Goal: Task Accomplishment & Management: Use online tool/utility

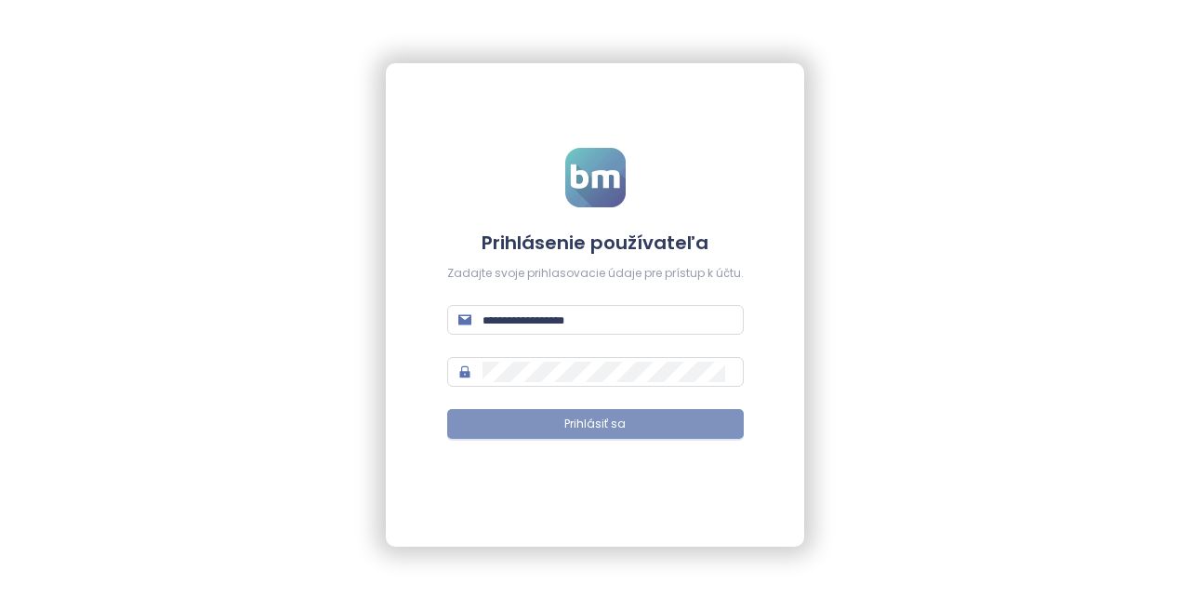
type input "**********"
click at [574, 415] on span "Prihlásiť sa" at bounding box center [594, 424] width 61 height 18
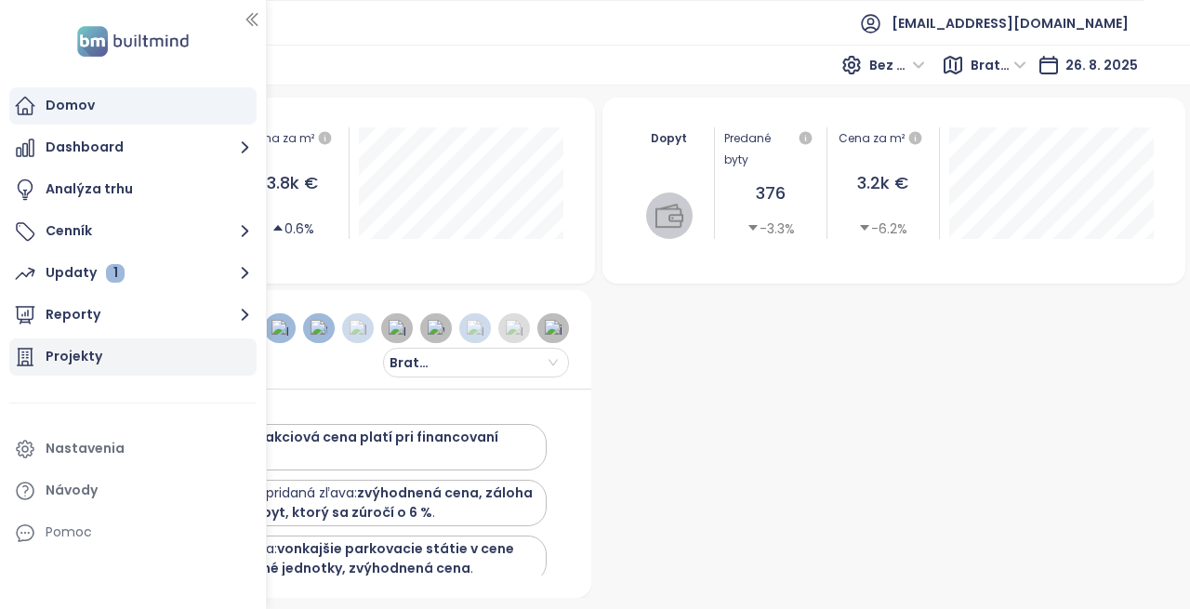
click at [89, 346] on div "Projekty" at bounding box center [74, 356] width 57 height 23
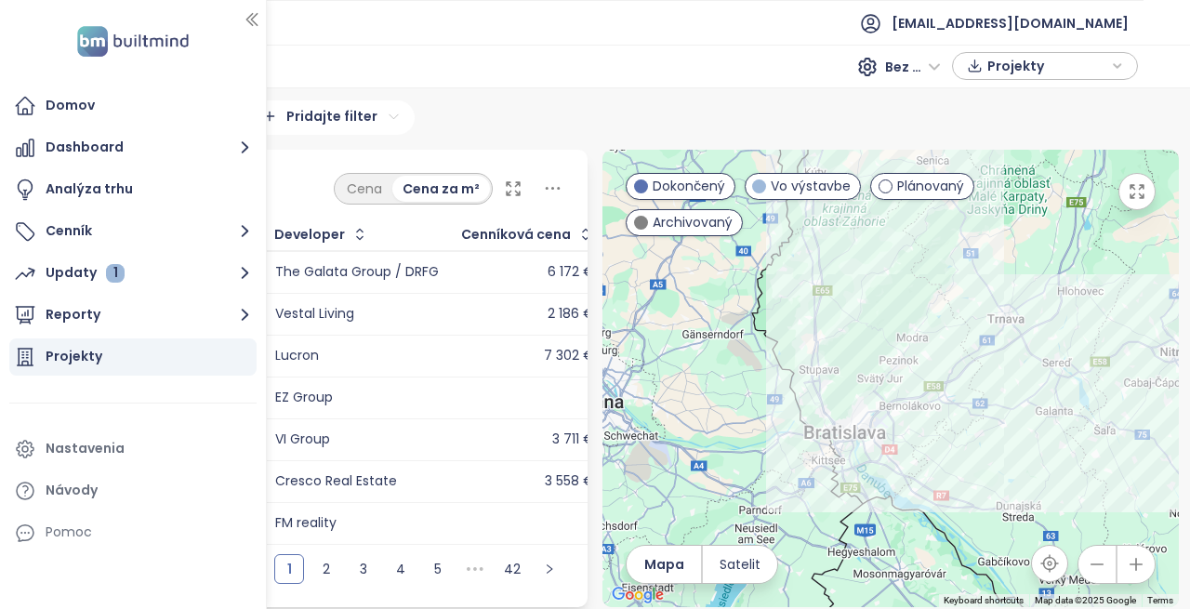
click at [254, 17] on icon "button" at bounding box center [251, 20] width 10 height 12
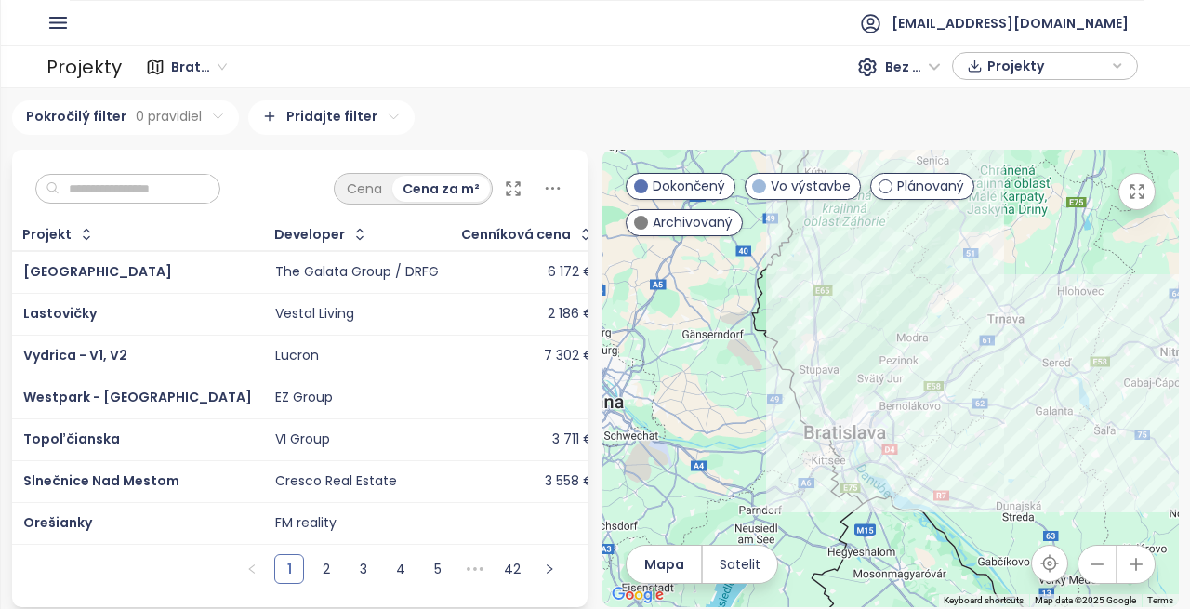
scroll to position [11, 0]
click at [71, 176] on input "text" at bounding box center [134, 189] width 151 height 28
click at [97, 471] on span "Slnečnice Nad Mestom" at bounding box center [101, 480] width 156 height 19
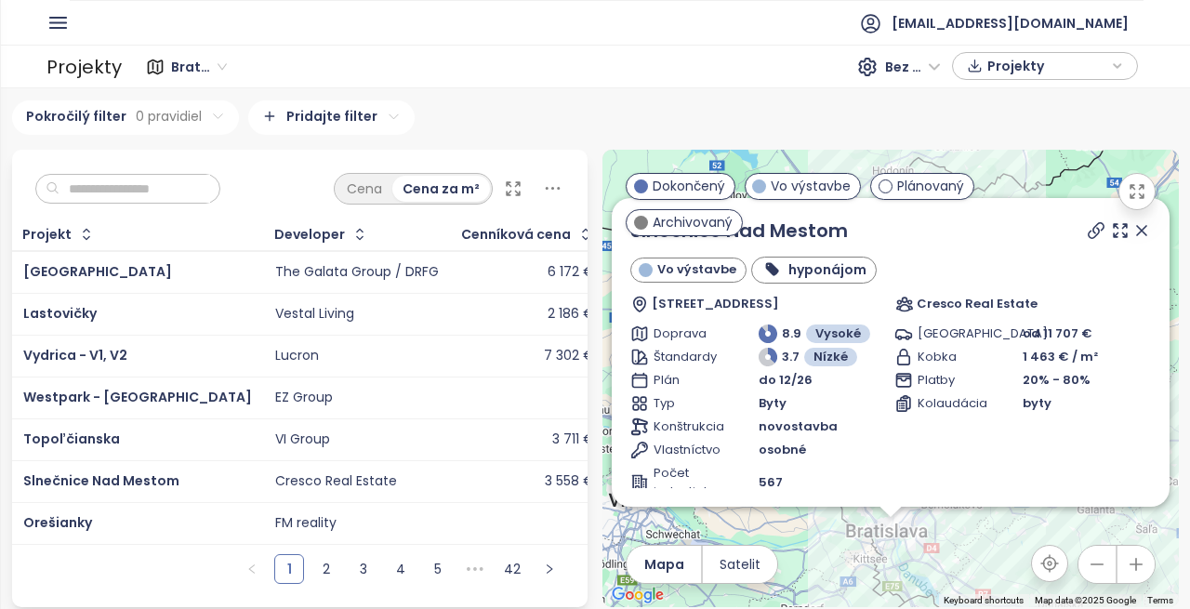
click at [120, 181] on input "text" at bounding box center [134, 189] width 151 height 28
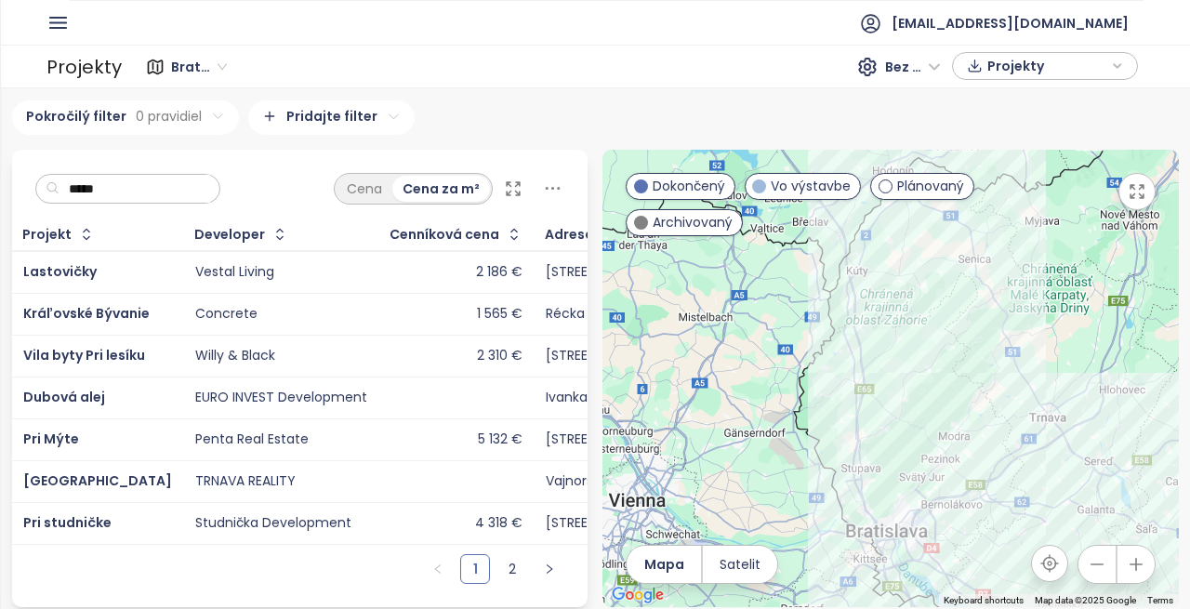
scroll to position [0, 0]
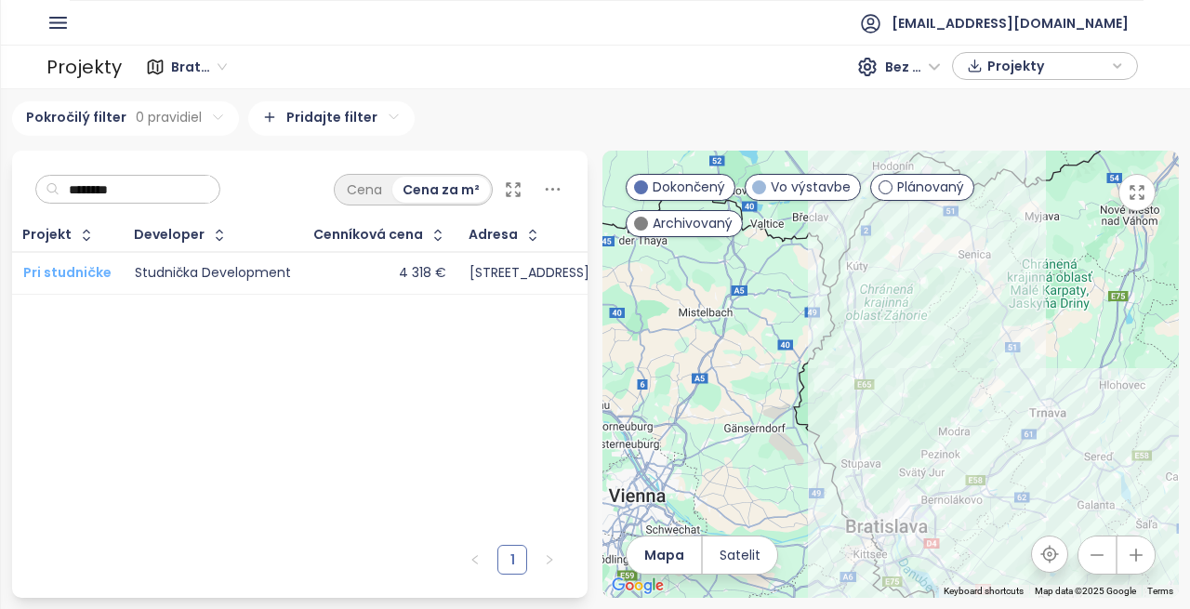
click at [88, 273] on span "Pri studničke" at bounding box center [67, 272] width 88 height 19
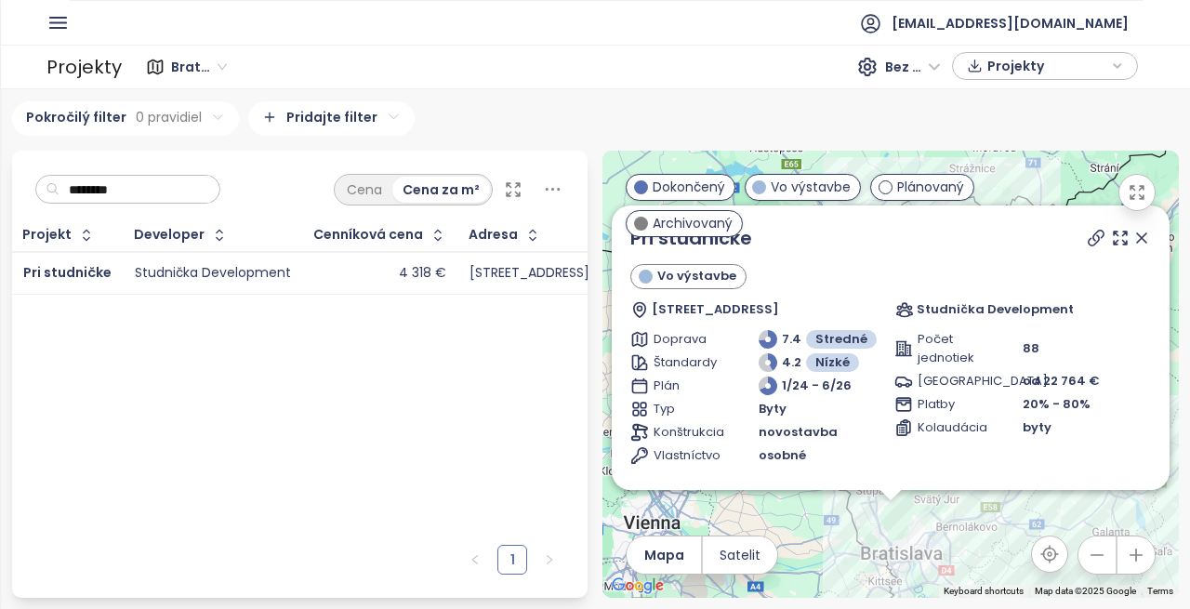
drag, startPoint x: 124, startPoint y: 188, endPoint x: 0, endPoint y: 193, distance: 123.8
click at [0, 193] on section "Domov Dashboard Analýza trhu Cenník Updaty 1 Reporty Projekty Nastavenia Návody…" at bounding box center [595, 304] width 1190 height 609
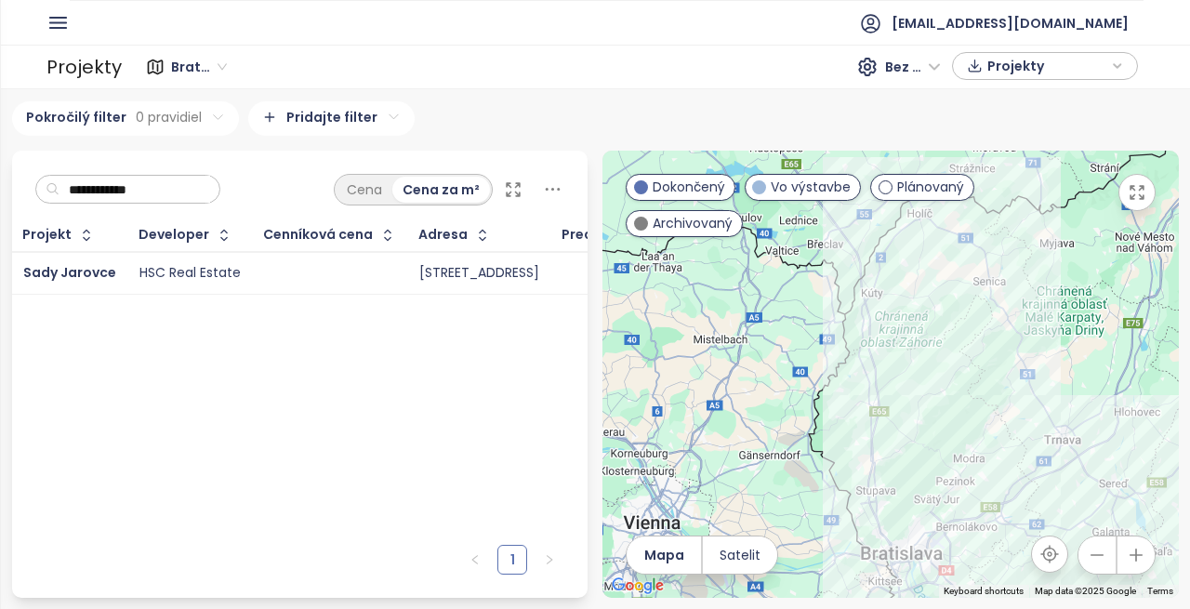
type input "**********"
click at [76, 273] on span "Sady Jarovce" at bounding box center [69, 272] width 93 height 19
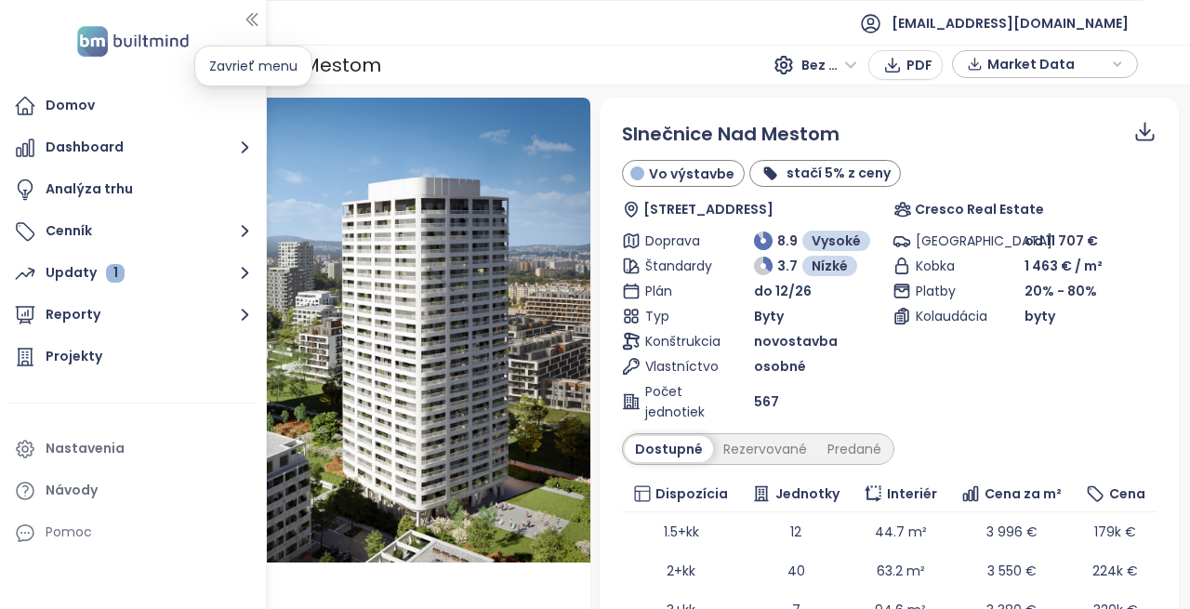
click at [252, 20] on icon "button" at bounding box center [251, 20] width 10 height 12
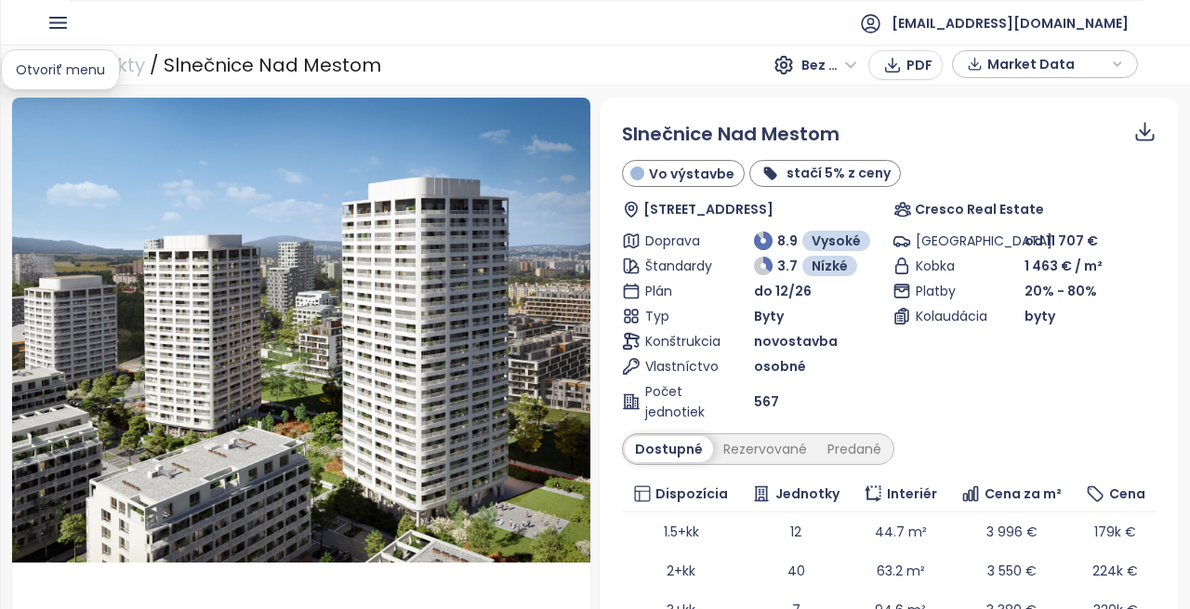
click at [59, 27] on icon "button" at bounding box center [58, 23] width 16 height 10
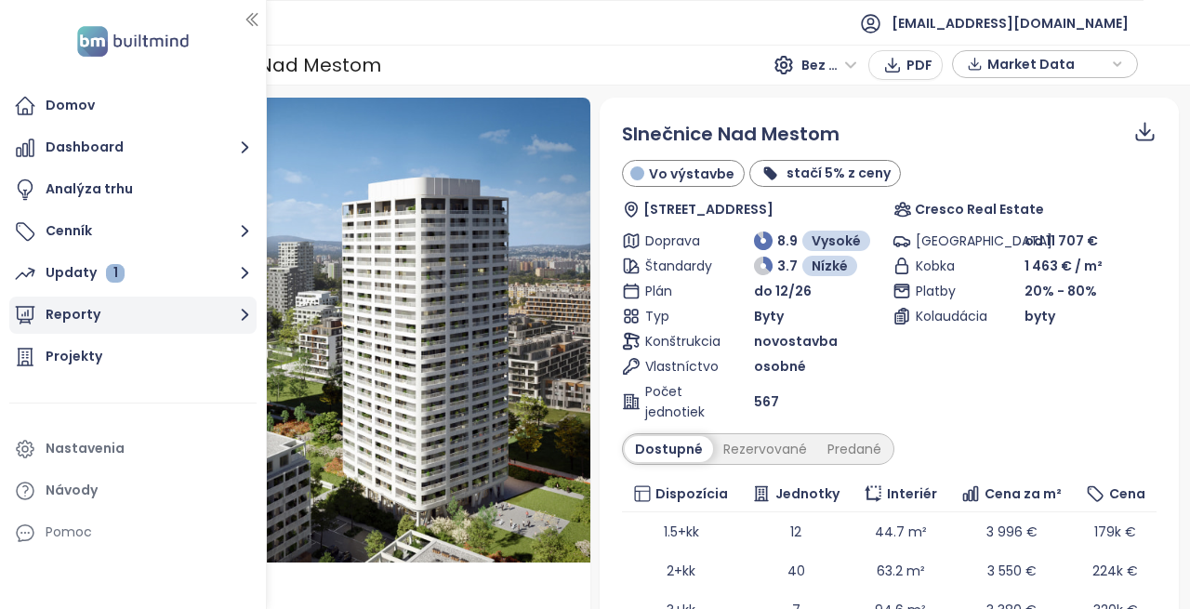
click at [80, 312] on button "Reporty" at bounding box center [132, 315] width 247 height 37
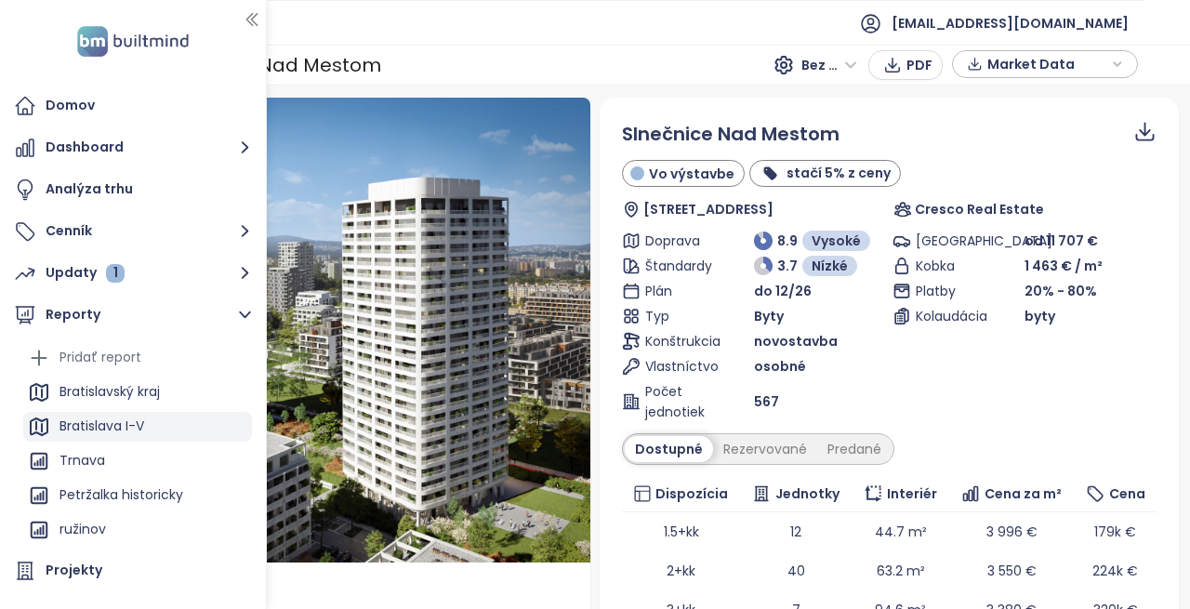
click at [109, 420] on div "Bratislava I-V" at bounding box center [101, 426] width 85 height 23
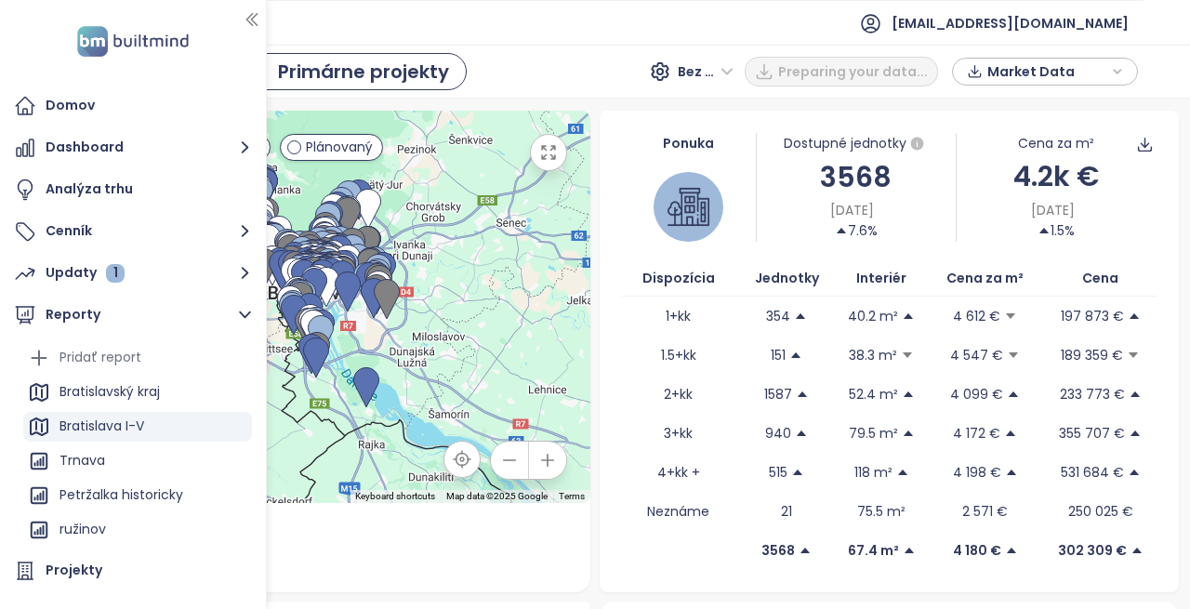
click at [732, 65] on span "Bez DPH" at bounding box center [706, 72] width 56 height 28
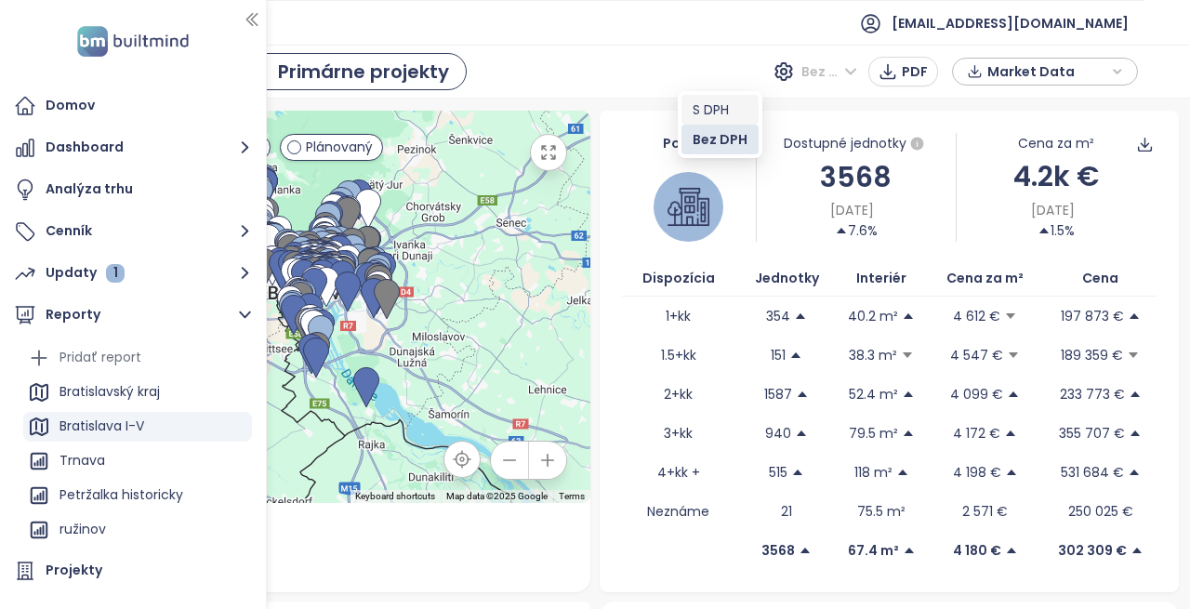
click at [719, 110] on div "S DPH" at bounding box center [719, 109] width 55 height 20
click at [843, 72] on span "Bez DPH" at bounding box center [829, 72] width 56 height 28
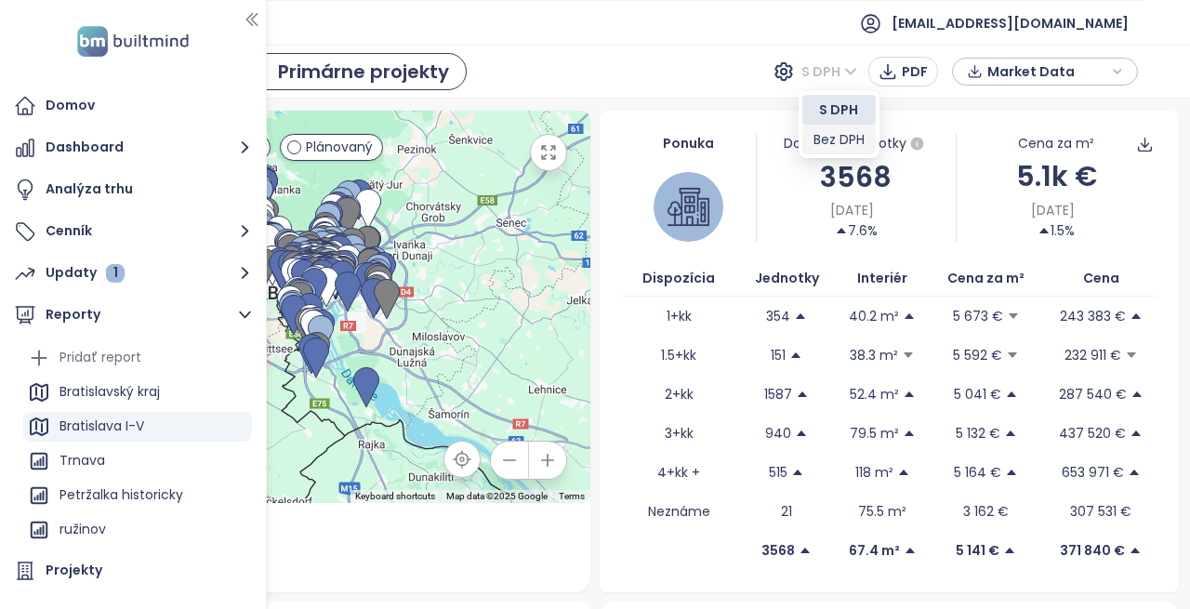
scroll to position [186, 0]
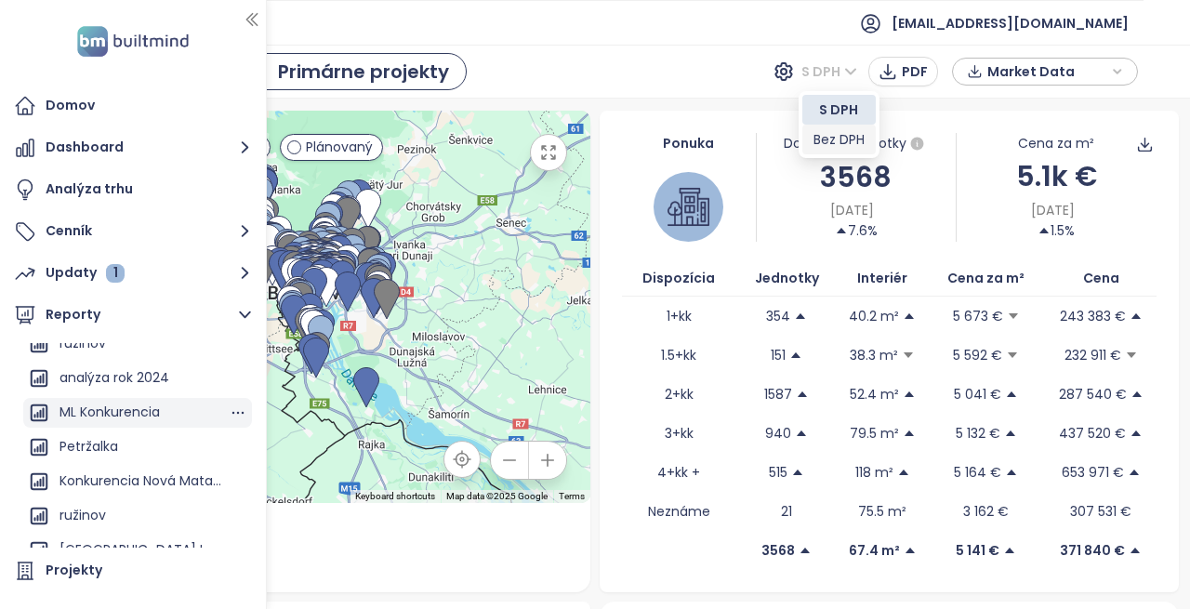
click at [152, 414] on div "ML Konkurencia" at bounding box center [109, 412] width 100 height 23
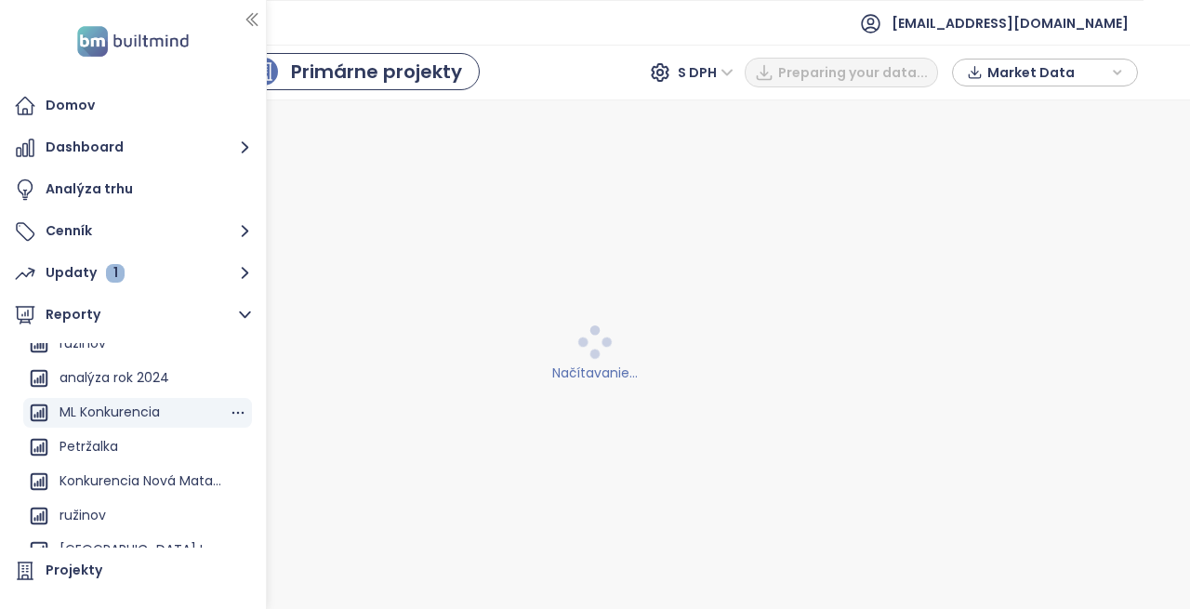
click at [152, 414] on div "ML Konkurencia" at bounding box center [109, 412] width 100 height 23
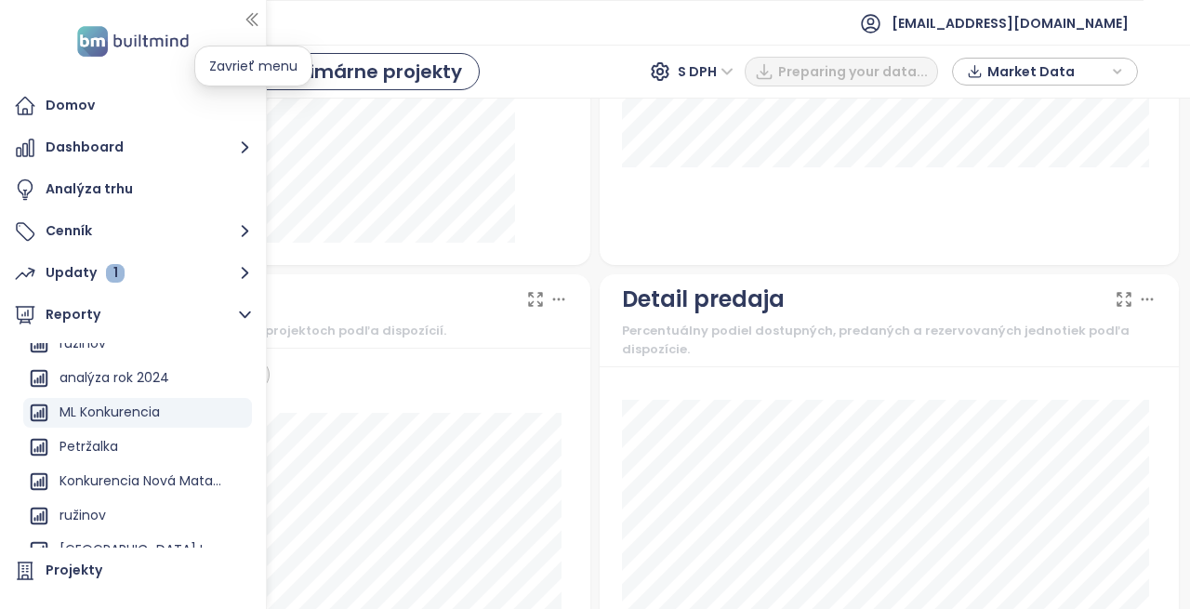
click at [251, 18] on icon "button" at bounding box center [252, 19] width 19 height 19
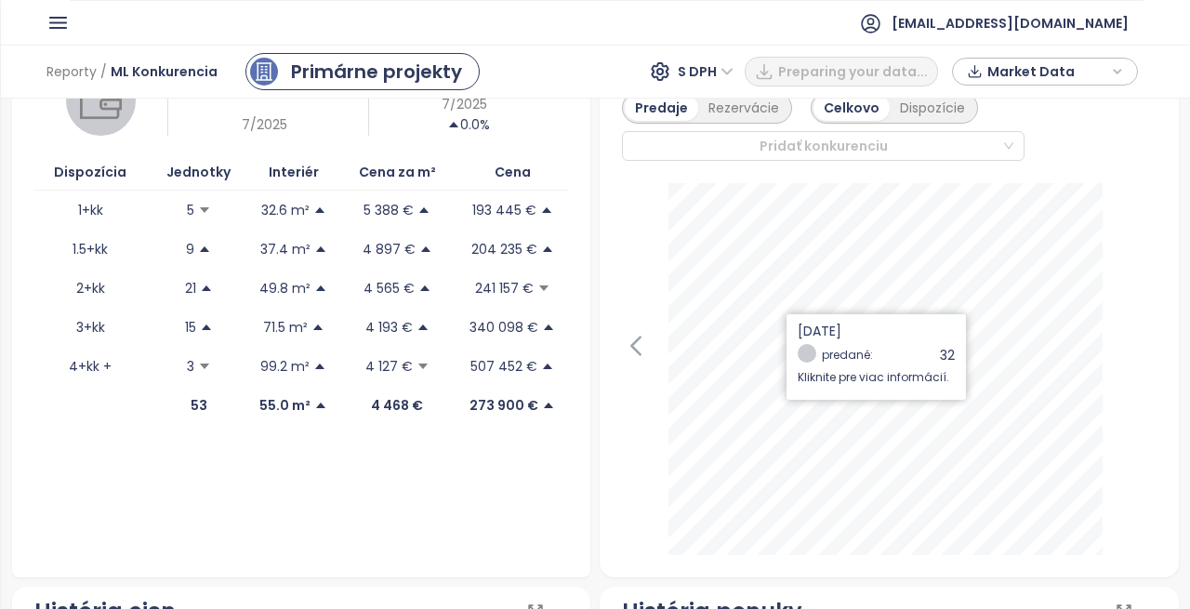
scroll to position [0, 0]
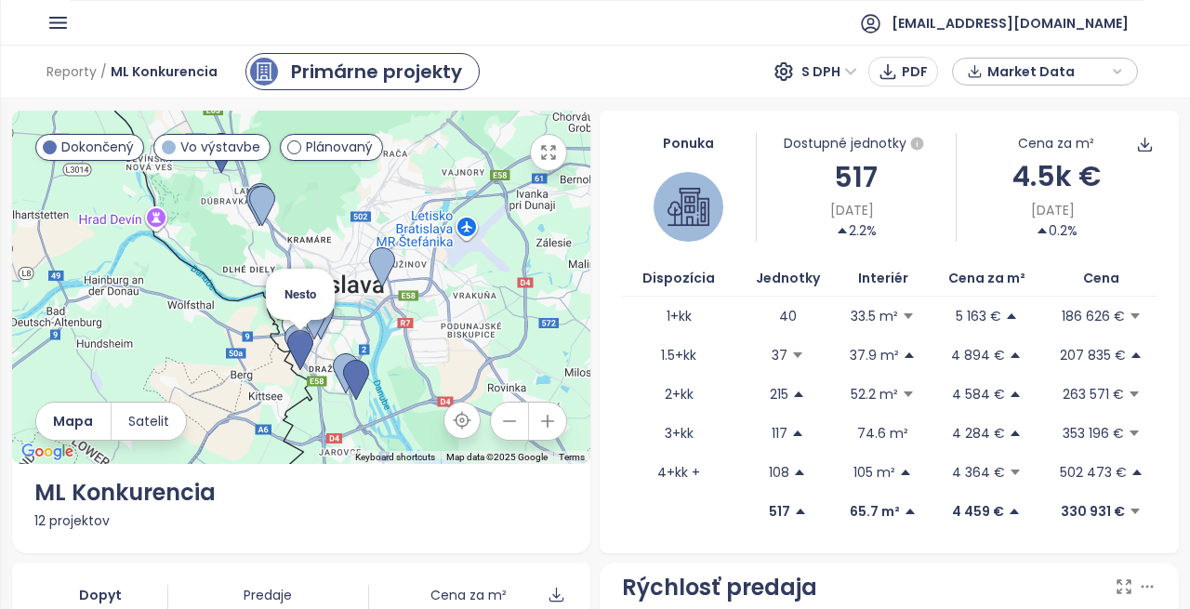
click at [312, 329] on img at bounding box center [300, 351] width 41 height 56
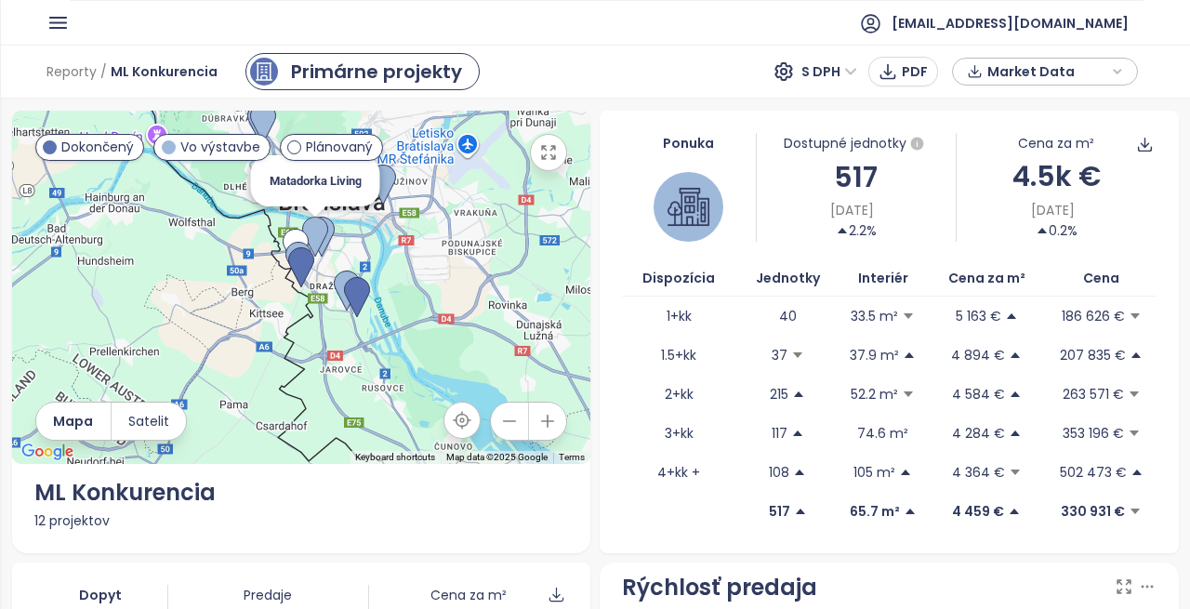
click at [304, 216] on img at bounding box center [315, 237] width 41 height 56
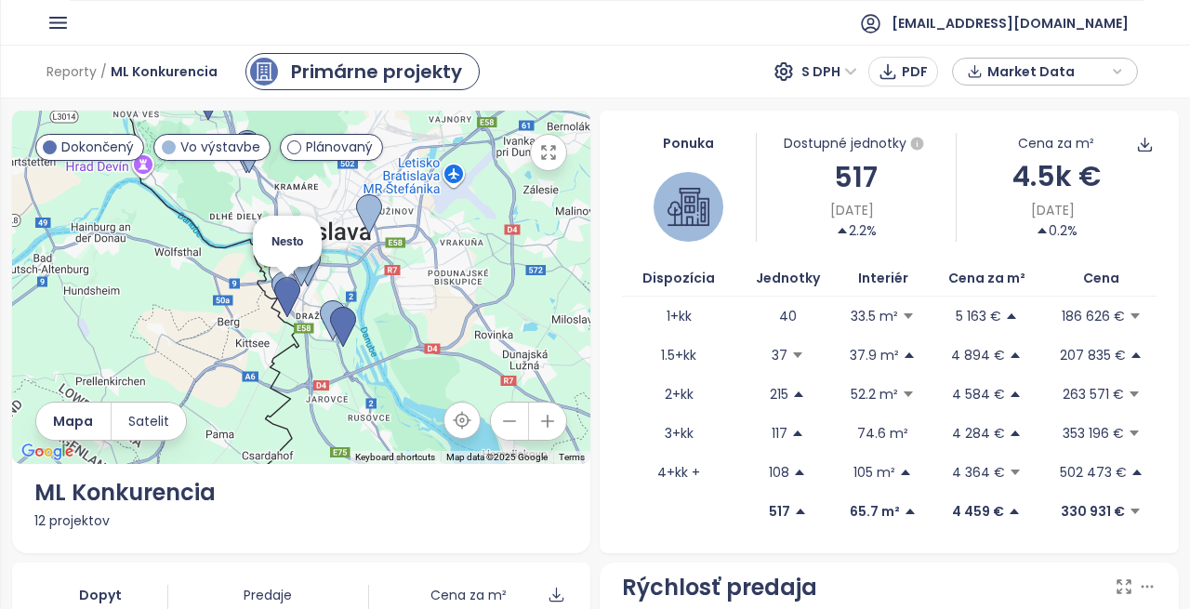
click at [284, 282] on img at bounding box center [287, 298] width 41 height 56
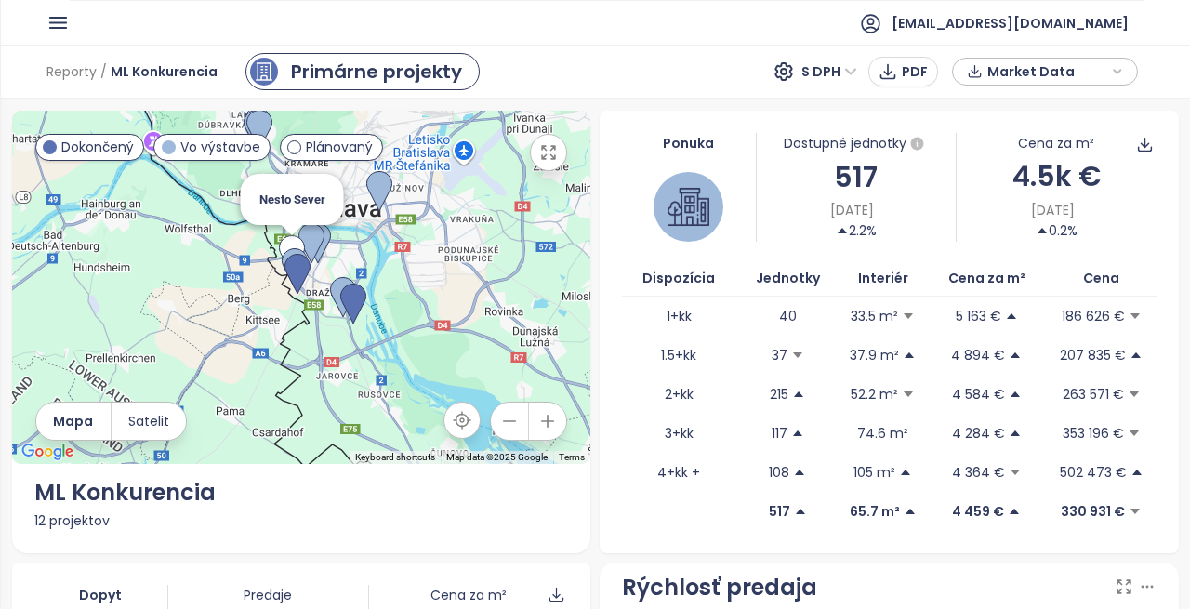
click at [311, 264] on div "To navigate, press the arrow keys." at bounding box center [600, 264] width 579 height 0
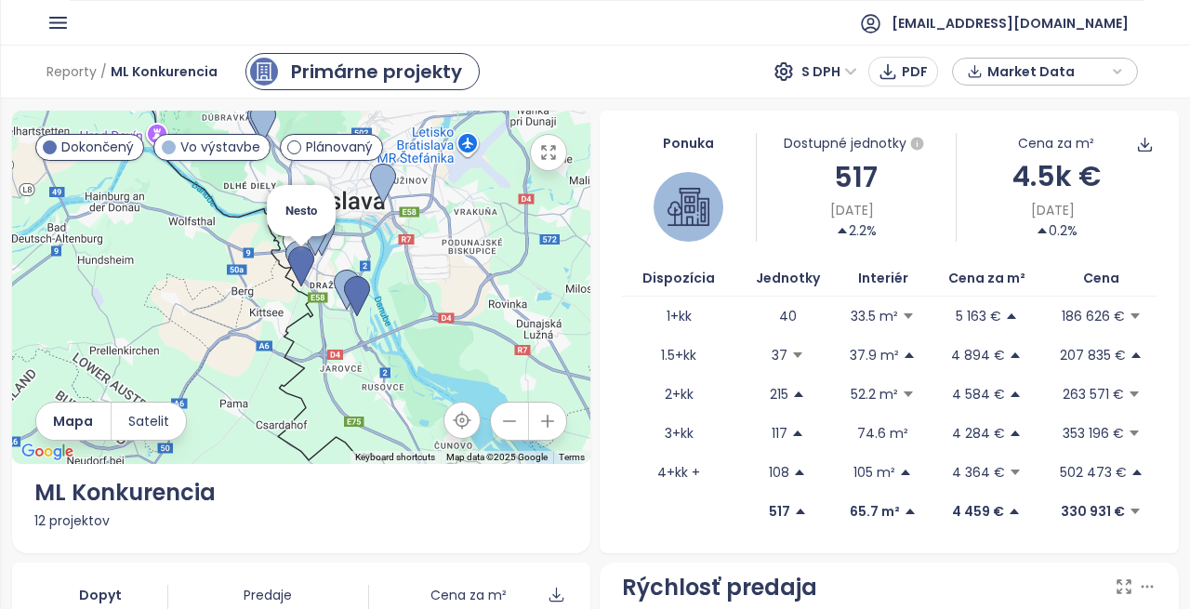
drag, startPoint x: 312, startPoint y: 267, endPoint x: 305, endPoint y: 274, distance: 10.5
click at [310, 267] on img at bounding box center [301, 267] width 41 height 56
click at [355, 287] on img at bounding box center [356, 297] width 41 height 56
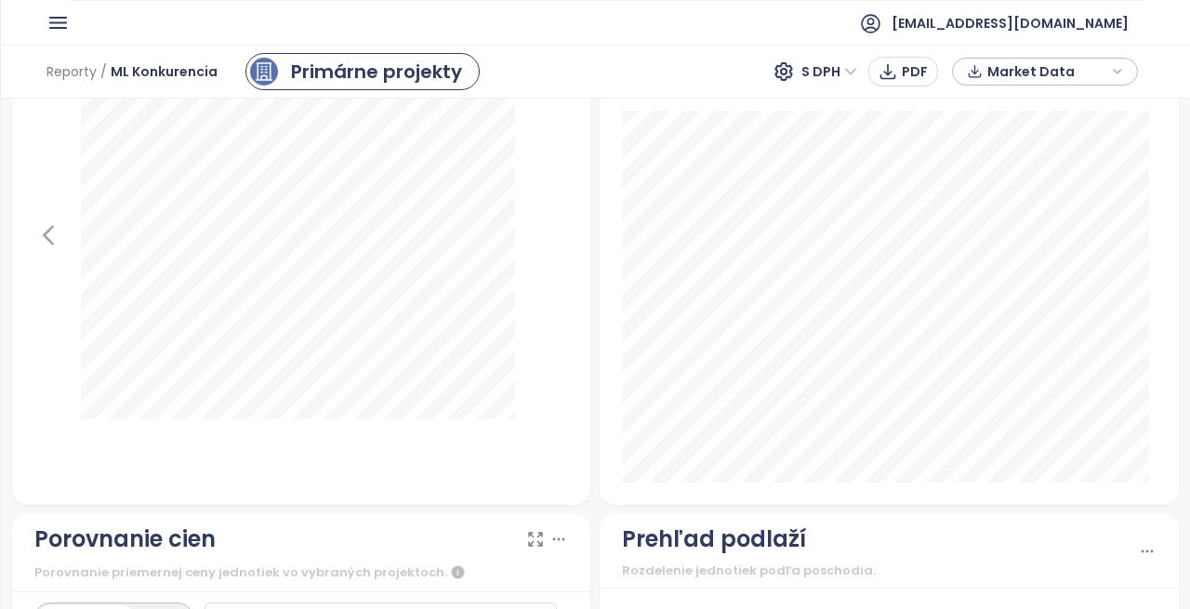
scroll to position [2211, 0]
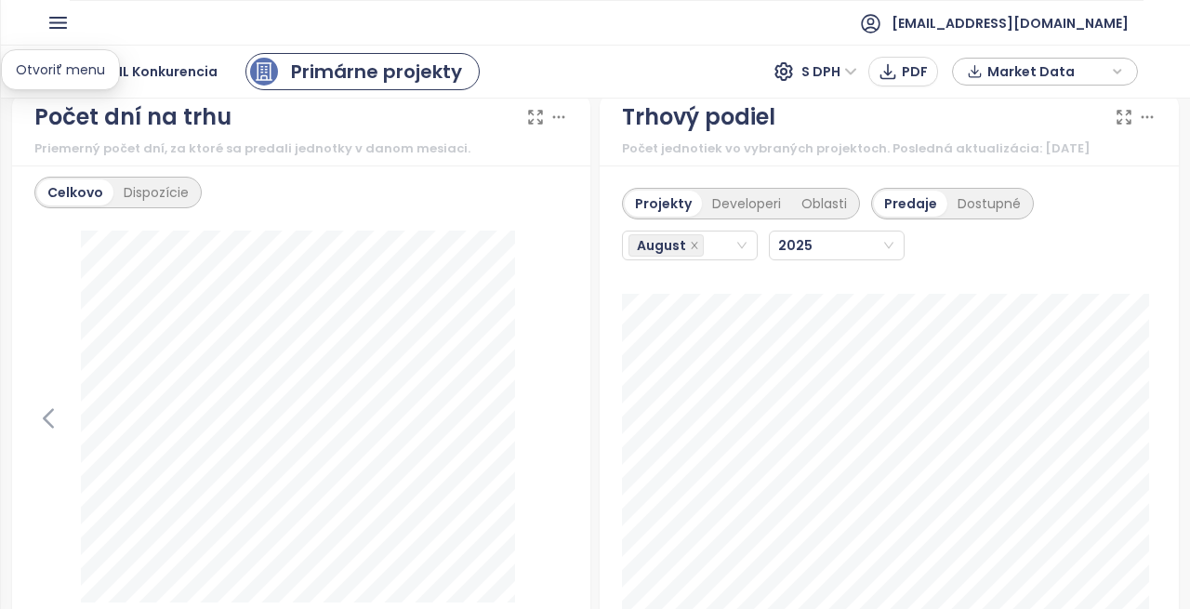
click at [57, 20] on icon "button" at bounding box center [57, 22] width 23 height 23
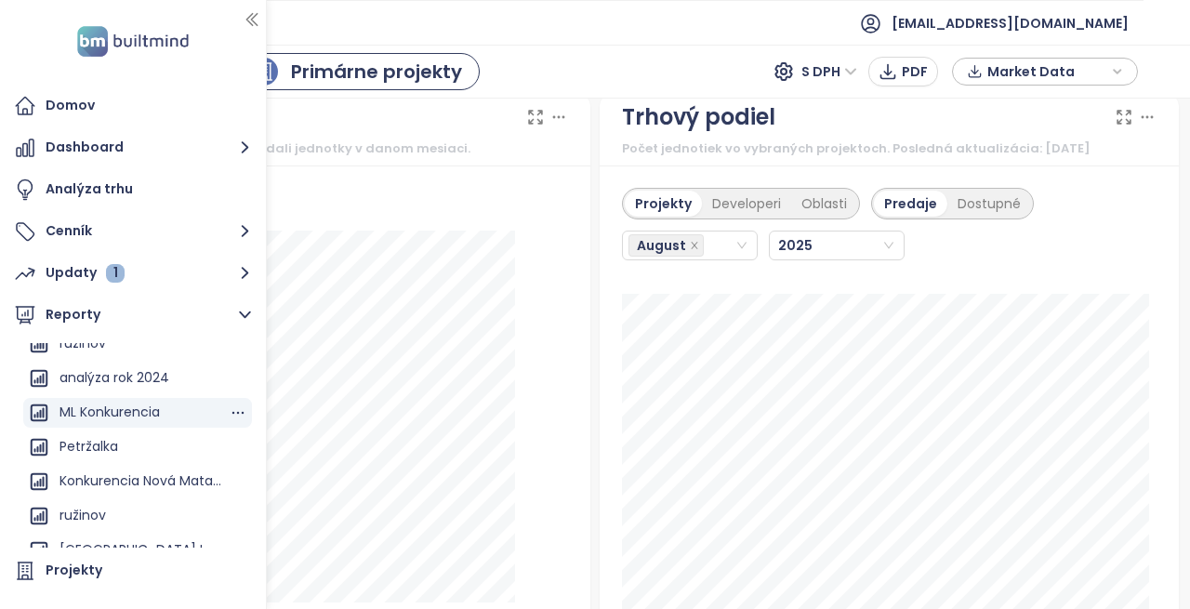
click at [93, 413] on div "ML Konkurencia" at bounding box center [109, 412] width 100 height 23
click at [250, 18] on icon "button" at bounding box center [252, 19] width 19 height 19
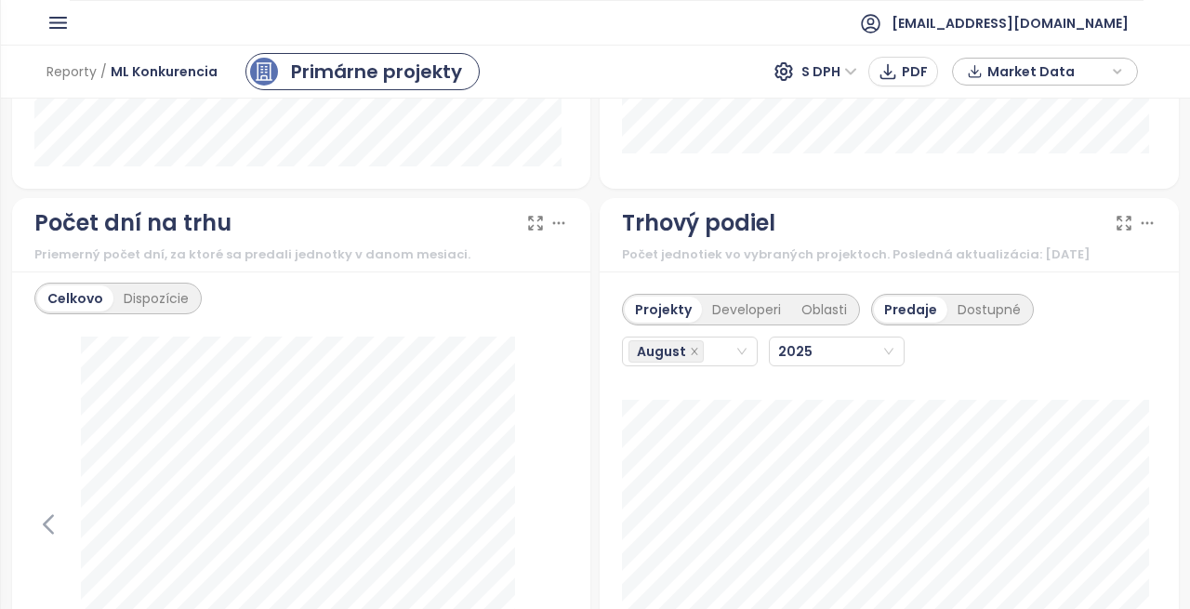
scroll to position [2417, 0]
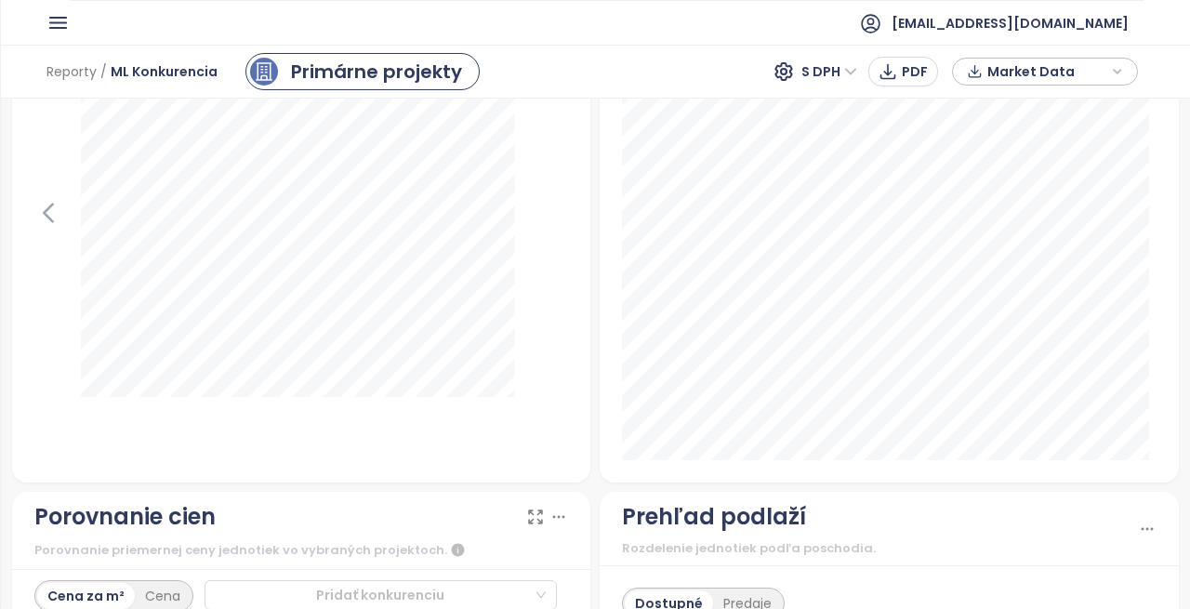
click at [1162, 455] on div "Projekty Developeri Oblasti Predaje Dostupné August 2025 Slnečnice Uniq: 1" at bounding box center [889, 221] width 579 height 522
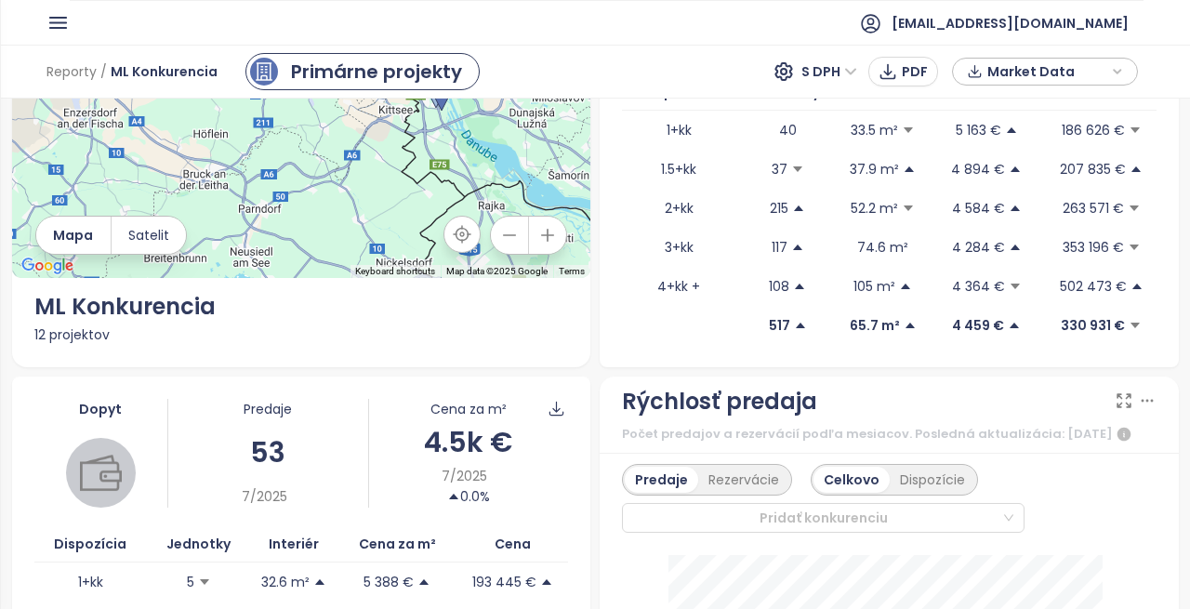
scroll to position [0, 0]
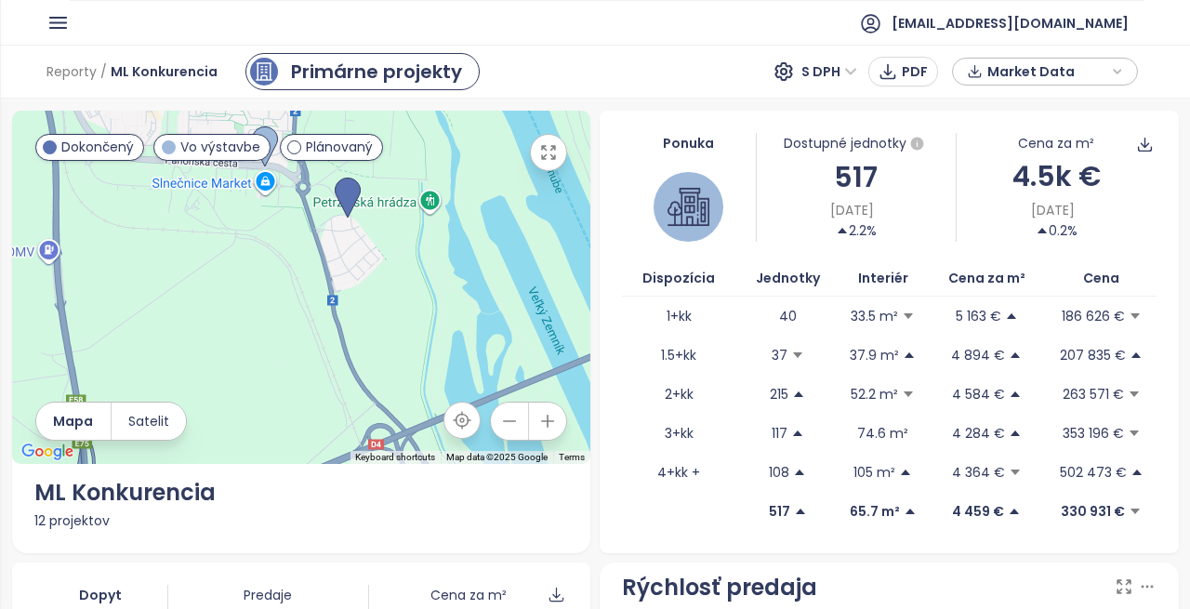
drag, startPoint x: 354, startPoint y: 388, endPoint x: 378, endPoint y: 290, distance: 100.5
click at [397, 285] on div at bounding box center [301, 287] width 579 height 353
click at [335, 284] on div at bounding box center [301, 287] width 579 height 353
click at [354, 288] on div at bounding box center [301, 287] width 579 height 353
click at [356, 289] on div at bounding box center [301, 287] width 579 height 353
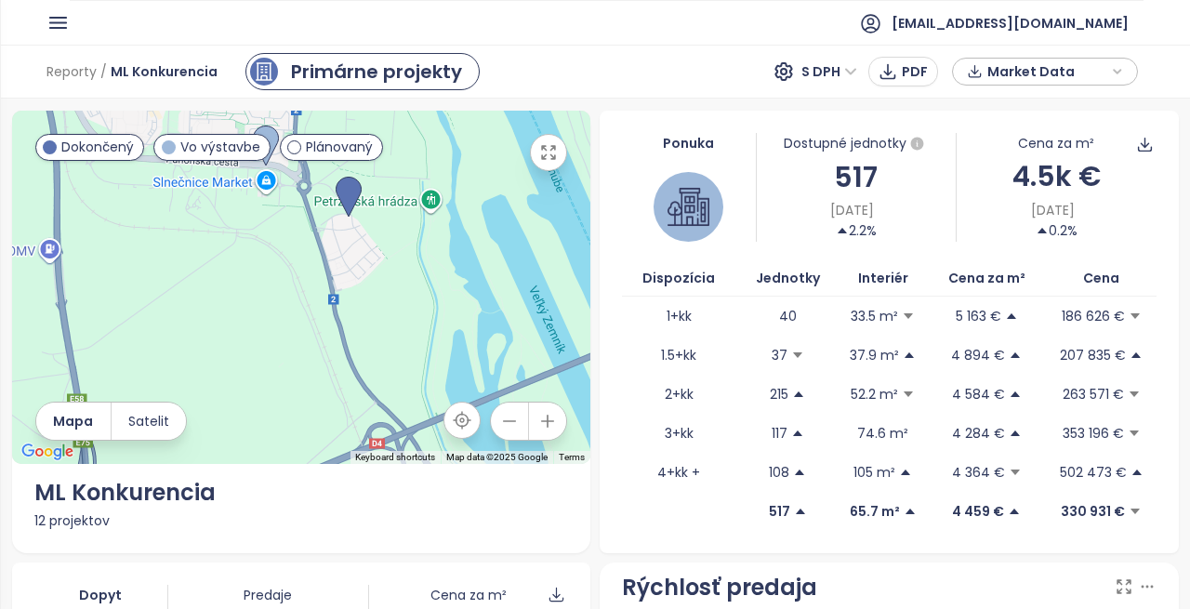
click at [352, 289] on div at bounding box center [301, 287] width 579 height 353
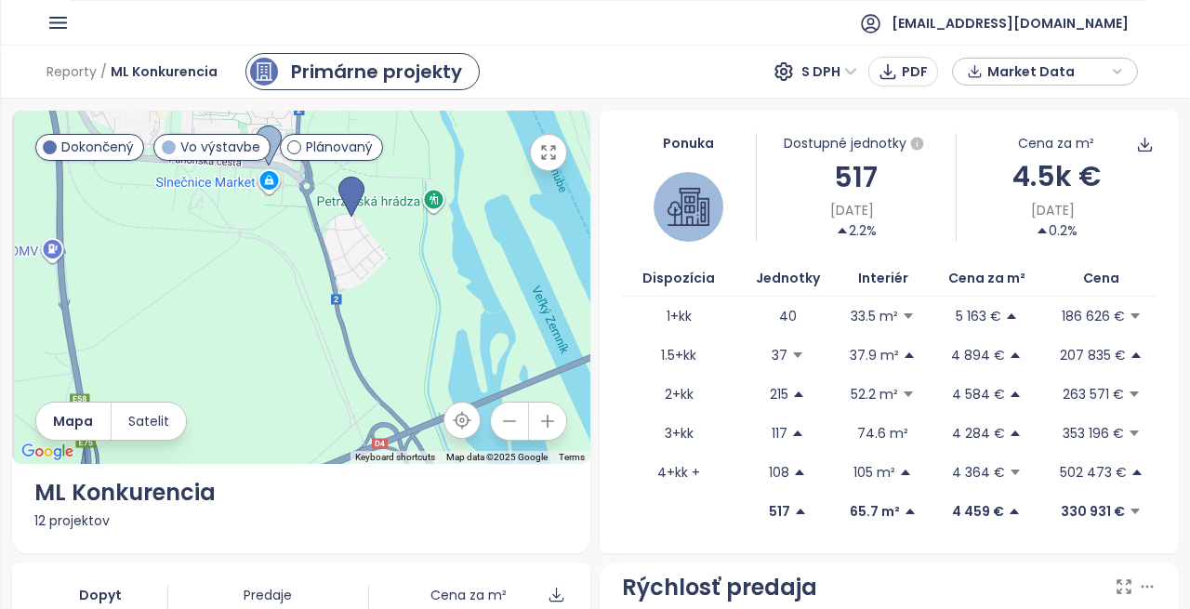
click at [355, 289] on div at bounding box center [301, 287] width 579 height 353
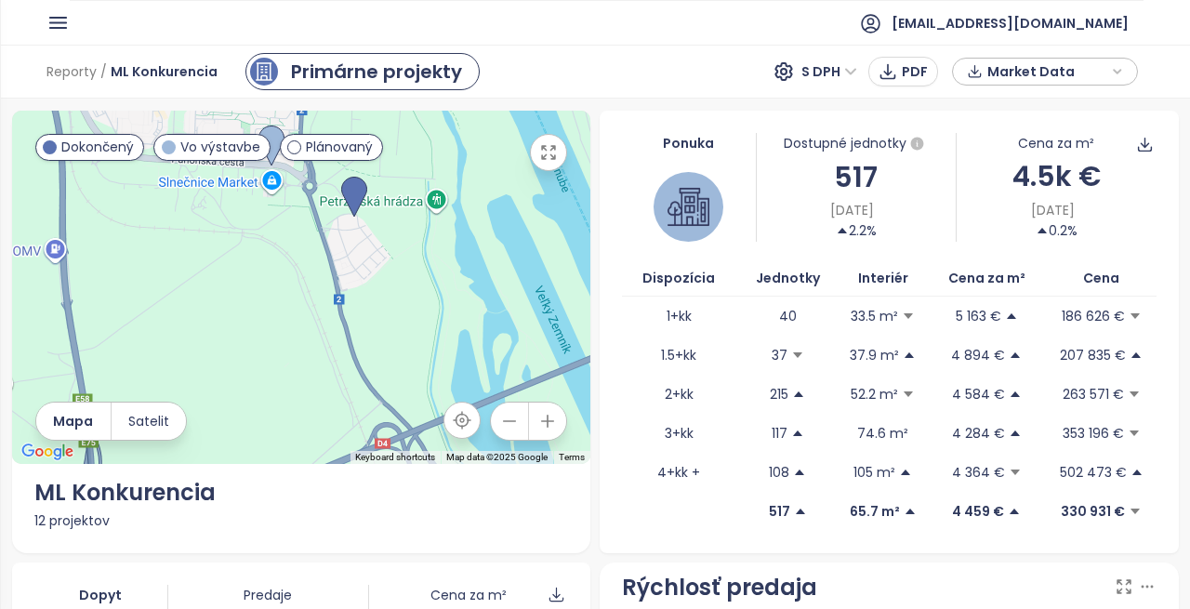
click at [374, 295] on div at bounding box center [301, 287] width 579 height 353
click at [375, 295] on div at bounding box center [301, 287] width 579 height 353
click at [378, 295] on div at bounding box center [301, 287] width 579 height 353
click at [367, 282] on div at bounding box center [301, 287] width 579 height 353
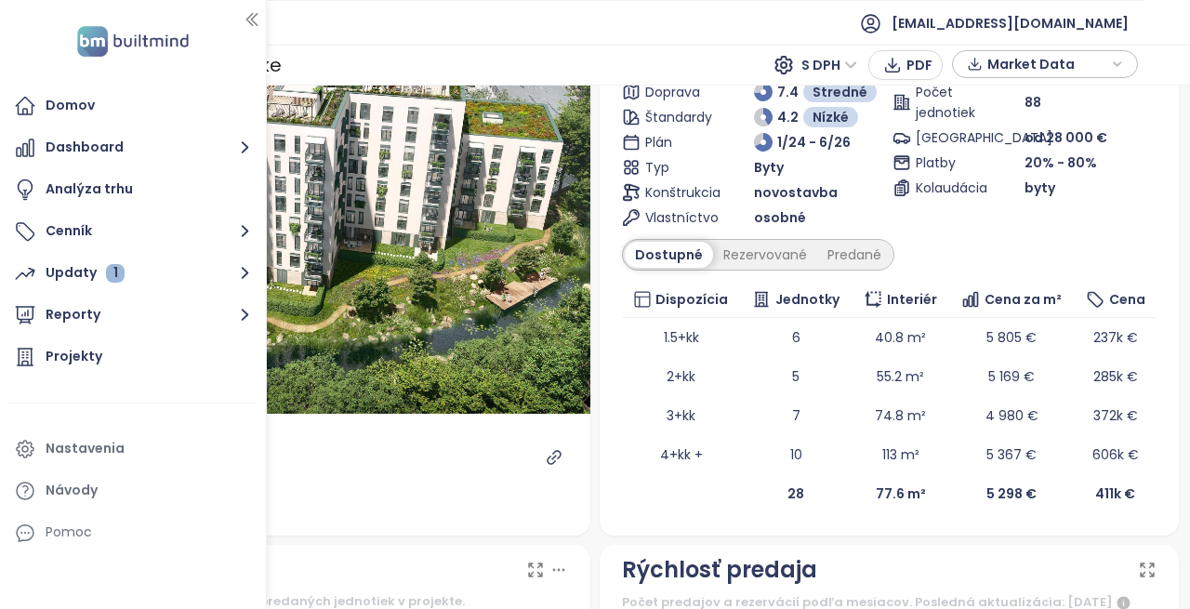
scroll to position [186, 0]
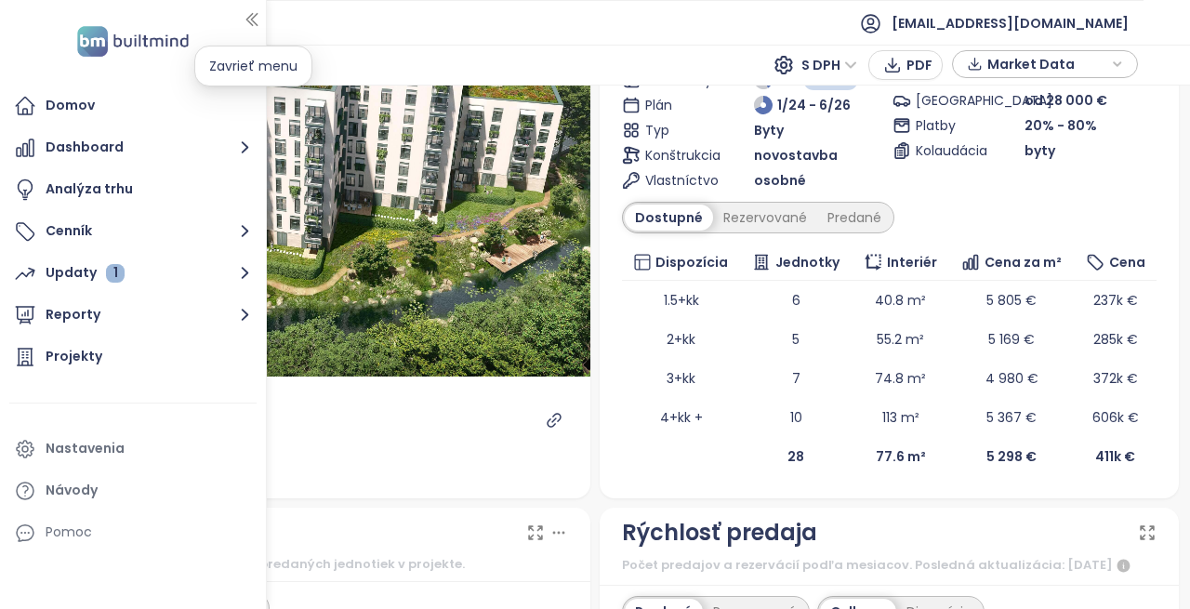
click at [252, 17] on icon "button" at bounding box center [252, 19] width 19 height 19
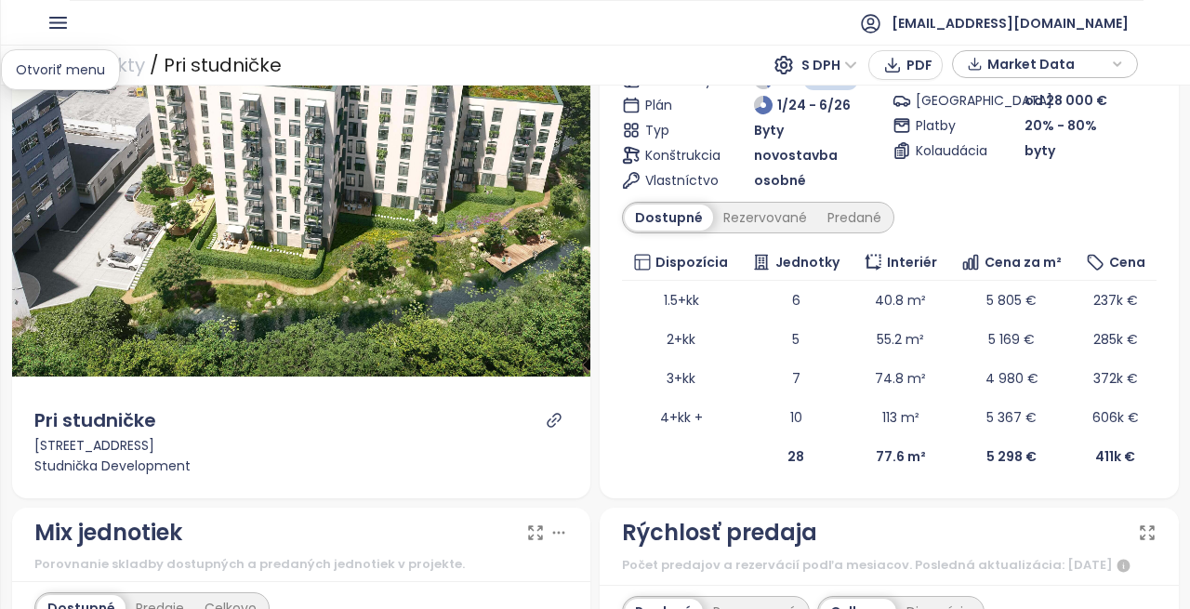
click at [56, 21] on icon "button" at bounding box center [57, 22] width 23 height 23
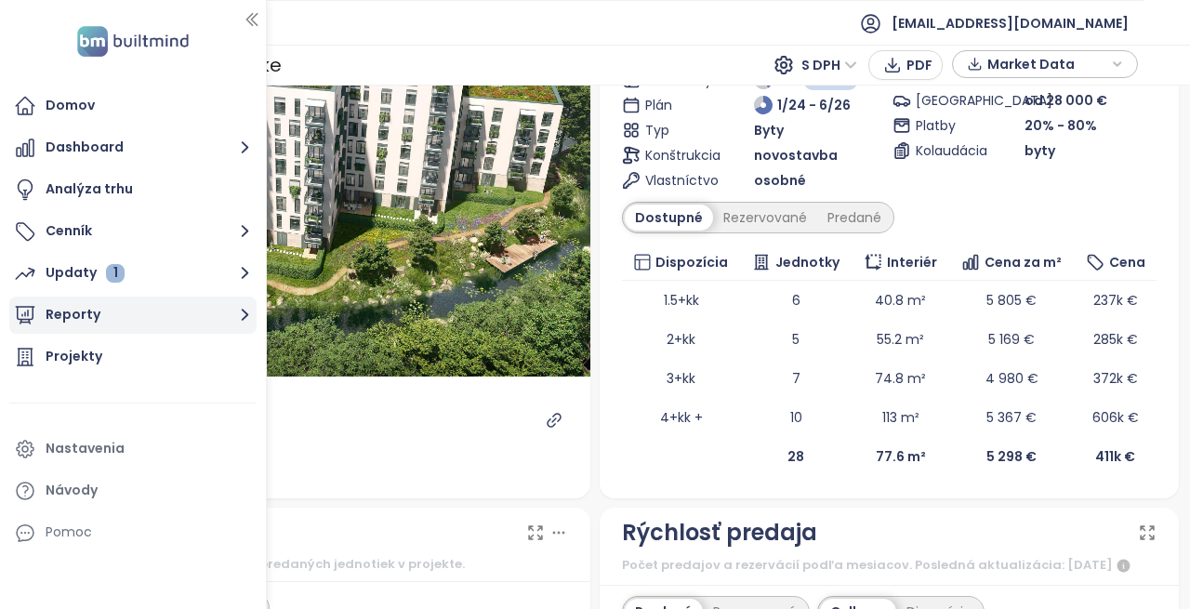
click at [95, 319] on button "Reporty" at bounding box center [132, 315] width 247 height 37
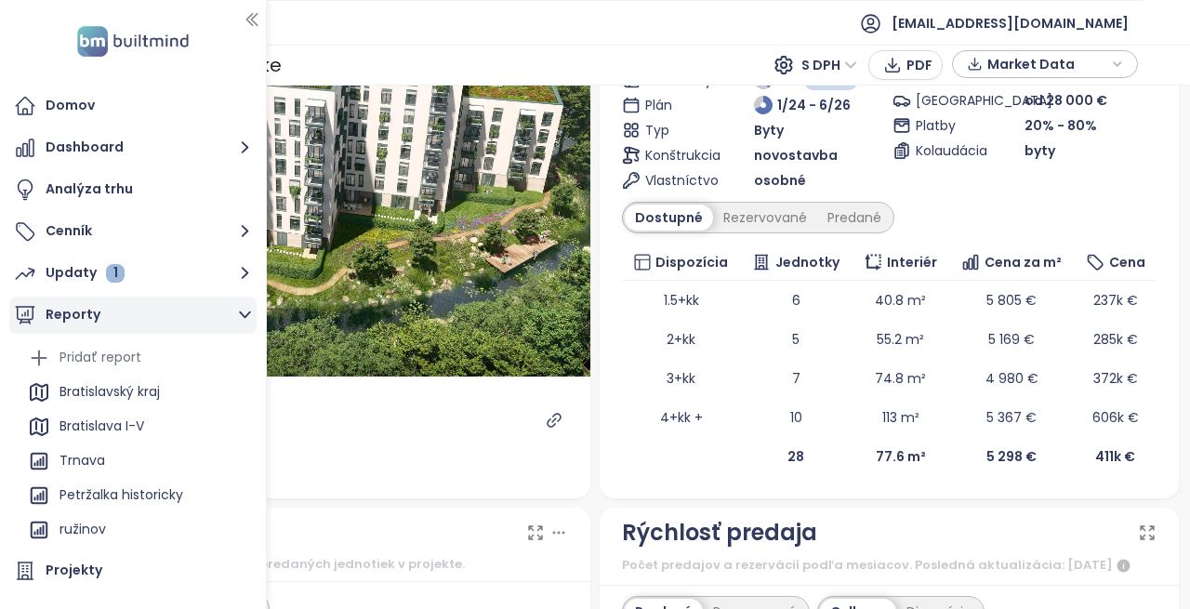
click at [246, 317] on icon "button" at bounding box center [245, 314] width 12 height 7
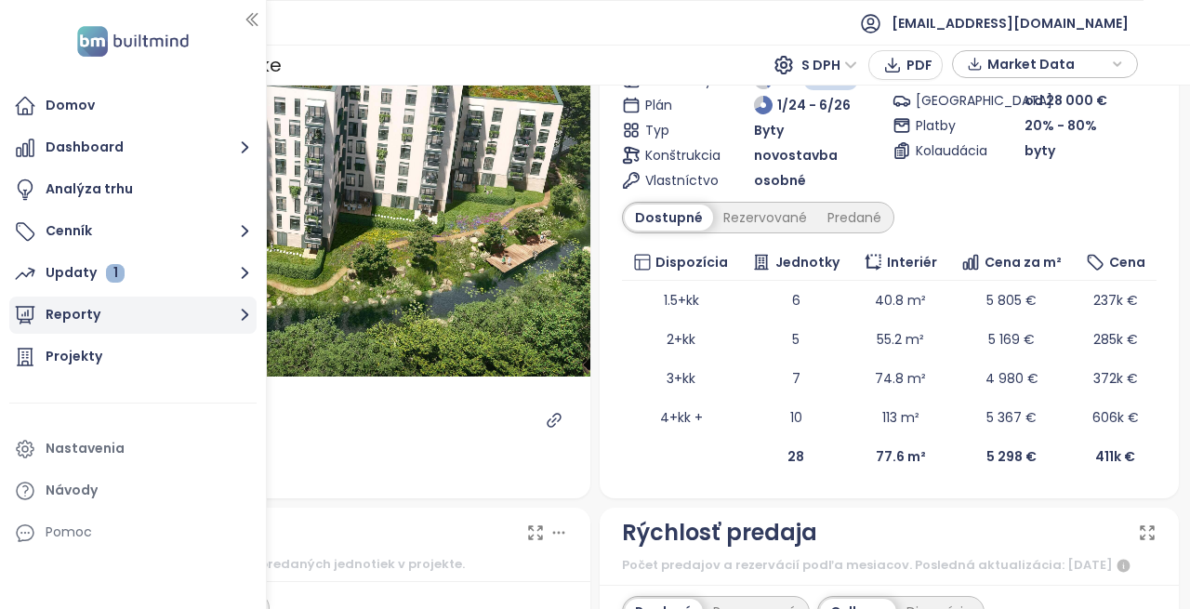
click at [225, 318] on button "Reporty" at bounding box center [132, 315] width 247 height 37
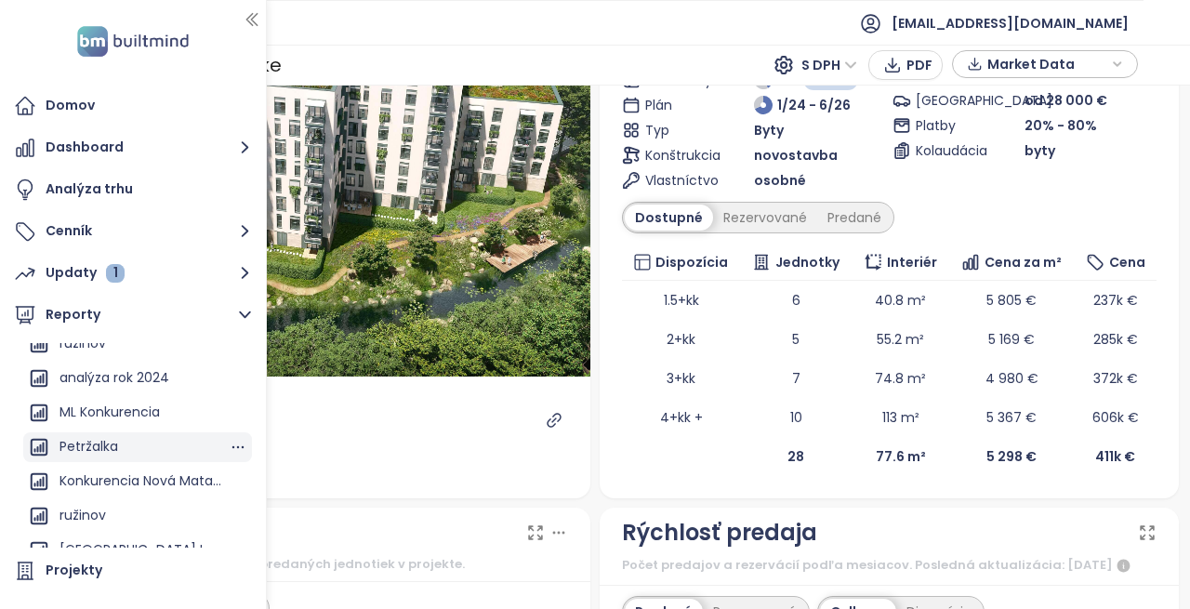
click at [127, 442] on div "Petržalka" at bounding box center [137, 447] width 229 height 30
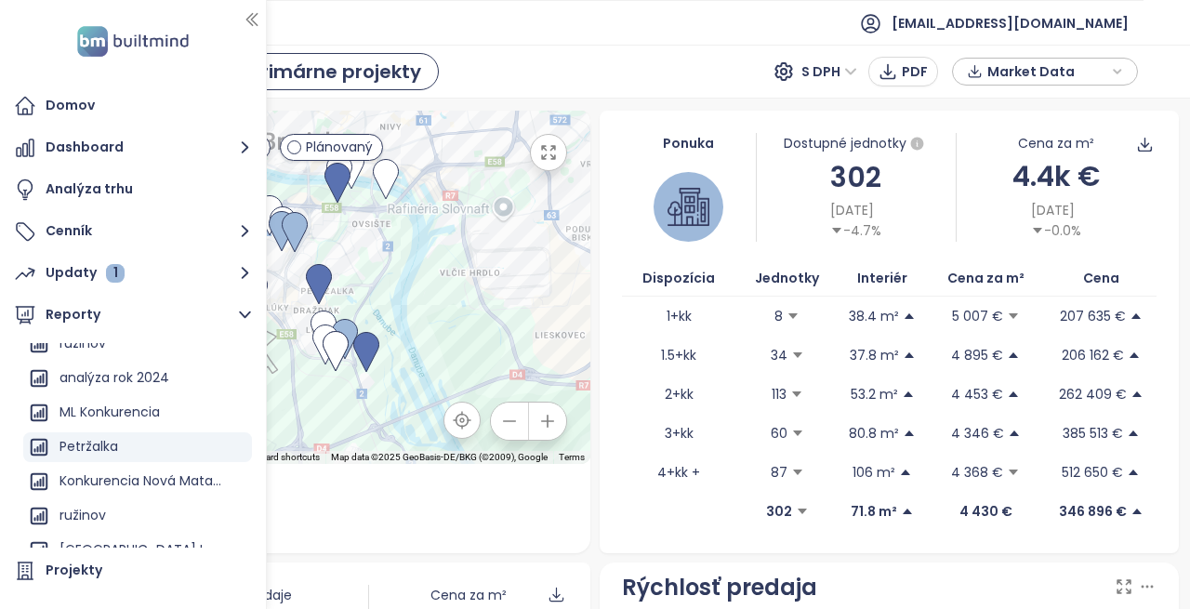
click at [534, 61] on div "Reporty / Petržalka Primárne projekty S DPH PDF Market Data" at bounding box center [595, 72] width 1190 height 54
click at [247, 21] on icon "button" at bounding box center [252, 19] width 19 height 19
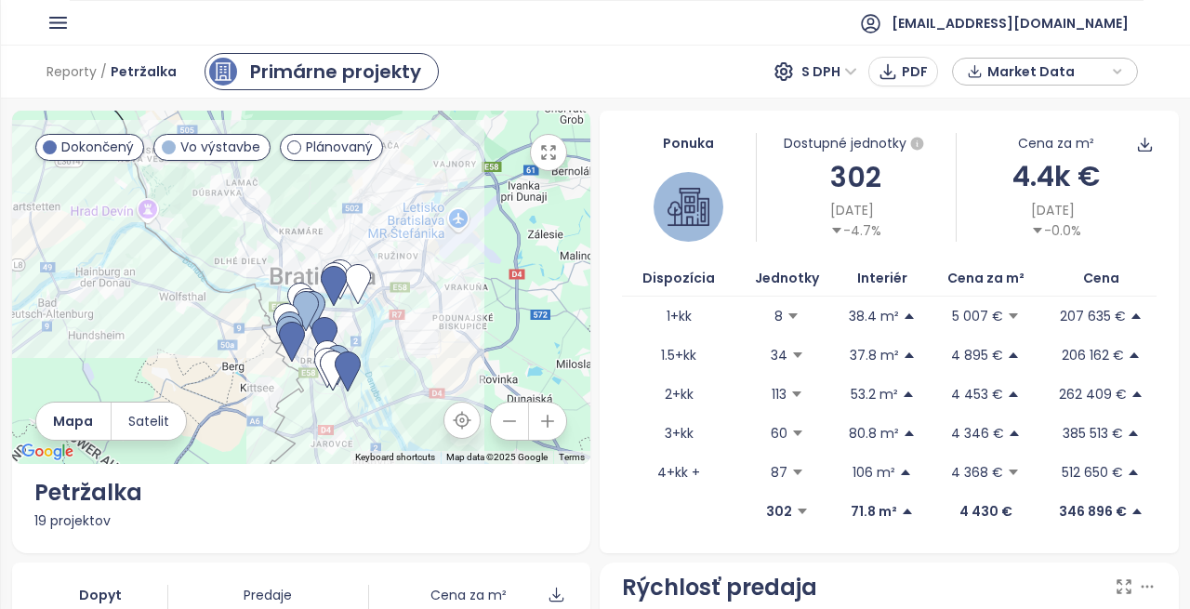
click at [59, 20] on icon "button" at bounding box center [57, 22] width 23 height 23
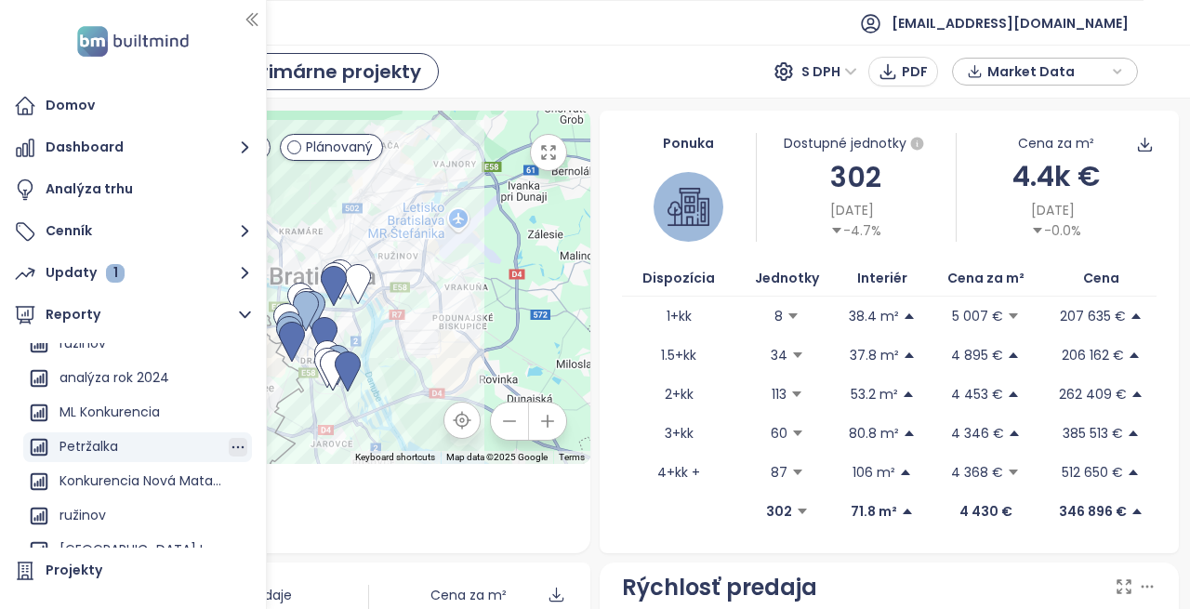
click at [229, 446] on icon "button" at bounding box center [238, 447] width 19 height 19
click at [227, 457] on button "Upraviť" at bounding box center [231, 464] width 98 height 28
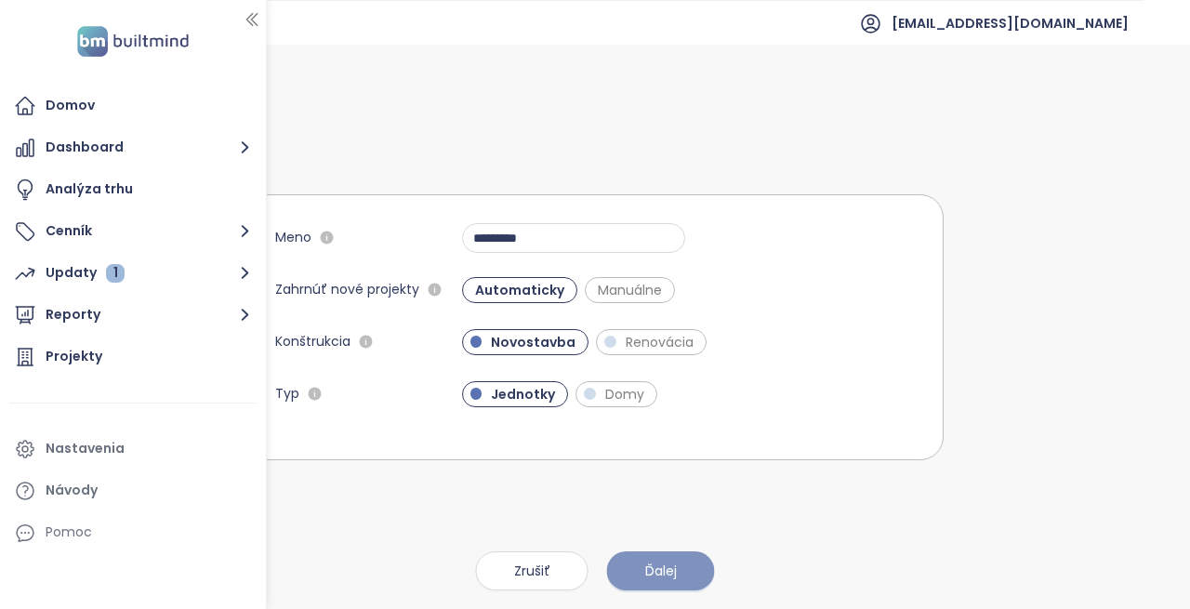
click at [673, 566] on span "Ďalej" at bounding box center [661, 570] width 32 height 20
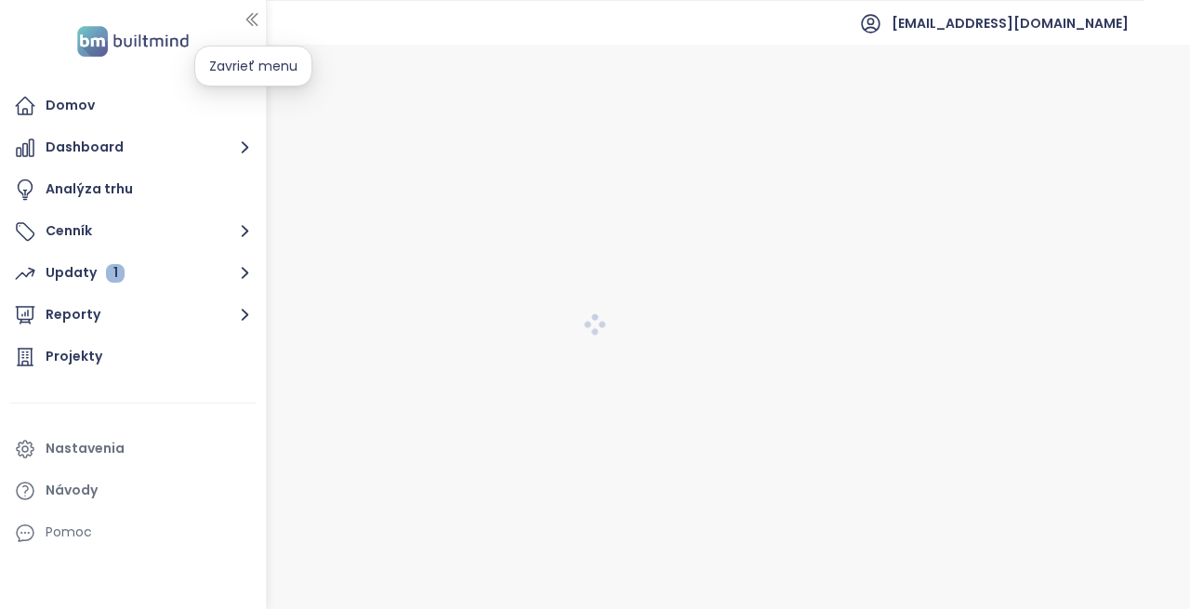
click at [252, 14] on icon "button" at bounding box center [251, 20] width 10 height 12
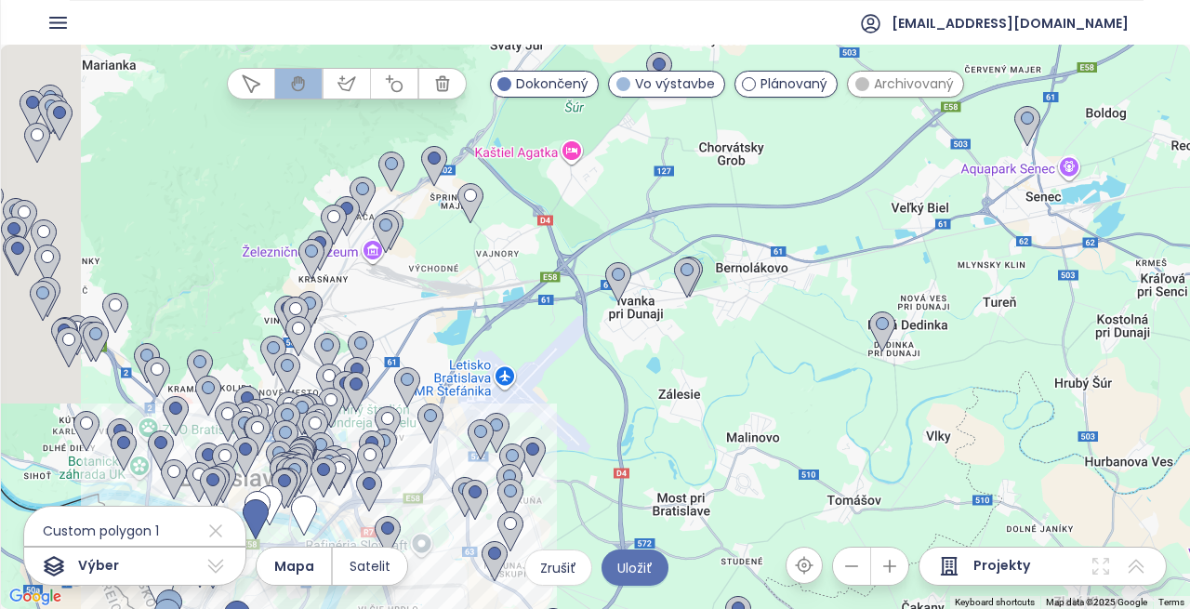
drag, startPoint x: 697, startPoint y: 351, endPoint x: 920, endPoint y: 266, distance: 238.9
click at [920, 266] on div at bounding box center [595, 327] width 1190 height 564
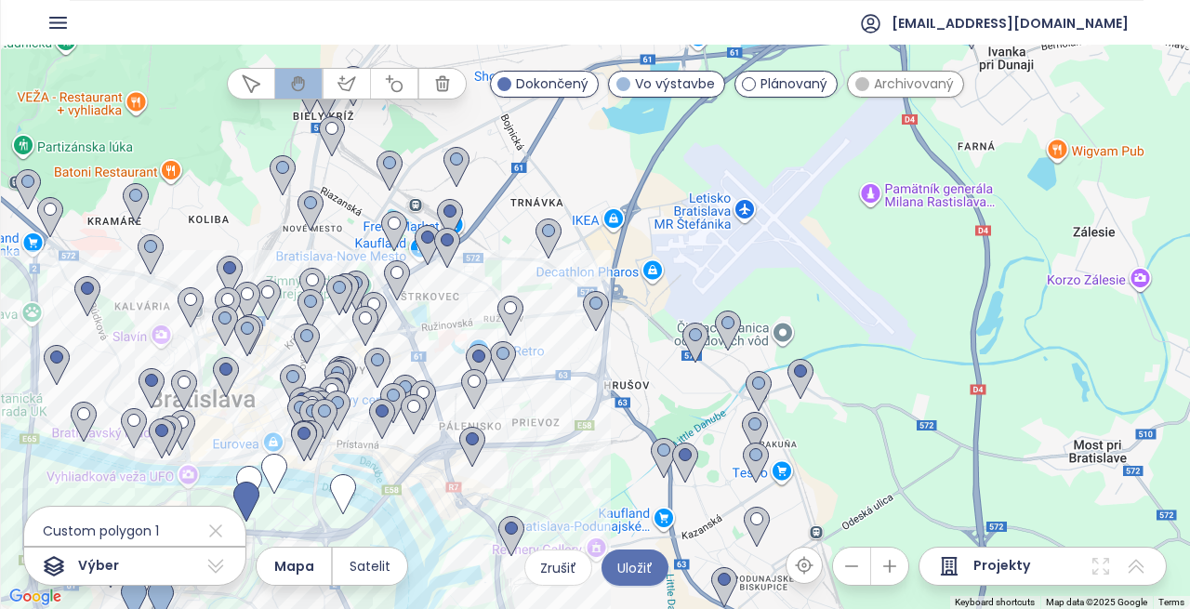
drag, startPoint x: 620, startPoint y: 351, endPoint x: 974, endPoint y: 237, distance: 372.1
click at [974, 237] on div at bounding box center [595, 327] width 1190 height 564
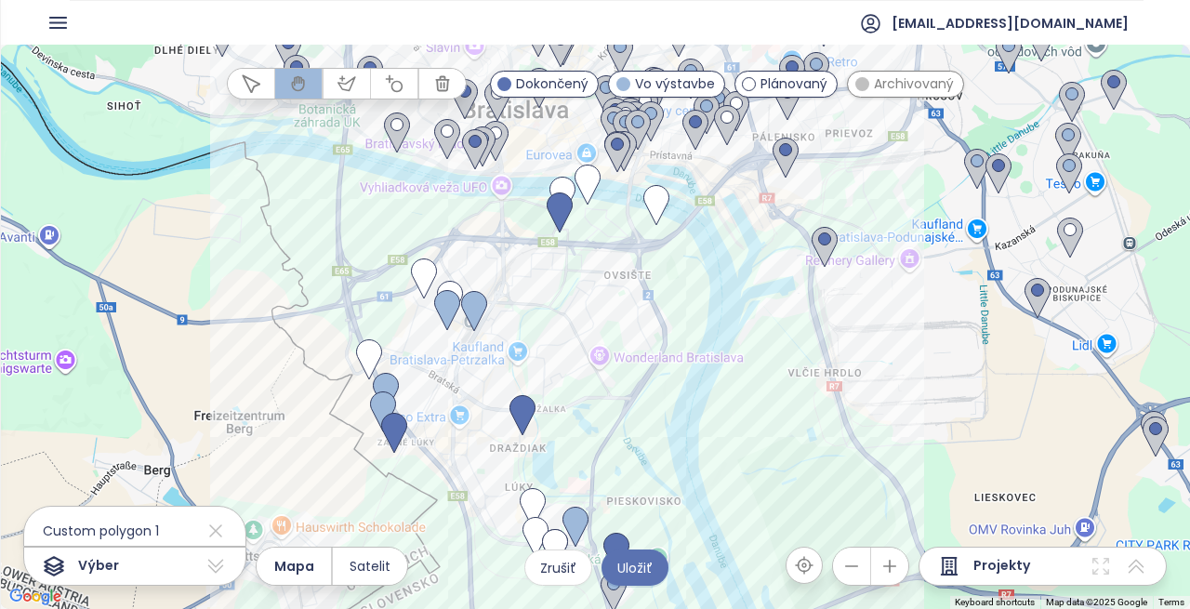
drag, startPoint x: 407, startPoint y: 338, endPoint x: 710, endPoint y: 55, distance: 415.0
click at [710, 55] on img at bounding box center [690, 79] width 41 height 56
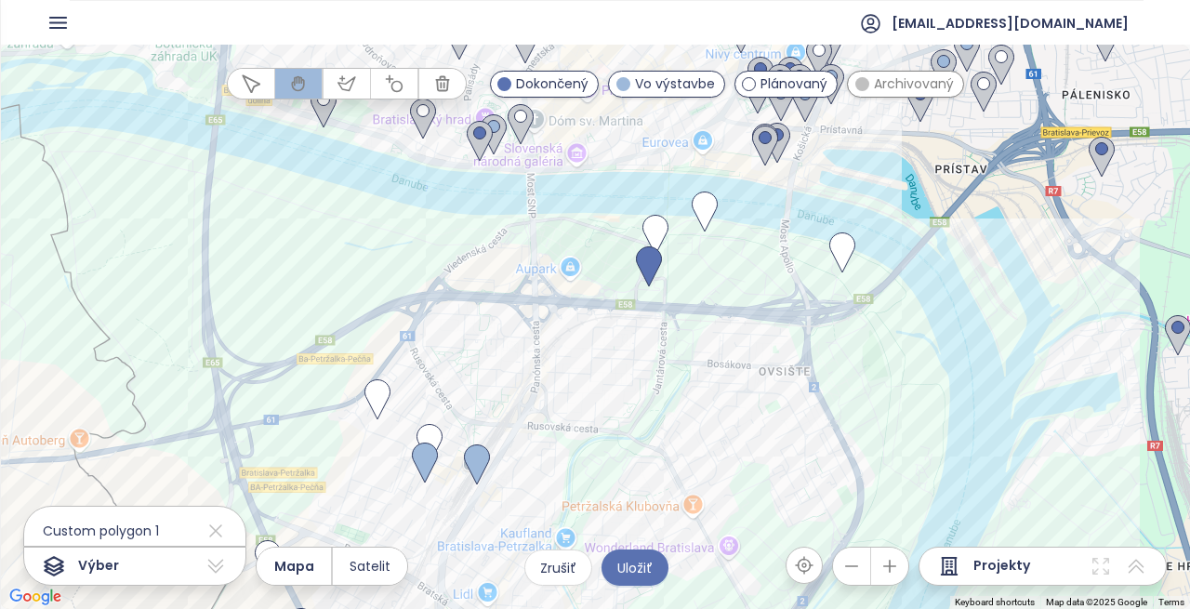
drag, startPoint x: 507, startPoint y: 409, endPoint x: 794, endPoint y: -62, distance: 551.9
click at [794, 0] on html "Domov Dashboard Analýza trhu Cenník Updaty 1 Reporty Projekty Nastavenia Návody…" at bounding box center [595, 304] width 1190 height 609
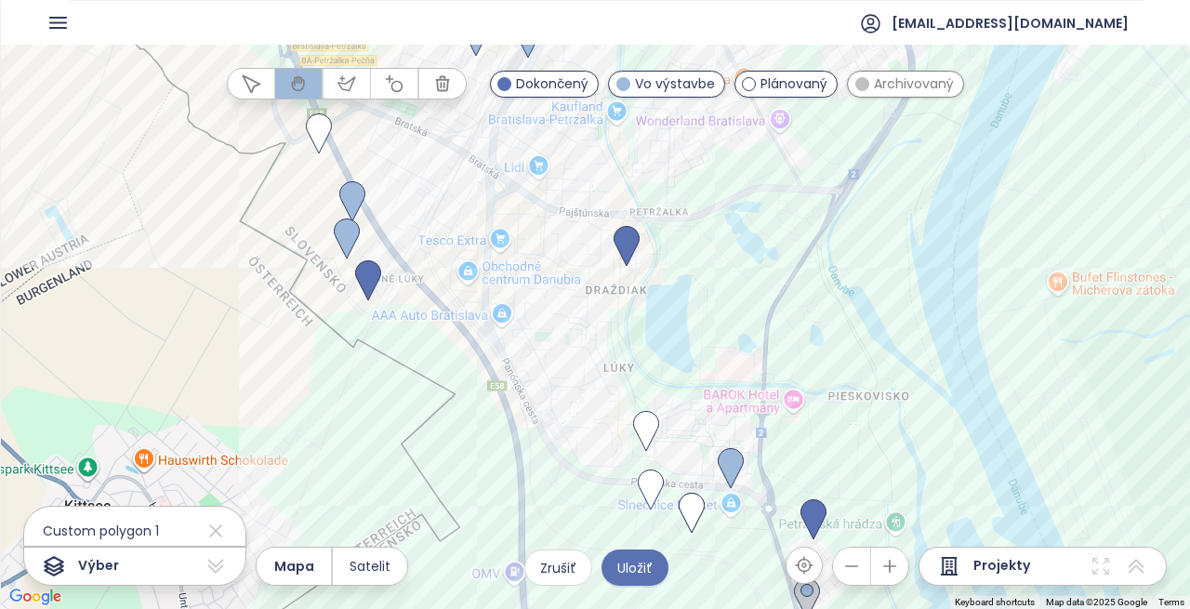
drag, startPoint x: 681, startPoint y: 446, endPoint x: 684, endPoint y: 7, distance: 439.7
click at [684, 7] on section "optimaldevelopment@optimaldevelopment.sk To navigate the map with touch gesture…" at bounding box center [595, 304] width 1190 height 609
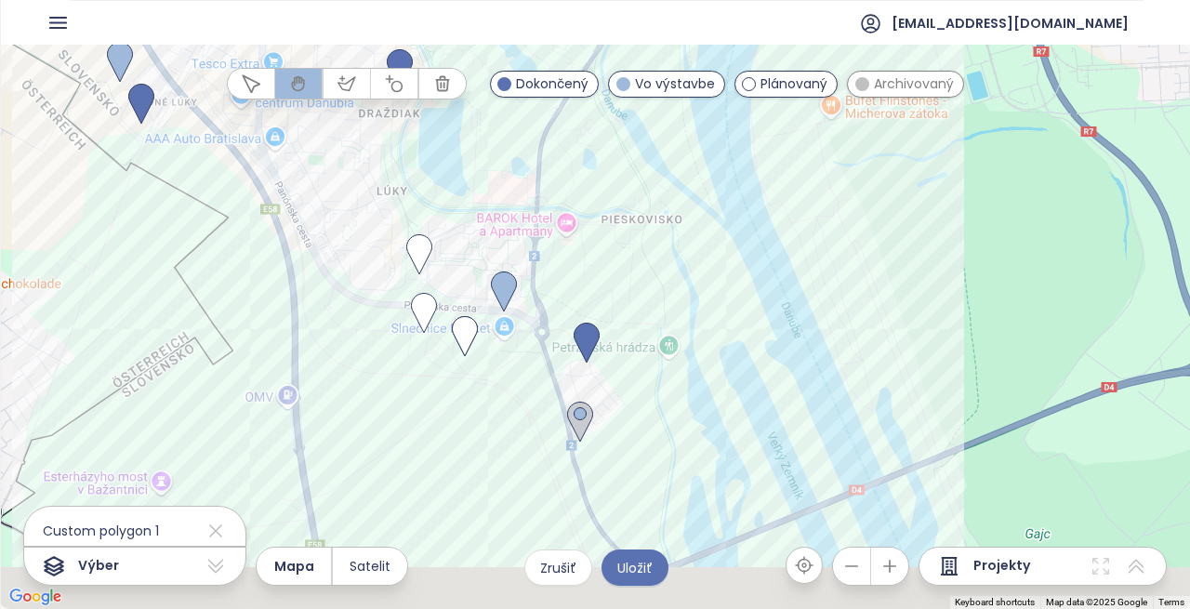
drag, startPoint x: 756, startPoint y: 429, endPoint x: 513, endPoint y: 234, distance: 310.8
click at [513, 234] on div at bounding box center [595, 327] width 1190 height 564
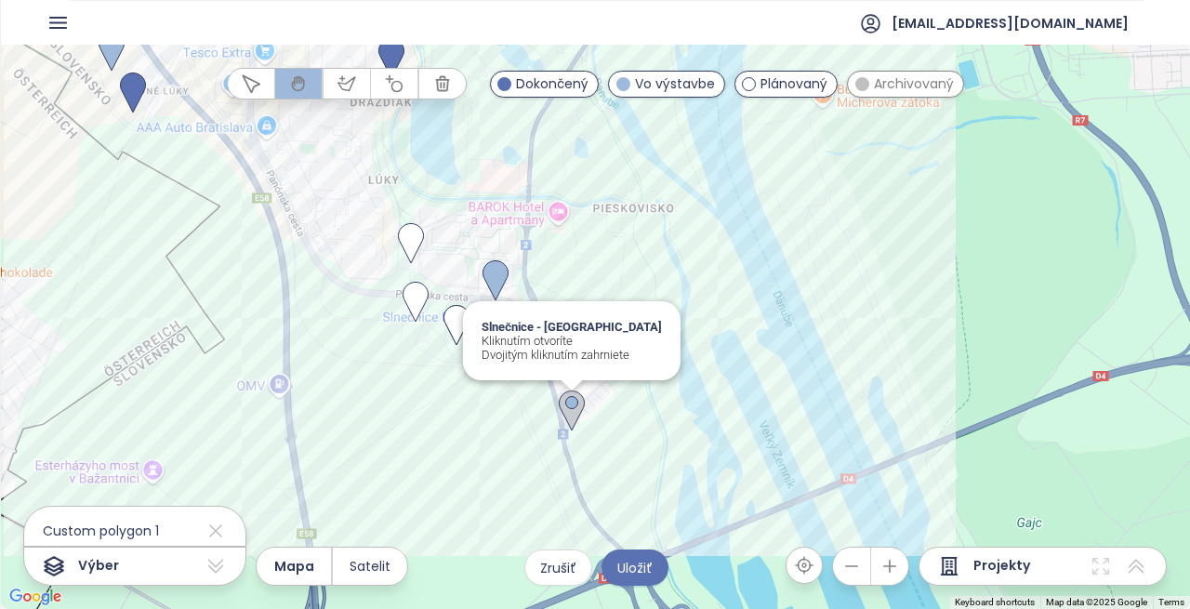
click at [580, 394] on img at bounding box center [571, 411] width 41 height 56
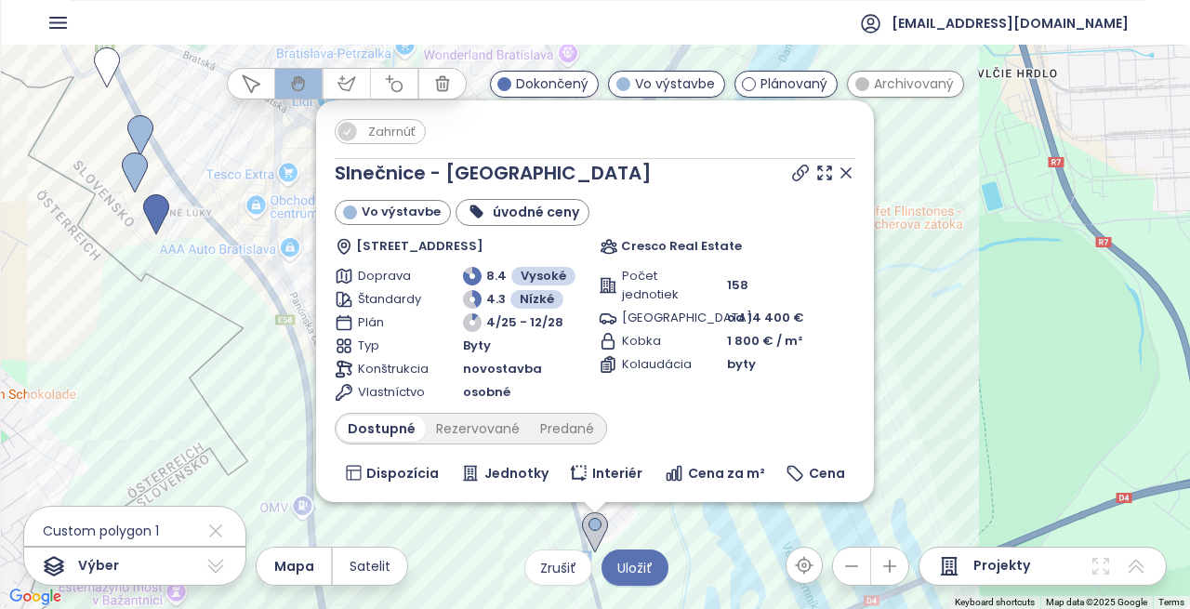
click at [598, 521] on img at bounding box center [594, 533] width 41 height 56
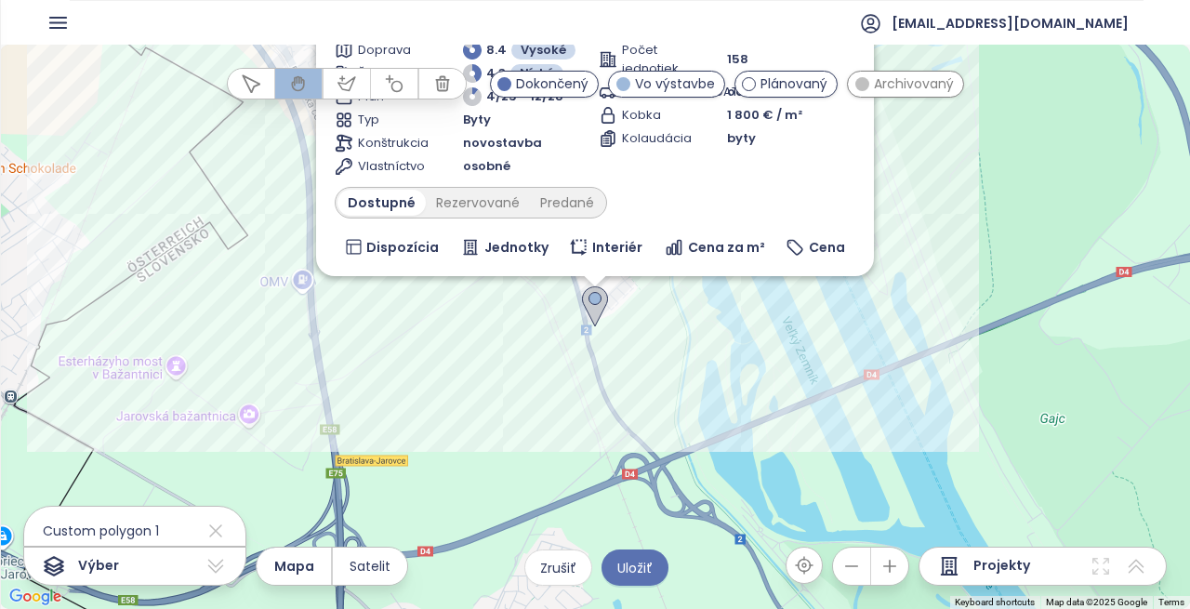
click at [589, 304] on img at bounding box center [594, 307] width 41 height 56
click at [528, 327] on div "To navigate, press the arrow keys. Zahrnúť Slnečnice - Nové Viladomy Vo výstavb…" at bounding box center [595, 327] width 1190 height 564
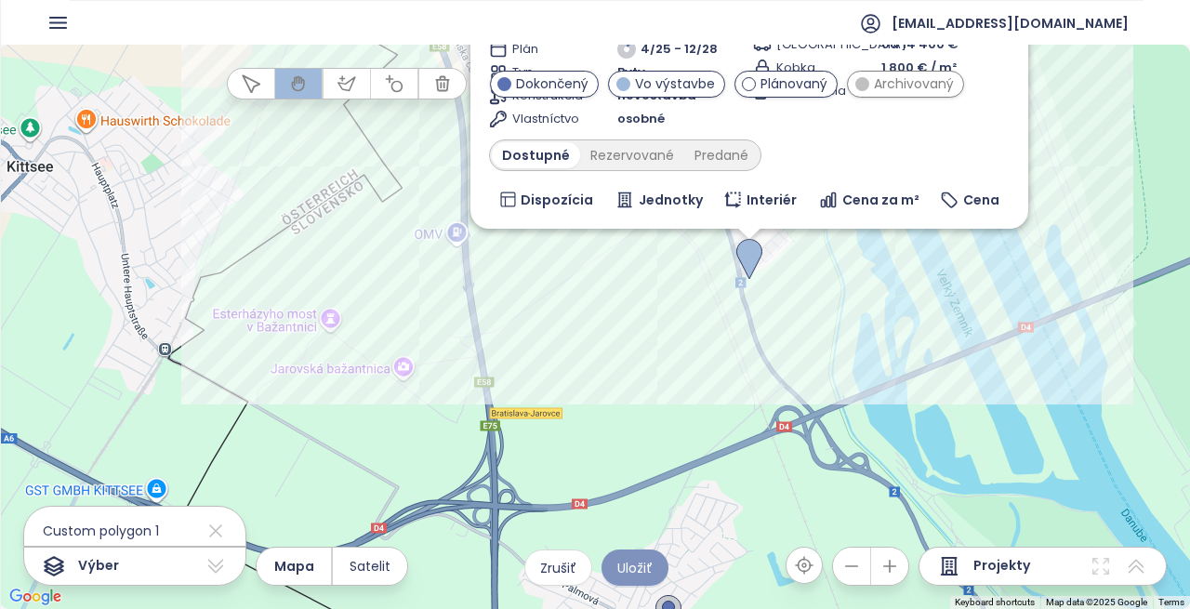
click at [643, 573] on span "Uložiť" at bounding box center [634, 568] width 35 height 20
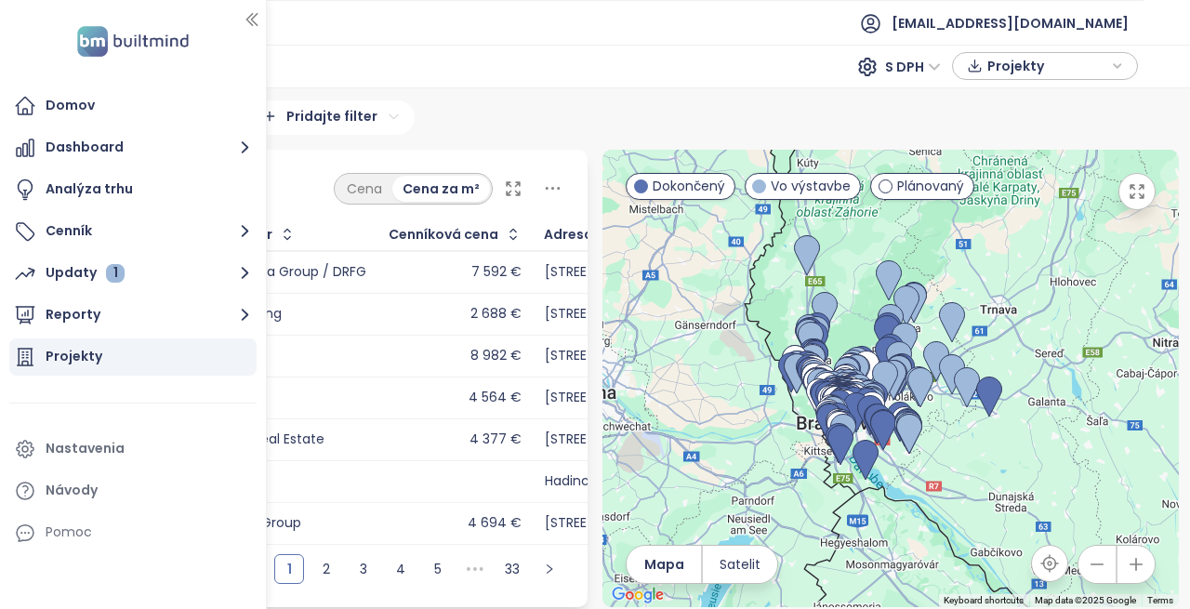
click at [134, 362] on div "Projekty" at bounding box center [132, 356] width 247 height 37
click at [134, 361] on div "Projekty" at bounding box center [132, 356] width 247 height 37
click at [73, 352] on div "Projekty" at bounding box center [74, 356] width 57 height 23
click at [67, 349] on div "Projekty" at bounding box center [74, 356] width 57 height 23
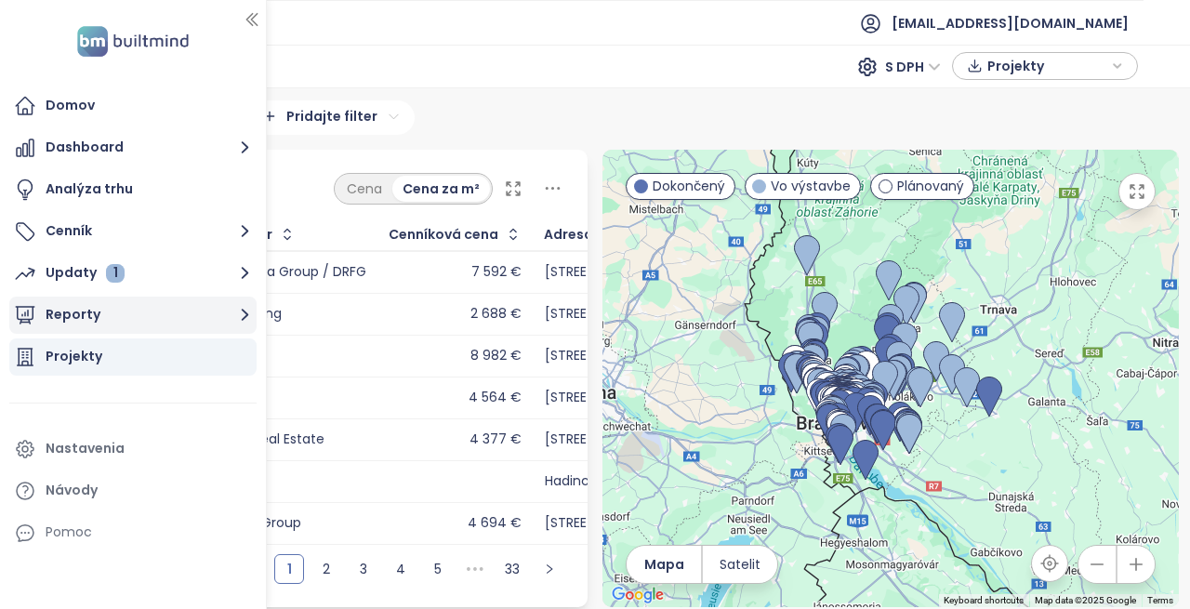
click at [81, 306] on button "Reporty" at bounding box center [132, 315] width 247 height 37
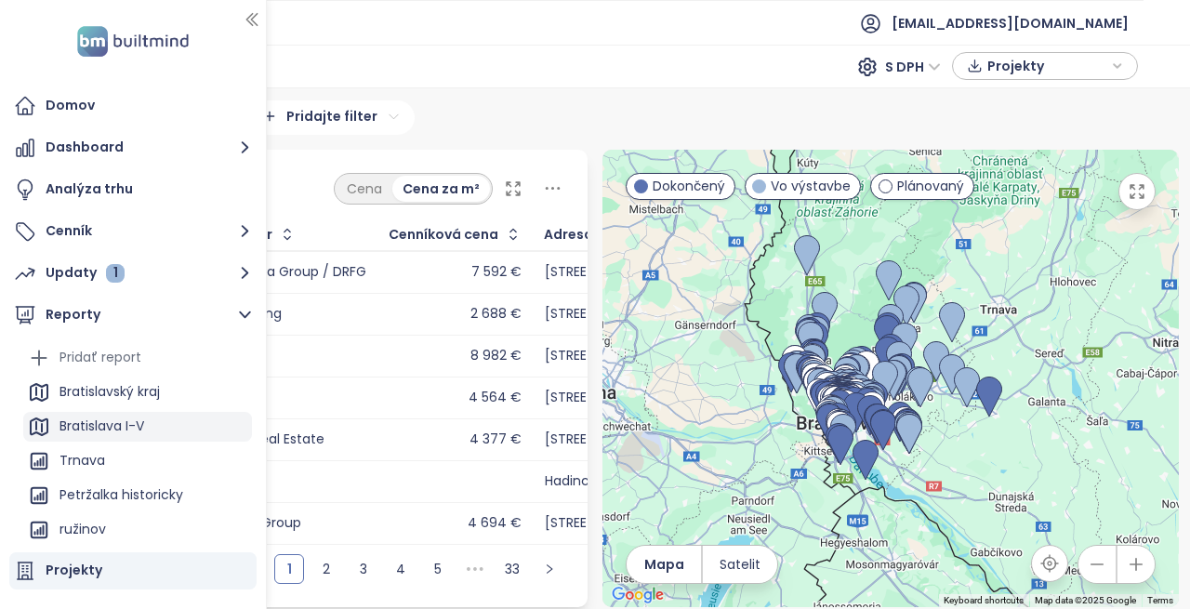
scroll to position [186, 0]
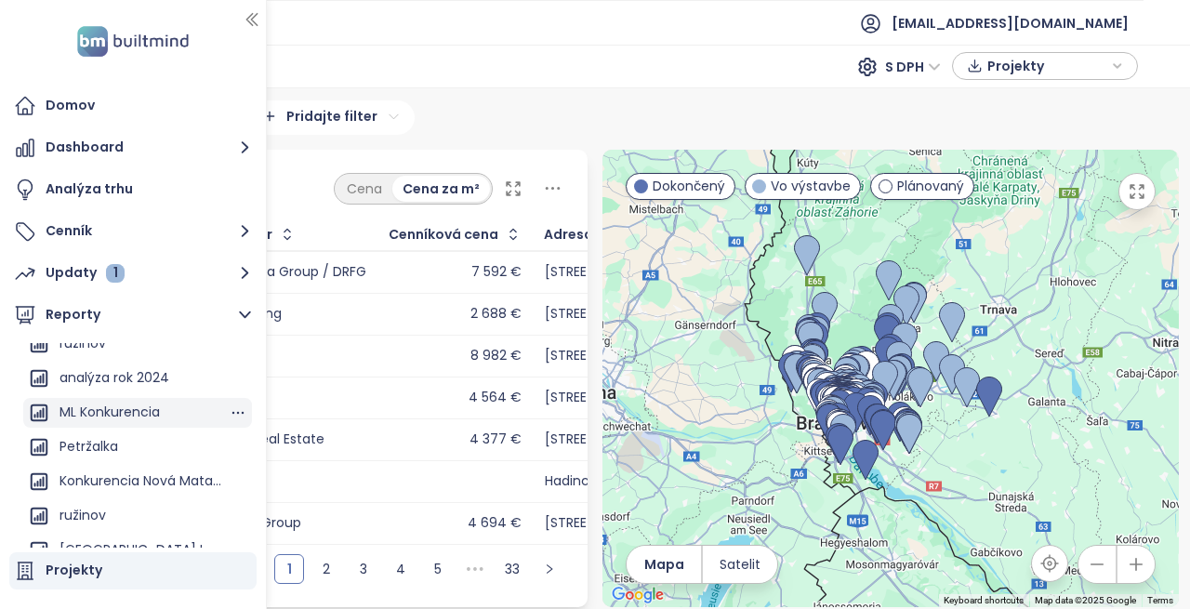
click at [163, 408] on div "ML Konkurencia" at bounding box center [137, 413] width 229 height 30
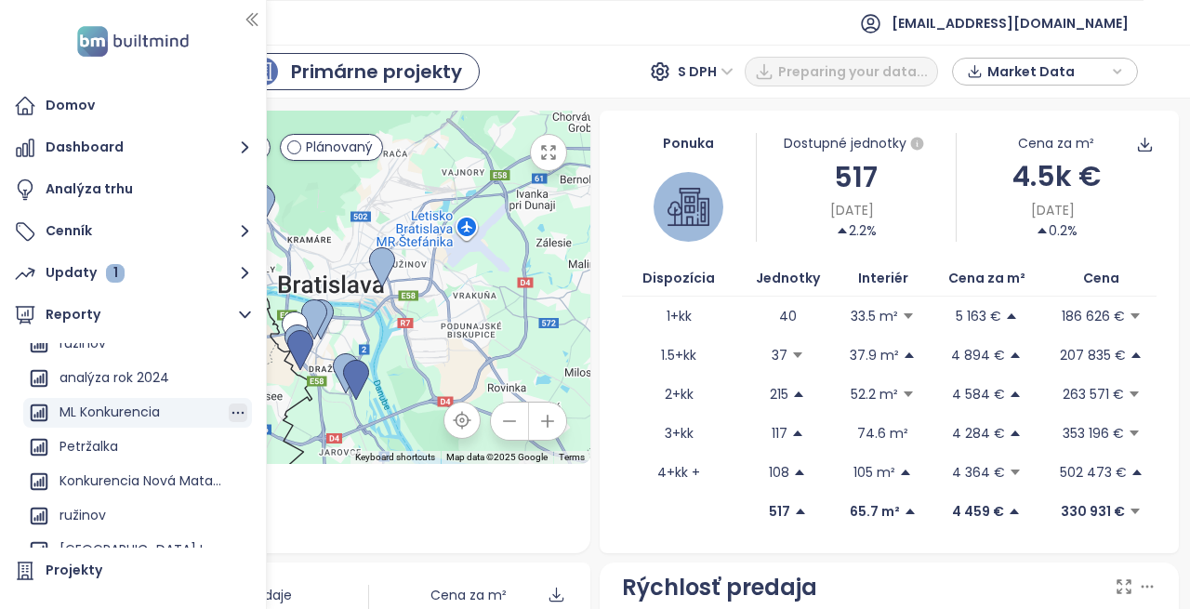
click at [229, 415] on icon "button" at bounding box center [238, 412] width 19 height 19
click at [229, 321] on button "Upraviť" at bounding box center [231, 320] width 98 height 28
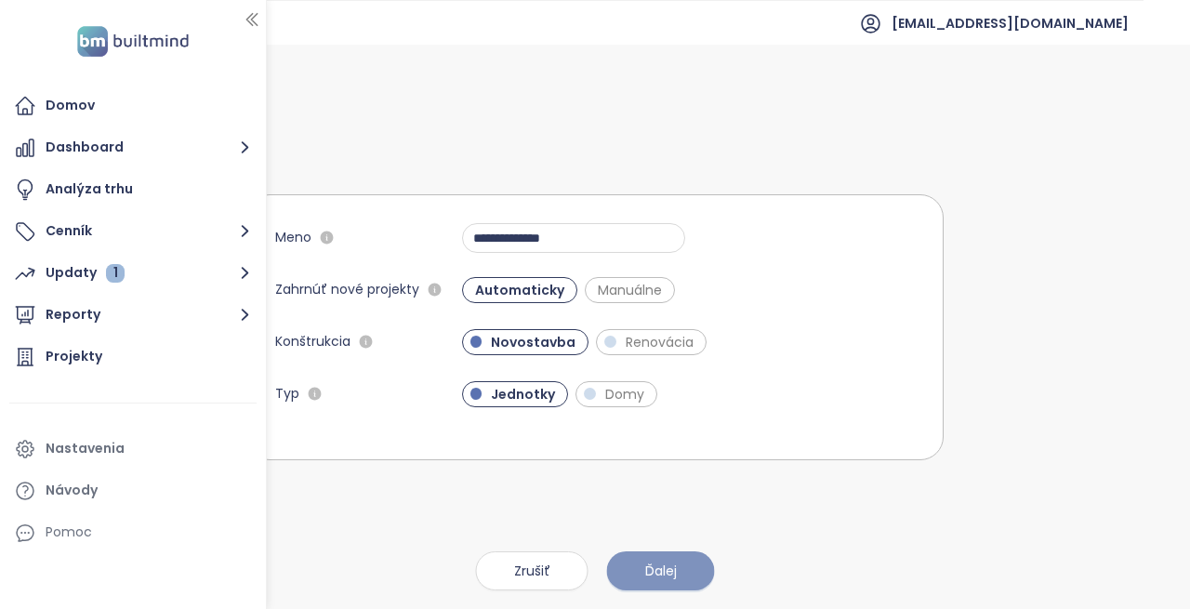
click at [645, 568] on span "Ďalej" at bounding box center [661, 570] width 32 height 20
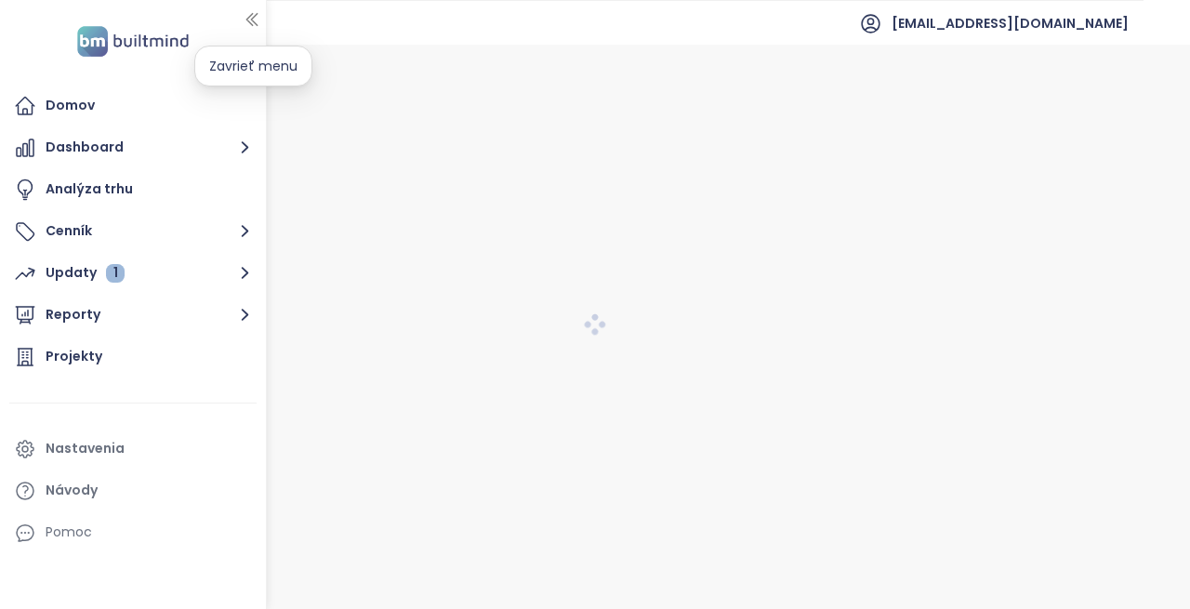
click at [257, 14] on icon "button" at bounding box center [252, 19] width 19 height 19
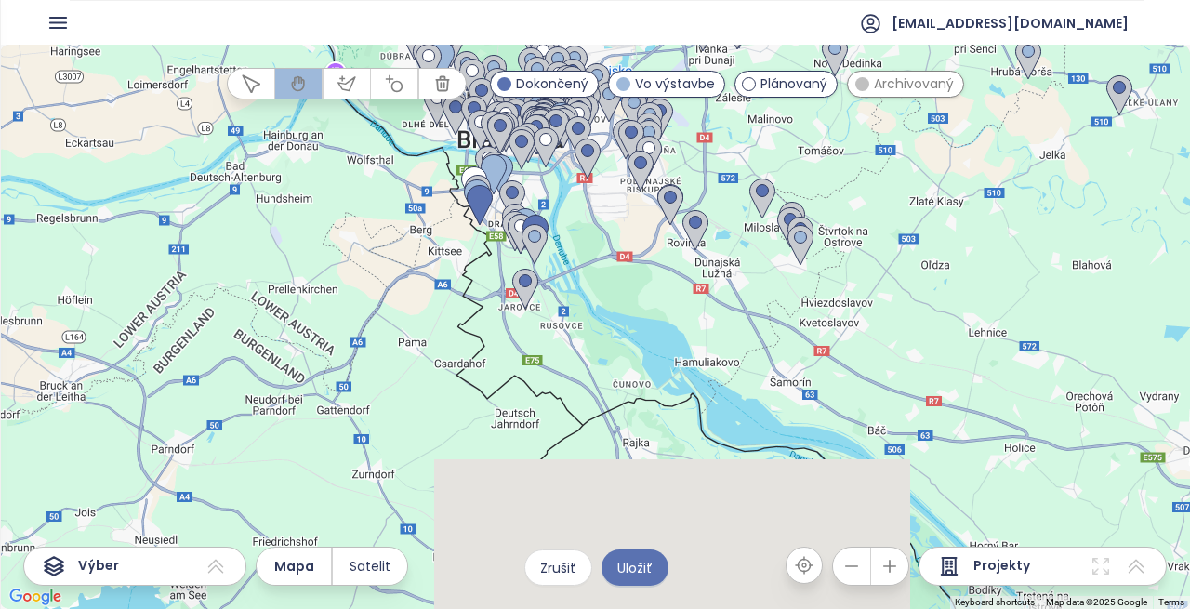
drag, startPoint x: 589, startPoint y: 405, endPoint x: 694, endPoint y: 31, distance: 389.0
click at [701, 31] on section "optimaldevelopment@optimaldevelopment.sk To navigate the map with touch gesture…" at bounding box center [595, 304] width 1190 height 609
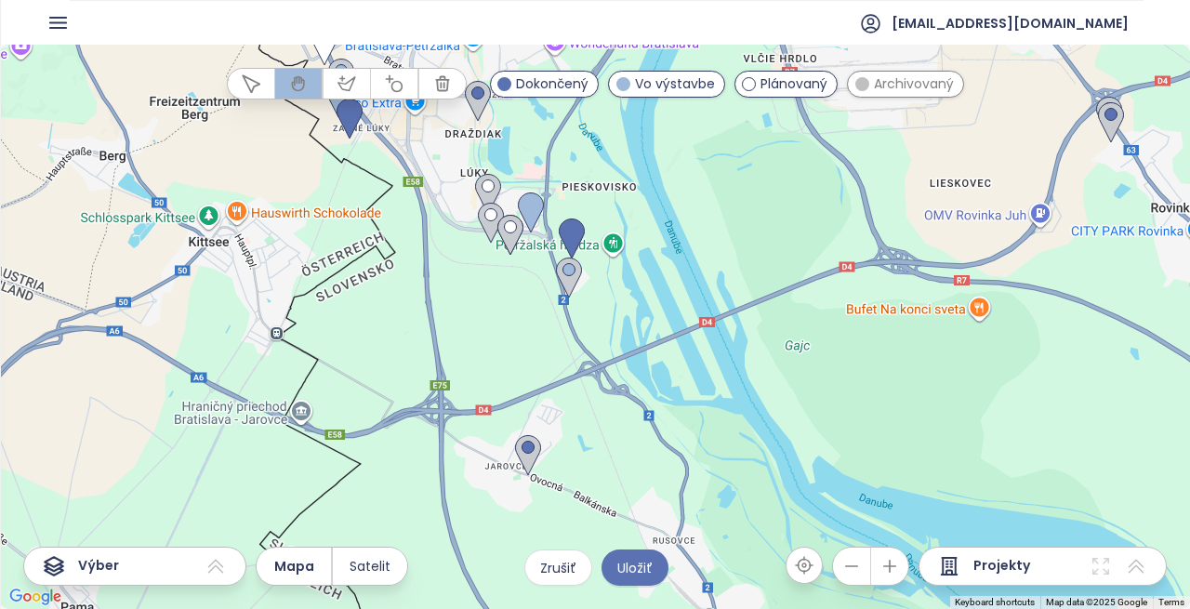
drag, startPoint x: 630, startPoint y: 208, endPoint x: 683, endPoint y: 202, distance: 53.4
click at [683, 202] on div at bounding box center [595, 327] width 1190 height 564
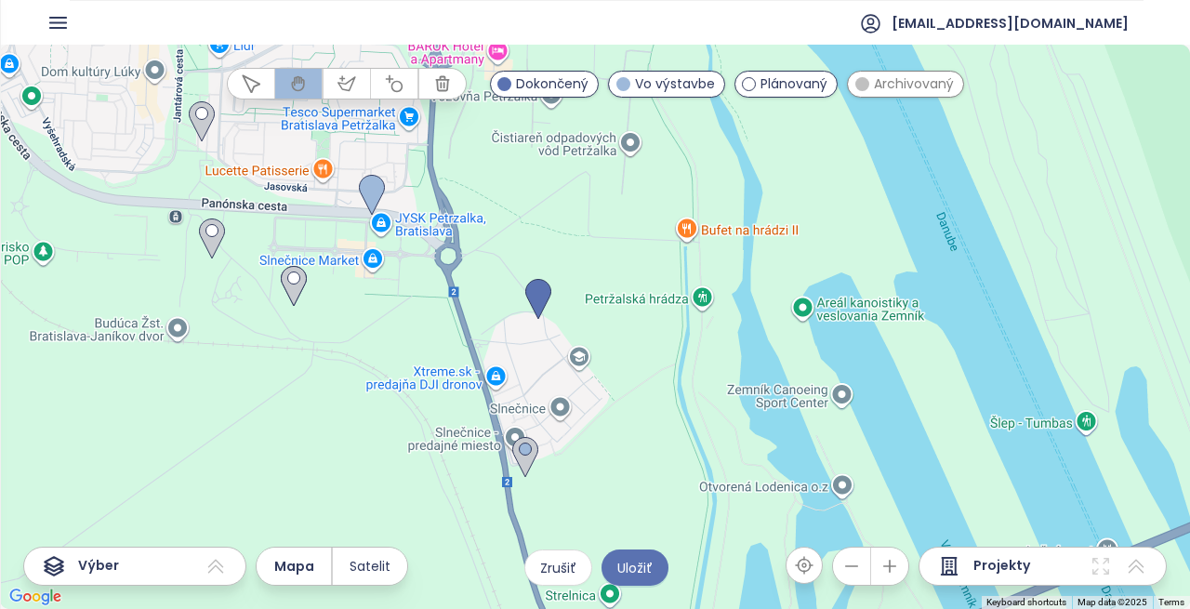
drag, startPoint x: 591, startPoint y: 223, endPoint x: 848, endPoint y: 191, distance: 258.6
click at [847, 190] on div at bounding box center [595, 327] width 1190 height 564
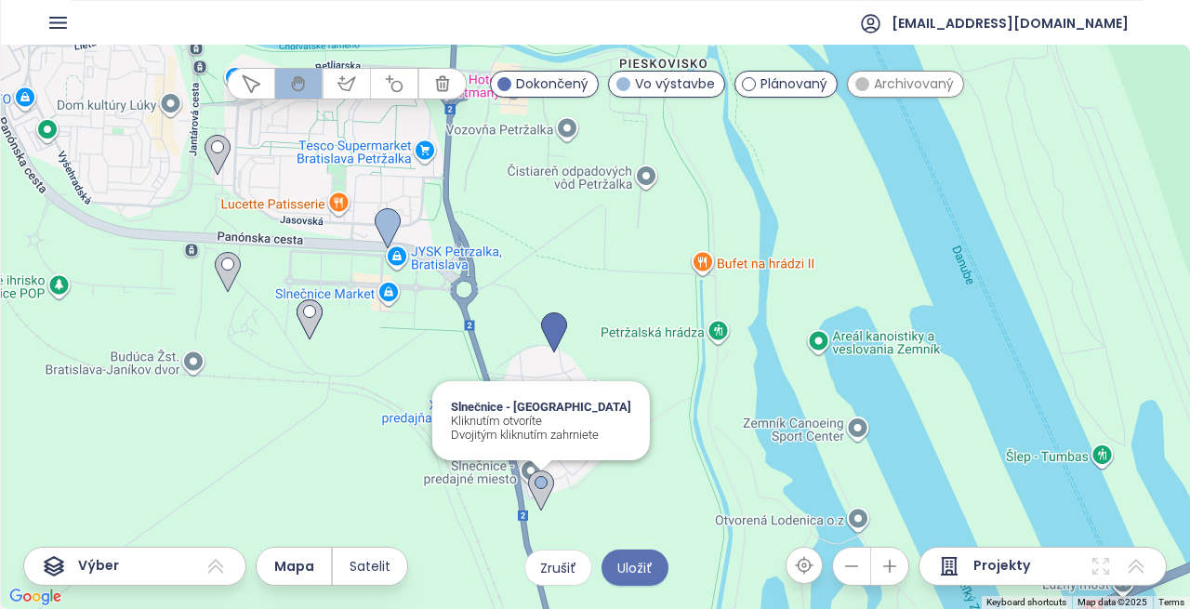
click at [535, 484] on img at bounding box center [541, 491] width 41 height 56
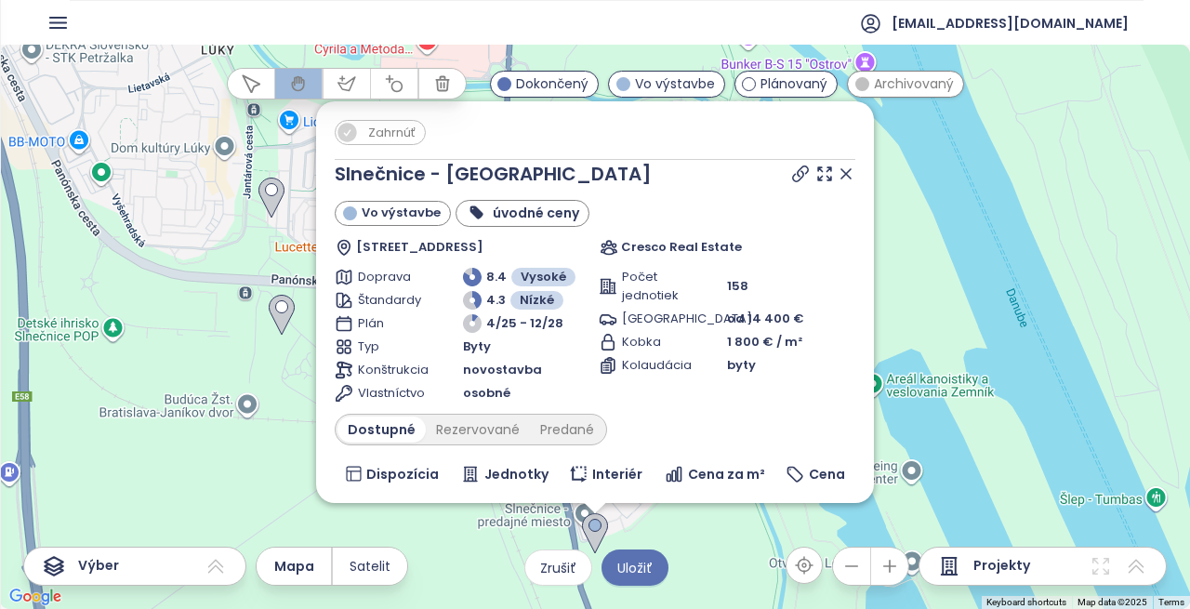
click at [590, 530] on img at bounding box center [594, 534] width 41 height 56
click at [589, 530] on img at bounding box center [594, 534] width 41 height 56
click at [636, 567] on span "Uložiť" at bounding box center [634, 568] width 35 height 20
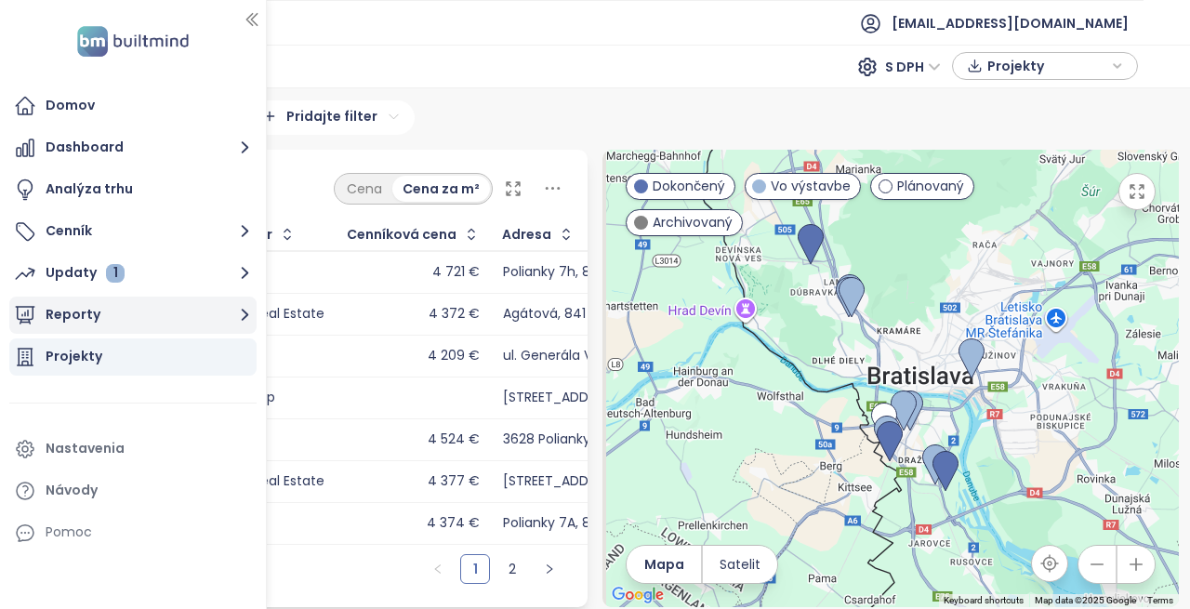
click at [196, 323] on button "Reporty" at bounding box center [132, 315] width 247 height 37
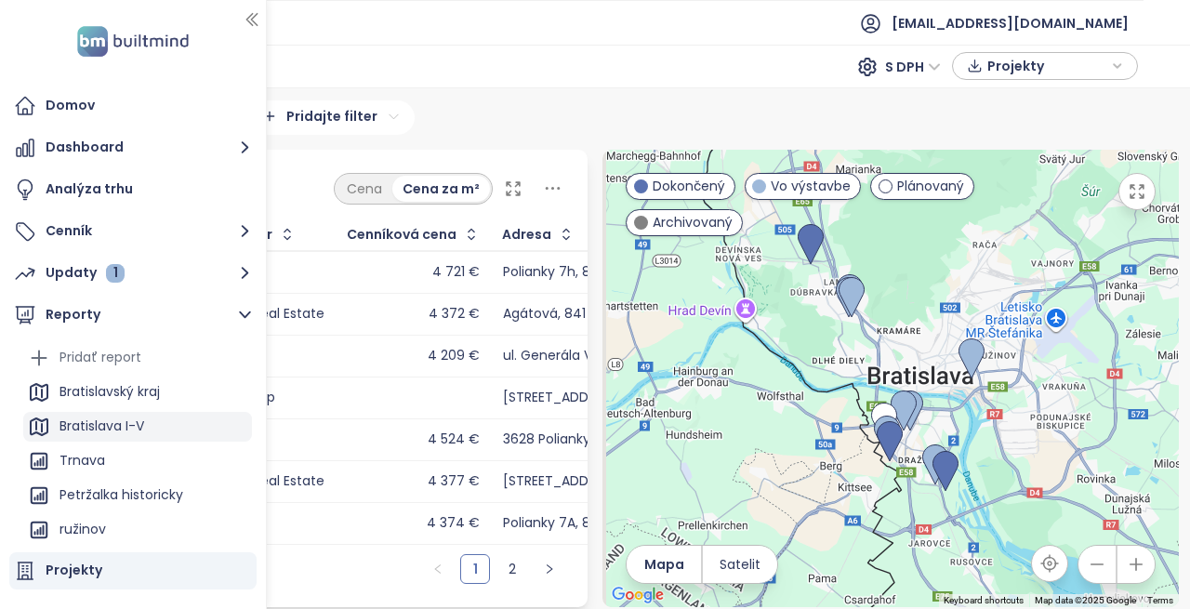
click at [154, 424] on div "Bratislava I-V" at bounding box center [137, 427] width 229 height 30
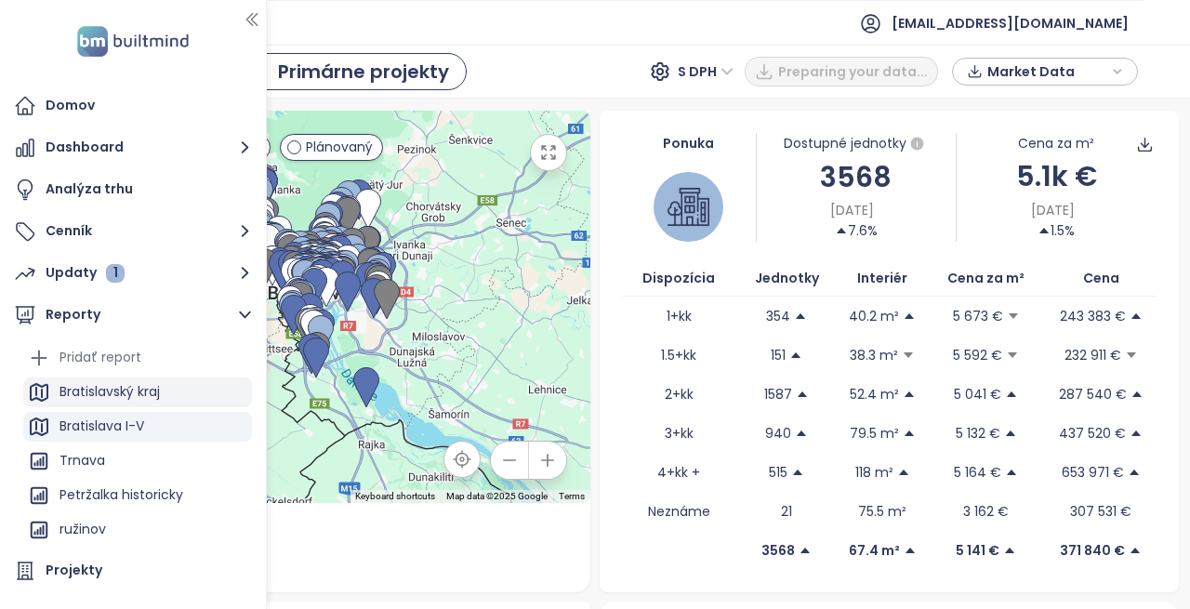
click at [130, 380] on div "Bratislavský kraj" at bounding box center [109, 391] width 100 height 23
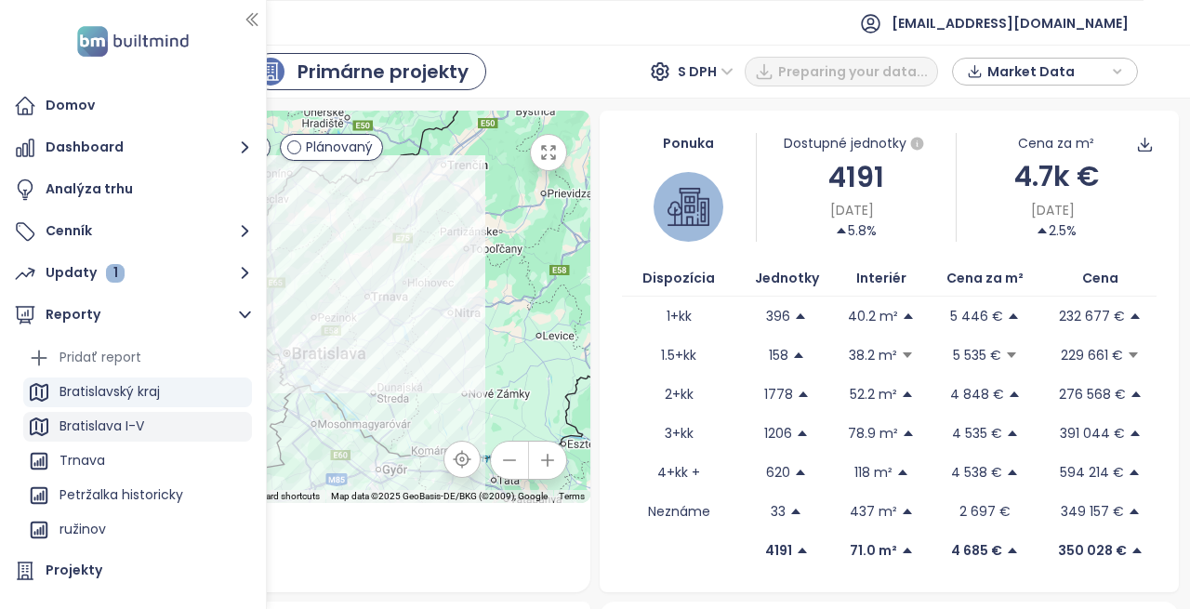
click at [185, 433] on div "Bratislava I-V" at bounding box center [137, 427] width 229 height 30
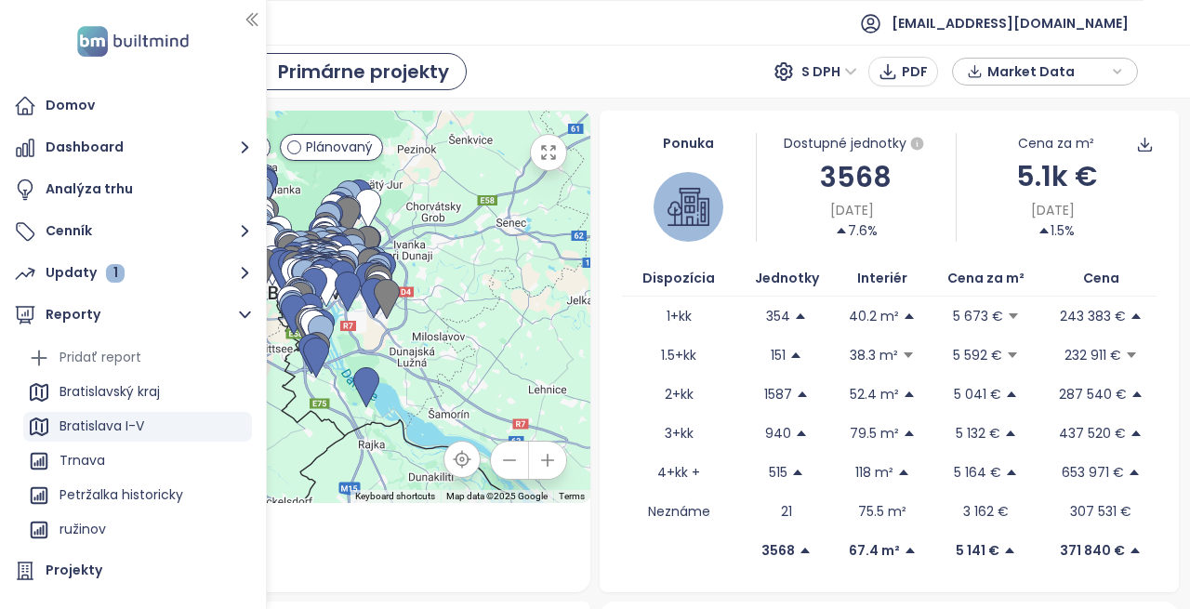
click at [195, 421] on div "Bratislava I-V" at bounding box center [137, 427] width 229 height 30
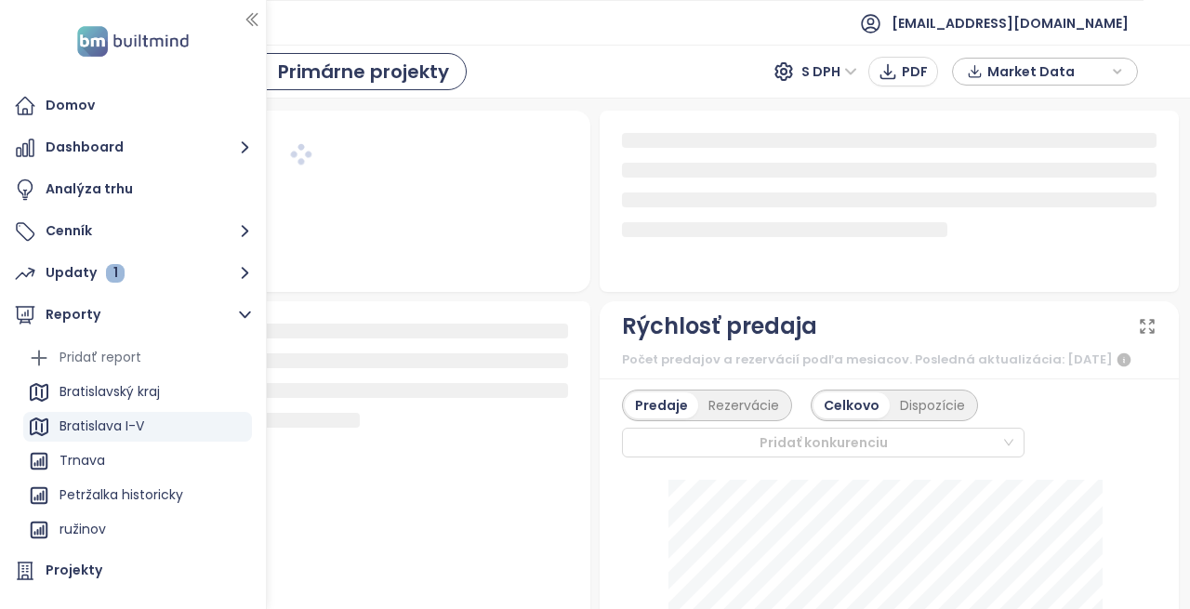
click at [199, 421] on div "Bratislava I-V" at bounding box center [137, 427] width 229 height 30
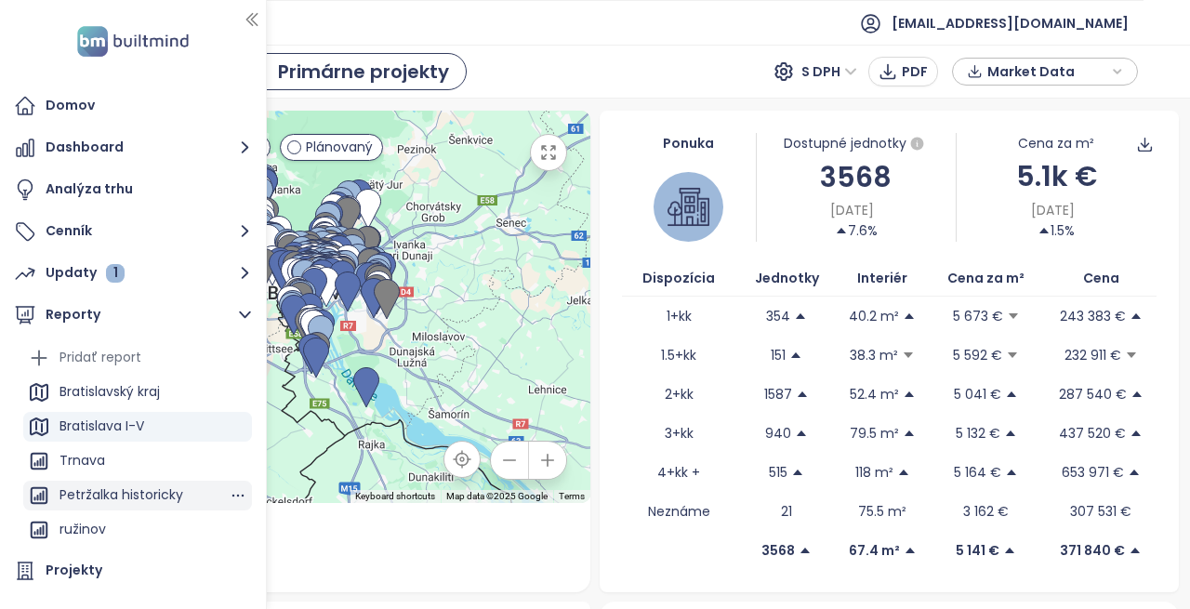
click at [105, 490] on div "Petržalka historicky" at bounding box center [121, 494] width 124 height 23
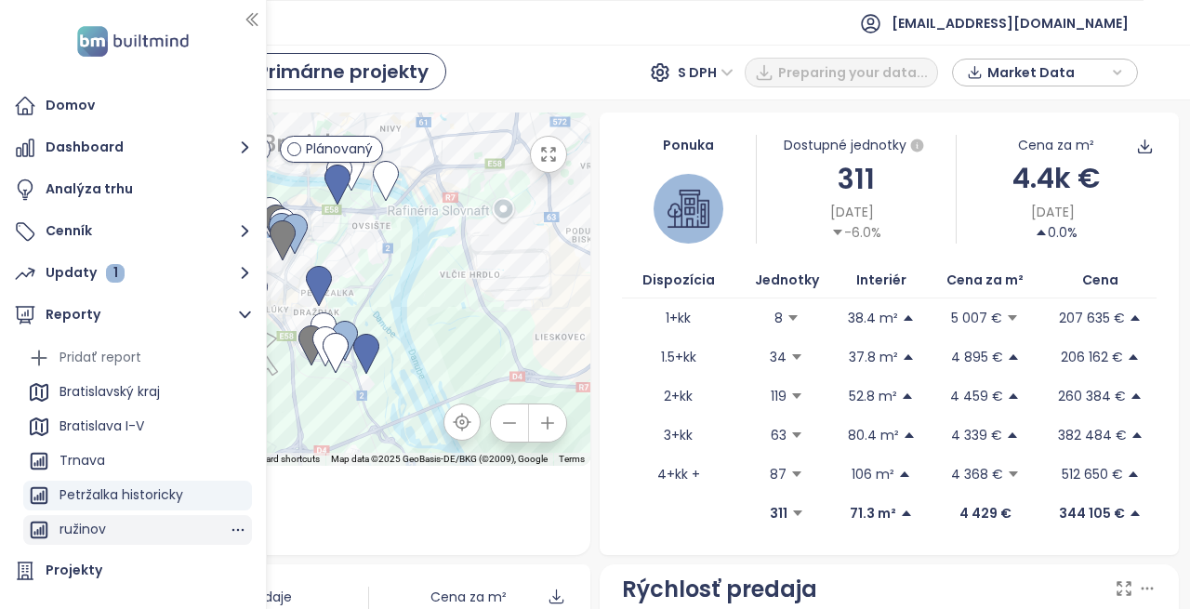
scroll to position [186, 0]
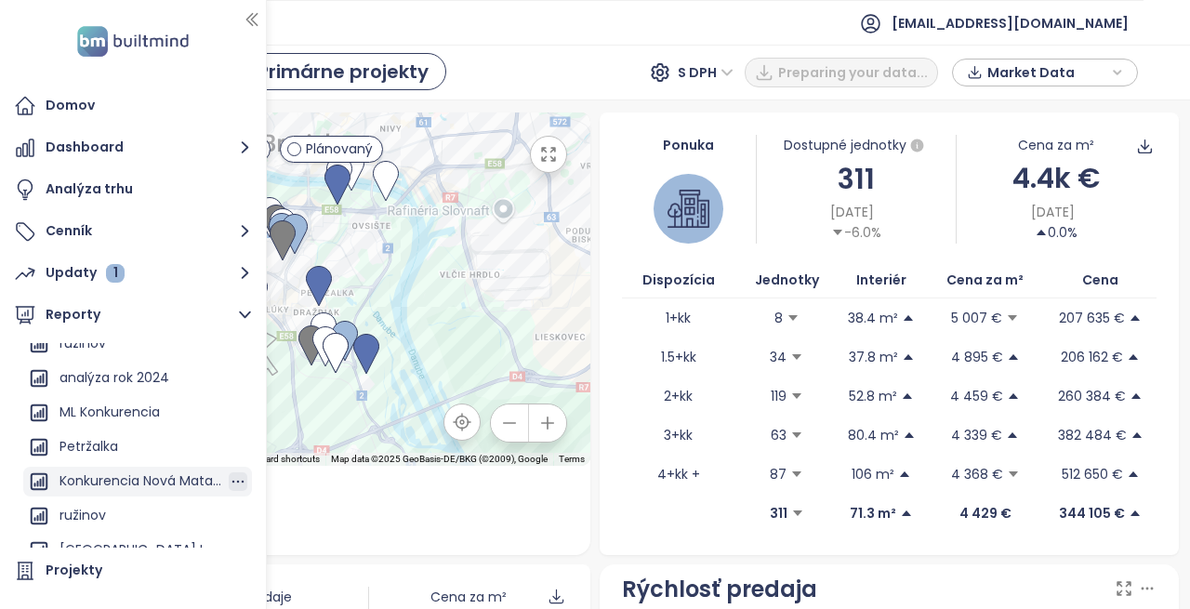
click at [232, 481] on icon "button" at bounding box center [238, 482] width 12 height 3
click at [225, 463] on button "Upraviť" at bounding box center [231, 464] width 98 height 28
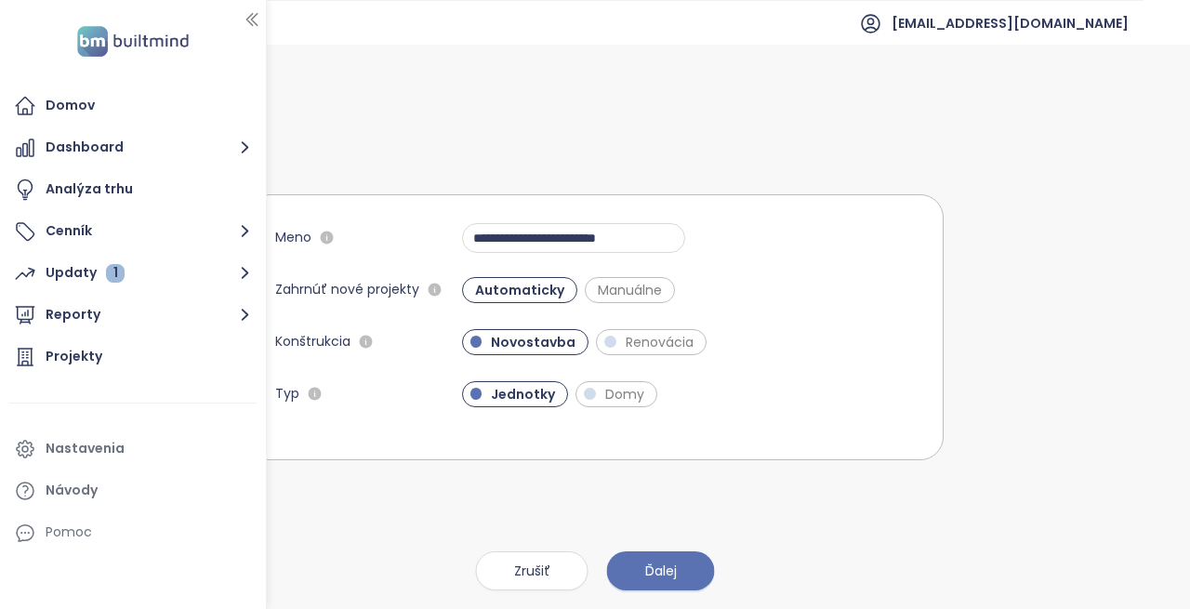
click at [801, 532] on div "**********" at bounding box center [594, 327] width 697 height 564
click at [672, 572] on span "Ďalej" at bounding box center [661, 570] width 32 height 20
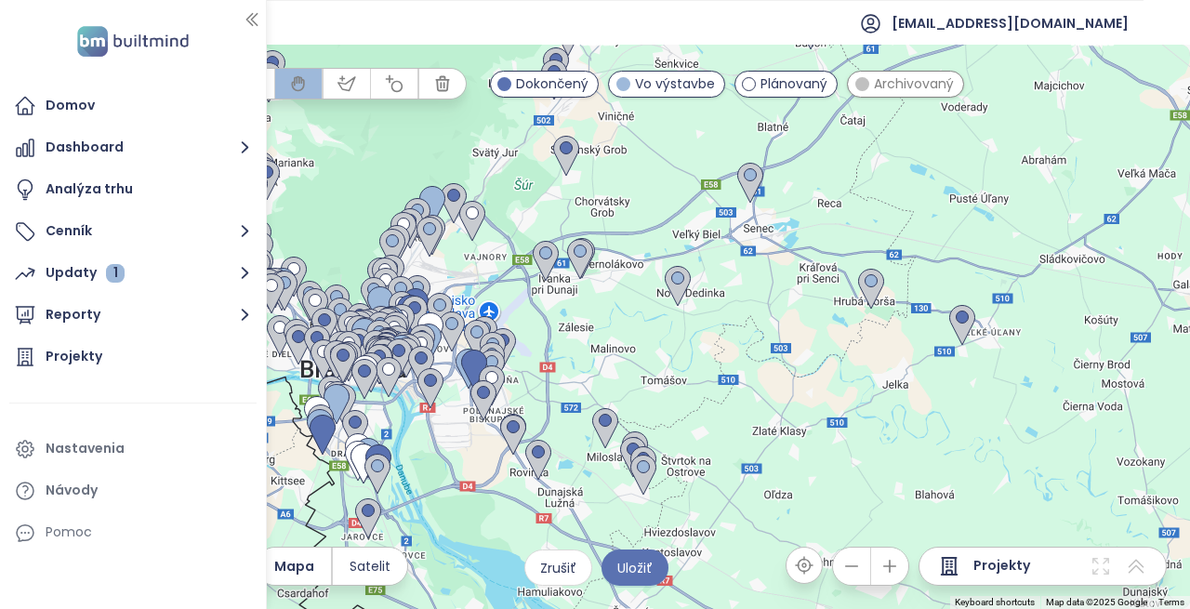
drag, startPoint x: 772, startPoint y: 411, endPoint x: 999, endPoint y: 308, distance: 249.2
click at [999, 308] on div at bounding box center [595, 327] width 1190 height 564
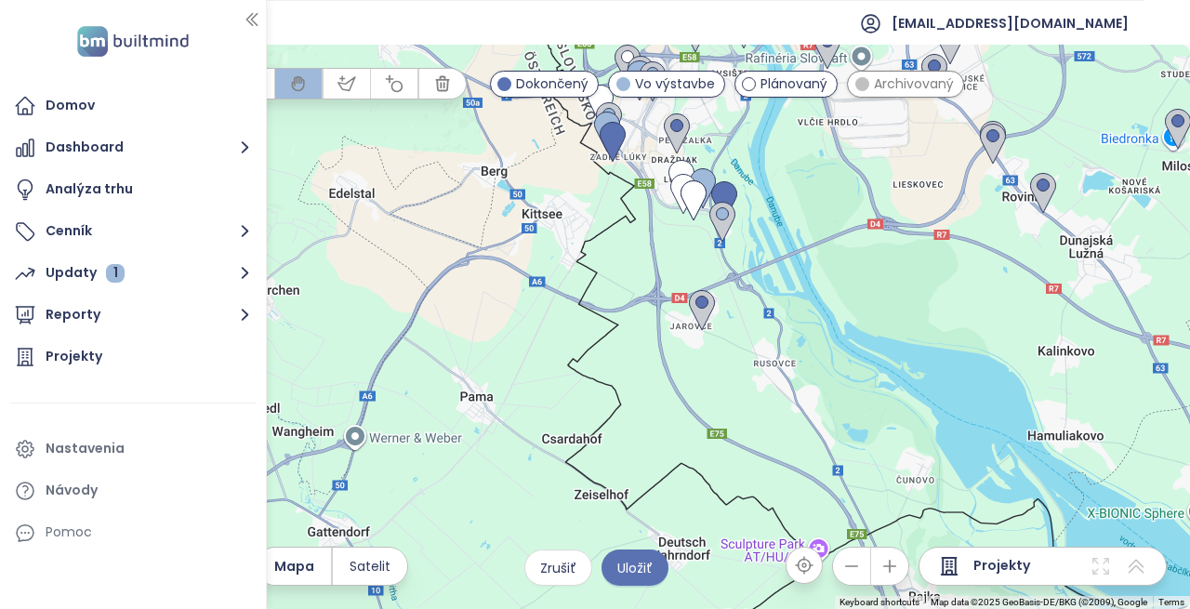
drag, startPoint x: 757, startPoint y: 408, endPoint x: 757, endPoint y: 471, distance: 63.2
click at [757, 471] on div at bounding box center [595, 327] width 1190 height 564
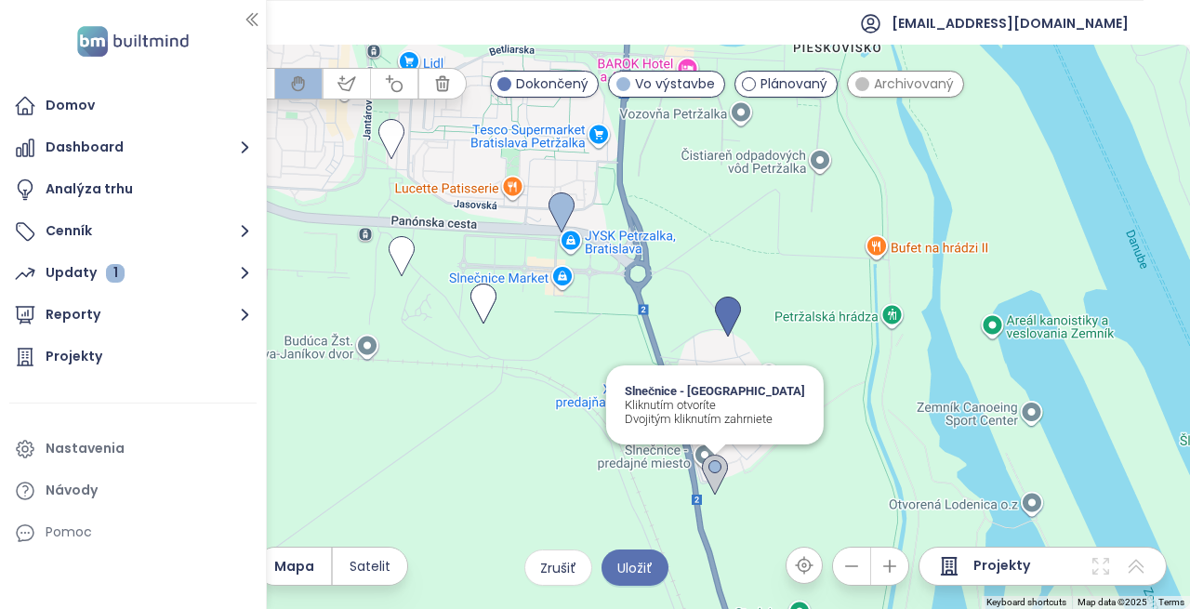
click at [707, 477] on img at bounding box center [714, 475] width 41 height 56
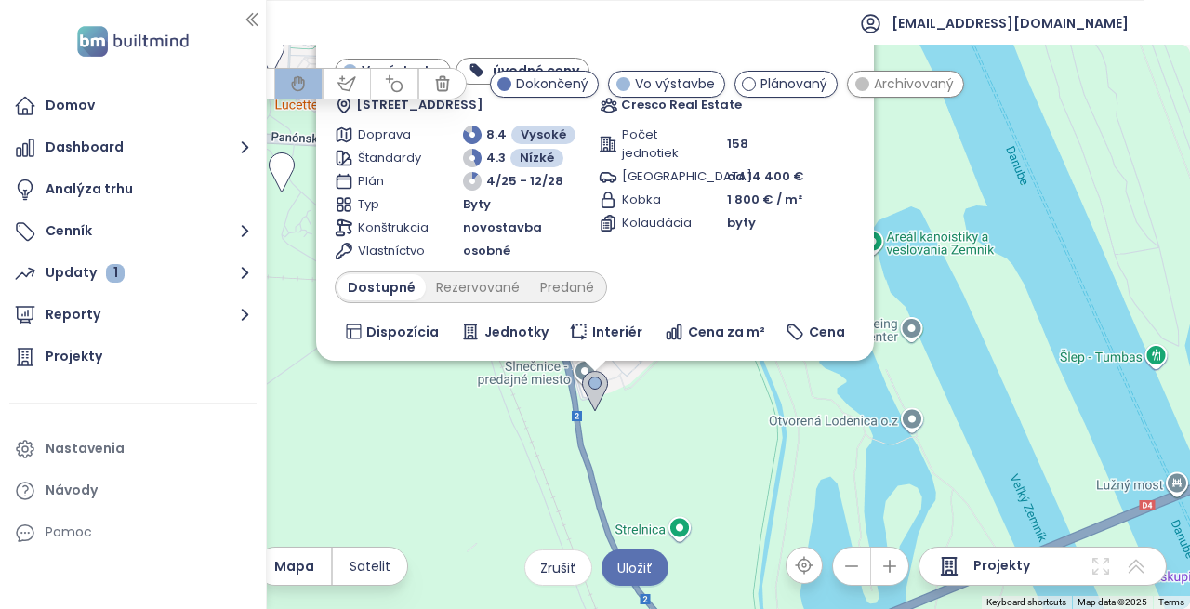
click at [599, 260] on div "Počet jednotiek 158 Parkovanie od 14 400 € Kobka 1 800 € / m² Kolaudácia byty" at bounding box center [727, 192] width 257 height 135
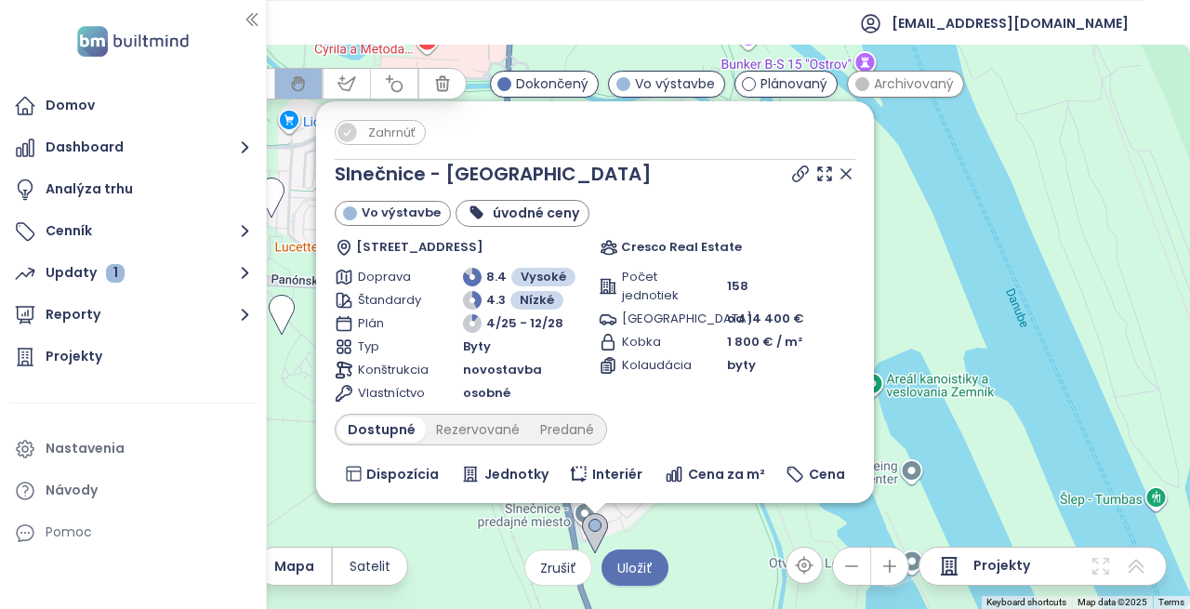
click at [595, 530] on img at bounding box center [594, 534] width 41 height 56
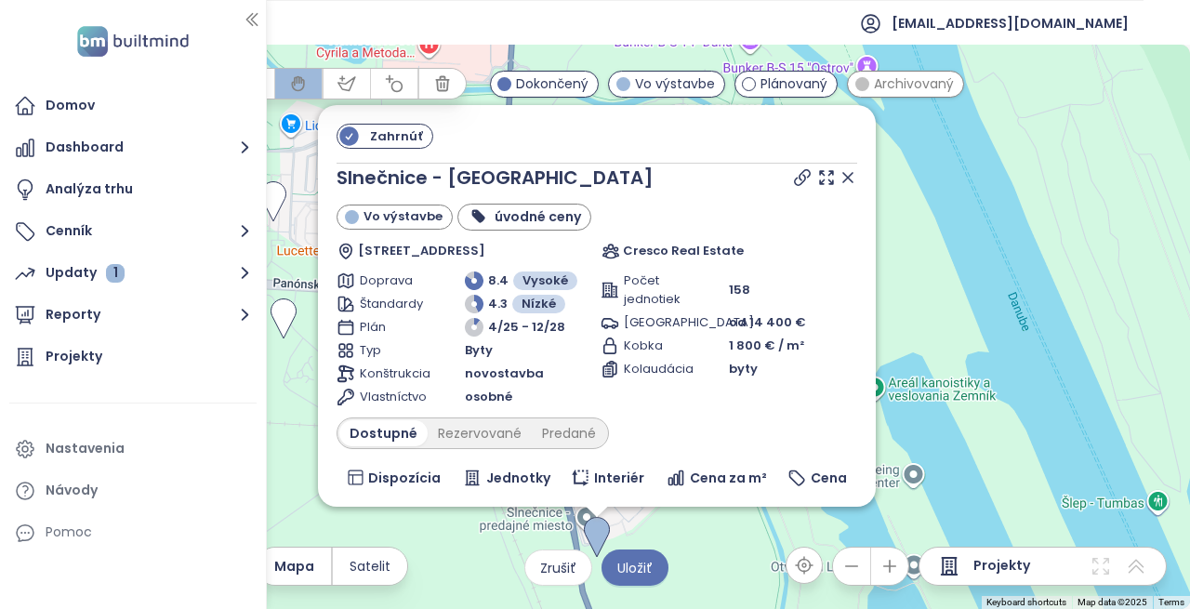
click at [704, 545] on div "To navigate, press the arrow keys. Zahrnúť Slnečnice - Nové Viladomy Vo výstavb…" at bounding box center [595, 327] width 1190 height 564
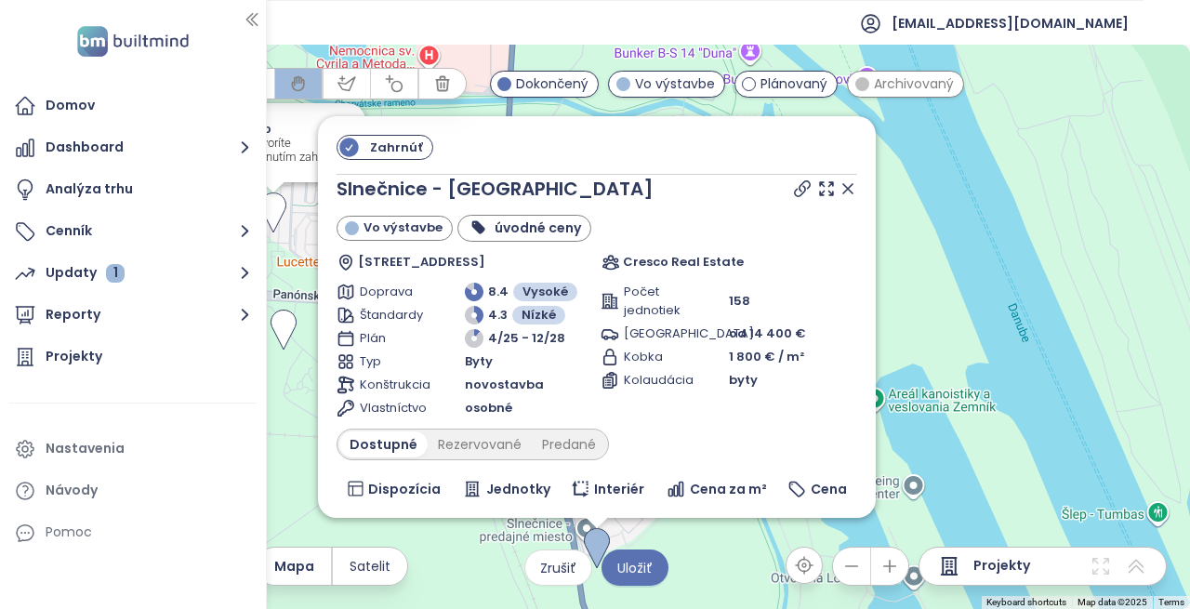
click at [280, 197] on img at bounding box center [273, 213] width 41 height 56
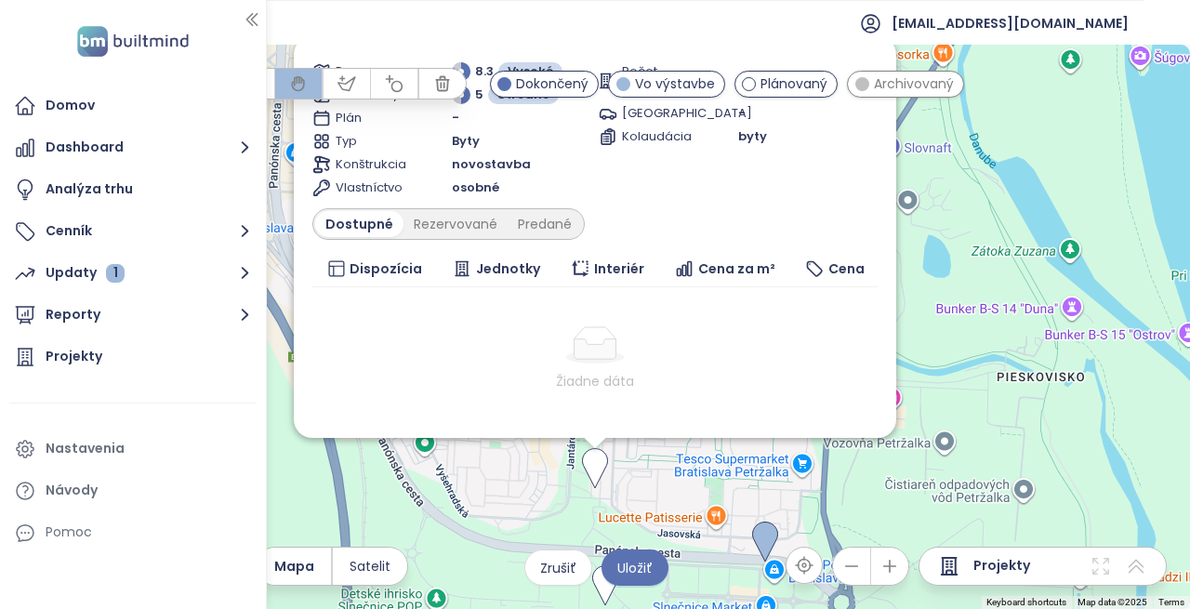
scroll to position [188, 0]
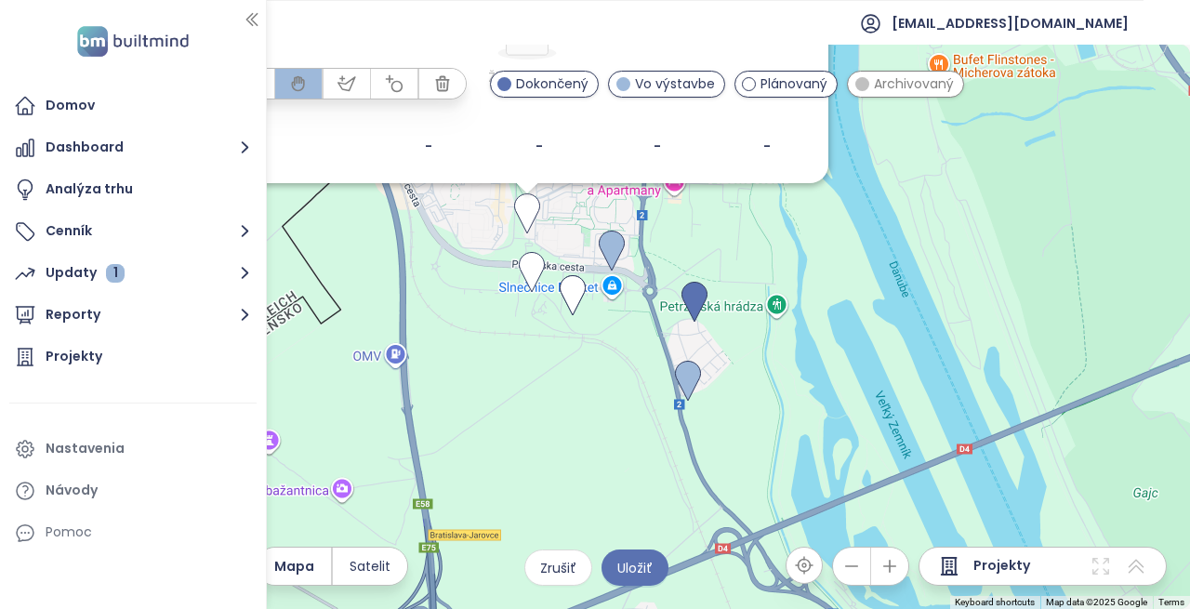
drag, startPoint x: 740, startPoint y: 530, endPoint x: 472, endPoint y: 245, distance: 390.6
click at [474, 213] on div "To navigate, press the arrow keys. Zahrnúť Nové Domino Plánovaný Jasovská 3039/…" at bounding box center [595, 327] width 1190 height 564
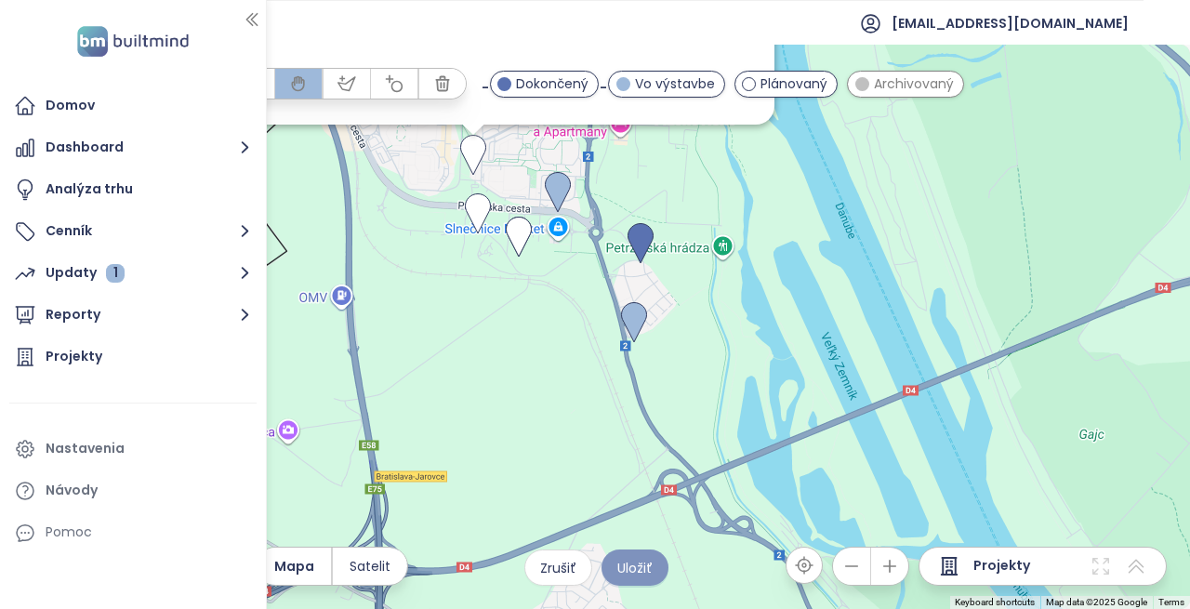
click at [634, 572] on span "Uložiť" at bounding box center [634, 568] width 35 height 20
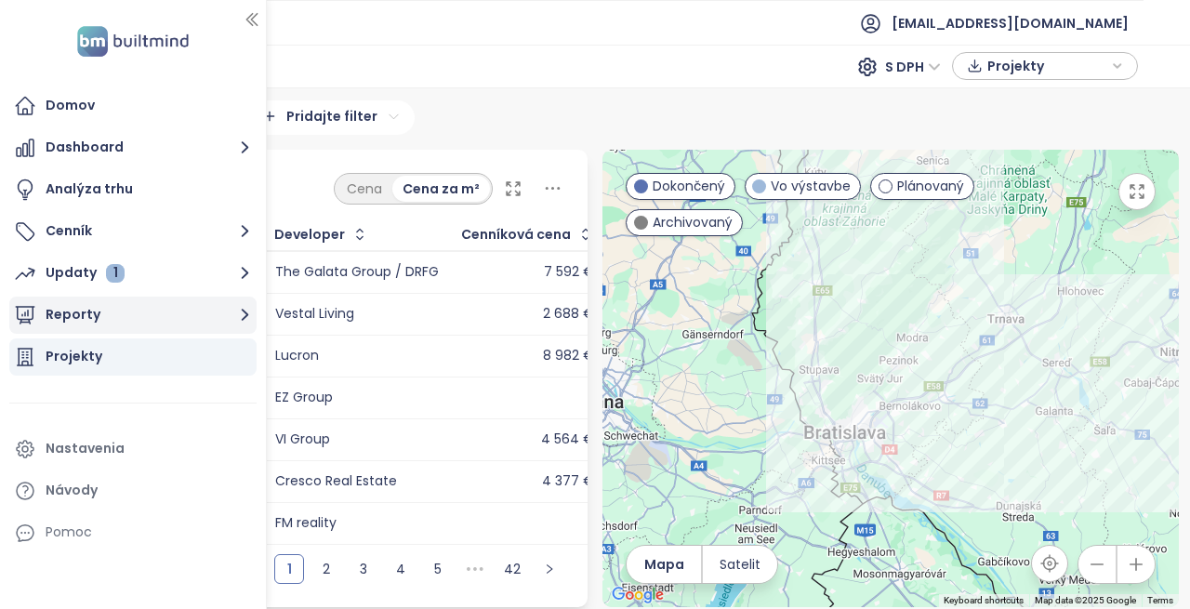
click at [251, 311] on icon "button" at bounding box center [244, 314] width 23 height 23
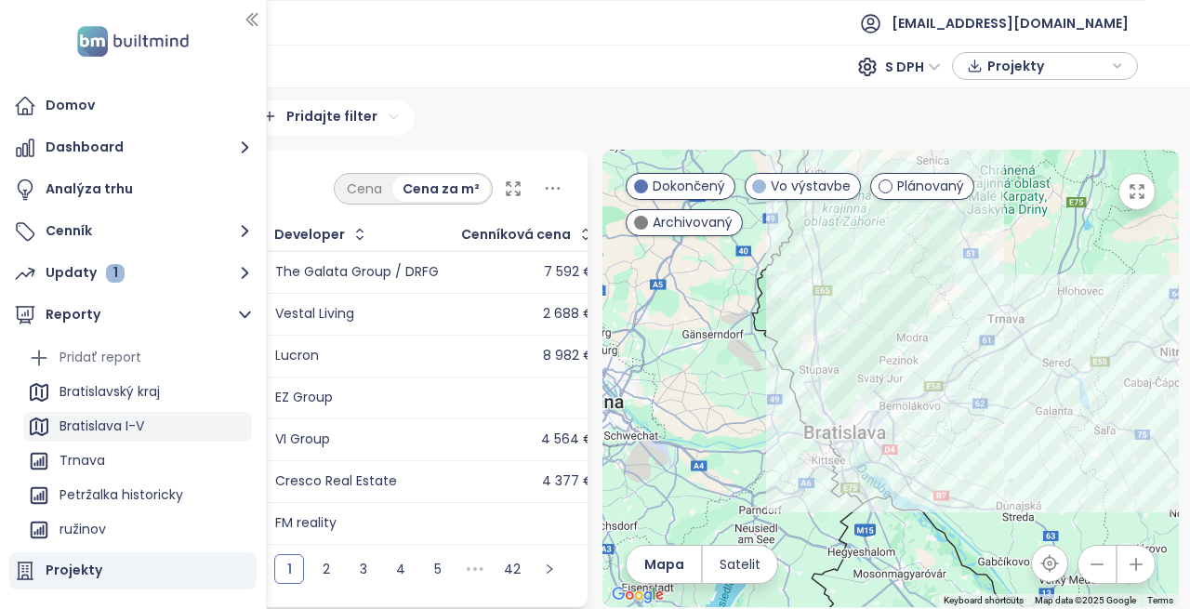
scroll to position [186, 0]
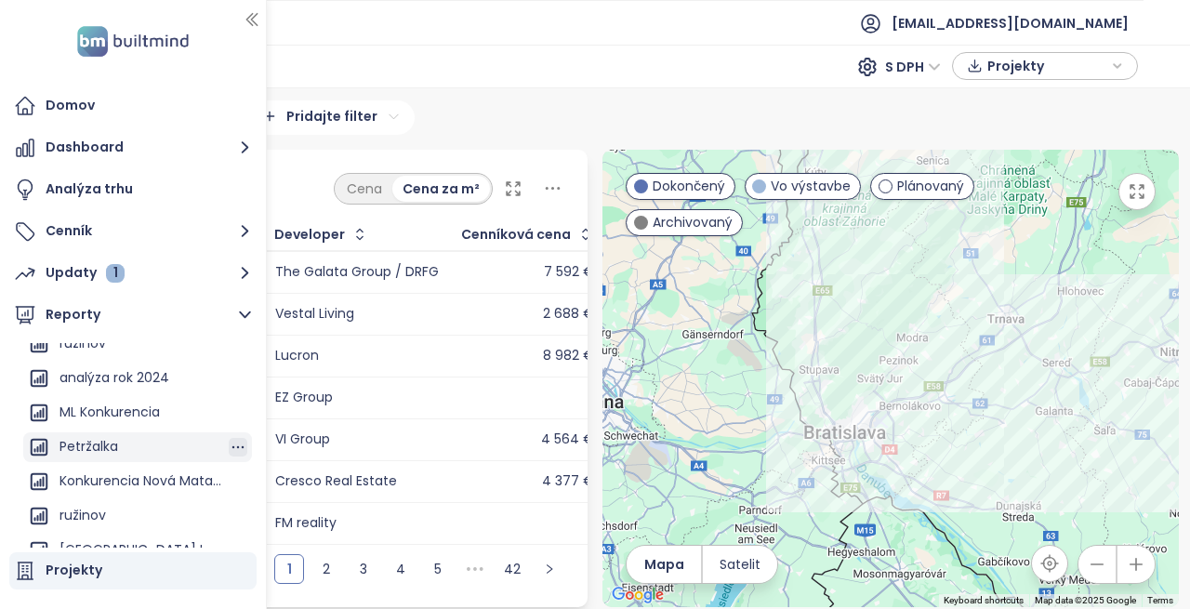
click at [229, 442] on icon "button" at bounding box center [238, 447] width 19 height 19
click at [223, 457] on button "Upraviť" at bounding box center [231, 464] width 98 height 28
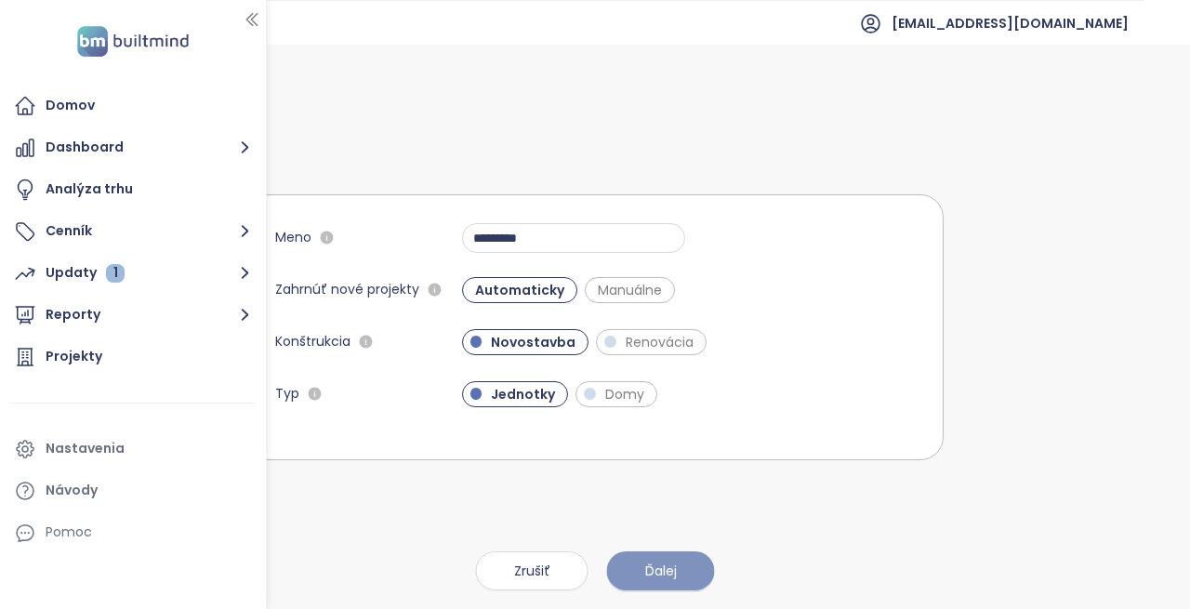
click at [662, 564] on span "Ďalej" at bounding box center [661, 570] width 32 height 20
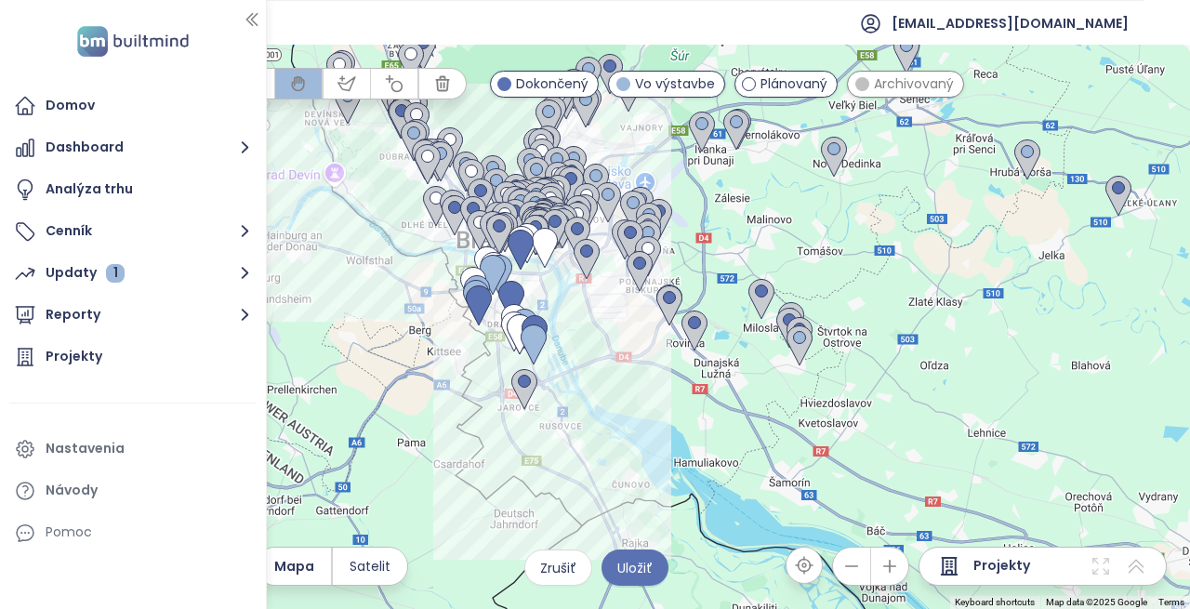
drag, startPoint x: 732, startPoint y: 339, endPoint x: 956, endPoint y: 163, distance: 285.3
click at [956, 163] on div at bounding box center [595, 327] width 1190 height 564
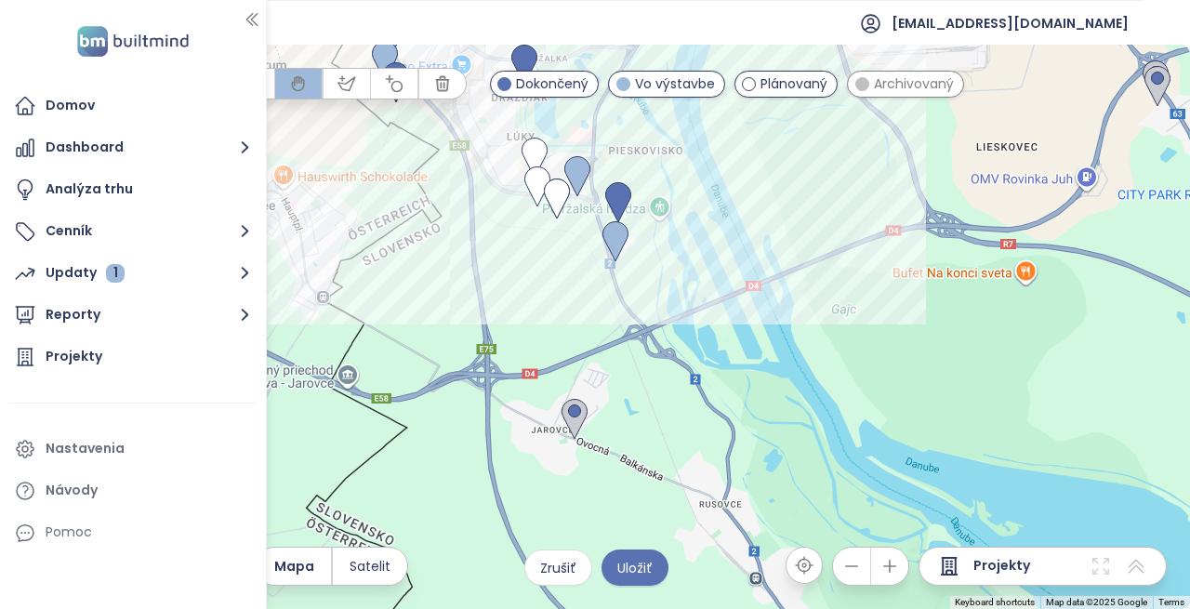
drag, startPoint x: 586, startPoint y: 350, endPoint x: 890, endPoint y: 287, distance: 310.5
click at [890, 287] on div at bounding box center [595, 327] width 1190 height 564
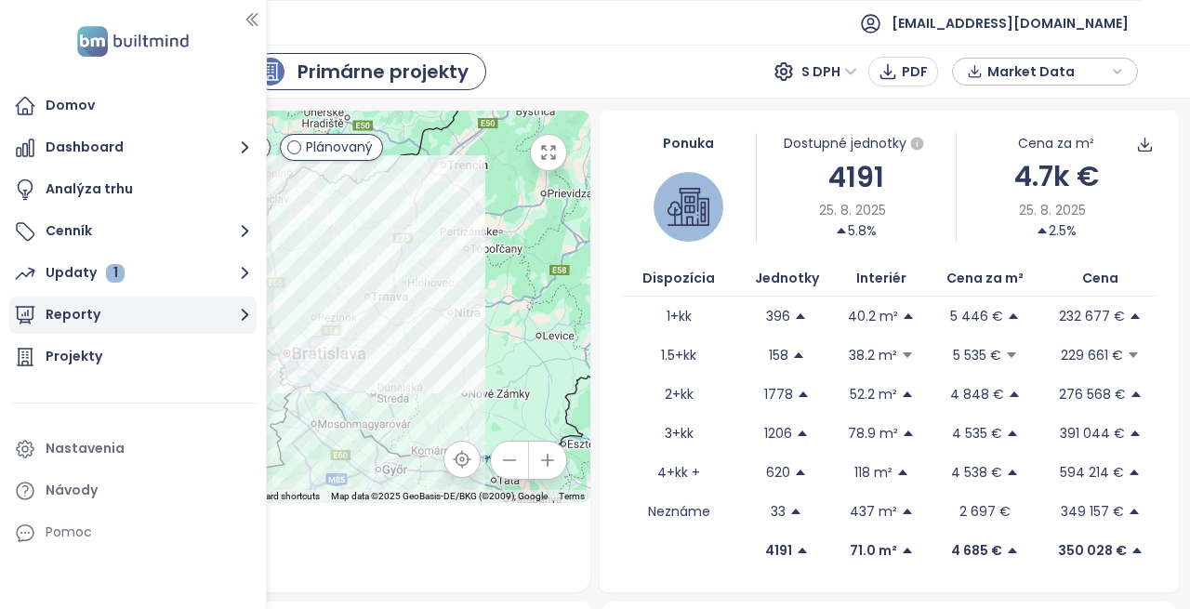
click at [226, 312] on button "Reporty" at bounding box center [132, 315] width 247 height 37
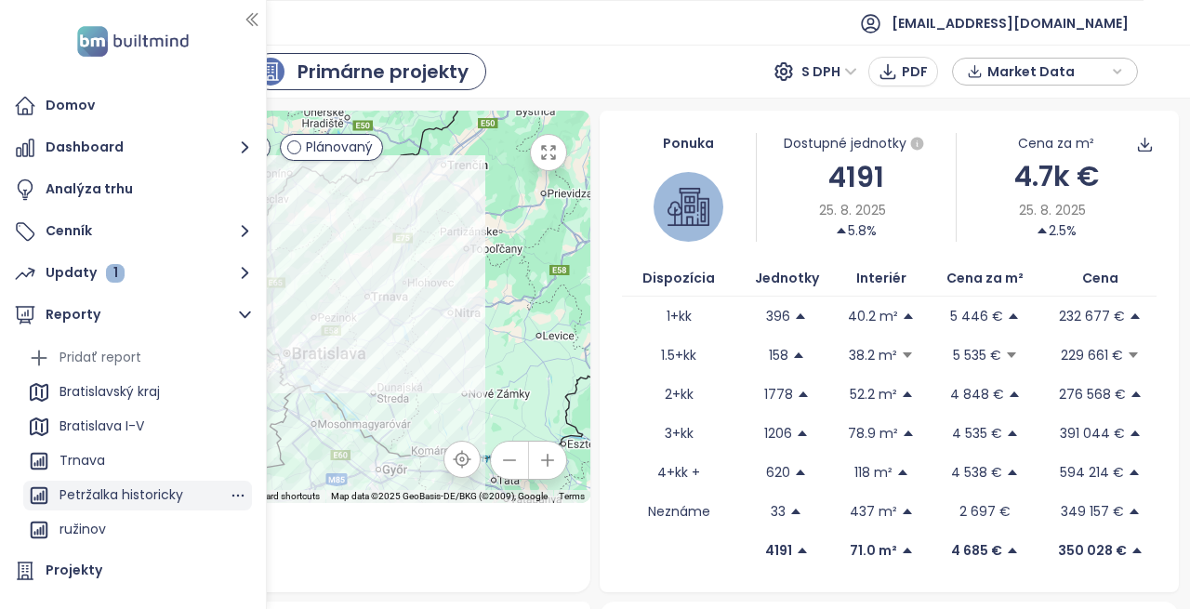
click at [176, 504] on div "Petržalka historicky" at bounding box center [121, 494] width 124 height 23
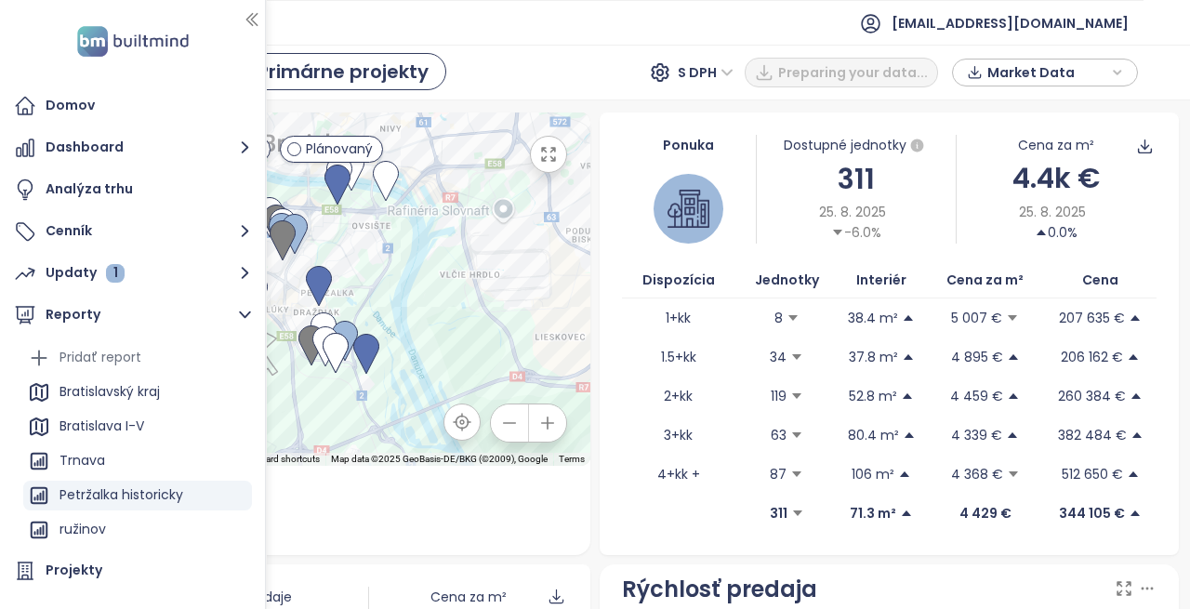
click at [260, 15] on div at bounding box center [264, 304] width 9 height 609
click at [254, 15] on icon "button" at bounding box center [252, 19] width 19 height 19
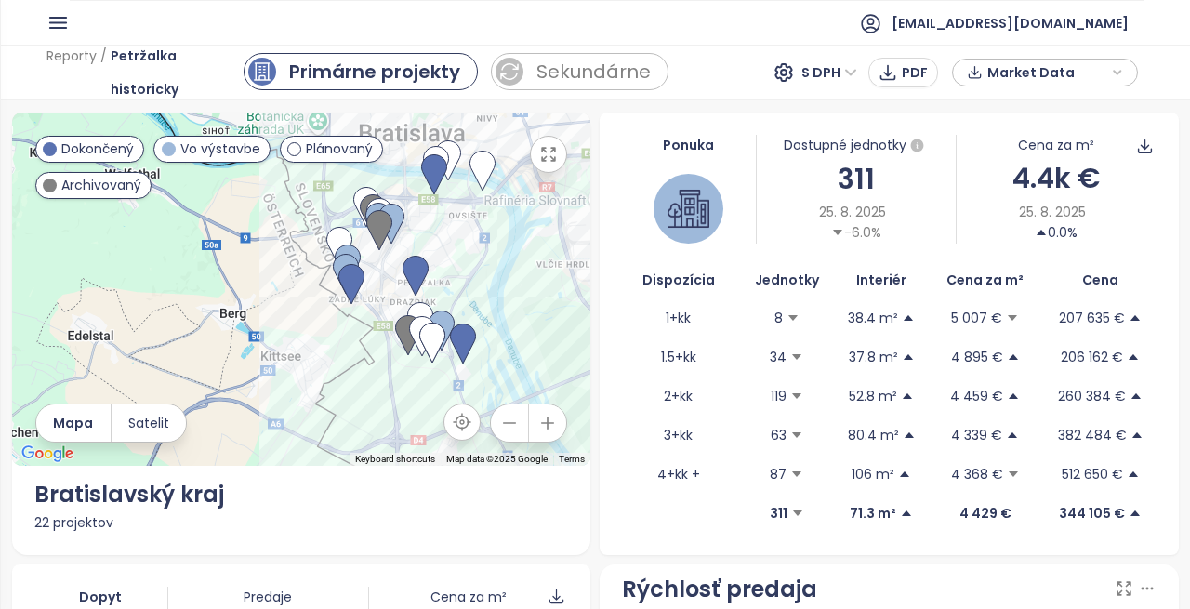
drag, startPoint x: 394, startPoint y: 366, endPoint x: 547, endPoint y: 498, distance: 202.3
click at [547, 498] on div "To navigate the map with touch gestures double-tap and hold your finger on the …" at bounding box center [301, 333] width 579 height 442
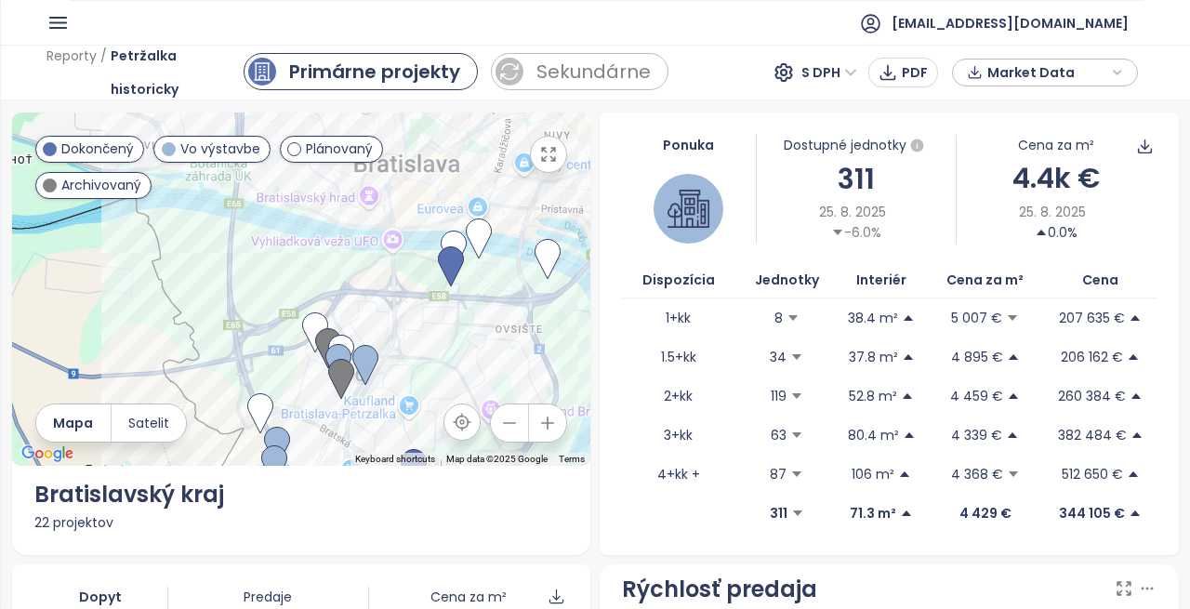
drag, startPoint x: 371, startPoint y: 344, endPoint x: 323, endPoint y: 378, distance: 58.6
click at [370, 475] on div "To navigate the map with touch gestures double-tap and hold your finger on the …" at bounding box center [301, 333] width 579 height 442
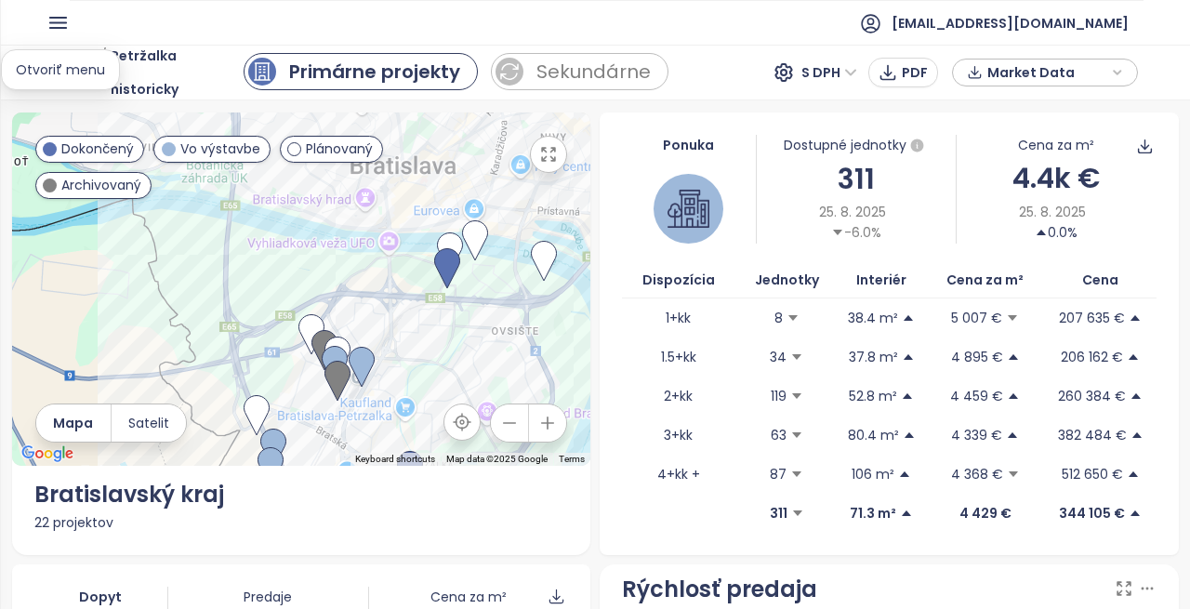
click at [54, 28] on icon "button" at bounding box center [58, 23] width 16 height 10
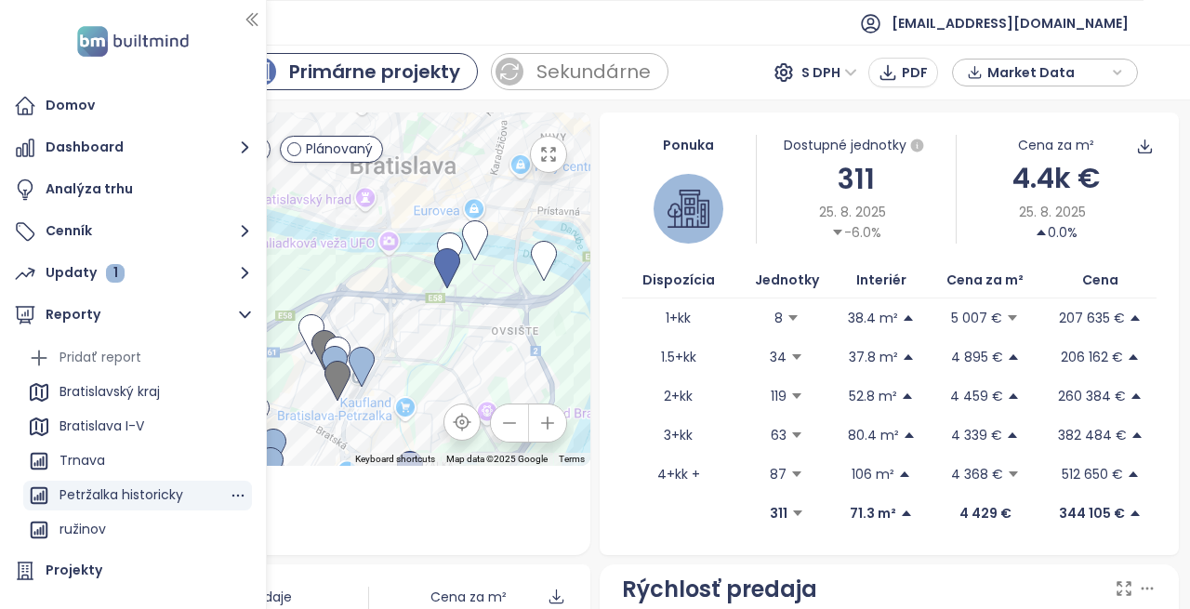
drag, startPoint x: 220, startPoint y: 497, endPoint x: 183, endPoint y: 486, distance: 38.8
click at [183, 486] on div "Petržalka historicky" at bounding box center [137, 496] width 229 height 30
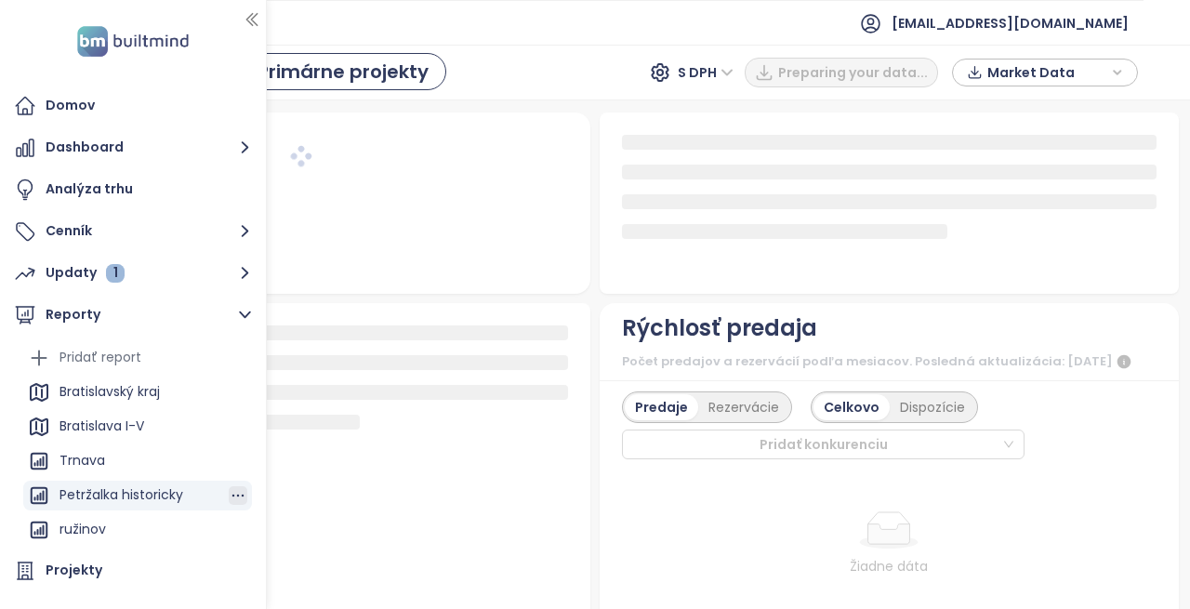
click at [230, 495] on icon "button" at bounding box center [238, 495] width 19 height 19
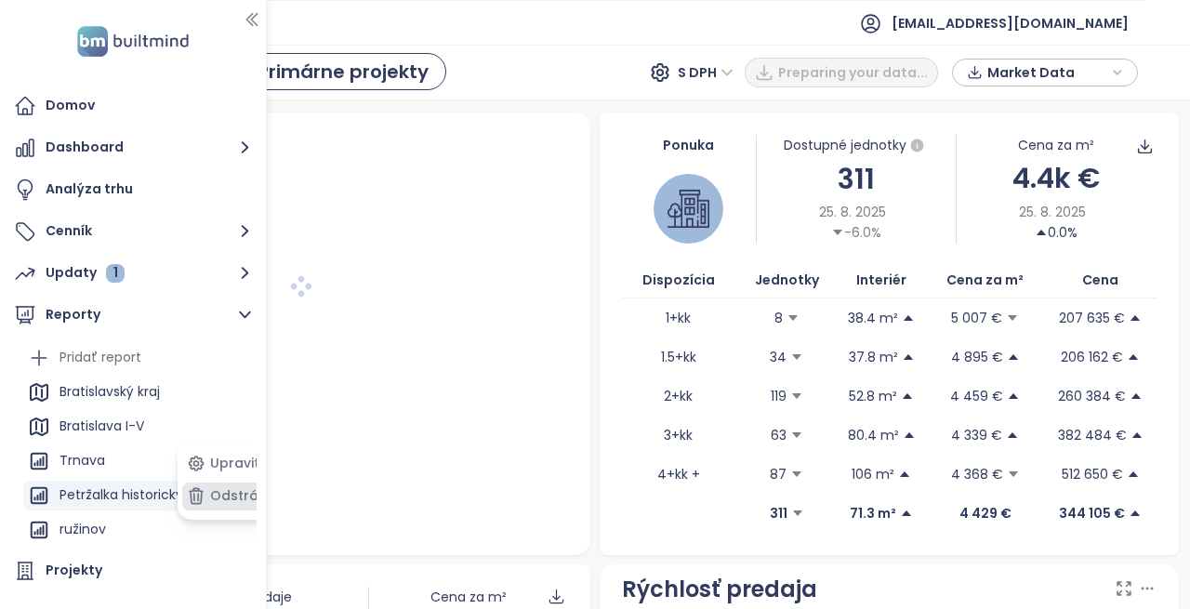
click at [230, 495] on button "Odstrániť" at bounding box center [231, 496] width 98 height 28
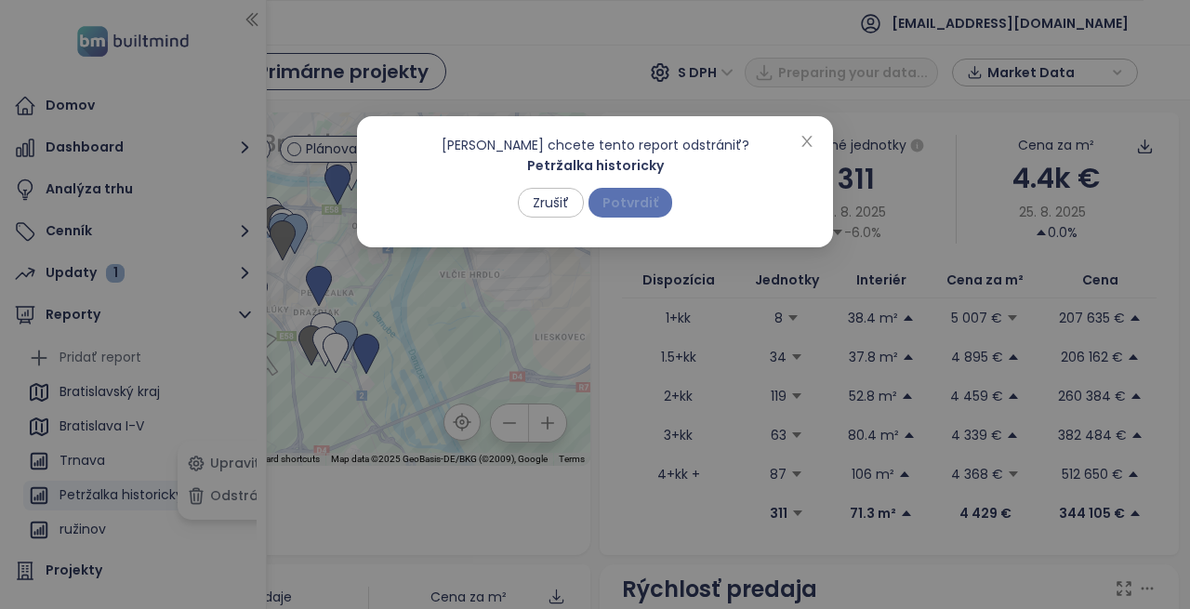
click at [627, 198] on span "Potvrdiť" at bounding box center [630, 202] width 56 height 20
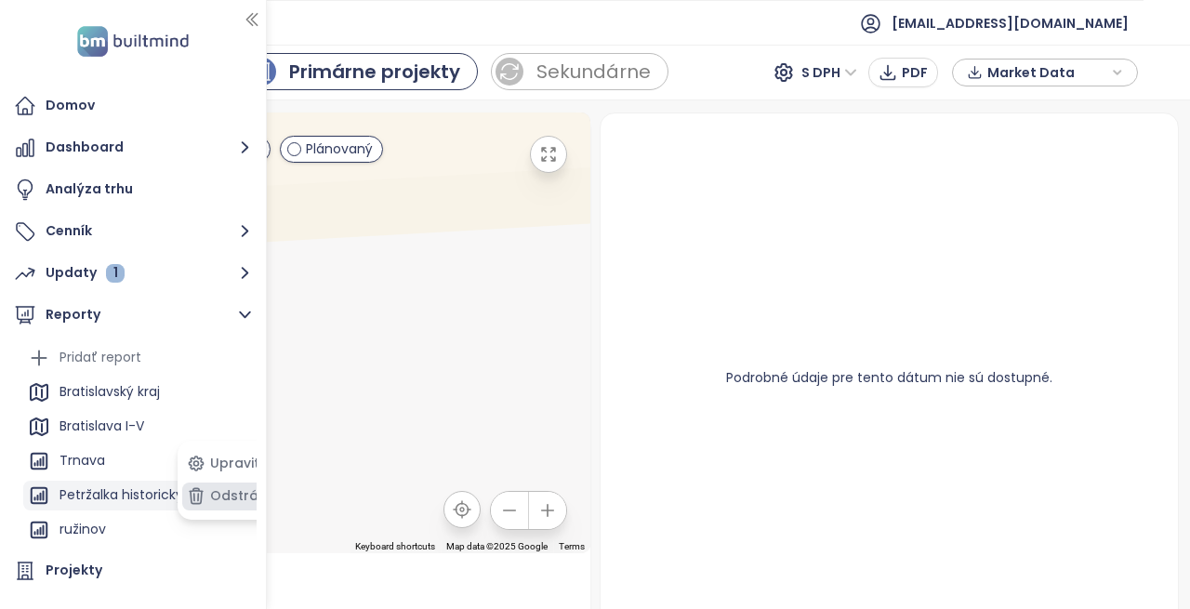
click at [229, 491] on button "Odstrániť" at bounding box center [231, 496] width 98 height 28
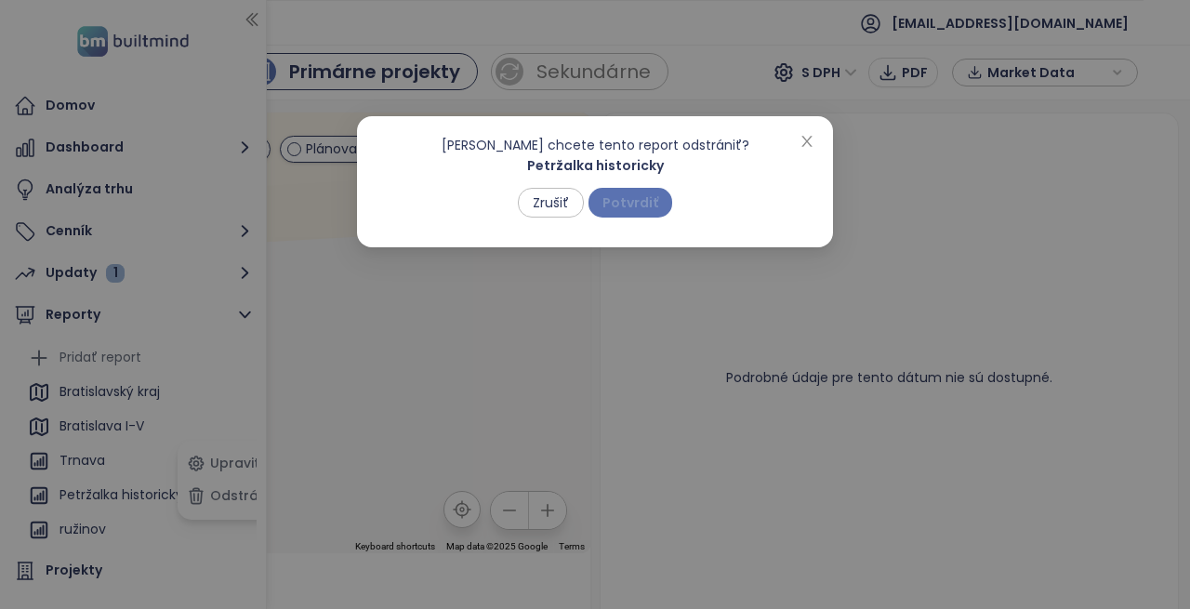
click at [642, 197] on span "Potvrdiť" at bounding box center [630, 202] width 56 height 20
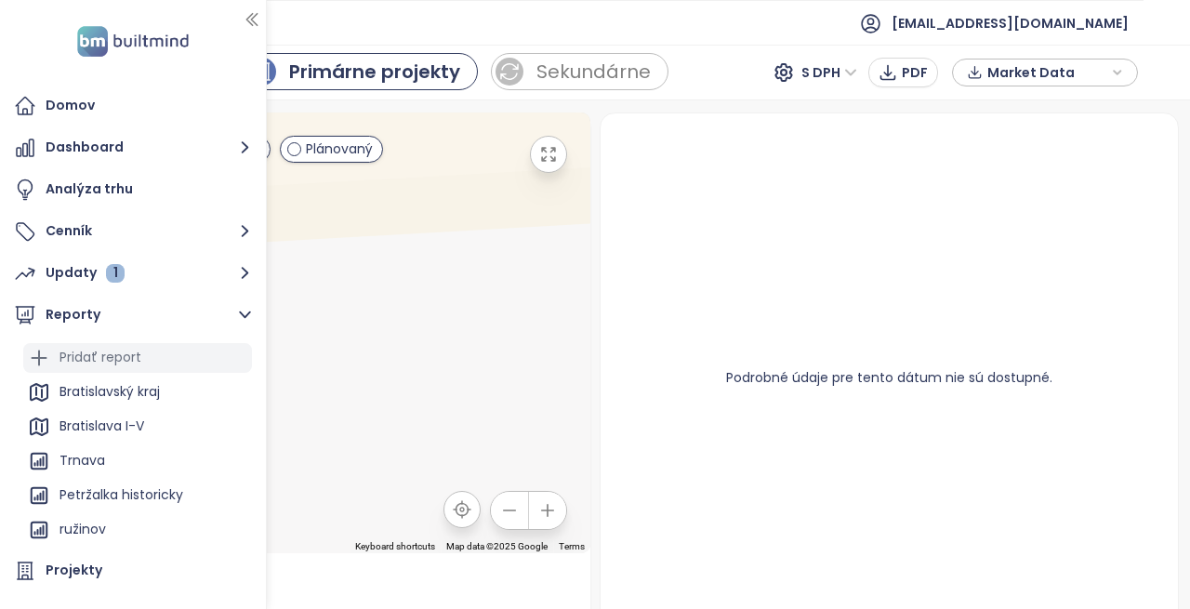
click at [193, 348] on div "Pridať report" at bounding box center [137, 358] width 229 height 30
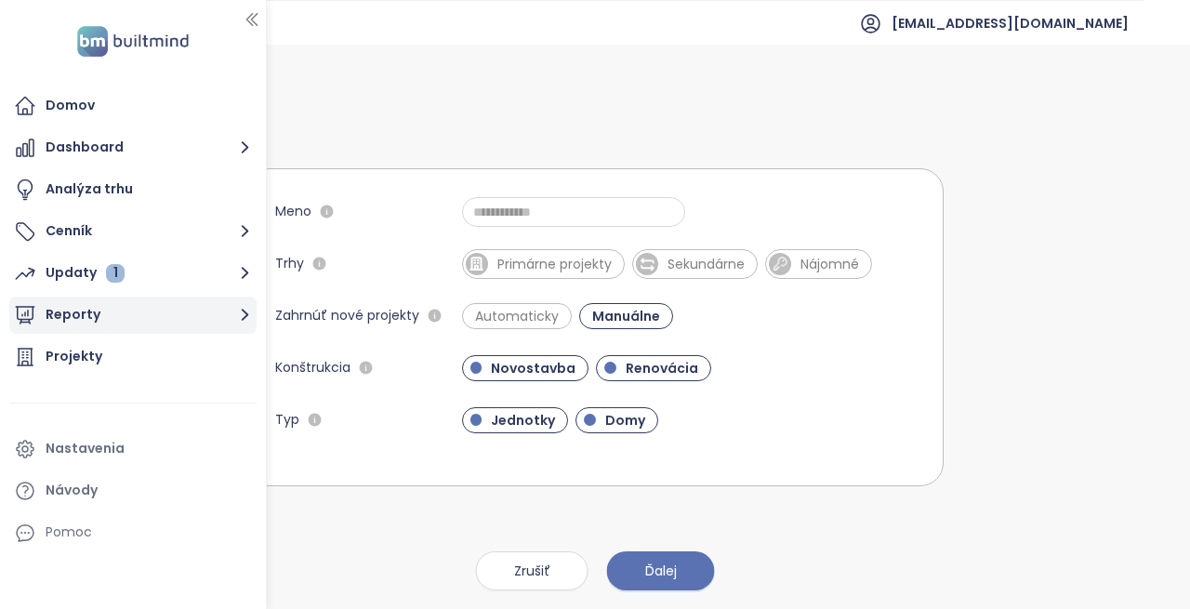
click at [79, 323] on button "Reporty" at bounding box center [132, 315] width 247 height 37
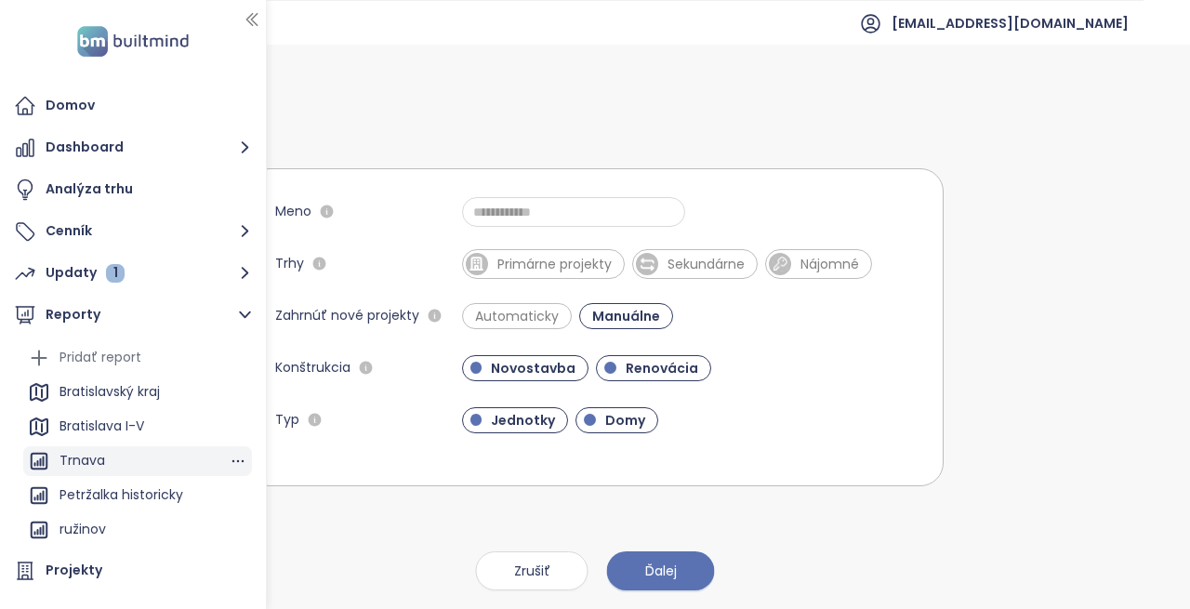
click at [96, 456] on div "Trnava" at bounding box center [82, 460] width 46 height 23
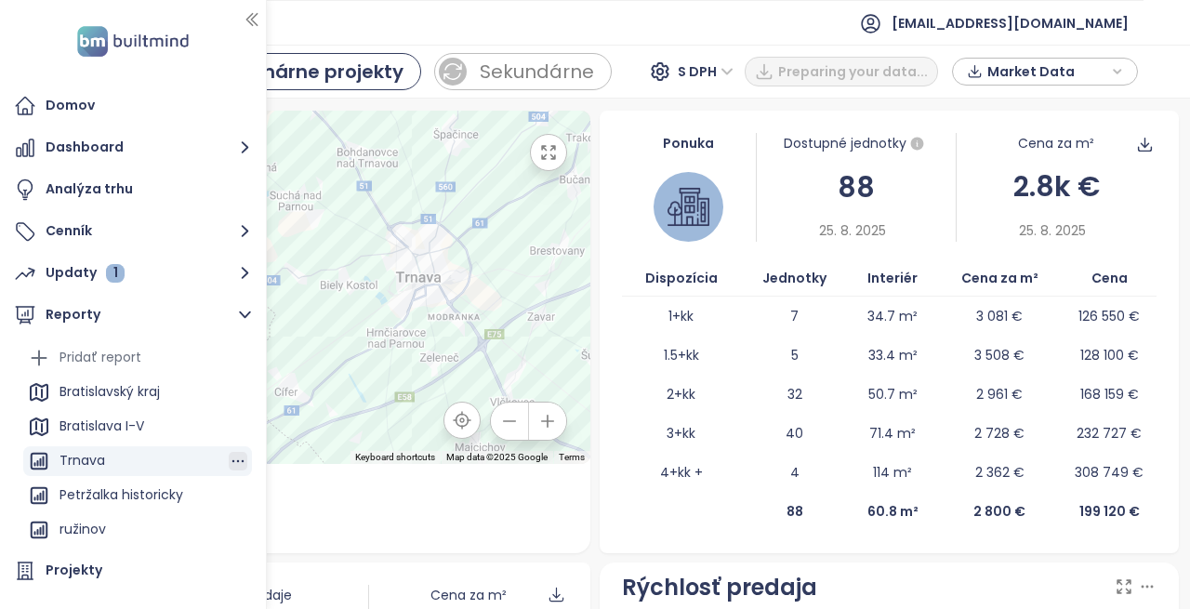
click at [229, 455] on icon "button" at bounding box center [238, 461] width 19 height 19
click at [221, 488] on button "Odstrániť" at bounding box center [231, 496] width 98 height 28
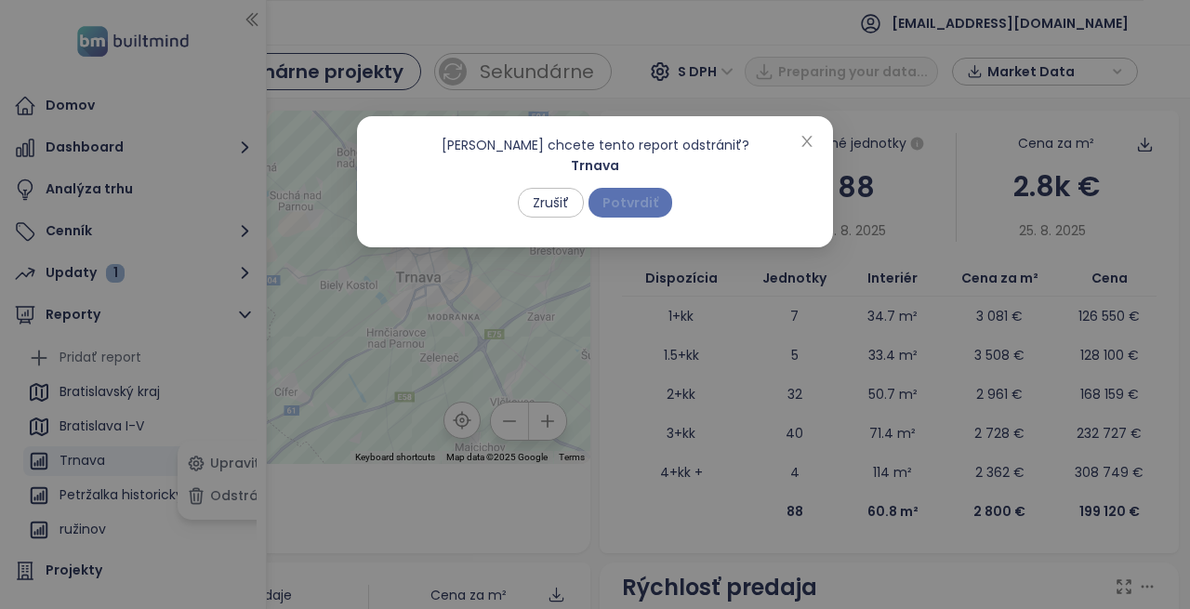
click at [627, 203] on span "Potvrdiť" at bounding box center [630, 202] width 56 height 20
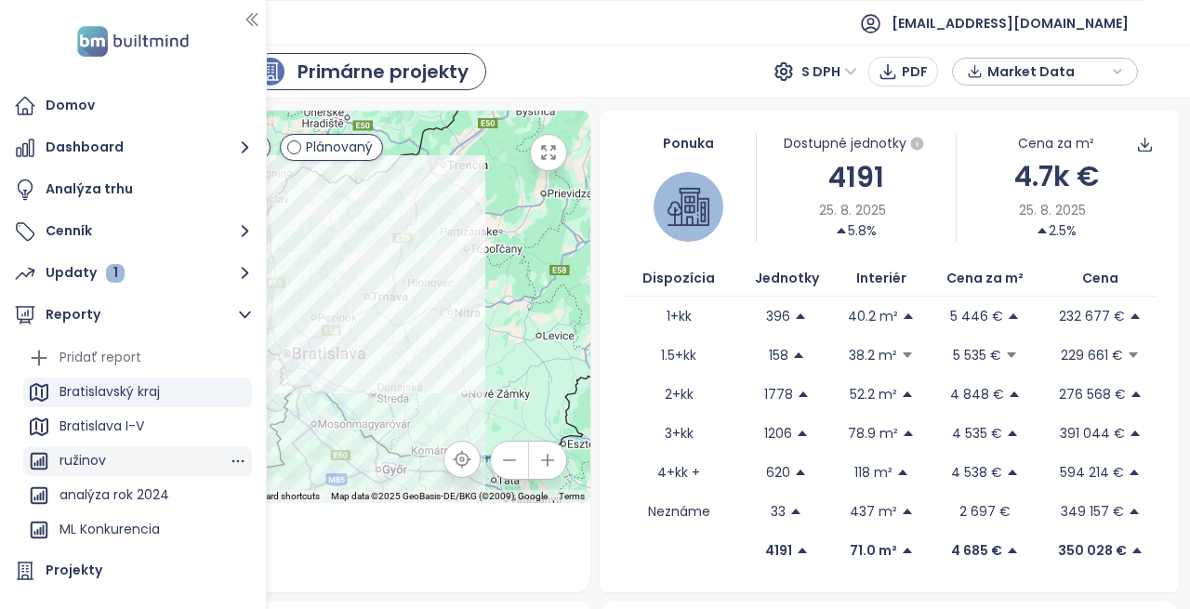
scroll to position [169, 0]
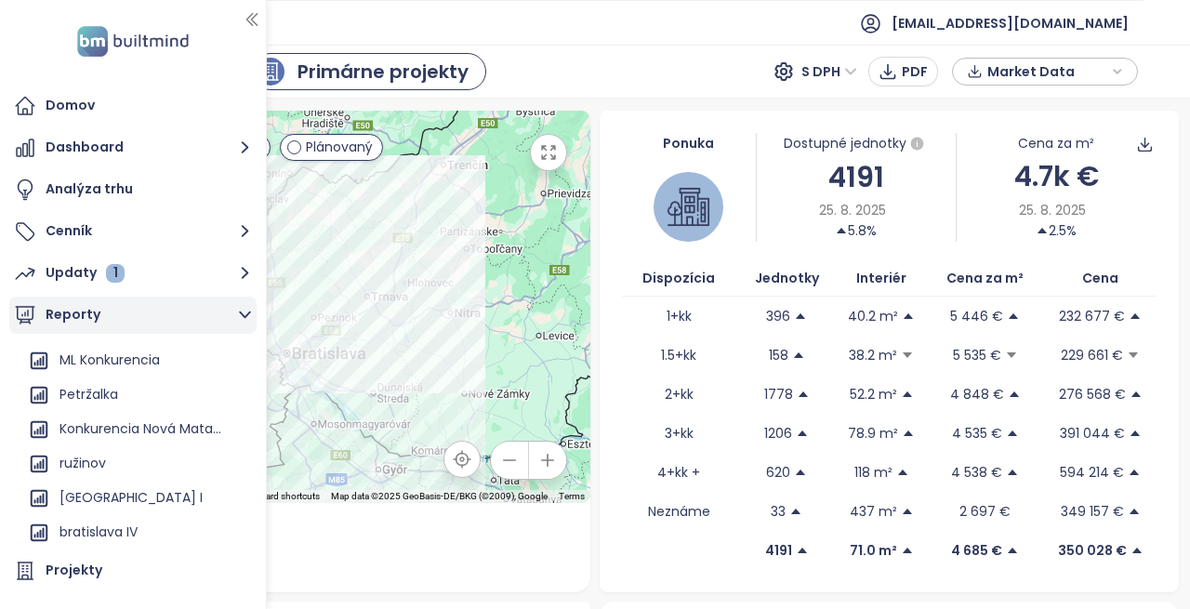
click at [242, 312] on icon "button" at bounding box center [244, 314] width 23 height 23
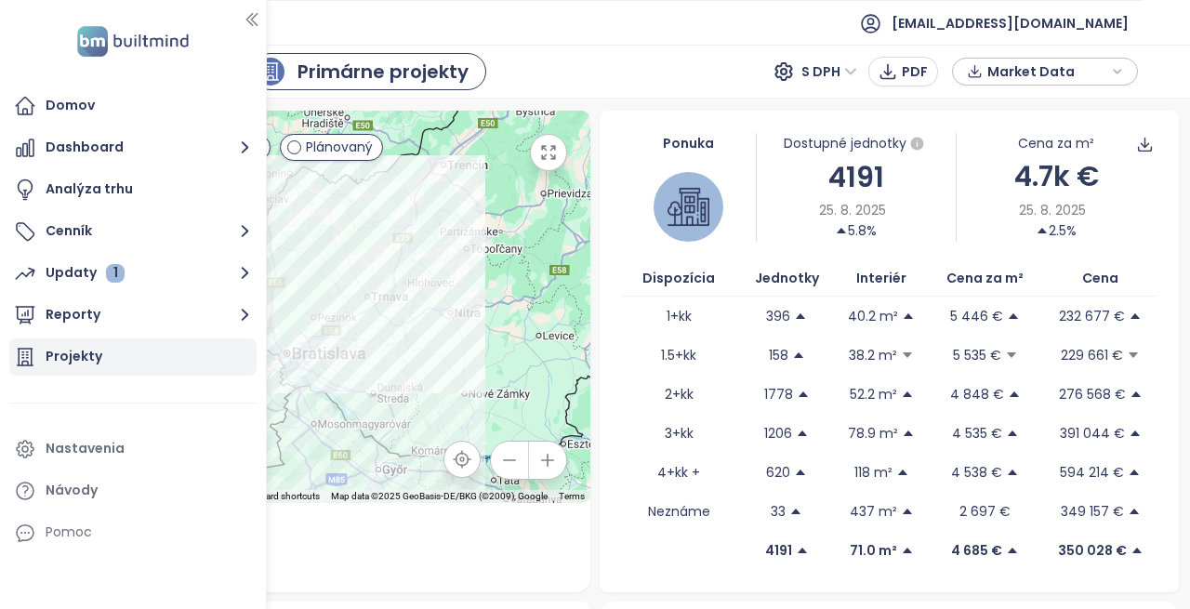
click at [85, 346] on div "Projekty" at bounding box center [74, 356] width 57 height 23
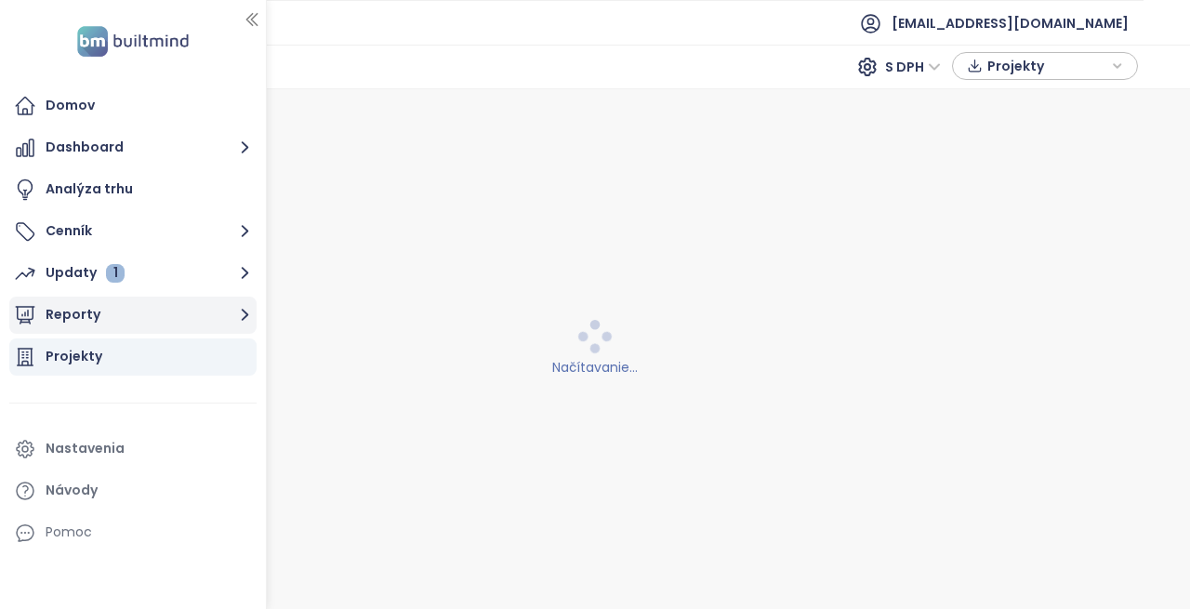
click at [72, 315] on button "Reporty" at bounding box center [132, 315] width 247 height 37
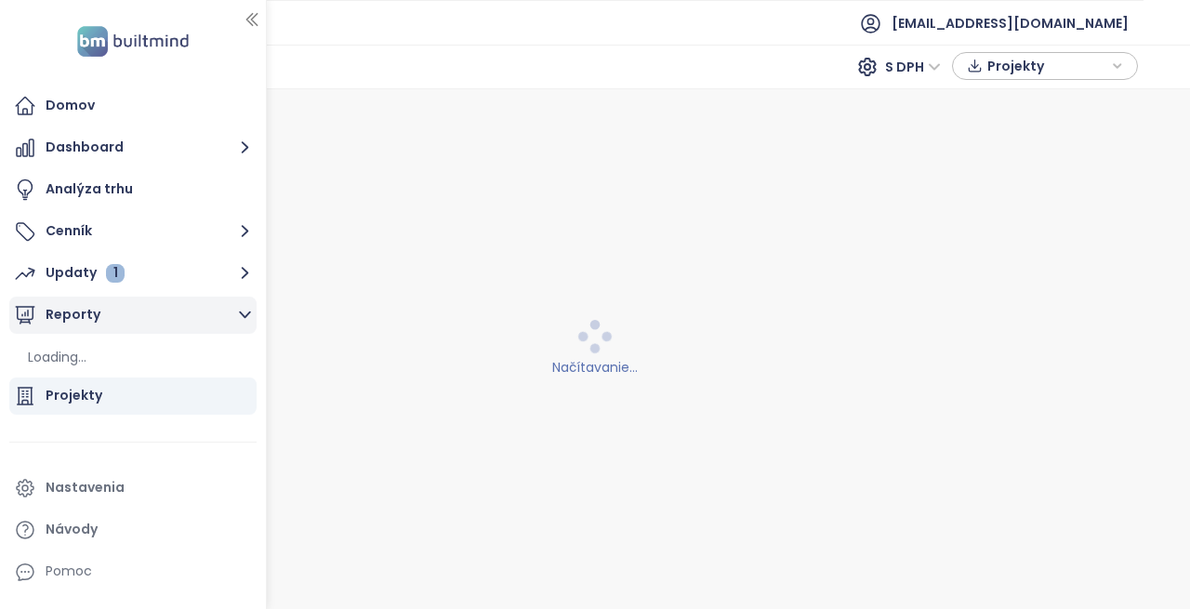
drag, startPoint x: 90, startPoint y: 313, endPoint x: 65, endPoint y: 311, distance: 25.2
click at [65, 311] on button "Reporty" at bounding box center [132, 315] width 247 height 37
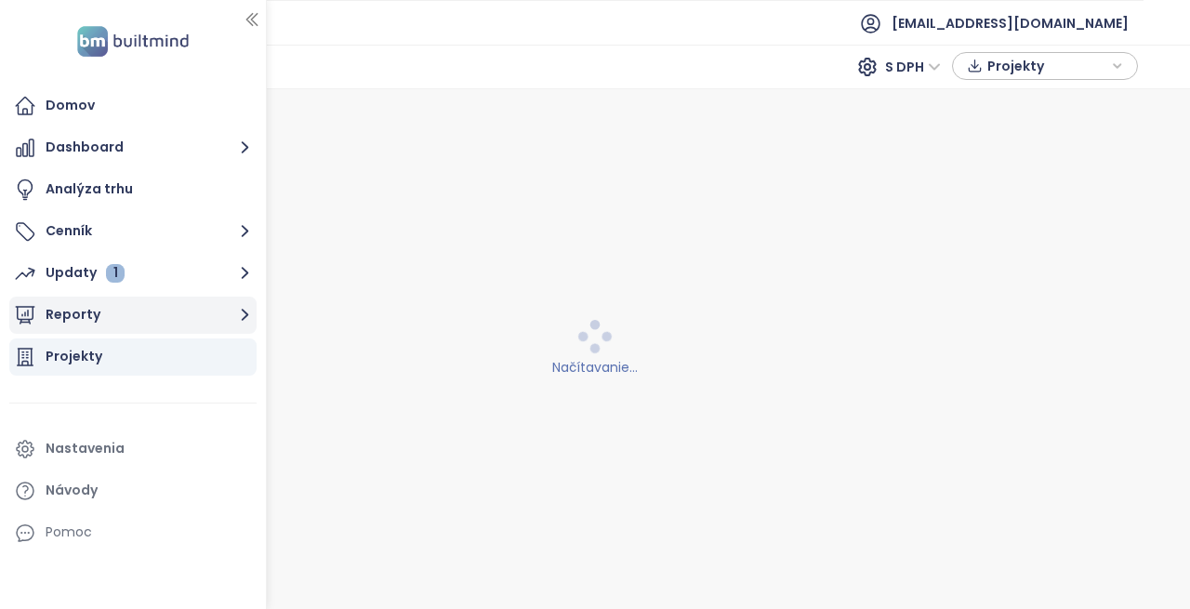
click at [242, 312] on icon "button" at bounding box center [244, 314] width 23 height 23
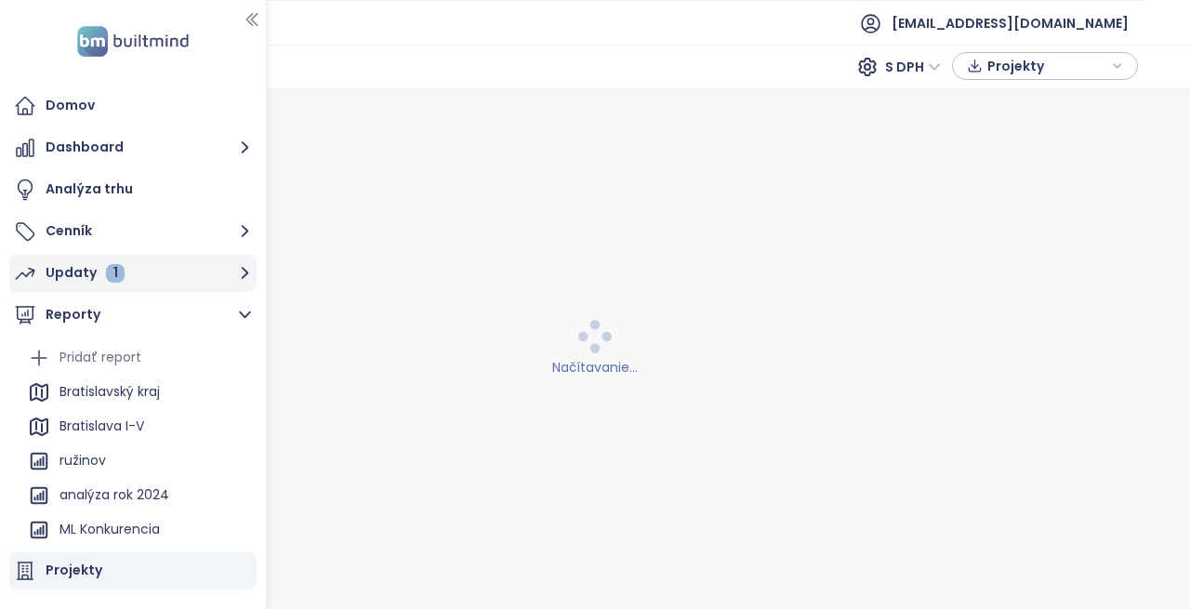
click at [70, 266] on div "Updaty 1" at bounding box center [85, 272] width 79 height 23
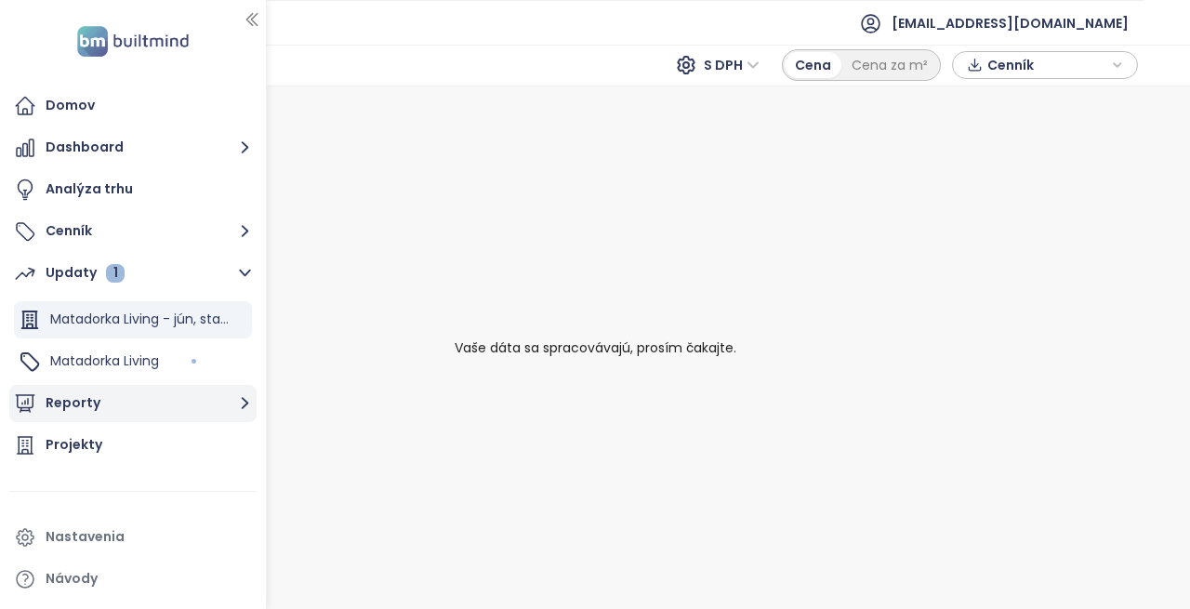
click at [75, 400] on button "Reporty" at bounding box center [132, 403] width 247 height 37
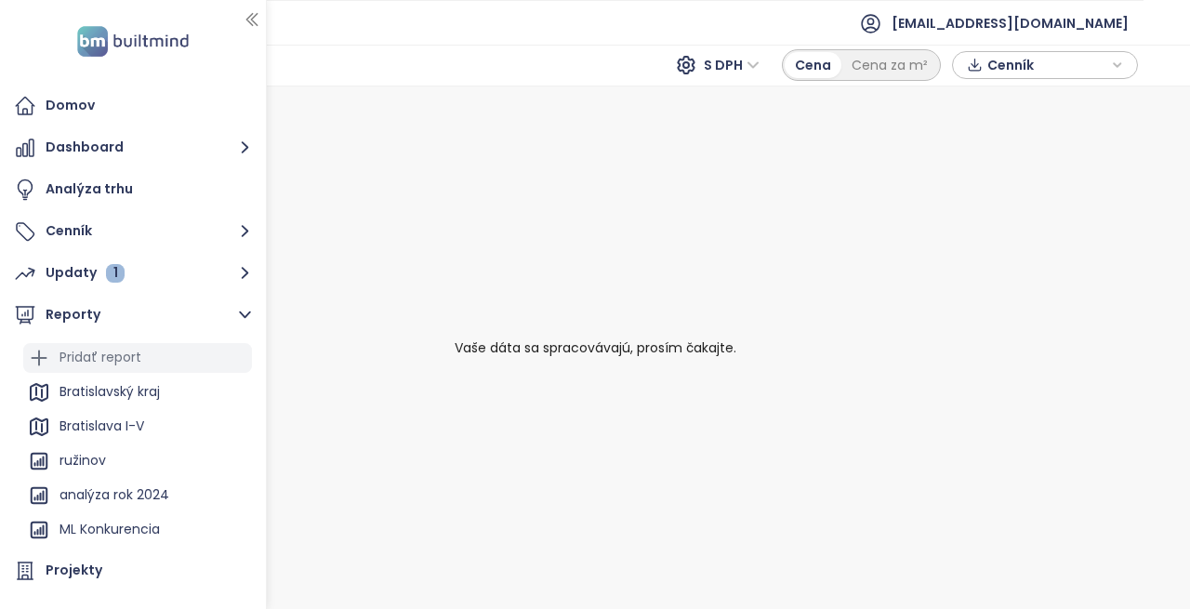
click at [103, 353] on div "Pridať report" at bounding box center [100, 357] width 82 height 23
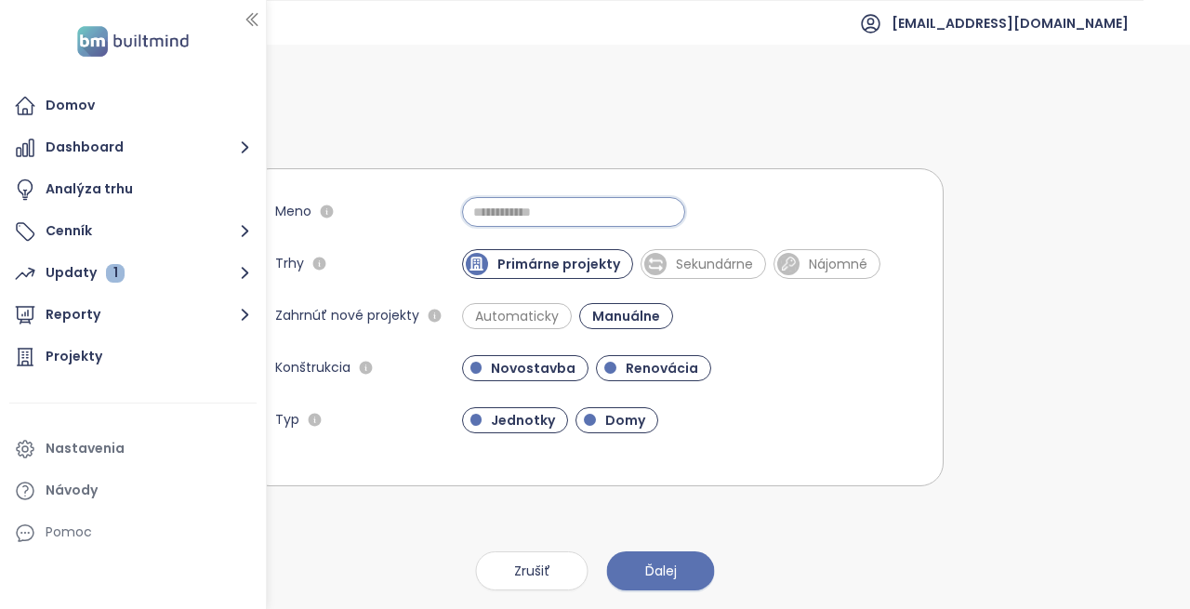
click at [491, 210] on input "Meno" at bounding box center [573, 212] width 223 height 30
click at [549, 213] on input "**********" at bounding box center [573, 212] width 223 height 30
type input "**********"
click at [477, 312] on span "Automaticky" at bounding box center [517, 316] width 102 height 19
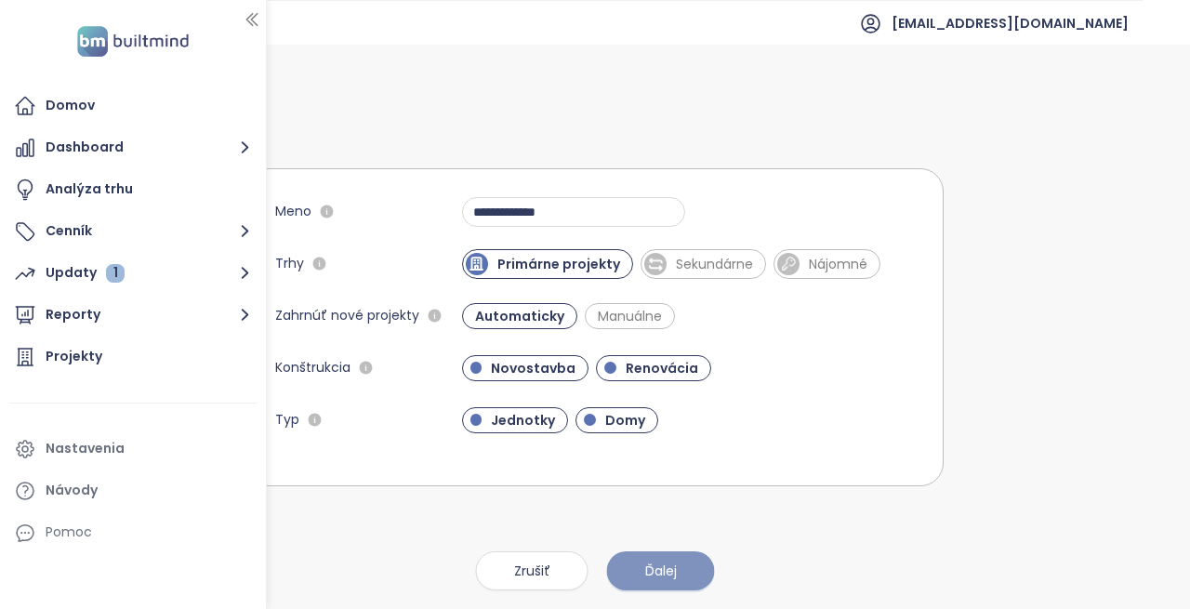
click at [672, 574] on span "Ďalej" at bounding box center [661, 570] width 32 height 20
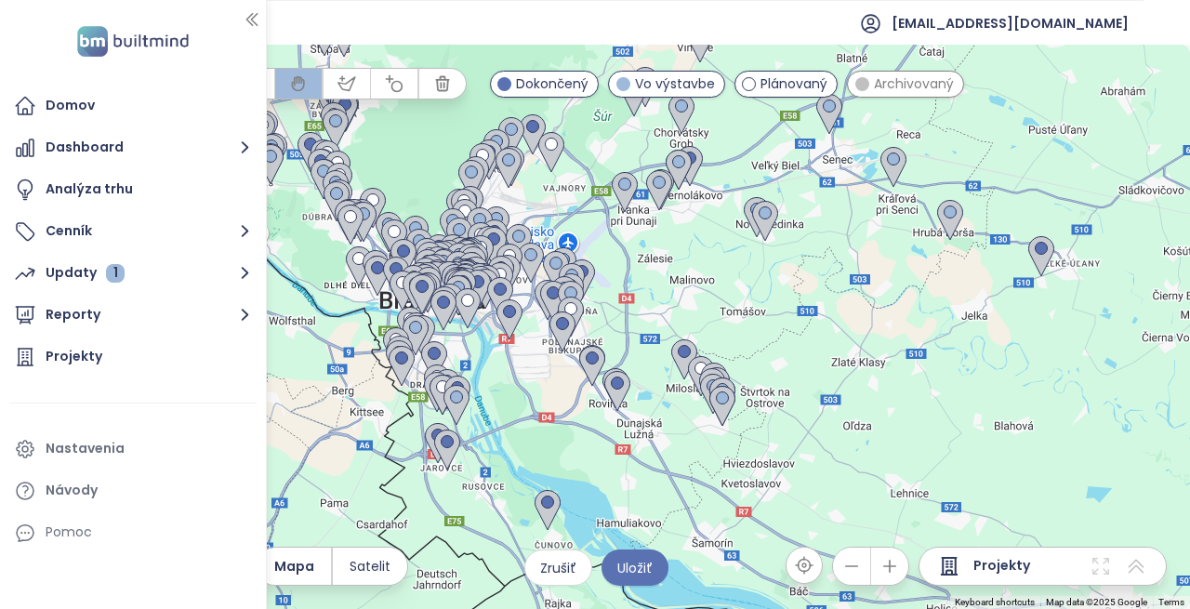
drag, startPoint x: 652, startPoint y: 455, endPoint x: 816, endPoint y: 394, distance: 175.6
click at [816, 394] on div at bounding box center [595, 327] width 1190 height 564
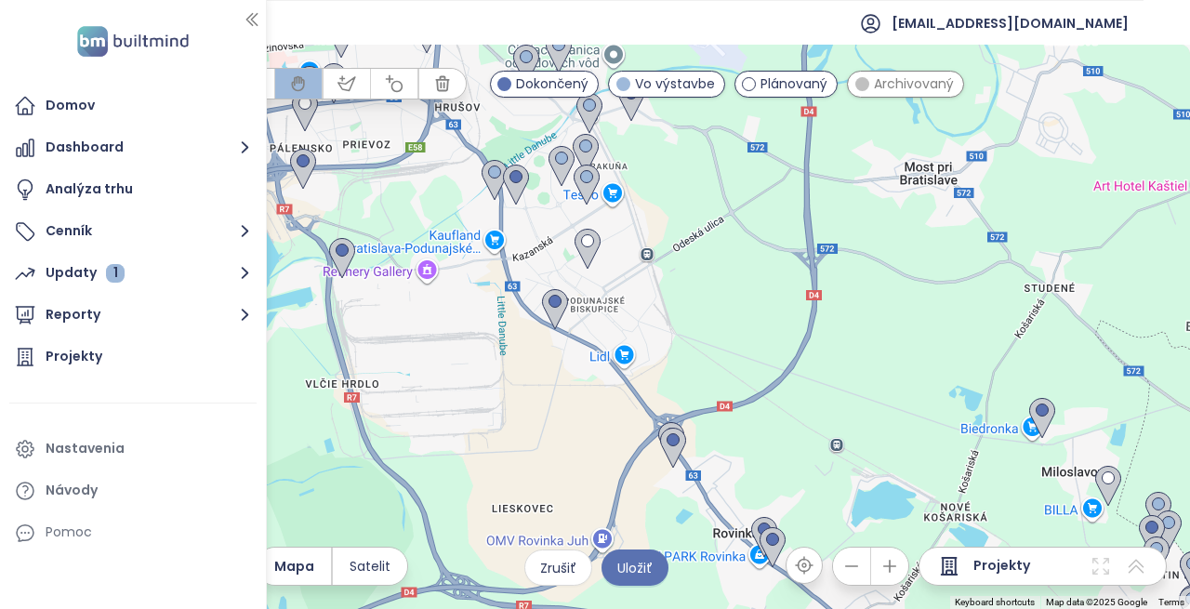
drag, startPoint x: 709, startPoint y: 256, endPoint x: 920, endPoint y: 529, distance: 345.3
click at [920, 529] on div at bounding box center [595, 327] width 1190 height 564
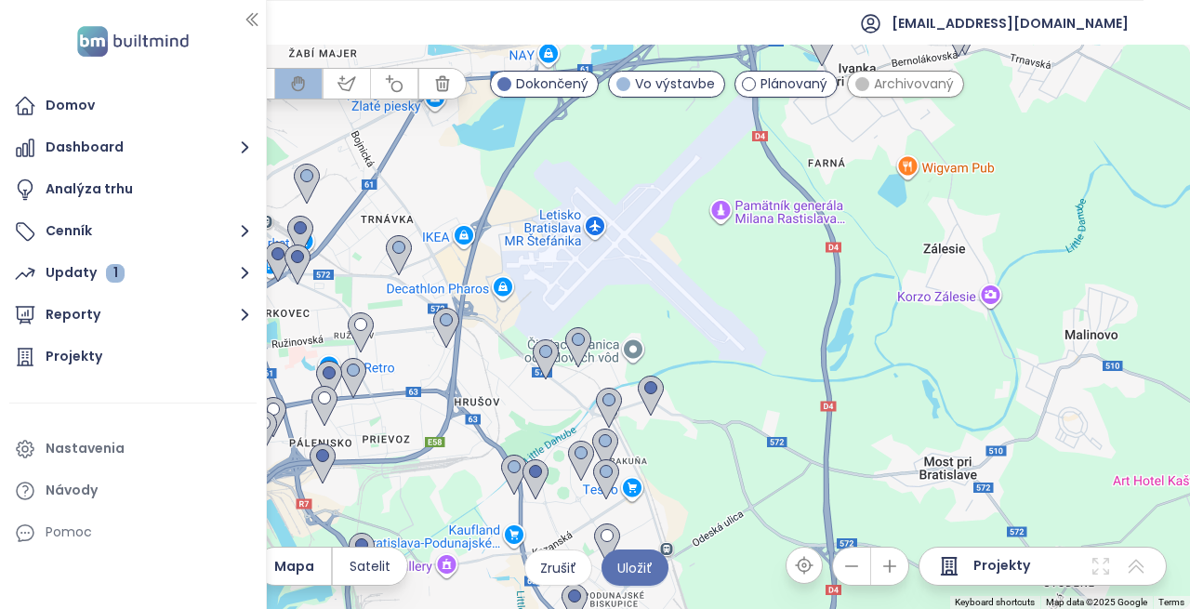
drag, startPoint x: 678, startPoint y: 323, endPoint x: 697, endPoint y: 617, distance: 295.3
click at [697, 608] on html "Domov Dashboard Analýza trhu Cenník Updaty 1 Reporty Projekty Nastavenia Návody…" at bounding box center [595, 304] width 1190 height 609
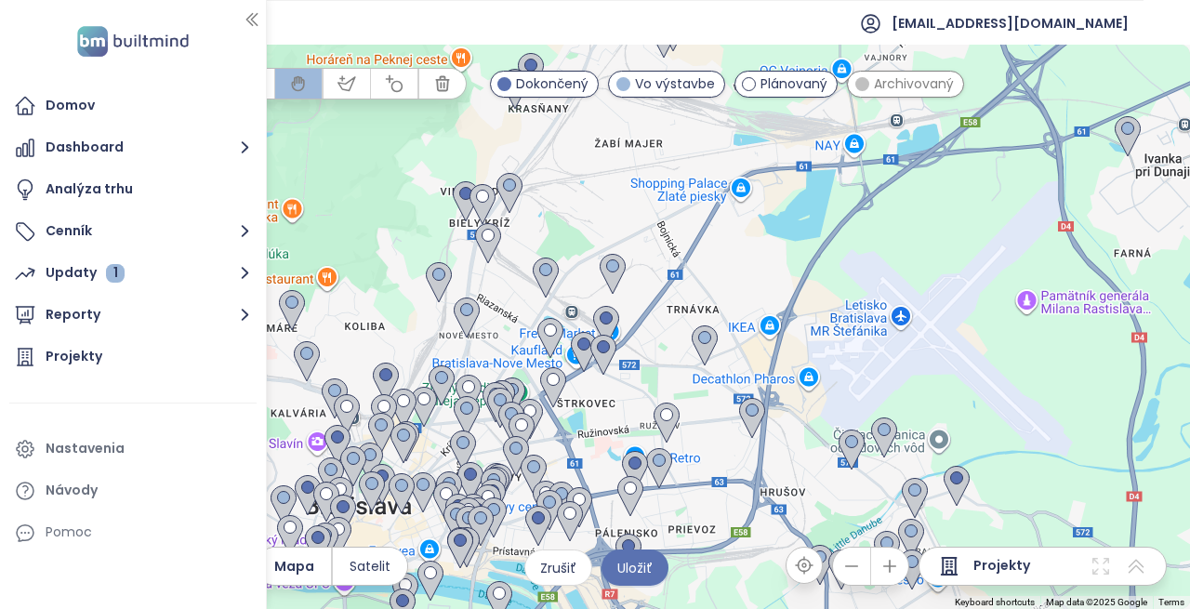
drag, startPoint x: 508, startPoint y: 373, endPoint x: 816, endPoint y: 463, distance: 320.6
click at [816, 463] on div at bounding box center [595, 327] width 1190 height 564
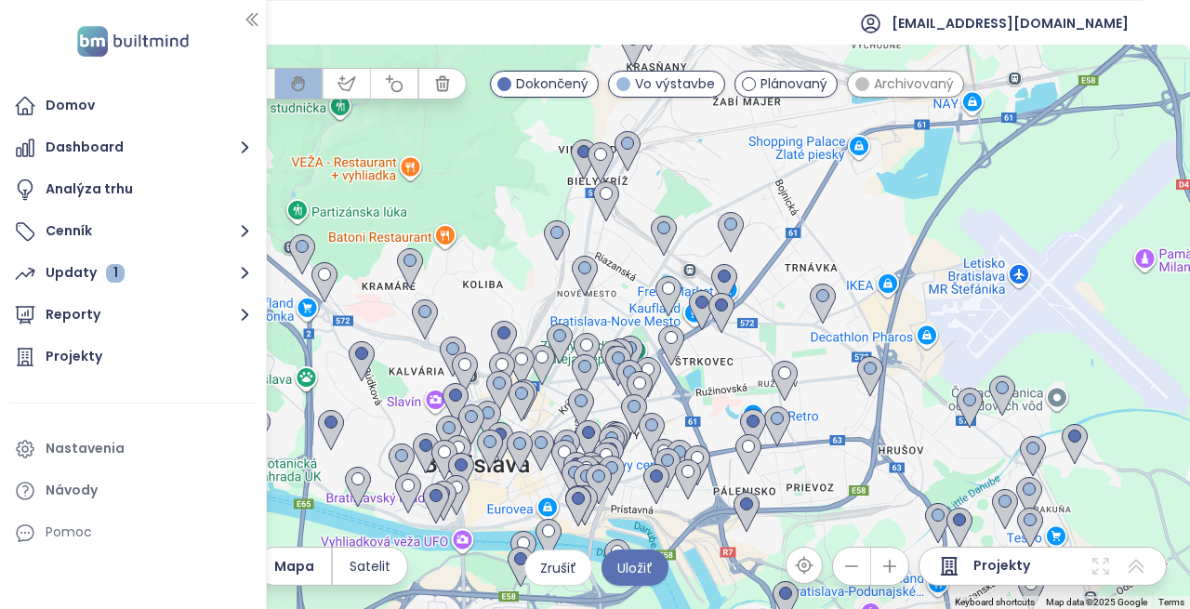
drag, startPoint x: 633, startPoint y: 390, endPoint x: 754, endPoint y: 341, distance: 130.5
click at [754, 341] on div at bounding box center [595, 327] width 1190 height 564
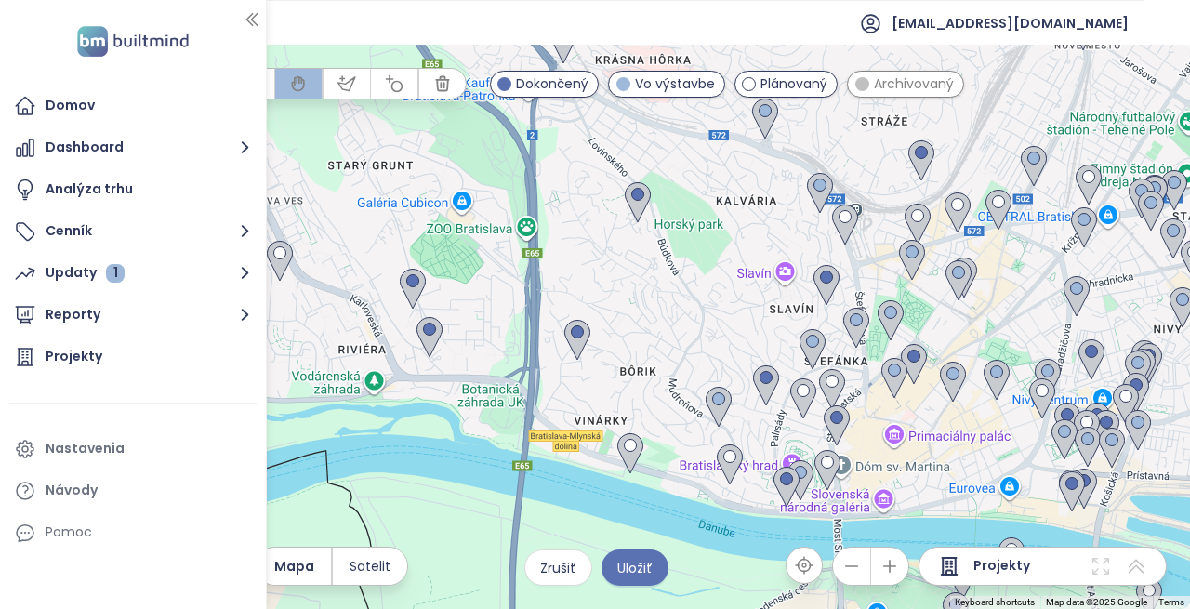
drag, startPoint x: 574, startPoint y: 490, endPoint x: 1047, endPoint y: 295, distance: 511.8
click at [1047, 295] on div at bounding box center [595, 327] width 1190 height 564
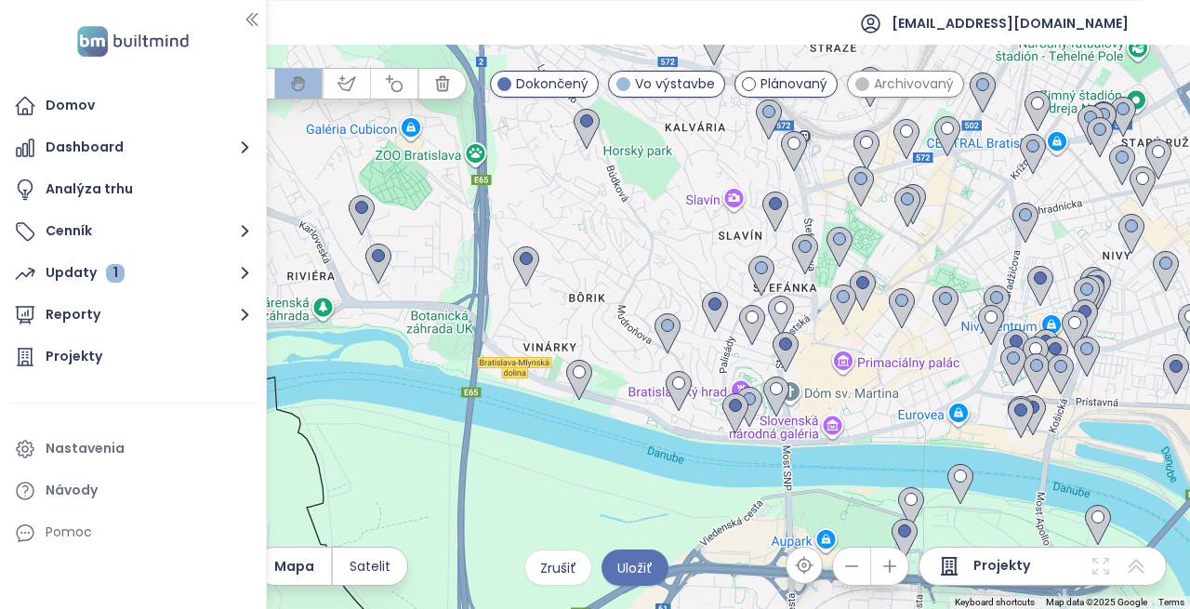
drag, startPoint x: 670, startPoint y: 455, endPoint x: 595, endPoint y: 347, distance: 132.3
click at [596, 347] on div at bounding box center [595, 327] width 1190 height 564
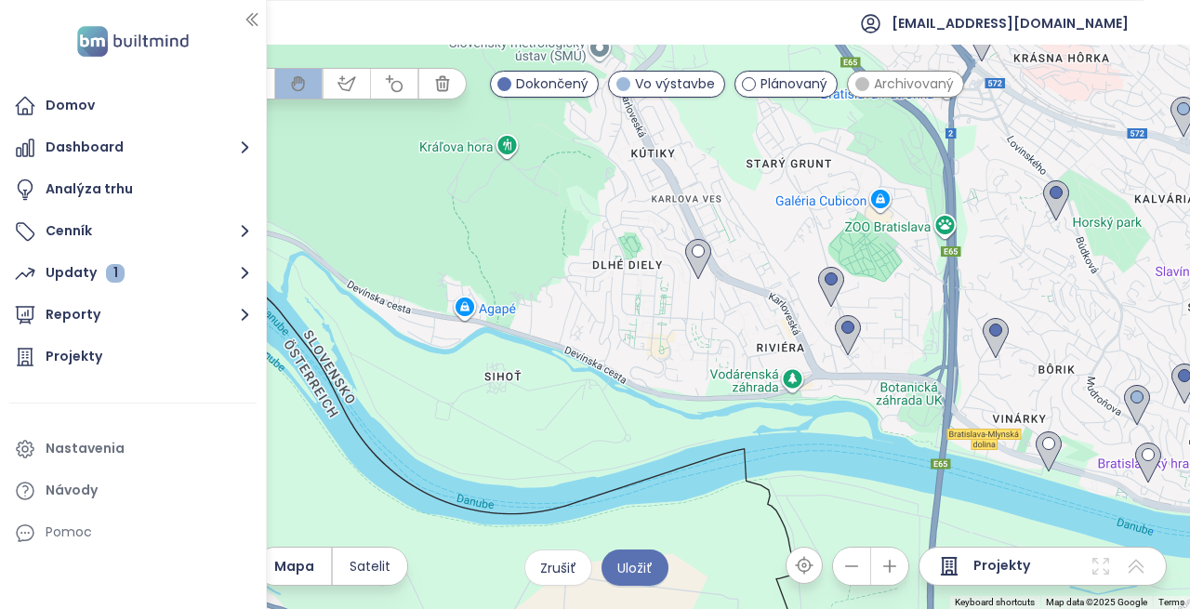
drag, startPoint x: 525, startPoint y: 288, endPoint x: 987, endPoint y: 375, distance: 470.0
click at [987, 375] on div at bounding box center [595, 327] width 1190 height 564
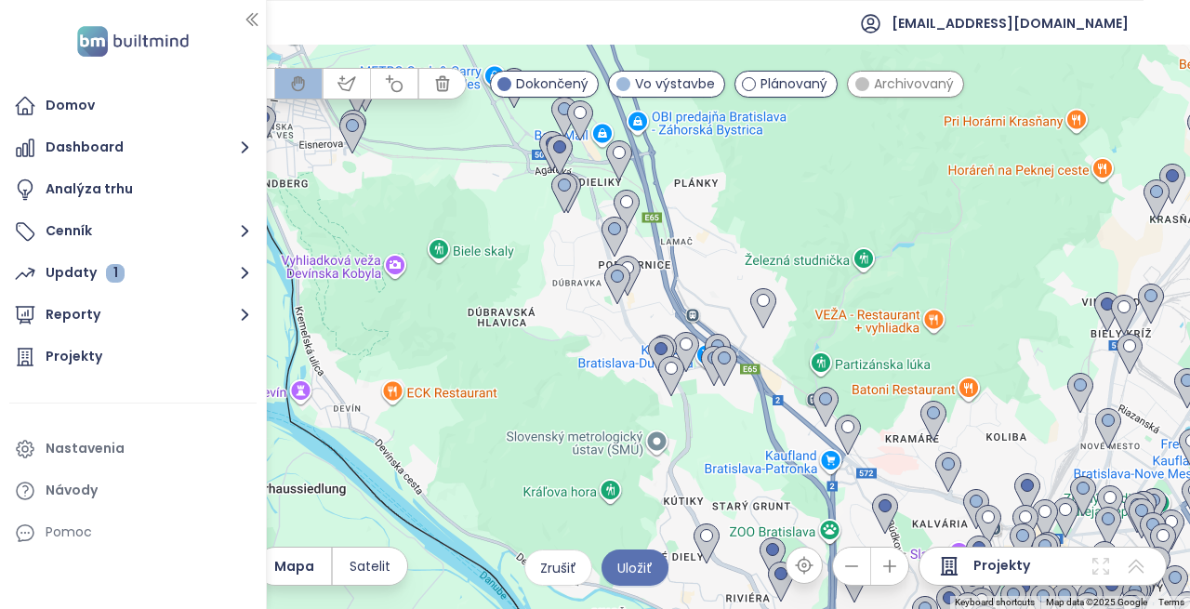
drag, startPoint x: 786, startPoint y: 331, endPoint x: 754, endPoint y: 566, distance: 237.4
click at [799, 608] on html "Domov Dashboard Analýza trhu Cenník Updaty 1 Reporty Projekty Nastavenia Návody…" at bounding box center [595, 304] width 1190 height 609
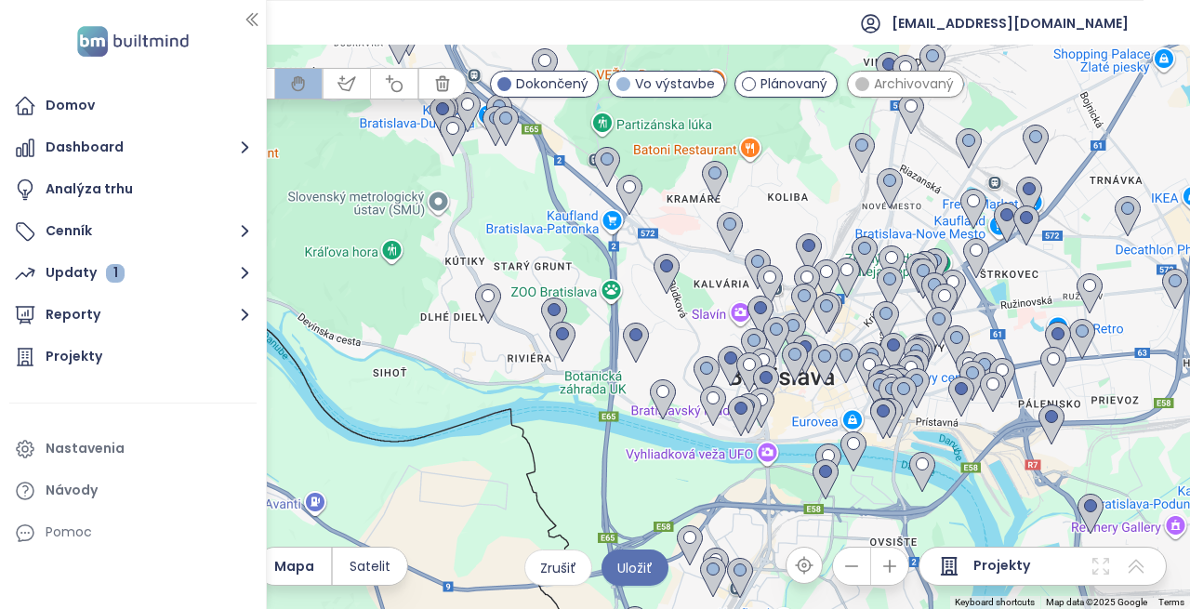
drag, startPoint x: 694, startPoint y: 430, endPoint x: 495, endPoint y: 233, distance: 280.0
click at [497, 233] on div at bounding box center [595, 327] width 1190 height 564
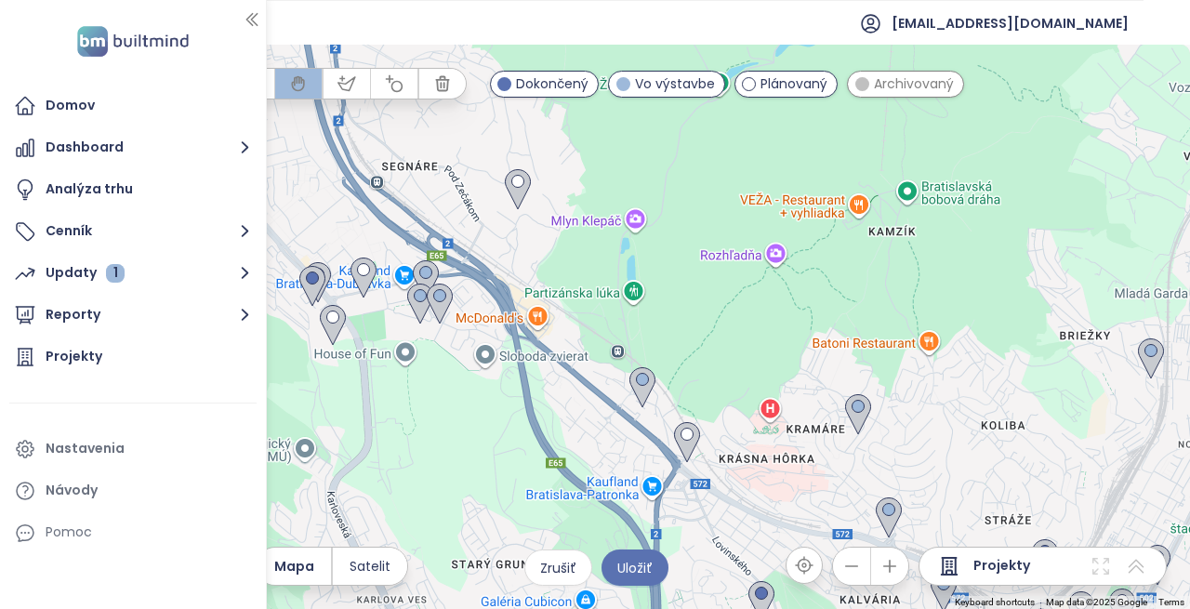
drag, startPoint x: 641, startPoint y: 316, endPoint x: 743, endPoint y: 630, distance: 330.1
click at [743, 608] on html "Domov Dashboard Analýza trhu Cenník Updaty 1 Reporty Projekty Nastavenia Návody…" at bounding box center [595, 304] width 1190 height 609
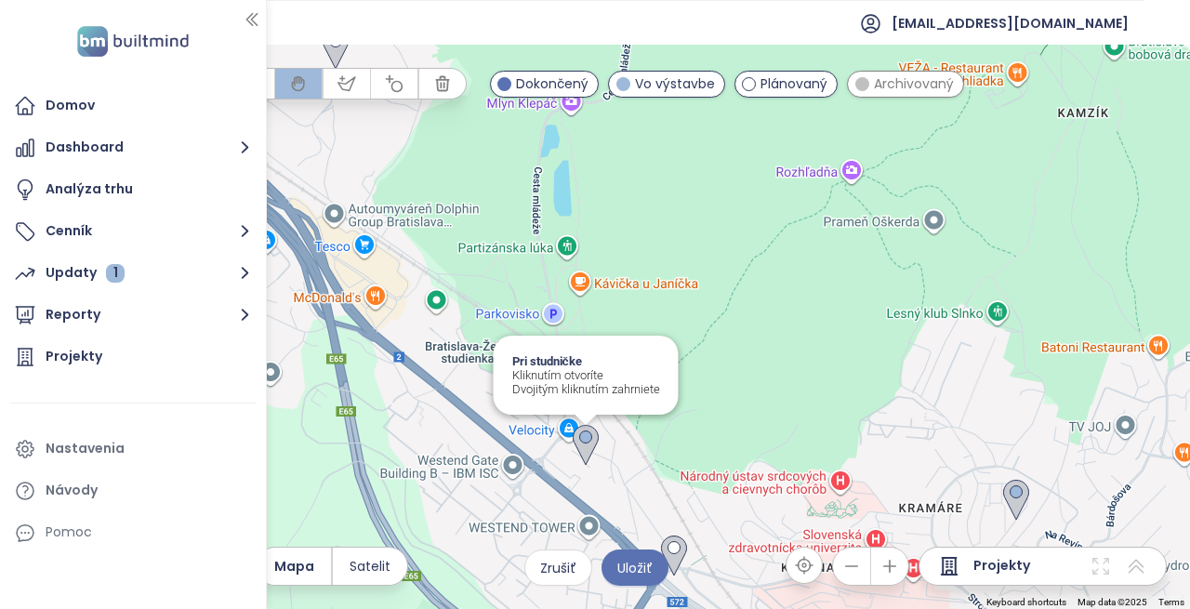
click at [581, 450] on img at bounding box center [585, 445] width 41 height 56
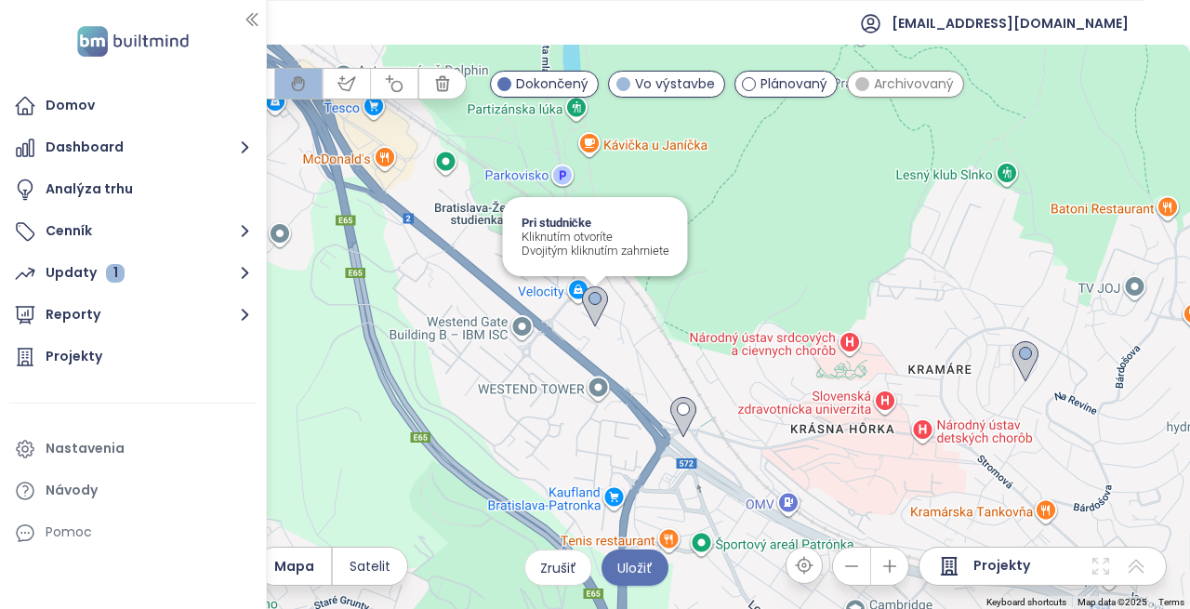
click at [595, 308] on img at bounding box center [594, 307] width 41 height 56
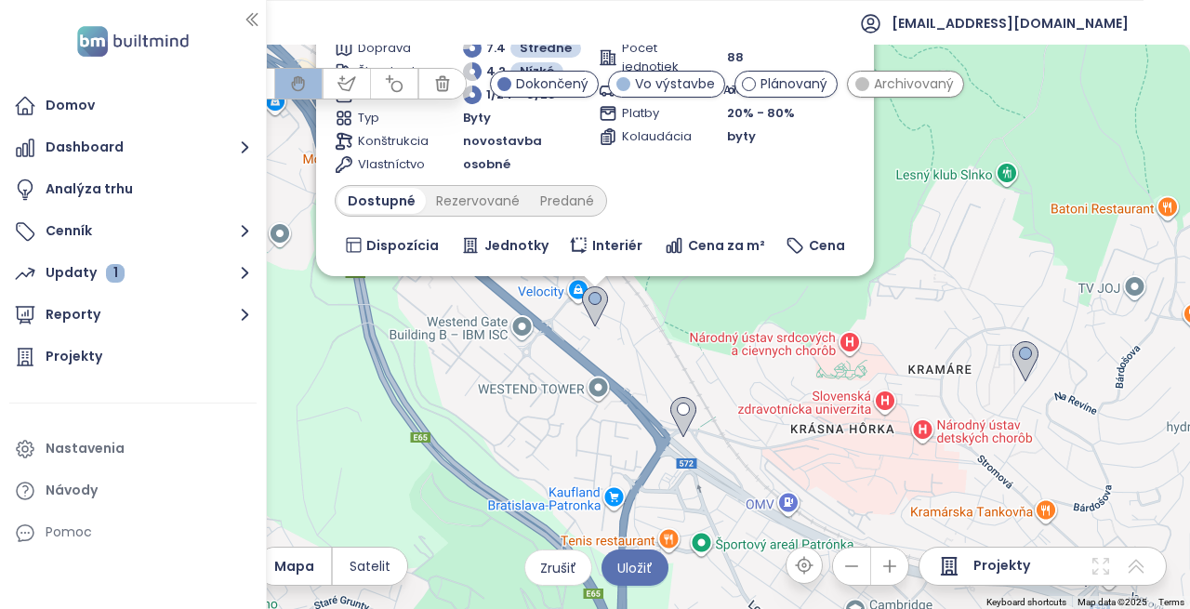
click at [595, 308] on img at bounding box center [594, 307] width 41 height 56
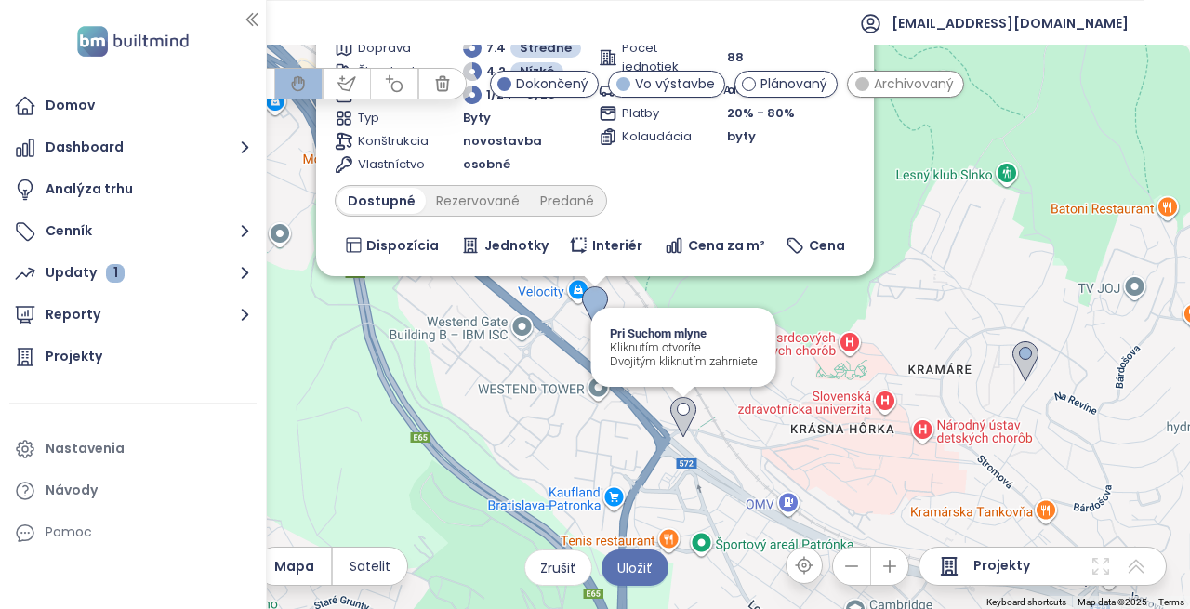
click at [679, 419] on img at bounding box center [683, 417] width 41 height 56
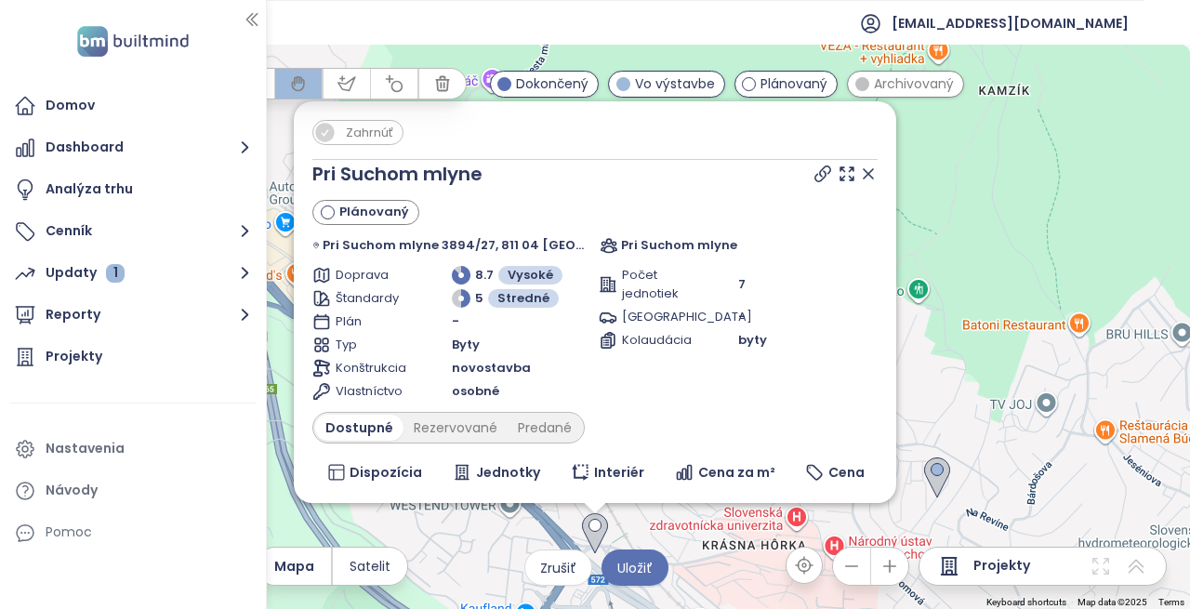
click at [598, 531] on img at bounding box center [594, 534] width 41 height 56
click at [972, 253] on div "To navigate, press the arrow keys. Zahrnúť Pri Suchom mlyne Plánovaný Pri Sucho…" at bounding box center [595, 327] width 1190 height 564
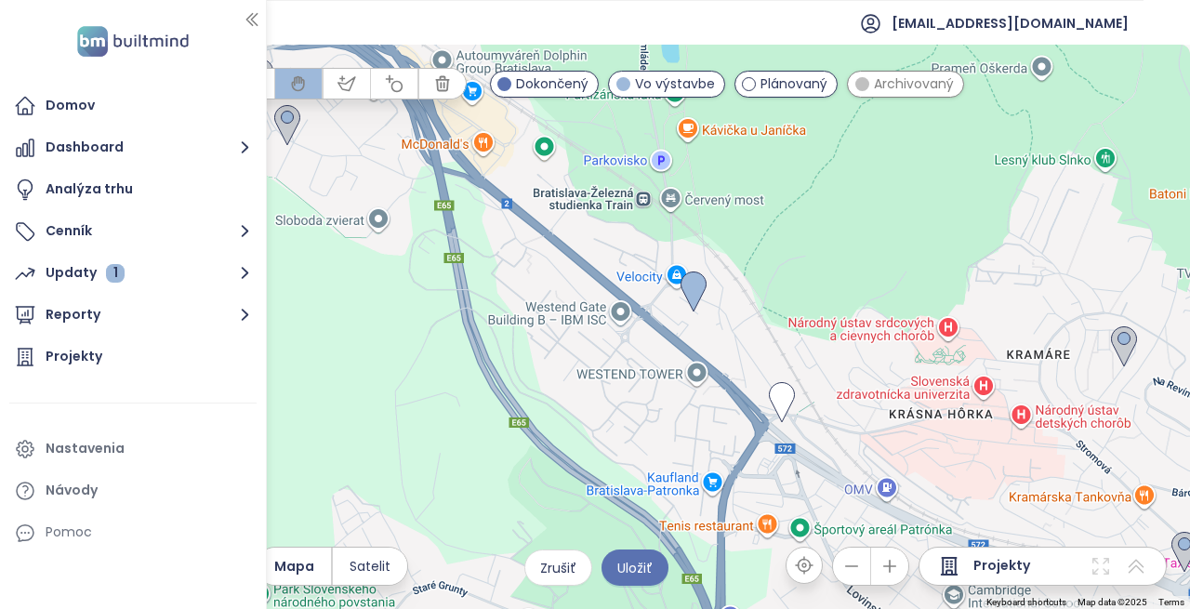
drag, startPoint x: 582, startPoint y: 426, endPoint x: 772, endPoint y: 291, distance: 233.4
click at [772, 291] on div at bounding box center [595, 327] width 1190 height 564
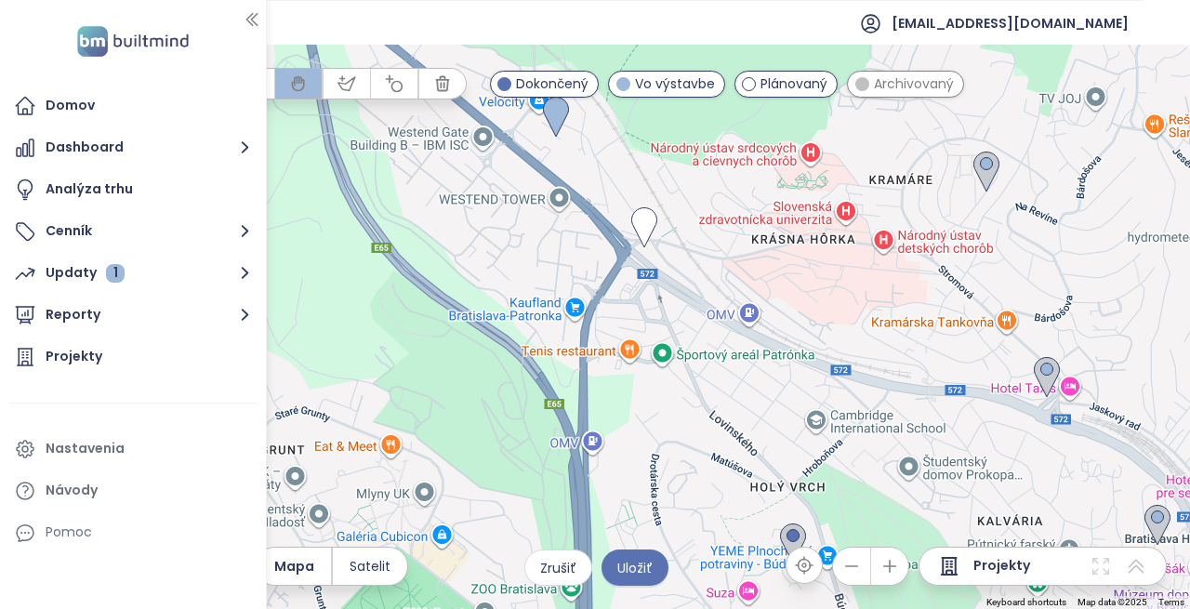
drag, startPoint x: 870, startPoint y: 456, endPoint x: 732, endPoint y: 280, distance: 224.4
click at [732, 280] on div at bounding box center [595, 327] width 1190 height 564
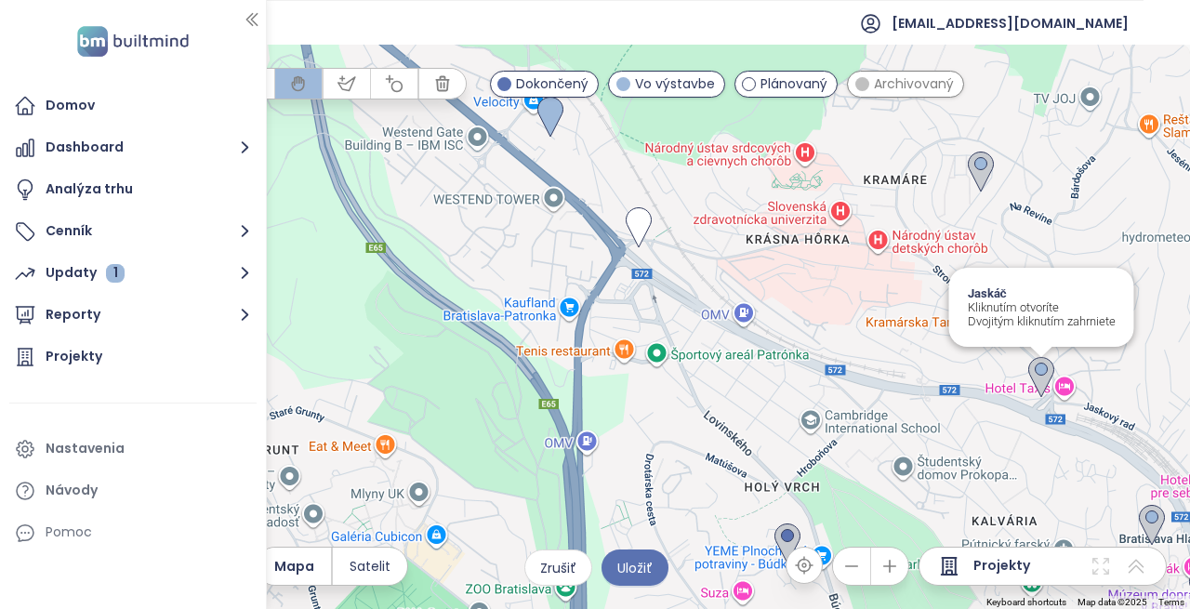
click at [1040, 379] on img at bounding box center [1041, 377] width 41 height 56
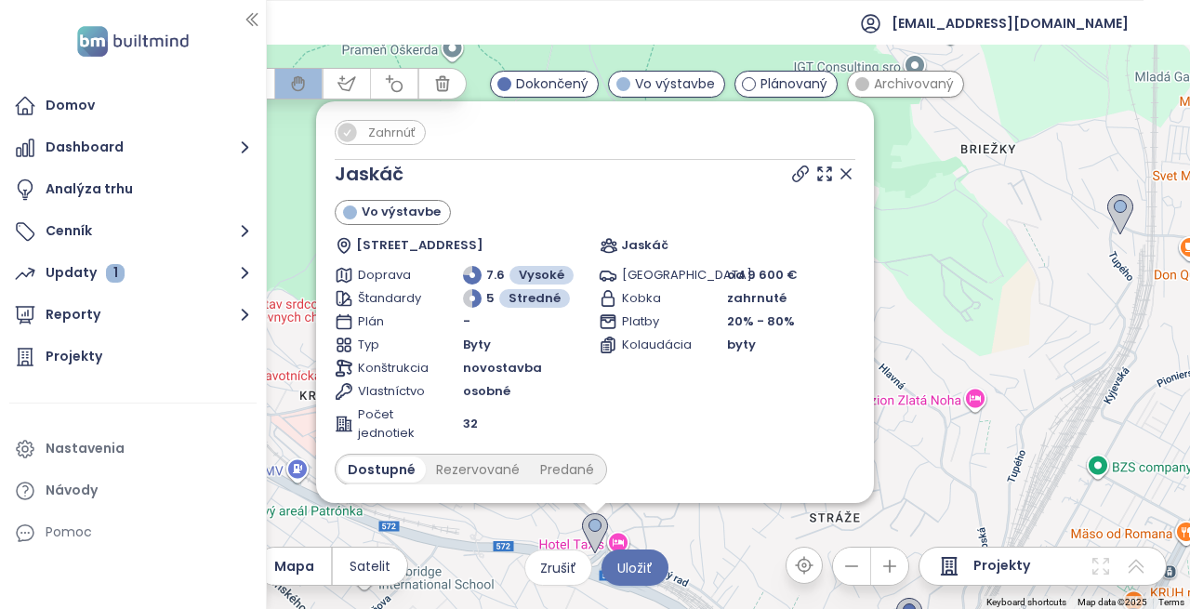
click at [593, 540] on img at bounding box center [594, 534] width 41 height 56
click at [934, 252] on div "To navigate, press the arrow keys. Zahrnúť Jaskáč Vo výstavbe Hroznová 11197/12…" at bounding box center [595, 327] width 1190 height 564
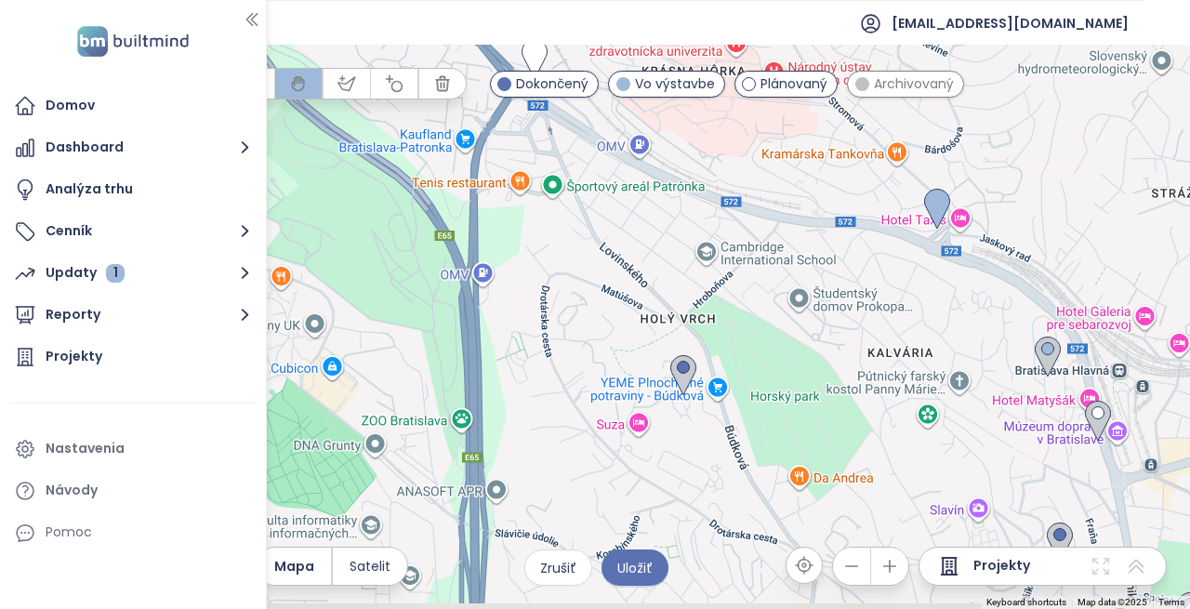
drag, startPoint x: 715, startPoint y: 443, endPoint x: 1054, endPoint y: 119, distance: 469.4
click at [1054, 119] on div at bounding box center [595, 327] width 1190 height 564
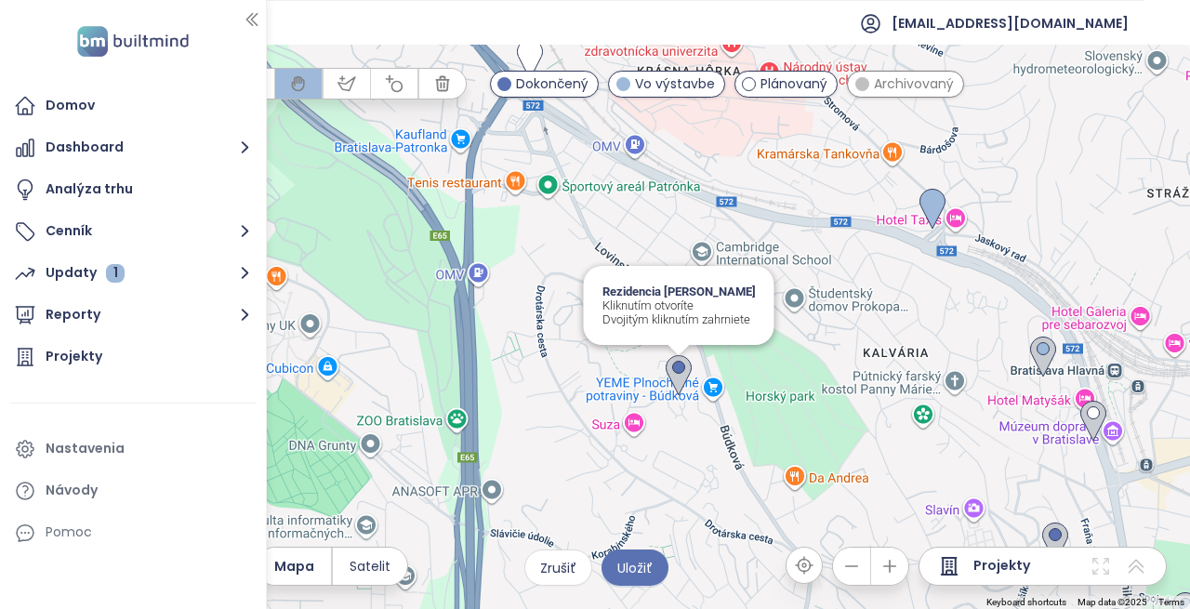
click at [676, 382] on img at bounding box center [678, 376] width 41 height 56
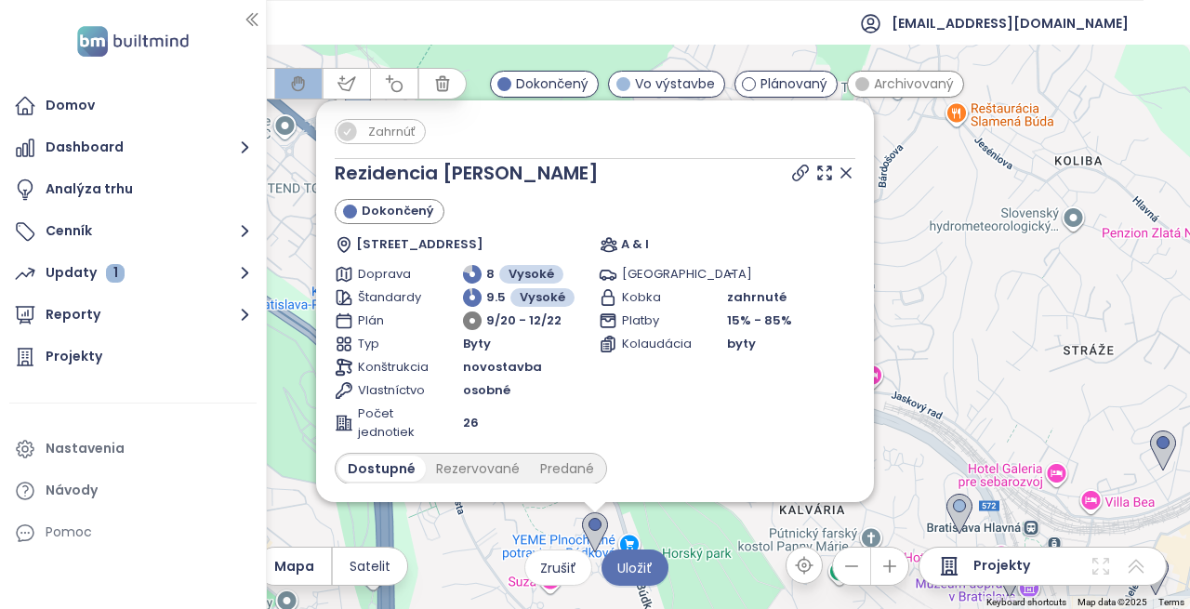
click at [982, 325] on div "Zahrnúť Rezidencia Budková Dokončený Hriňovská 7541/11, 811 02 Bratislava, Slov…" at bounding box center [595, 327] width 1190 height 564
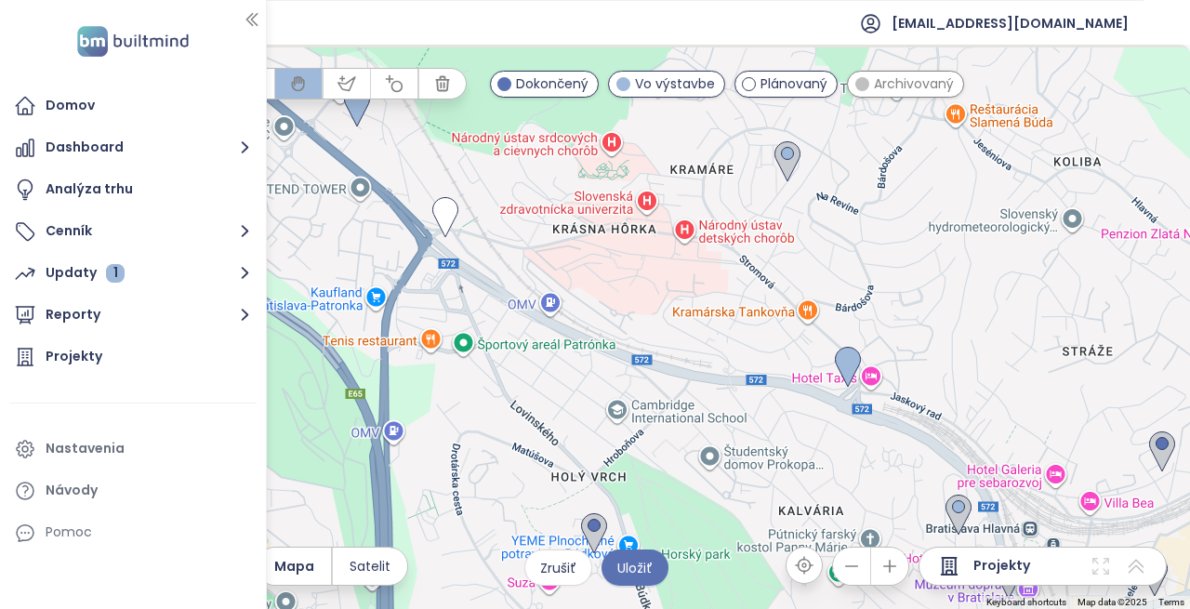
drag, startPoint x: 843, startPoint y: 380, endPoint x: 682, endPoint y: 473, distance: 185.7
click at [682, 473] on div at bounding box center [595, 327] width 1190 height 564
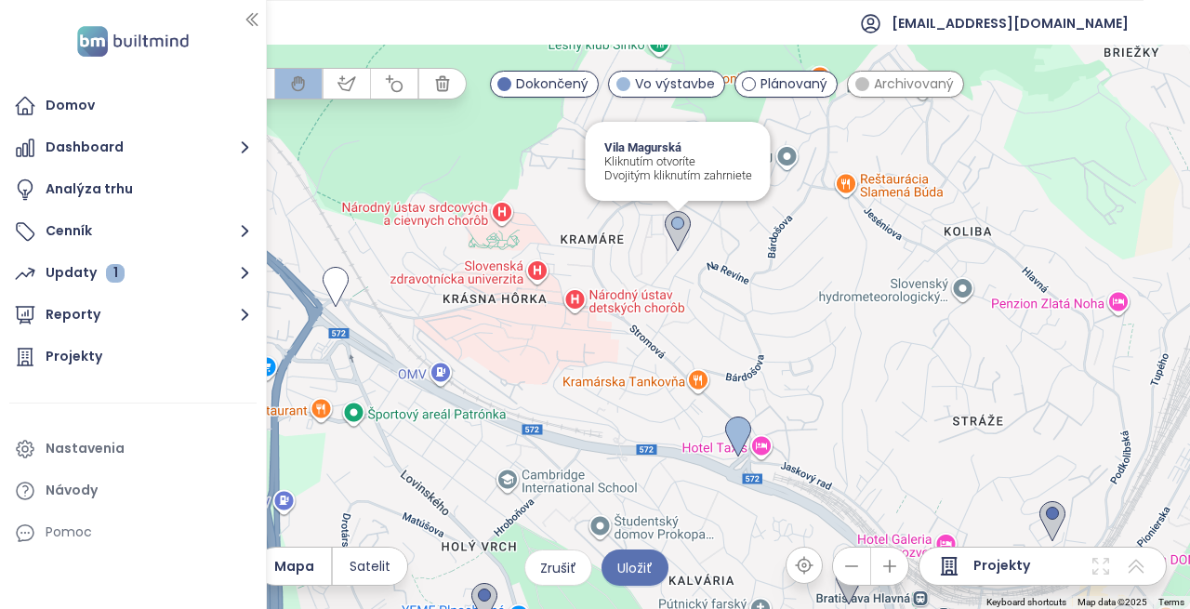
click at [675, 236] on img at bounding box center [677, 232] width 41 height 56
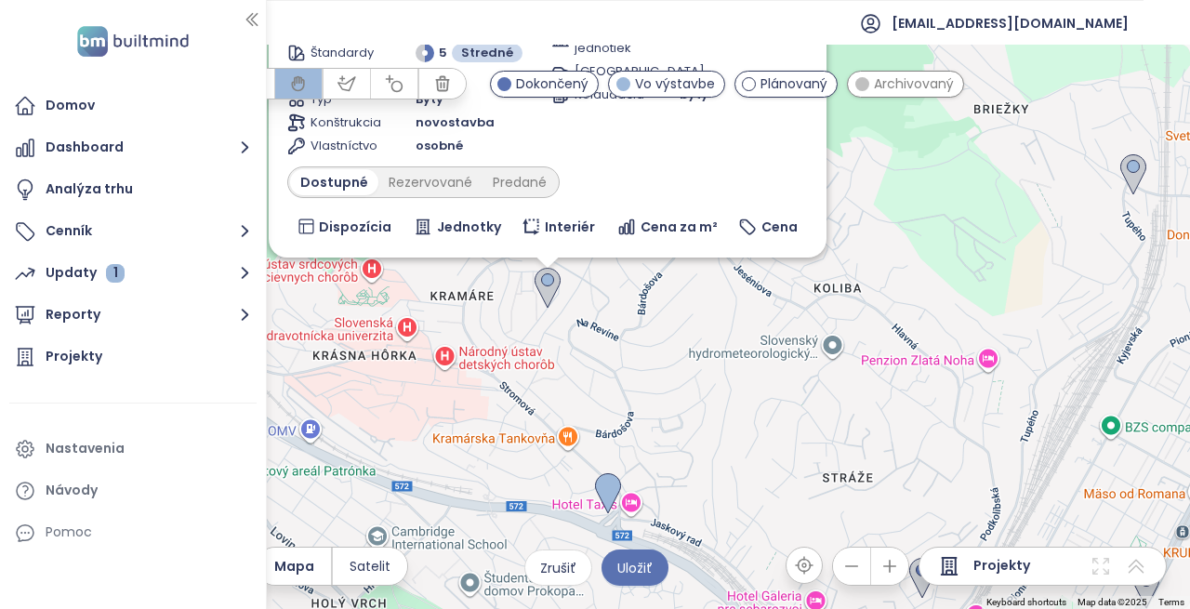
drag, startPoint x: 977, startPoint y: 442, endPoint x: 929, endPoint y: 190, distance: 256.5
click at [929, 190] on div "Zahrnúť Vila Magurská Vo výstavbe Magurská 2771/5, 831 01 Nové Mesto, Slovakia …" at bounding box center [595, 327] width 1190 height 564
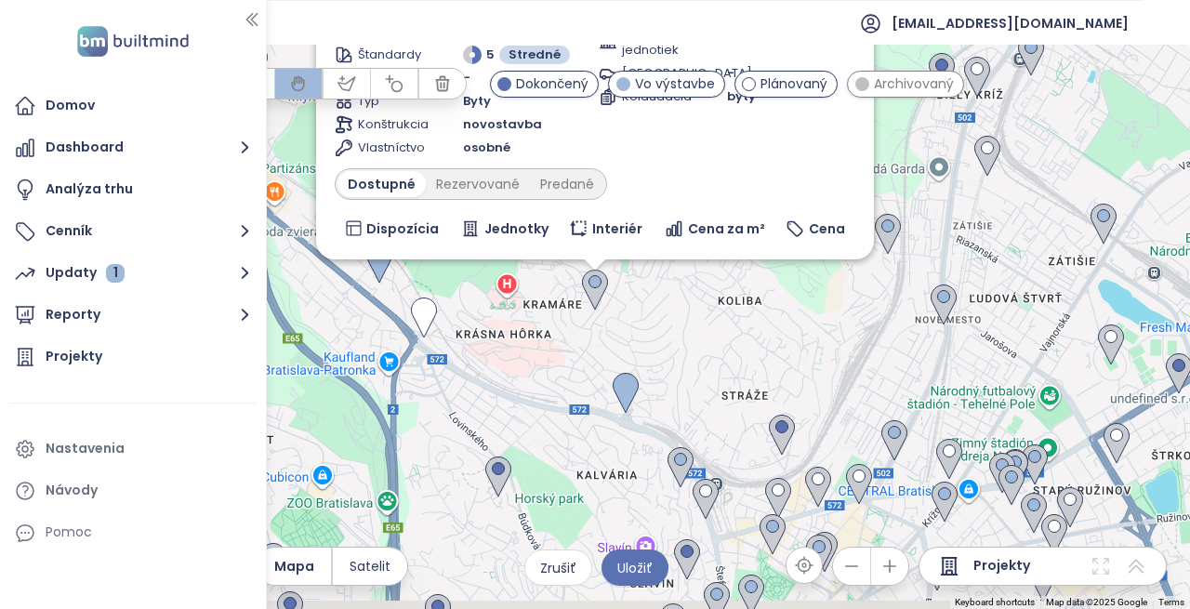
drag, startPoint x: 699, startPoint y: 410, endPoint x: 648, endPoint y: 273, distance: 145.9
click at [648, 273] on div "Zahrnúť Vila Magurská Vo výstavbe Magurská 2771/5, 831 01 Nové Mesto, Slovakia …" at bounding box center [595, 327] width 1190 height 564
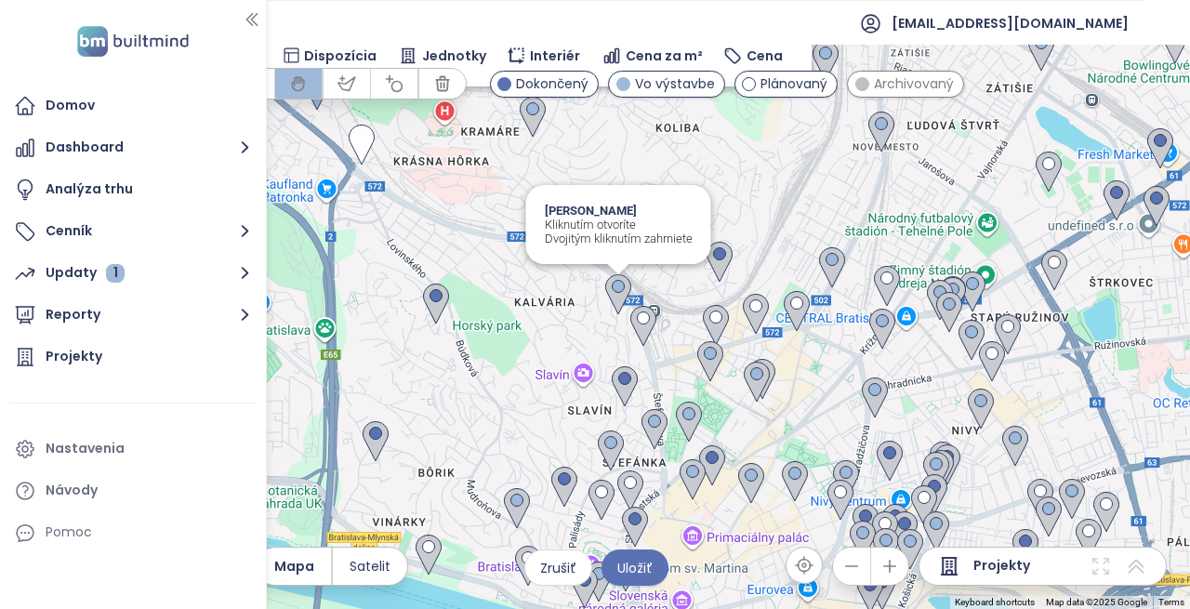
click at [614, 298] on img at bounding box center [618, 295] width 41 height 56
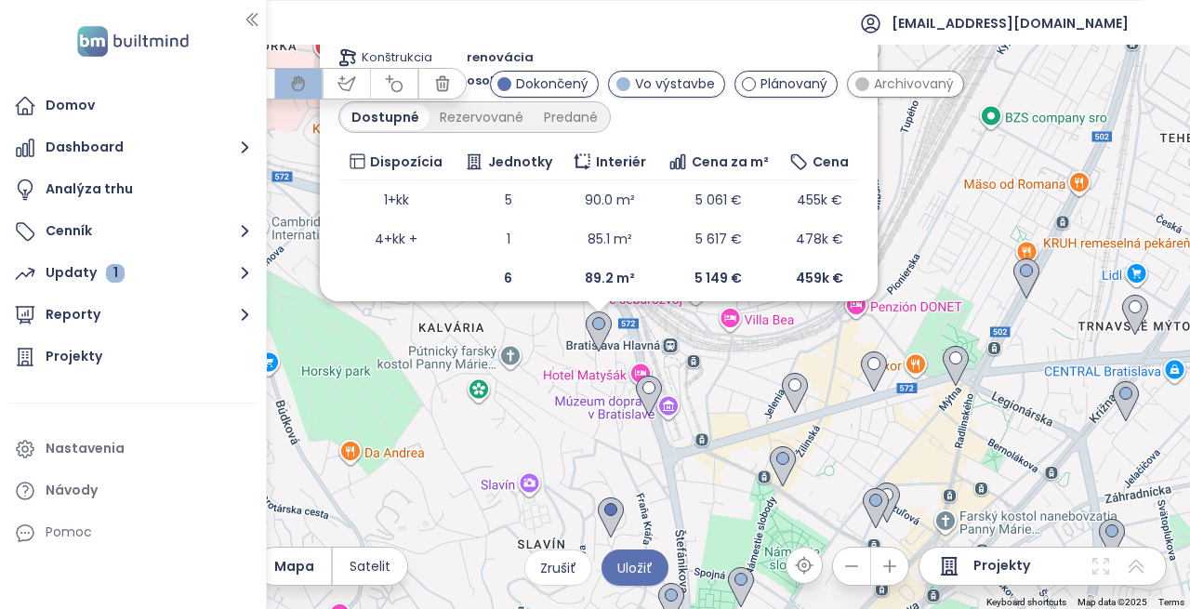
scroll to position [123, 0]
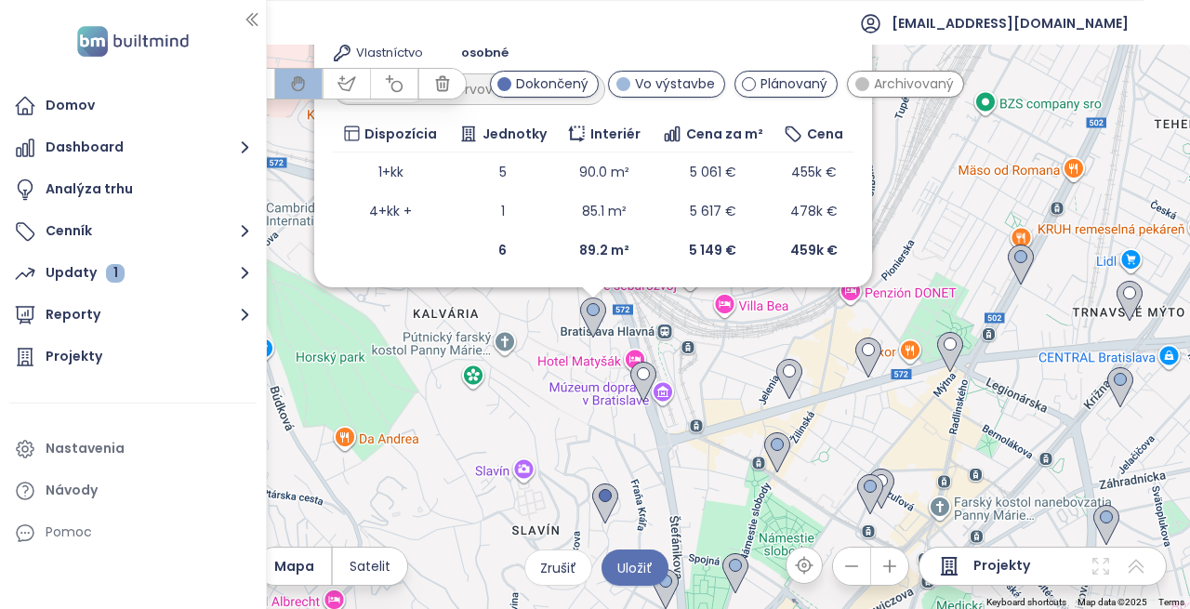
click at [545, 321] on div "To navigate, press the arrow keys. Zahrnúť Byty Okánikova Vo výstavbe Okánikova…" at bounding box center [595, 327] width 1190 height 564
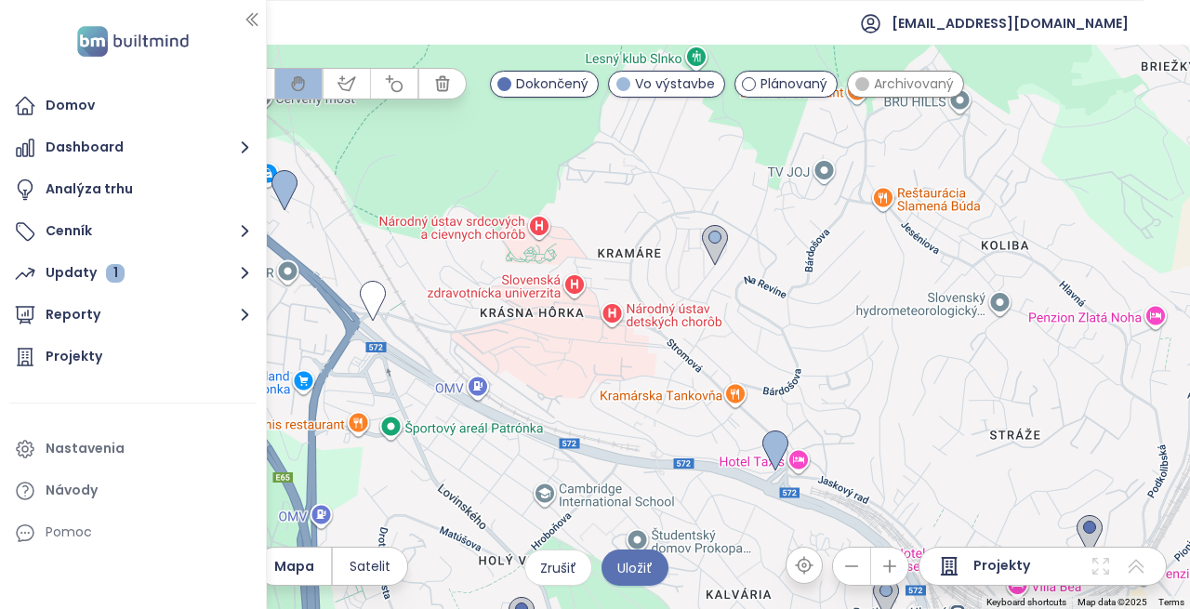
drag, startPoint x: 647, startPoint y: 231, endPoint x: 777, endPoint y: 298, distance: 146.3
click at [894, 473] on div at bounding box center [595, 327] width 1190 height 564
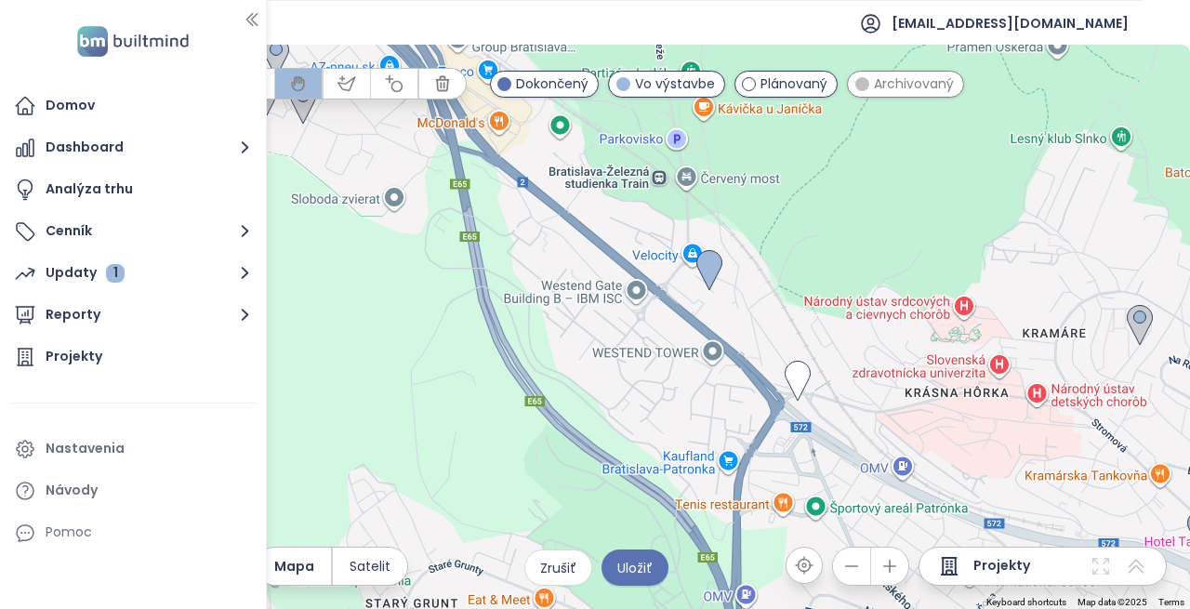
drag, startPoint x: 617, startPoint y: 400, endPoint x: 905, endPoint y: 417, distance: 288.7
click at [1048, 488] on div at bounding box center [595, 327] width 1190 height 564
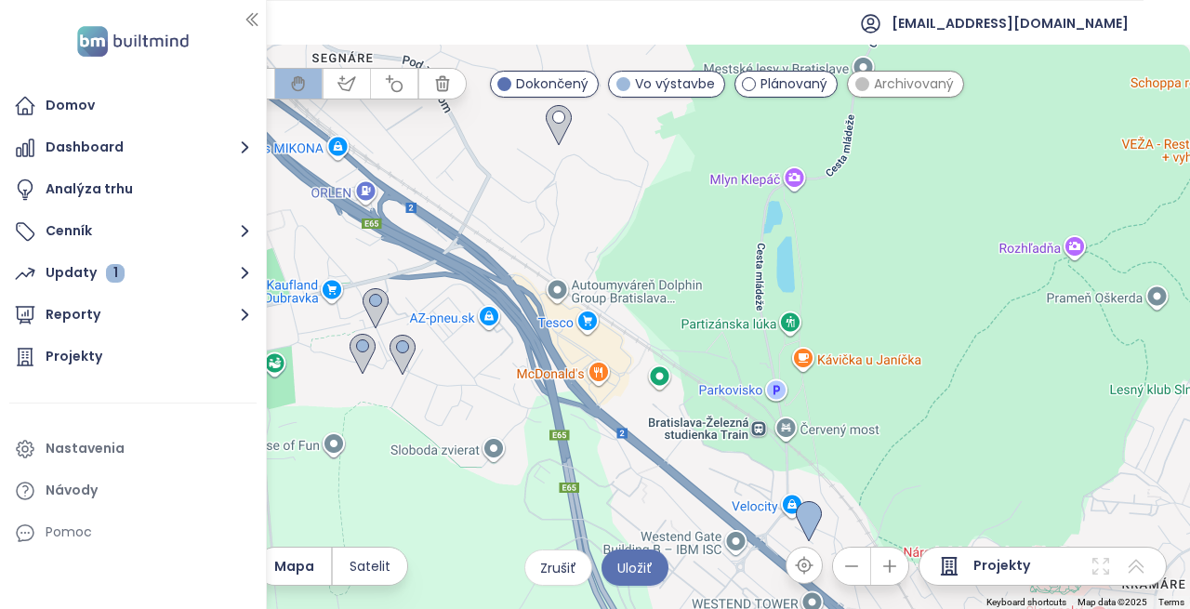
drag, startPoint x: 838, startPoint y: 254, endPoint x: 956, endPoint y: 526, distance: 296.8
click at [958, 529] on div at bounding box center [595, 327] width 1190 height 564
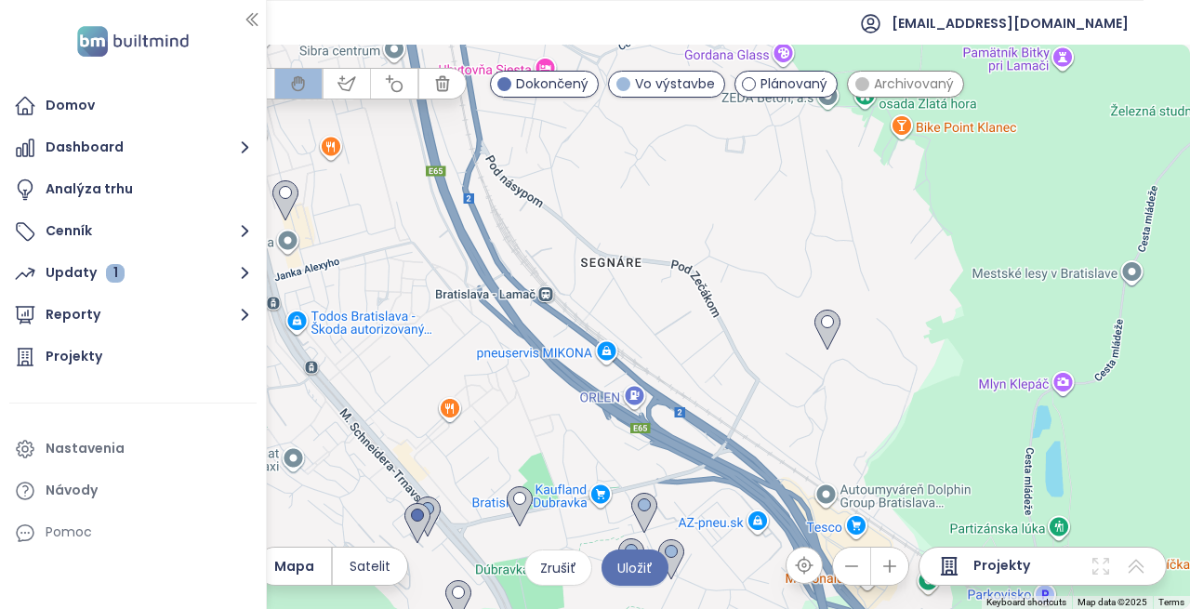
drag, startPoint x: 721, startPoint y: 350, endPoint x: 903, endPoint y: 398, distance: 188.3
click at [903, 398] on div at bounding box center [595, 327] width 1190 height 564
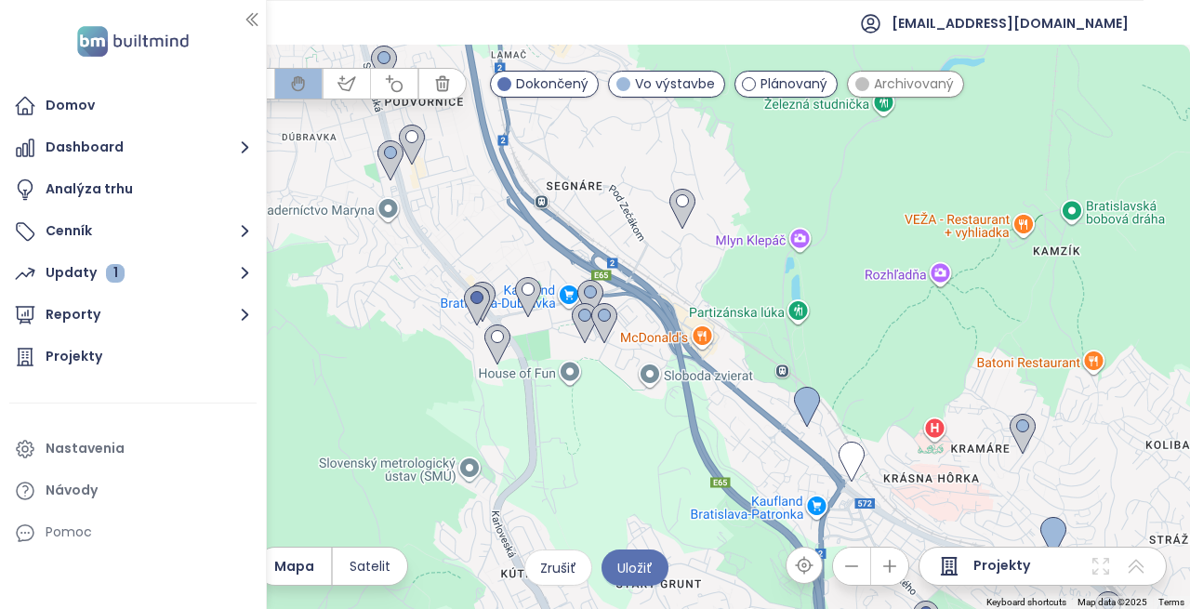
drag, startPoint x: 860, startPoint y: 427, endPoint x: 667, endPoint y: 307, distance: 226.7
click at [692, 294] on div at bounding box center [595, 327] width 1190 height 564
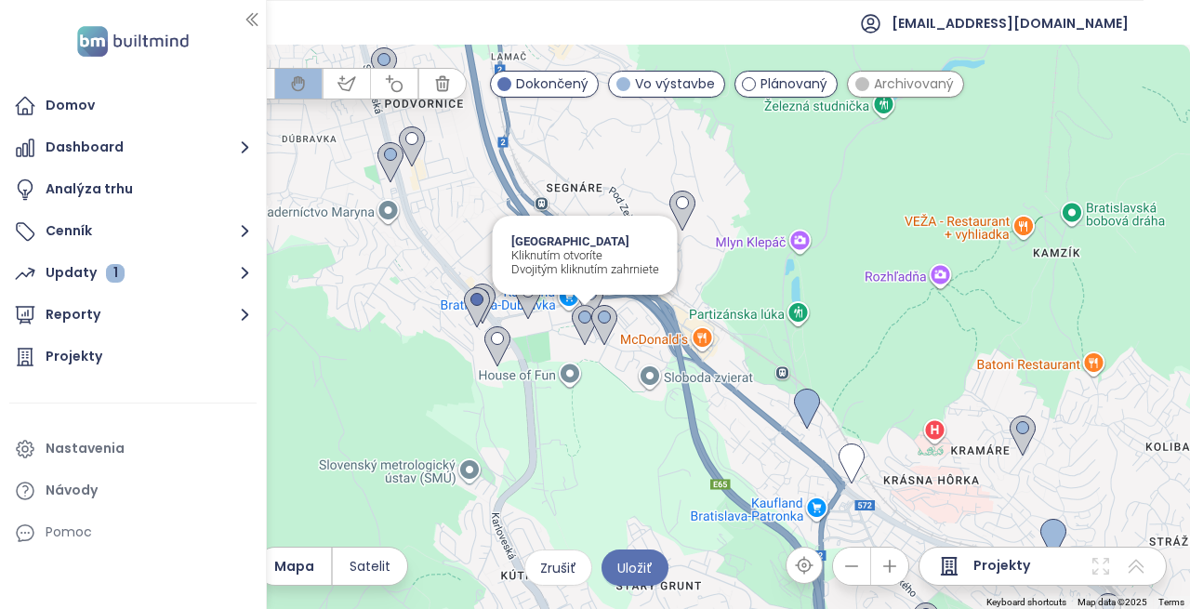
click at [581, 328] on img at bounding box center [584, 325] width 41 height 56
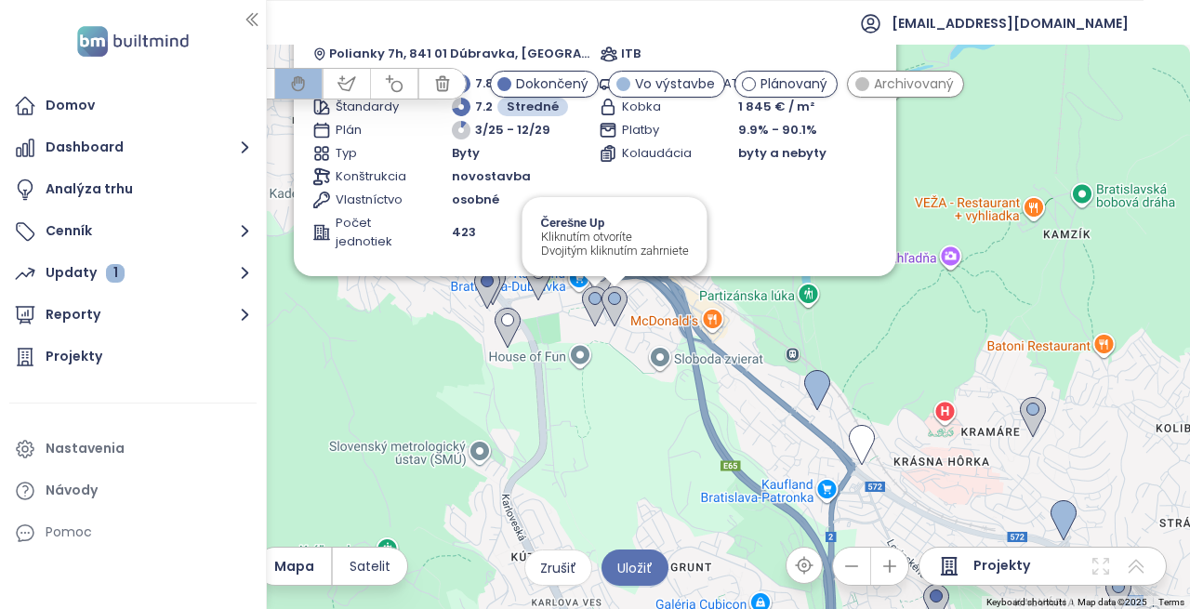
click at [597, 313] on img at bounding box center [614, 307] width 41 height 56
click at [597, 312] on img at bounding box center [614, 307] width 41 height 56
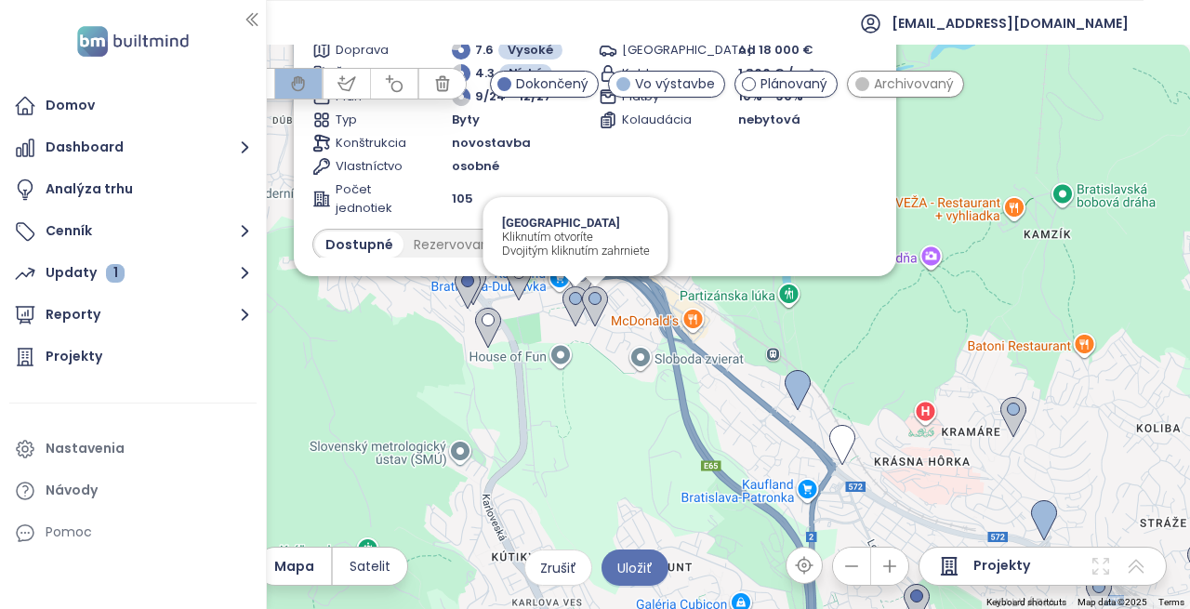
click at [571, 307] on img at bounding box center [575, 307] width 41 height 56
click at [596, 308] on img at bounding box center [594, 307] width 41 height 56
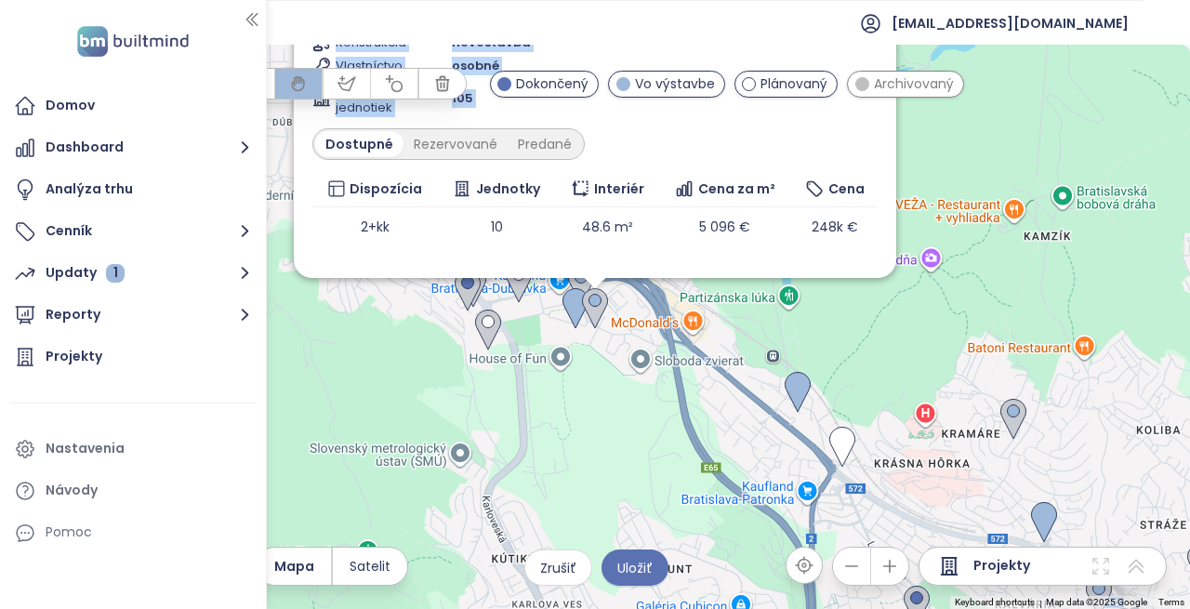
scroll to position [166, 0]
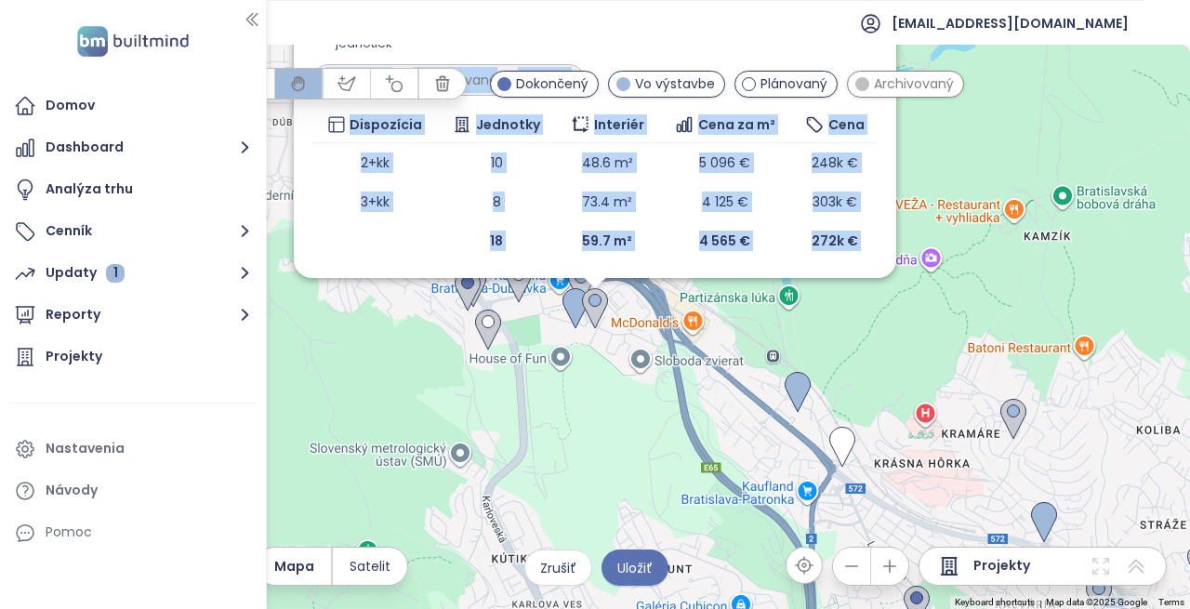
drag, startPoint x: 657, startPoint y: 212, endPoint x: 627, endPoint y: 83, distance: 132.6
click at [627, 83] on div "To navigate the map with touch gestures double-tap and hold your finger on the …" at bounding box center [595, 327] width 1190 height 564
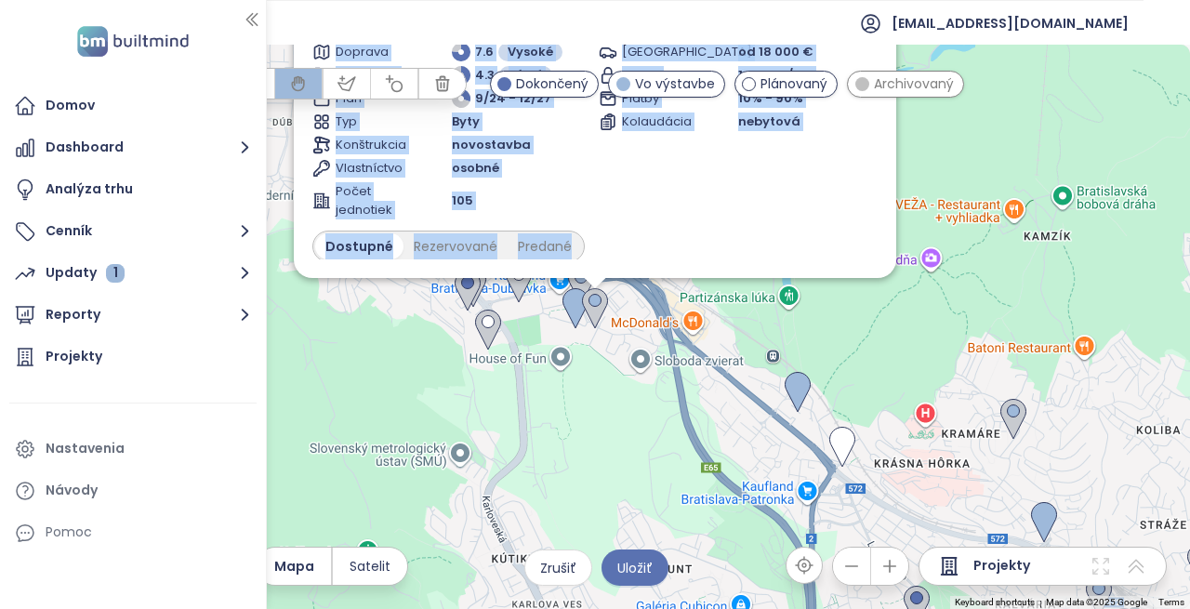
click at [579, 454] on div "Zahrnúť Čerešne Up Vo výstavbe zvýhodnené predpredajové ceny pre prvých 25 3628…" at bounding box center [595, 327] width 1190 height 564
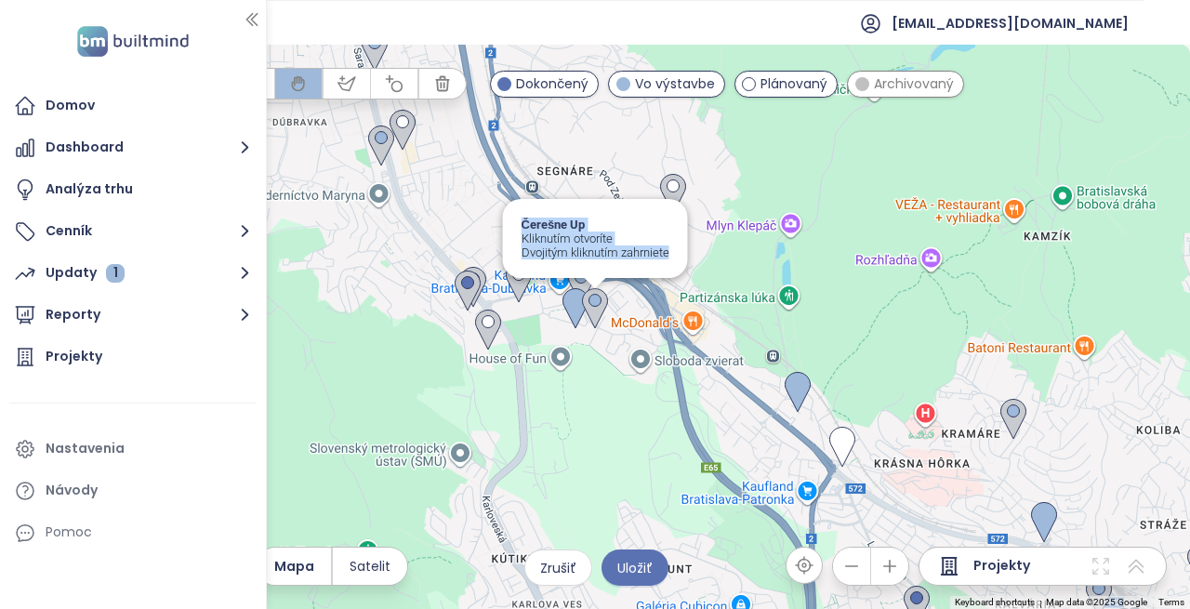
click at [588, 309] on img at bounding box center [594, 309] width 41 height 56
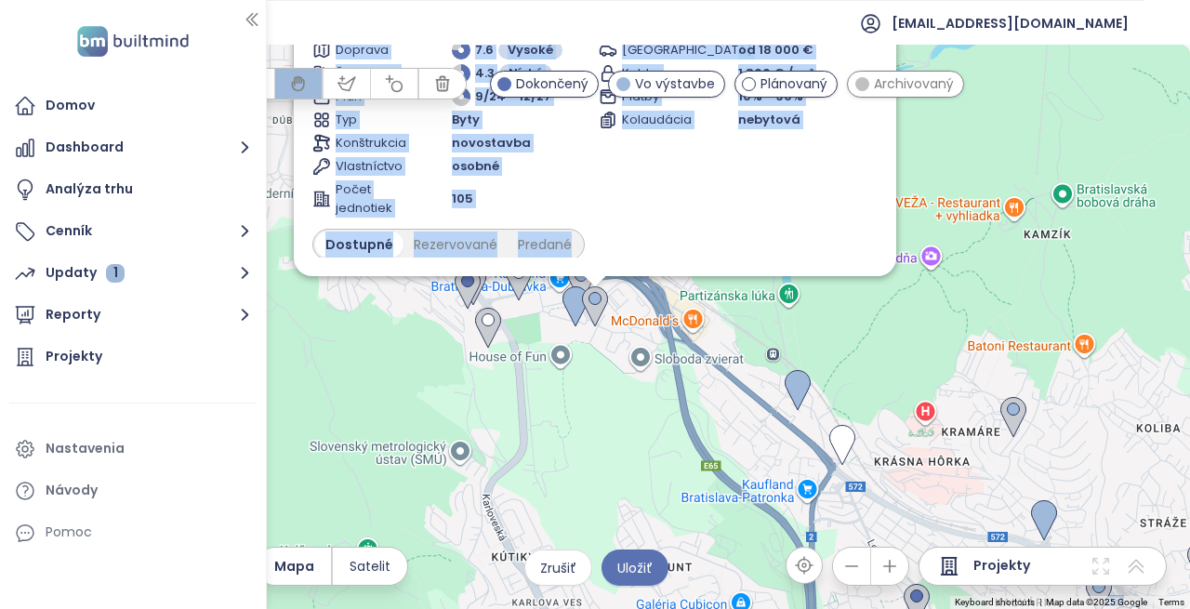
click at [589, 309] on img at bounding box center [594, 307] width 41 height 56
click at [876, 286] on div "To navigate, press the arrow keys. Zahrnúť Čerešne Up Vo výstavbe zvýhodnené pr…" at bounding box center [595, 327] width 1190 height 564
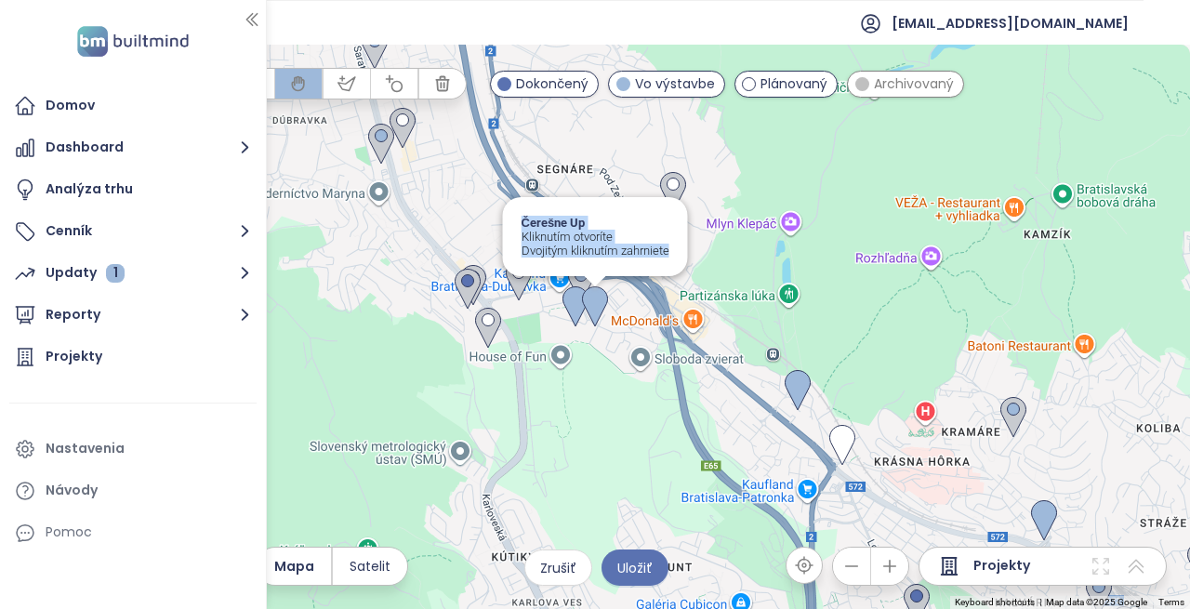
click at [582, 281] on img at bounding box center [594, 307] width 41 height 56
click at [595, 308] on img at bounding box center [594, 307] width 41 height 56
click at [594, 308] on img at bounding box center [594, 307] width 41 height 56
click at [595, 308] on img at bounding box center [594, 307] width 41 height 56
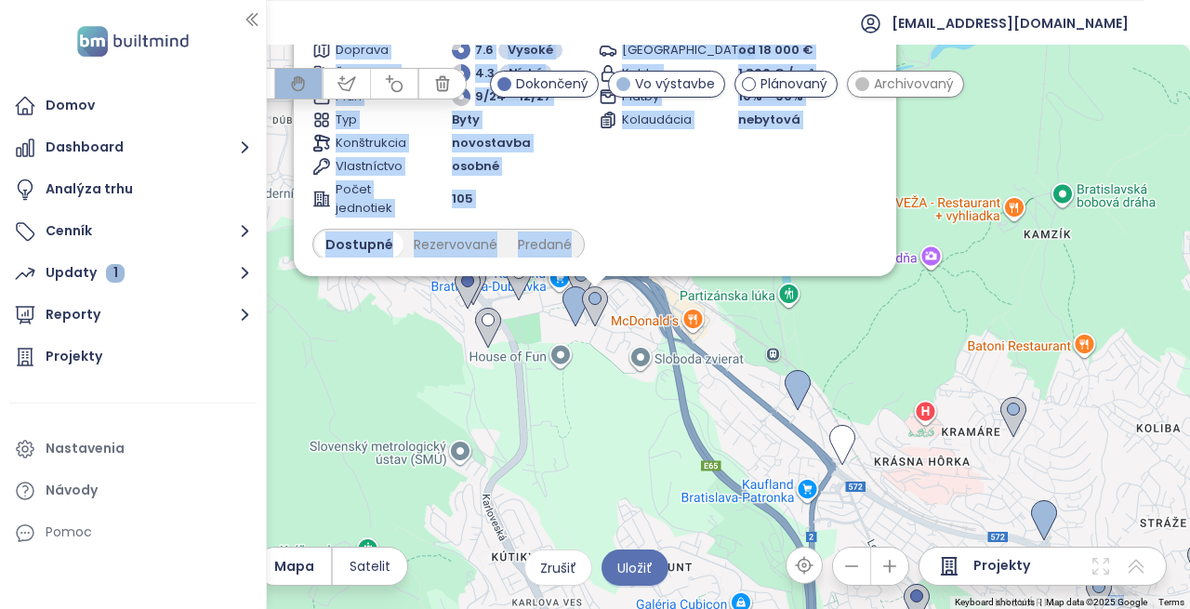
click at [595, 310] on img at bounding box center [594, 307] width 41 height 56
click at [579, 283] on img at bounding box center [594, 307] width 41 height 56
click at [874, 329] on div "To navigate, press the arrow keys. Zahrnúť Čerešne Up Vo výstavbe zvýhodnené pr…" at bounding box center [595, 327] width 1190 height 564
click at [978, 146] on div "Zahrnúť Čerešne Up Vo výstavbe zvýhodnené predpredajové ceny pre prvých 25 3628…" at bounding box center [595, 327] width 1190 height 564
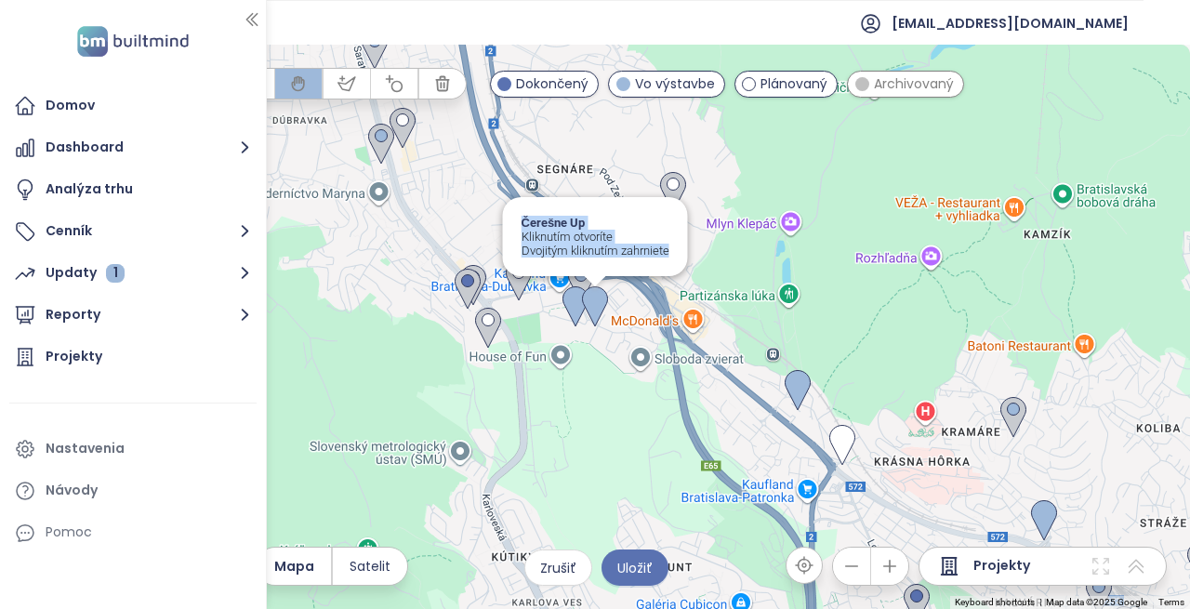
click at [577, 279] on img at bounding box center [594, 307] width 41 height 56
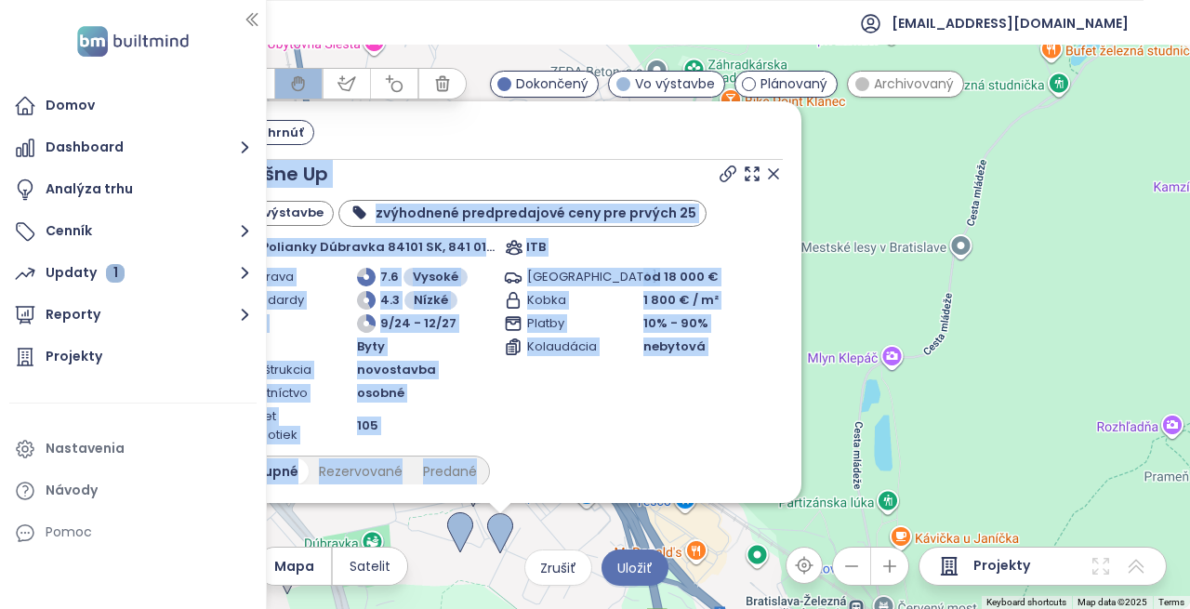
click at [882, 293] on div "Zahrnúť Čerešne Up Vo výstavbe zvýhodnené predpredajové ceny pre prvých 25 3628…" at bounding box center [595, 327] width 1190 height 564
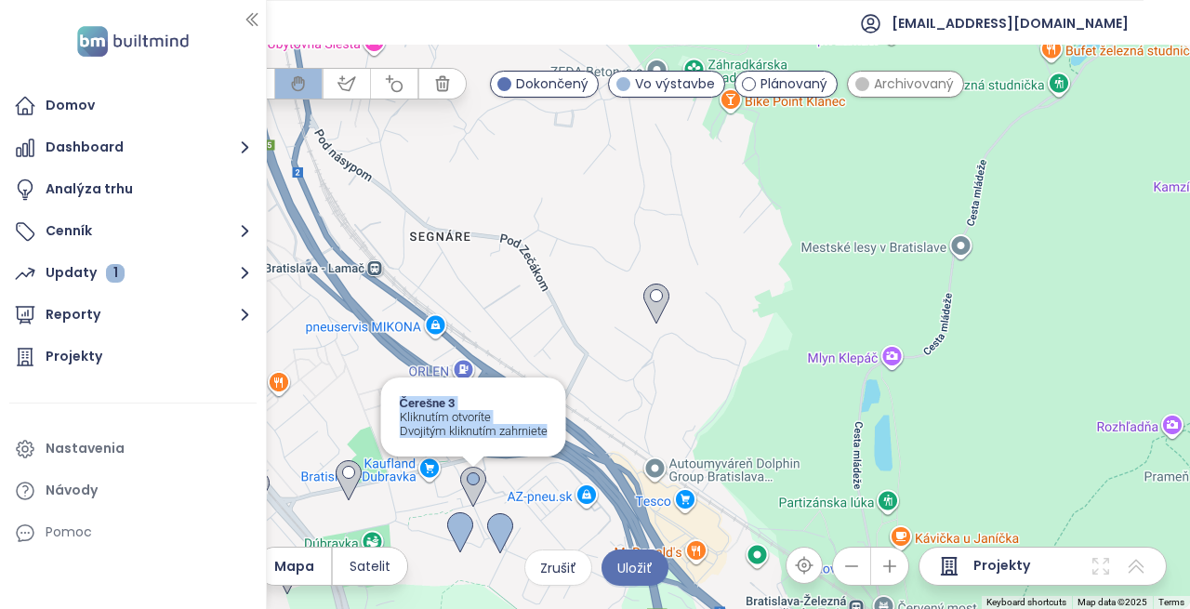
click at [473, 487] on img at bounding box center [473, 487] width 41 height 56
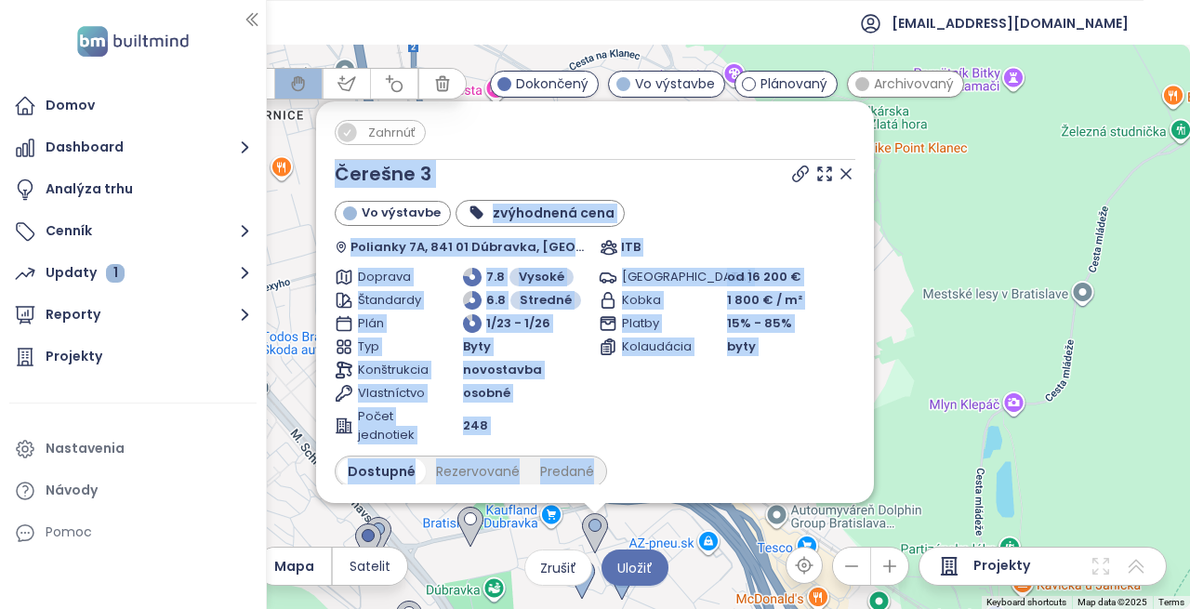
click at [942, 347] on div "Zahrnúť Čerešne 3 Vo výstavbe zvýhodnená cena Polianky 7A, 841 01 Dúbravka, Slo…" at bounding box center [595, 327] width 1190 height 564
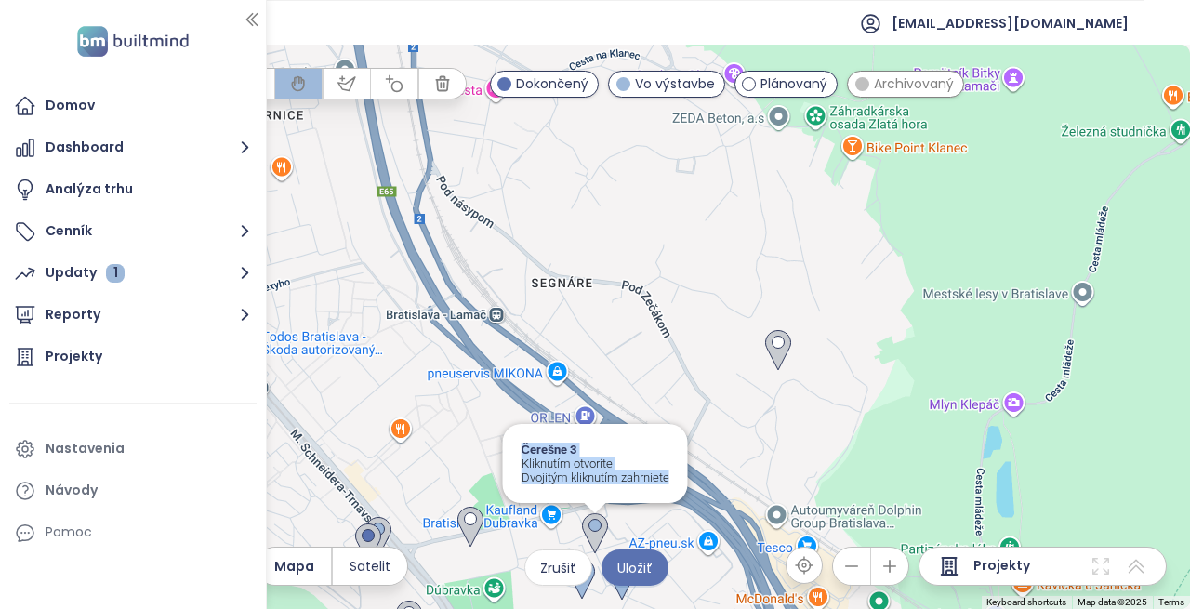
click at [592, 537] on img at bounding box center [594, 534] width 41 height 56
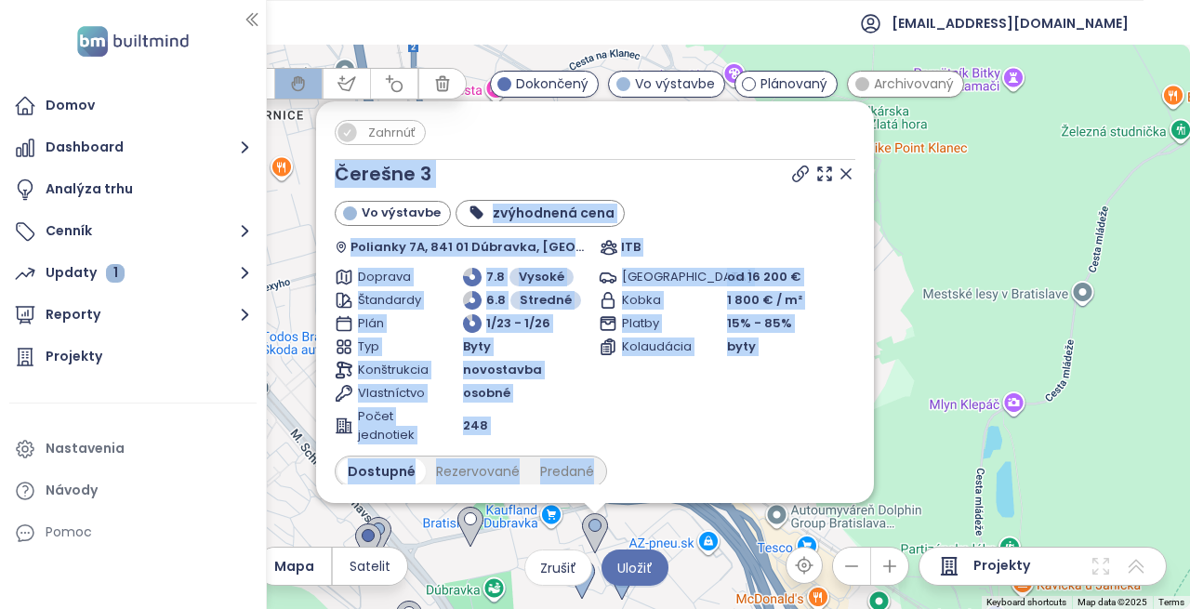
click at [959, 376] on div "To navigate, press the arrow keys. Zahrnúť Čerešne 3 Vo výstavbe zvýhodnená cen…" at bounding box center [595, 327] width 1190 height 564
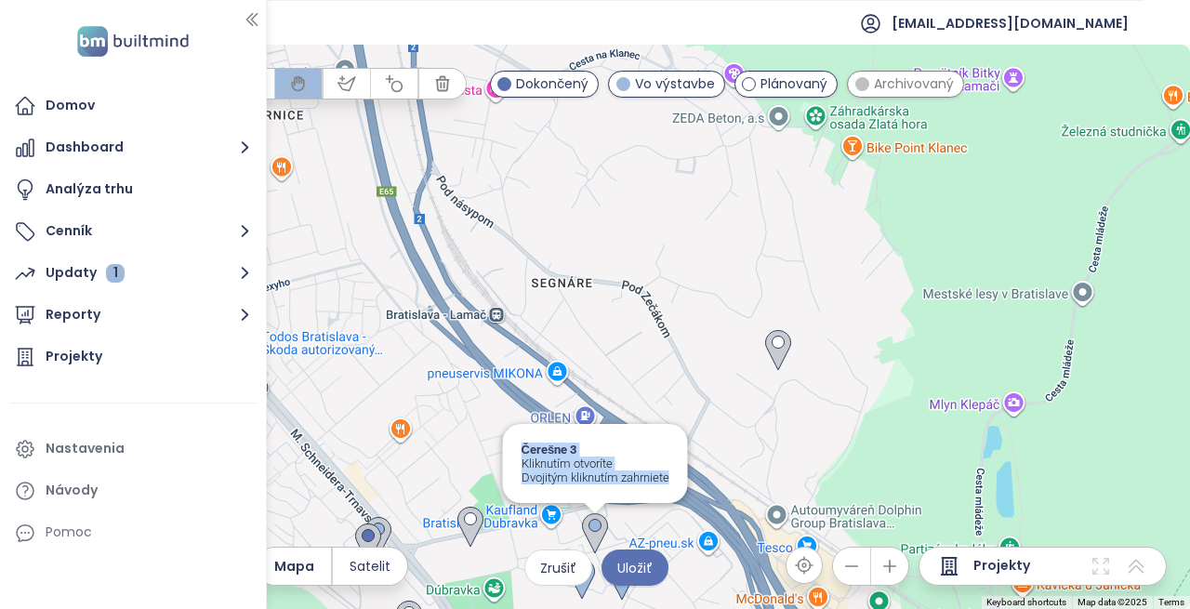
click at [595, 534] on img at bounding box center [594, 534] width 41 height 56
click at [595, 532] on img at bounding box center [594, 534] width 41 height 56
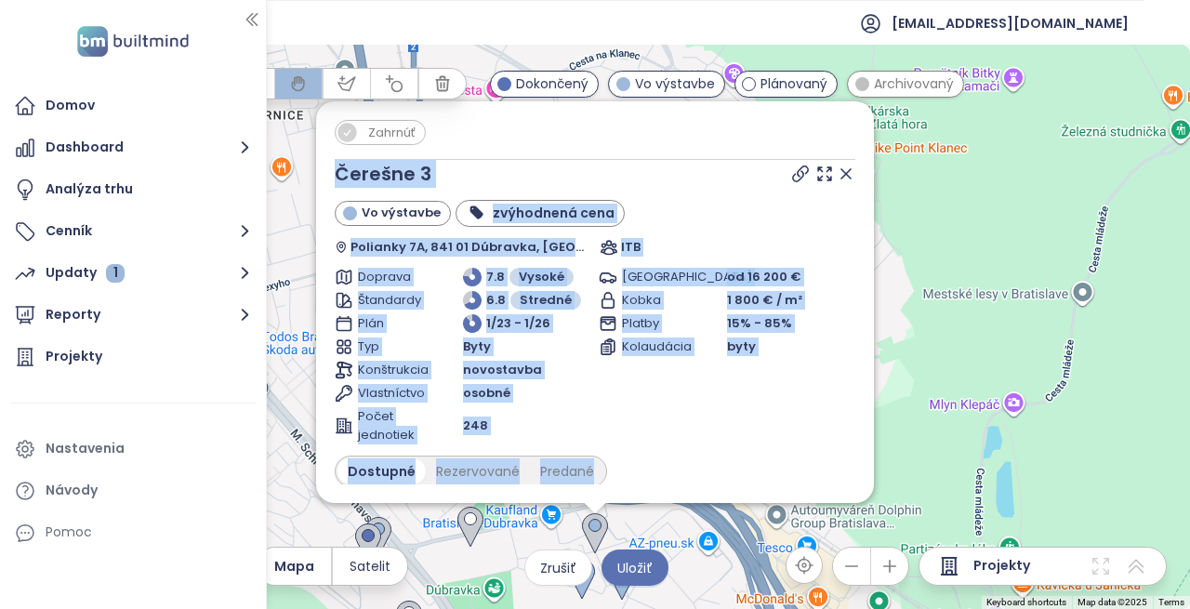
click at [1029, 205] on div "Zahrnúť Čerešne 3 Vo výstavbe zvýhodnená cena Polianky 7A, 841 01 Dúbravka, Slo…" at bounding box center [595, 327] width 1190 height 564
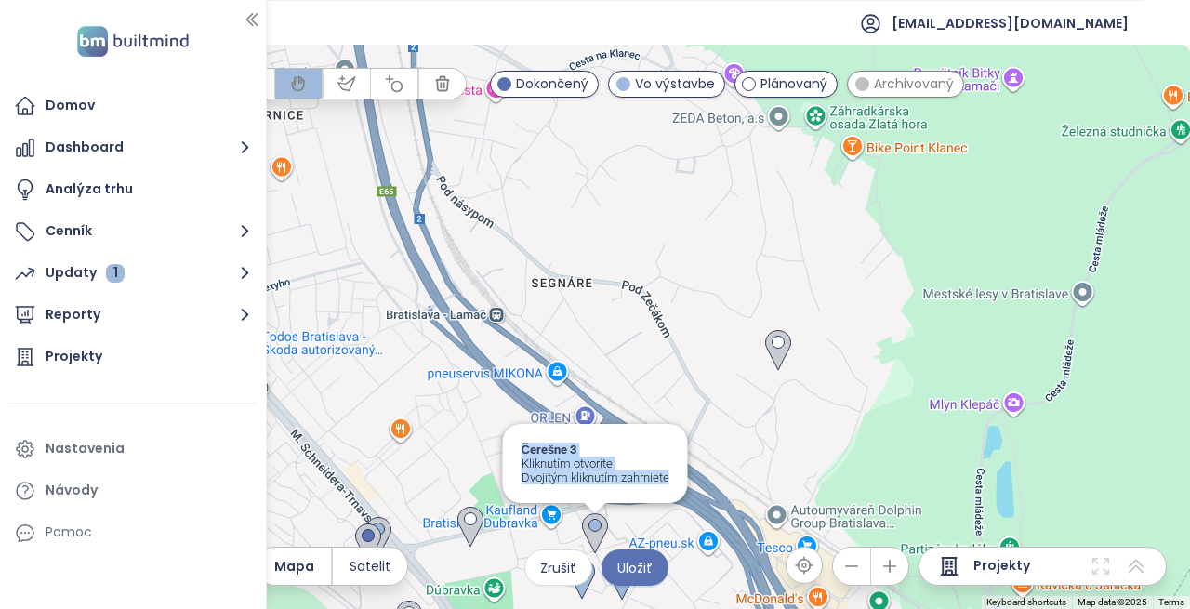
click at [589, 534] on img at bounding box center [594, 534] width 41 height 56
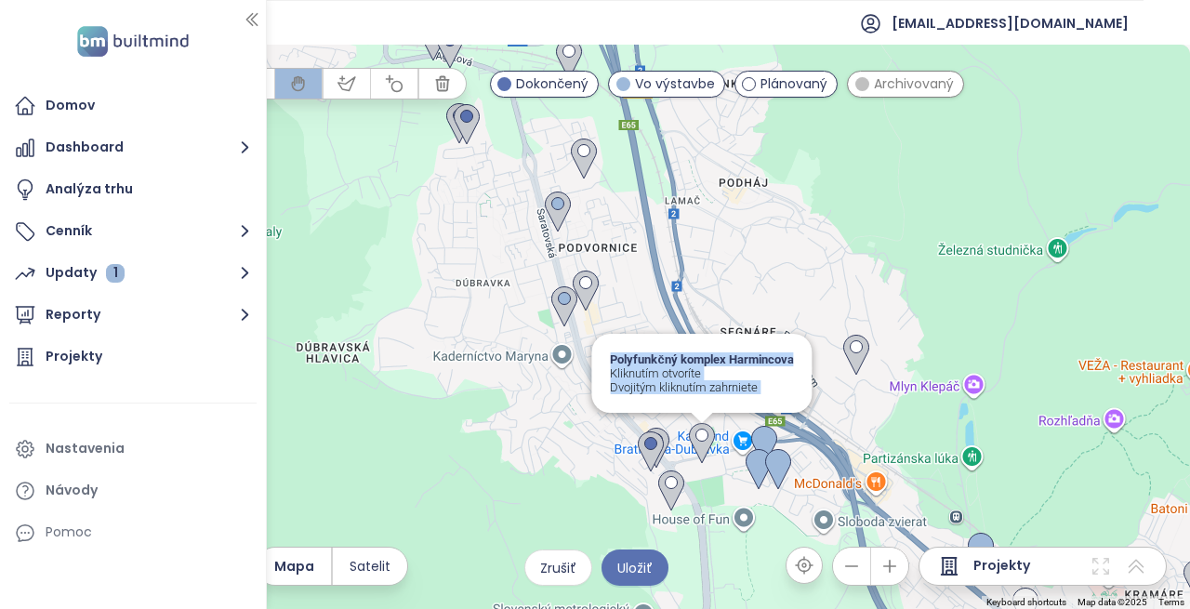
click at [698, 445] on img at bounding box center [701, 443] width 41 height 56
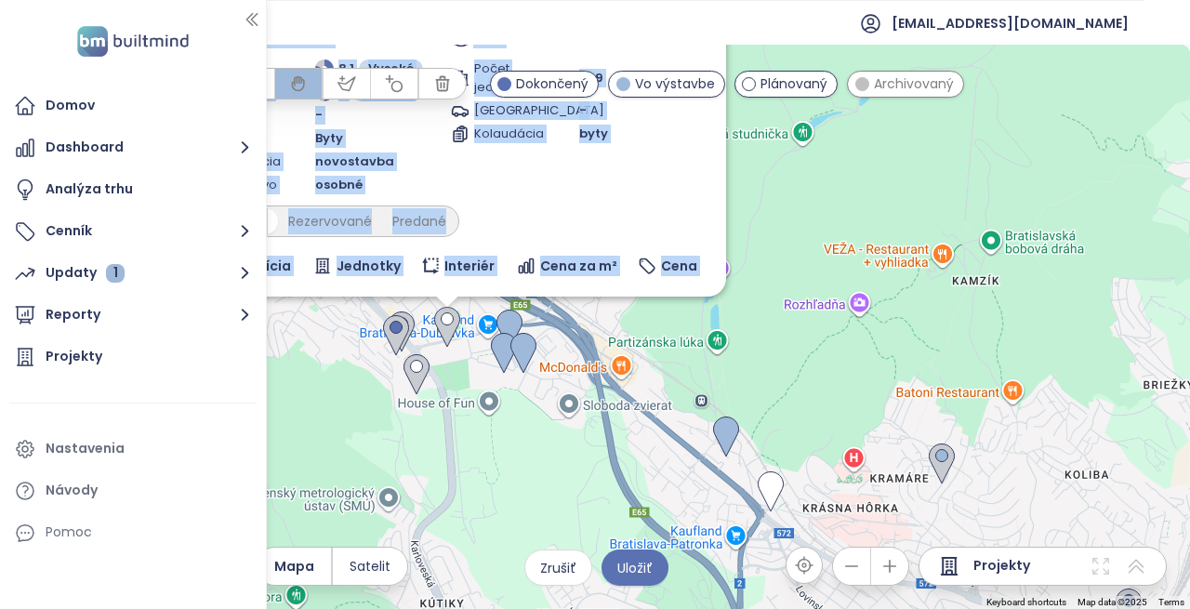
drag, startPoint x: 1038, startPoint y: 409, endPoint x: 881, endPoint y: 165, distance: 289.8
click at [881, 165] on div "Zahrnúť Polyfunkčný komplex Harmincova Plánovaný Harmincova 3109/4, 841 01 Dúbr…" at bounding box center [595, 327] width 1190 height 564
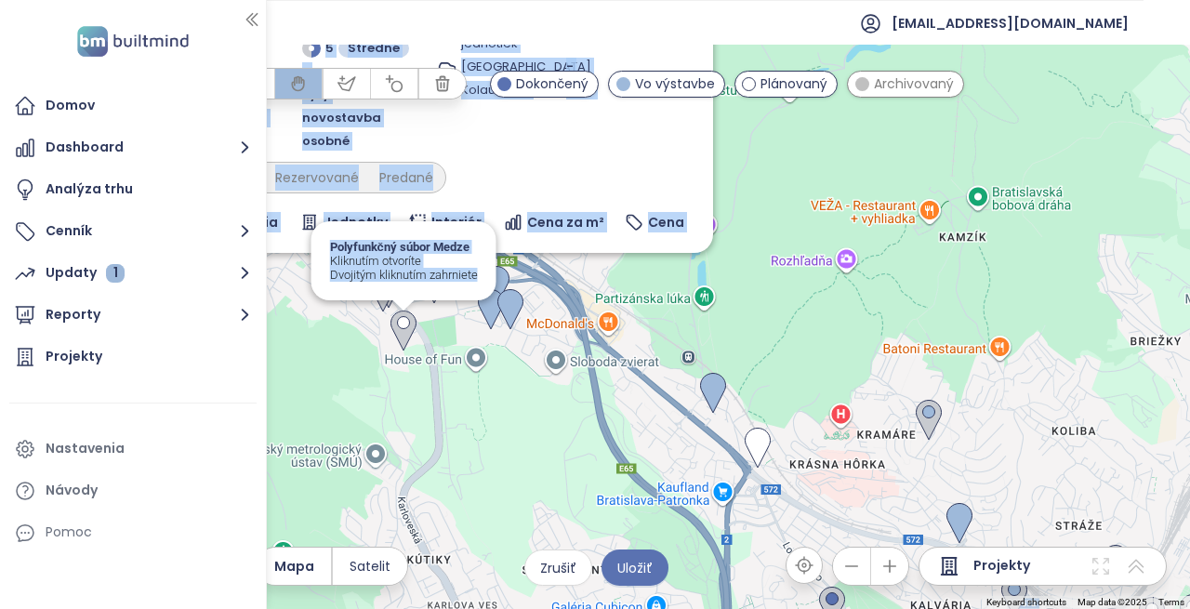
click at [404, 332] on img at bounding box center [403, 331] width 41 height 56
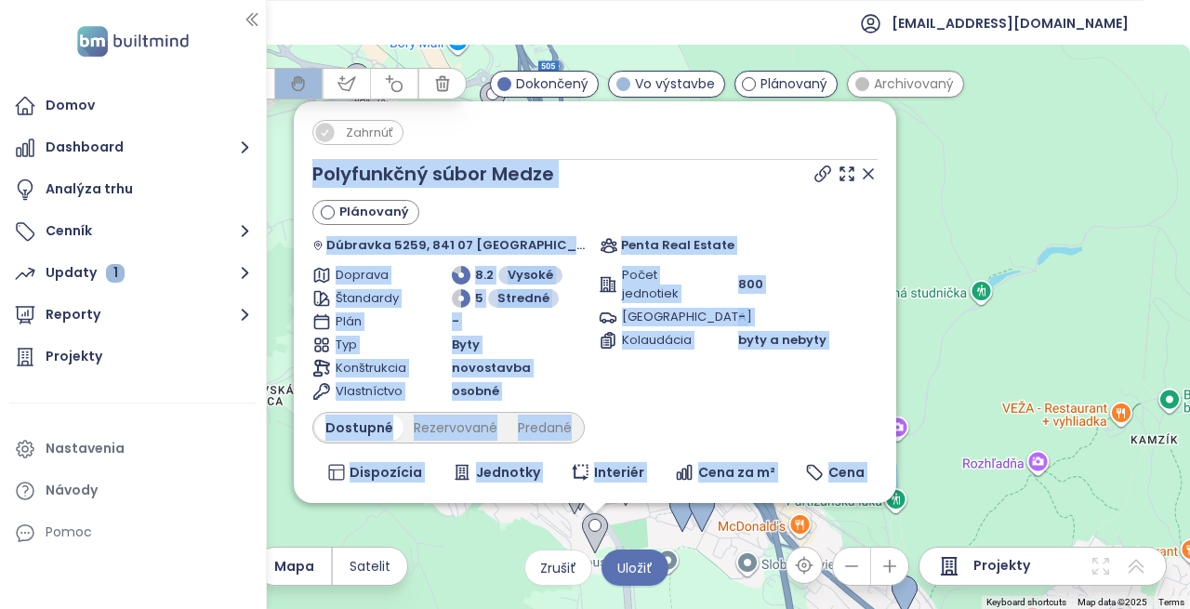
click at [994, 368] on div "Zahrnúť Polyfunkčný súbor Medze Plánovaný Dúbravka 5259, 841 07 Bratislava, Slo…" at bounding box center [595, 327] width 1190 height 564
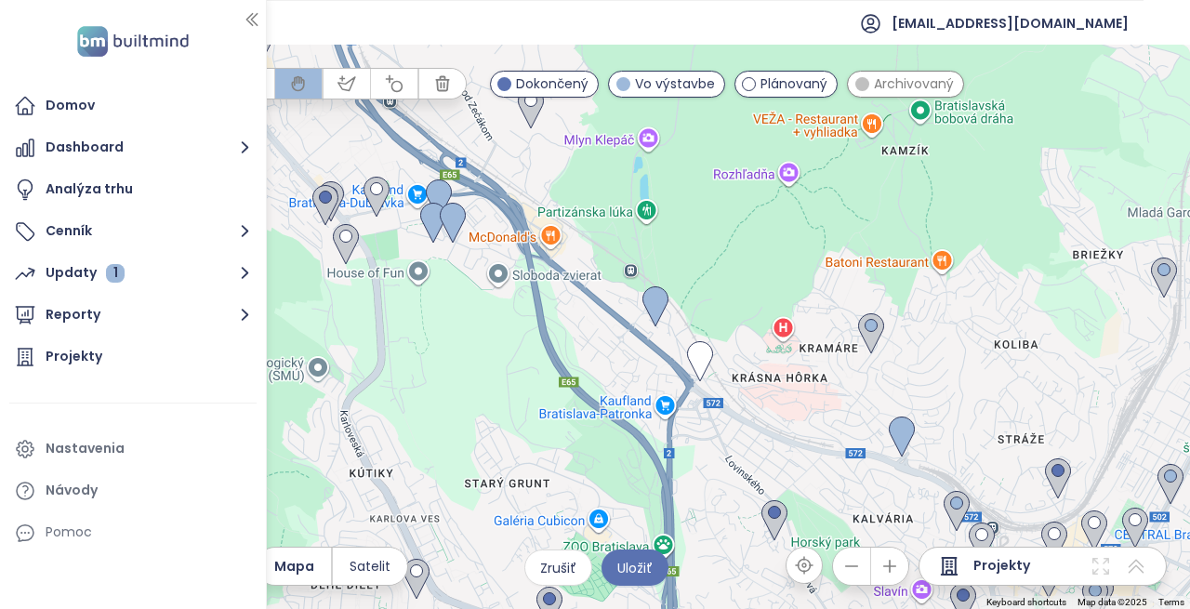
drag, startPoint x: 903, startPoint y: 518, endPoint x: 651, endPoint y: 230, distance: 382.7
click at [651, 230] on div at bounding box center [595, 327] width 1190 height 564
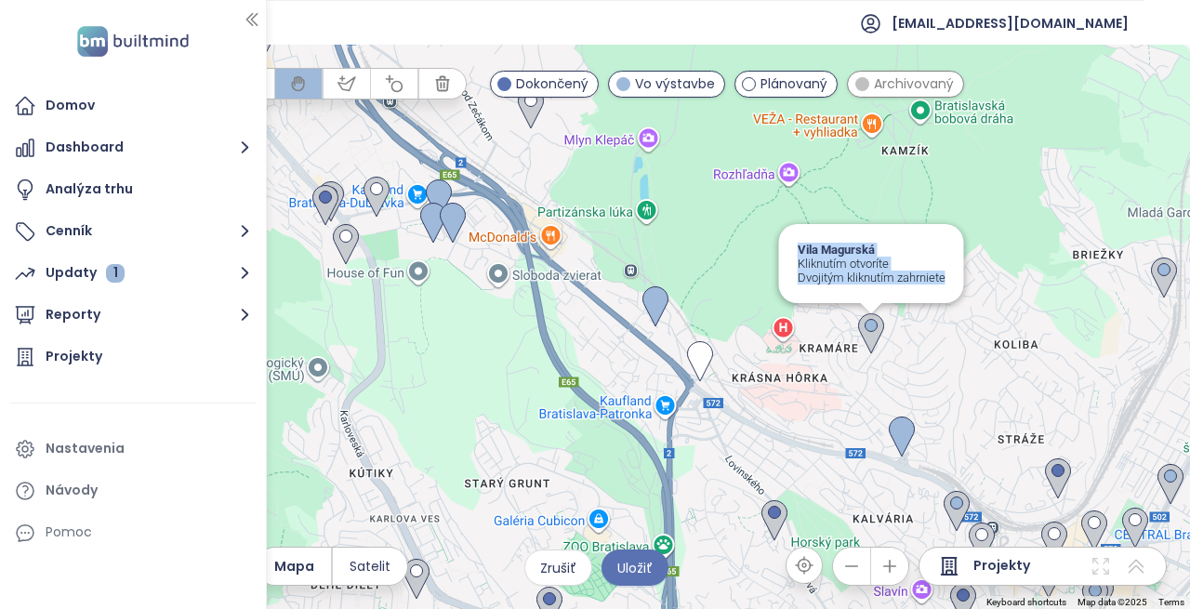
click at [871, 343] on img at bounding box center [871, 334] width 41 height 56
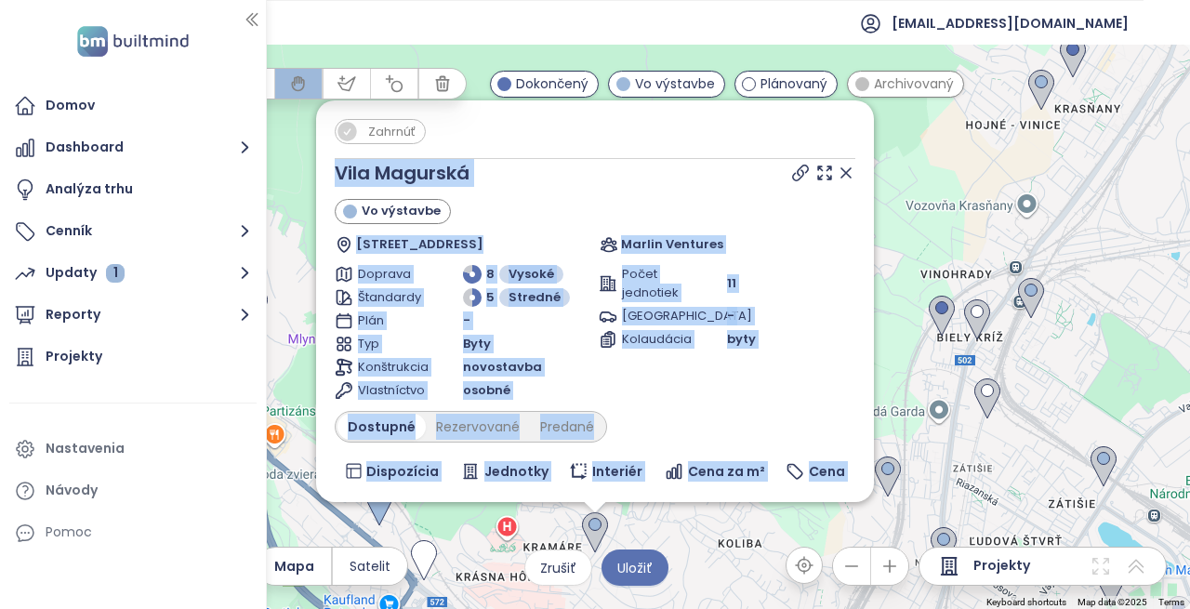
click at [923, 136] on div "Zahrnúť Vila Magurská Vo výstavbe Magurská 2771/5, 831 01 Nové Mesto, Slovakia …" at bounding box center [595, 327] width 1190 height 564
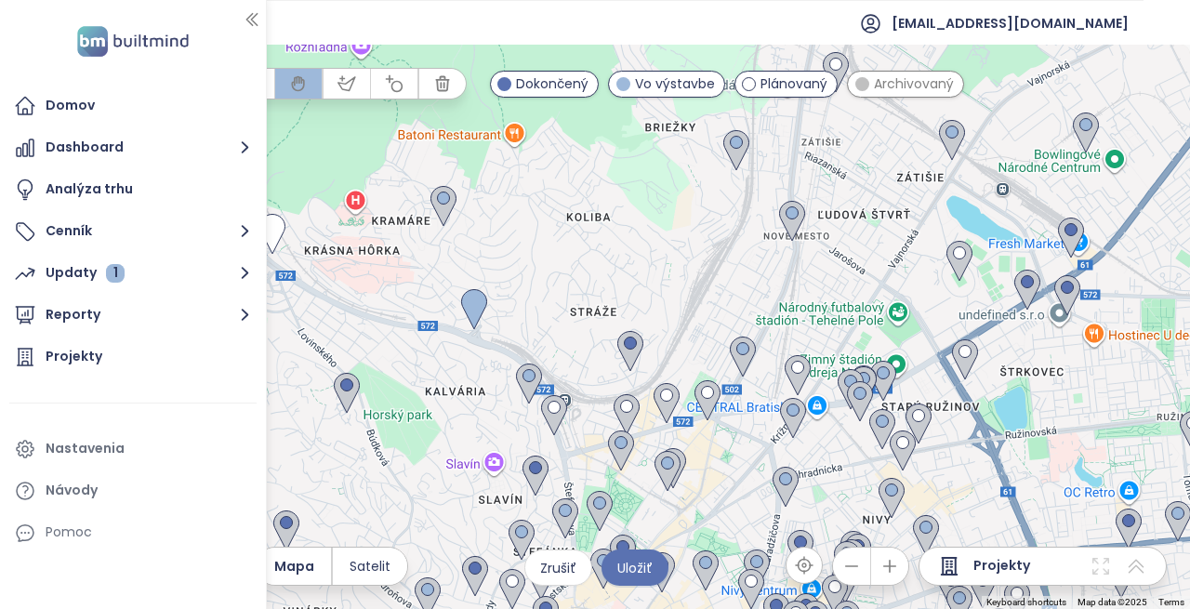
drag, startPoint x: 731, startPoint y: 552, endPoint x: 582, endPoint y: 234, distance: 351.0
click at [579, 220] on div at bounding box center [595, 327] width 1190 height 564
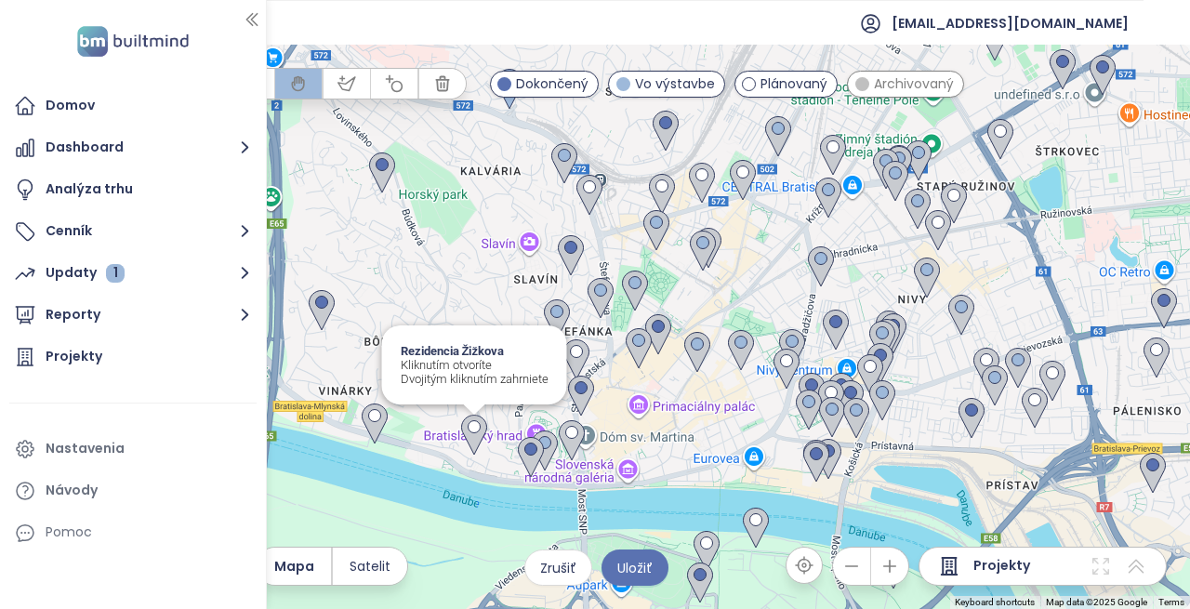
click at [473, 434] on img at bounding box center [474, 435] width 41 height 56
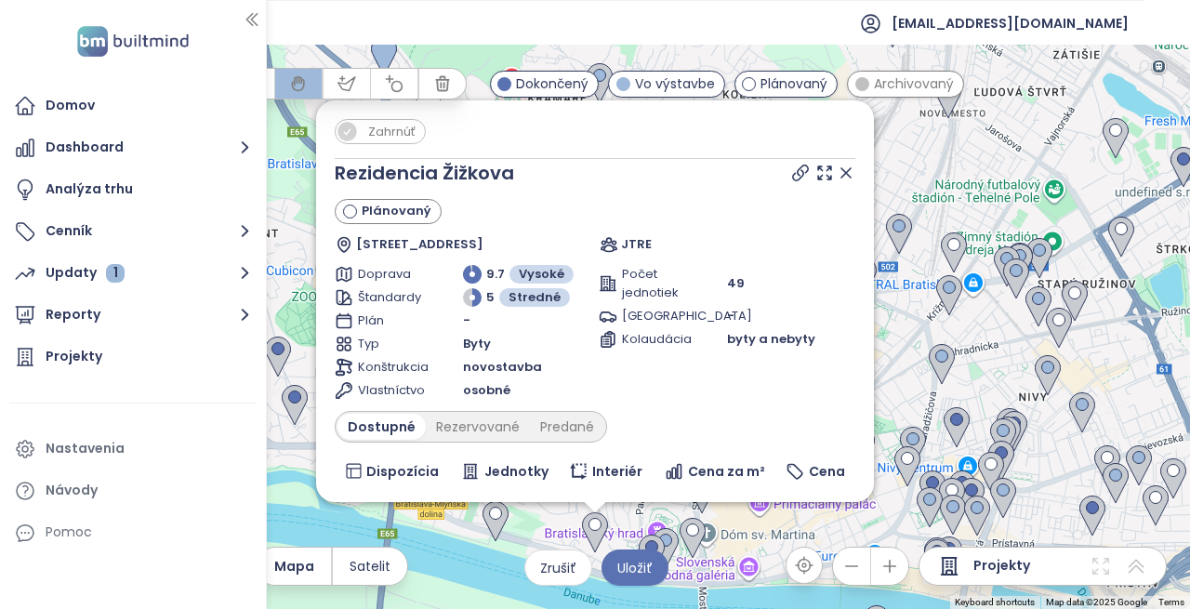
click at [679, 404] on div "Rezidencia Žižkova Plánovaný [STREET_ADDRESS] JTRE Doprava 9.7 Vysoké Štandardy…" at bounding box center [595, 415] width 521 height 513
click at [926, 150] on div "Zahrnúť Rezidencia Žižkova Plánovaný [STREET_ADDRESS], [GEOGRAPHIC_DATA] JTRE D…" at bounding box center [595, 327] width 1190 height 564
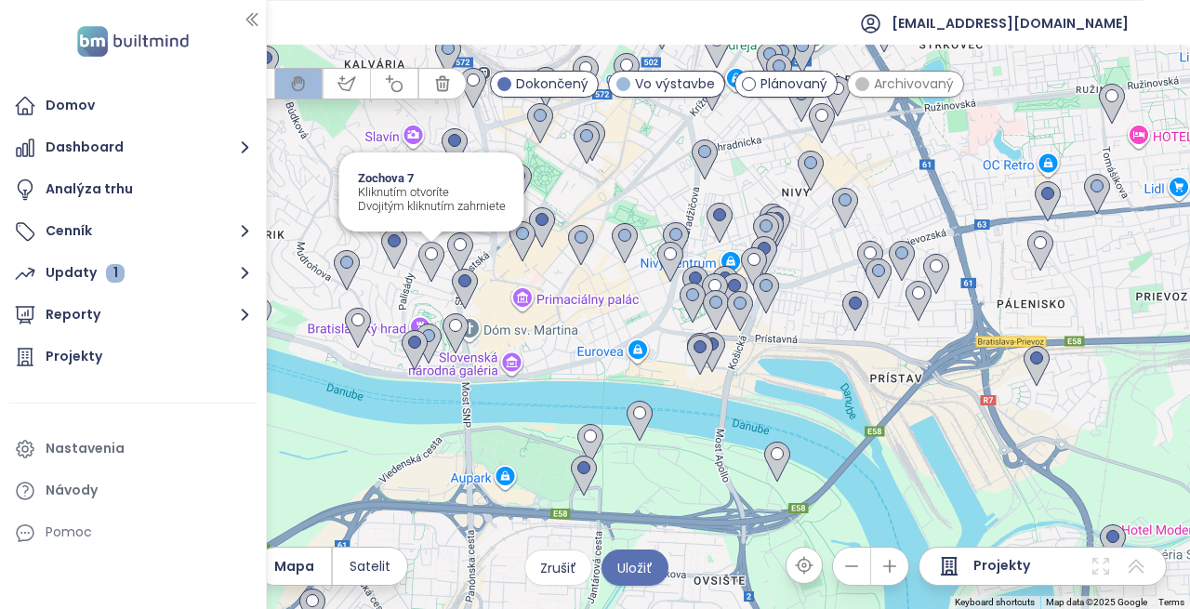
drag, startPoint x: 662, startPoint y: 447, endPoint x: 417, endPoint y: 228, distance: 328.5
click at [416, 234] on img at bounding box center [431, 262] width 41 height 56
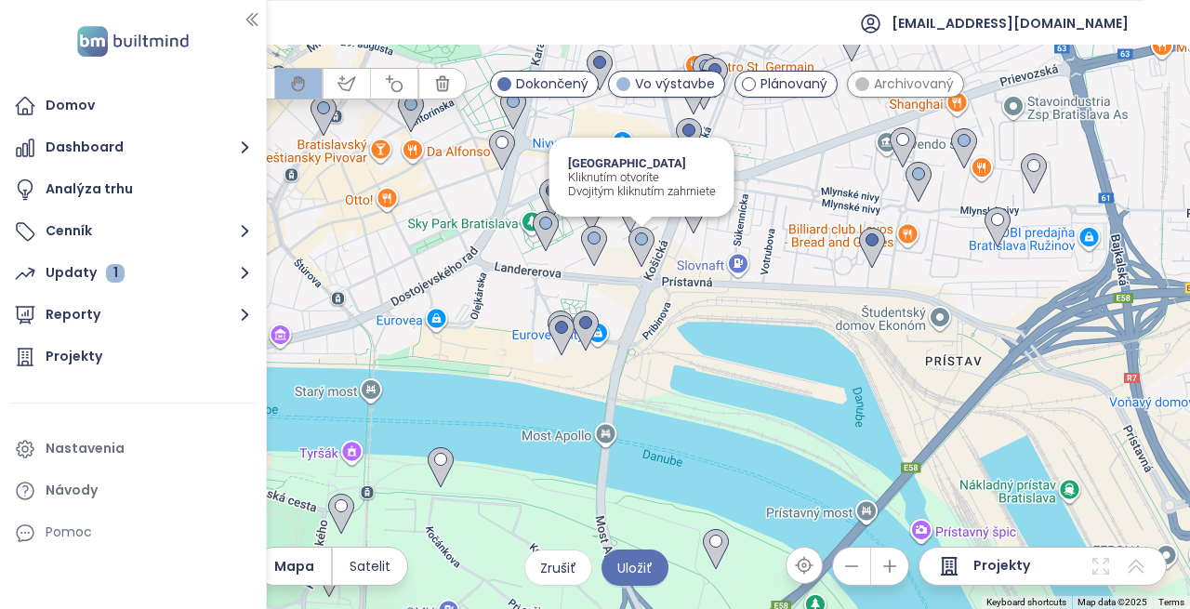
click at [640, 247] on img at bounding box center [641, 247] width 41 height 56
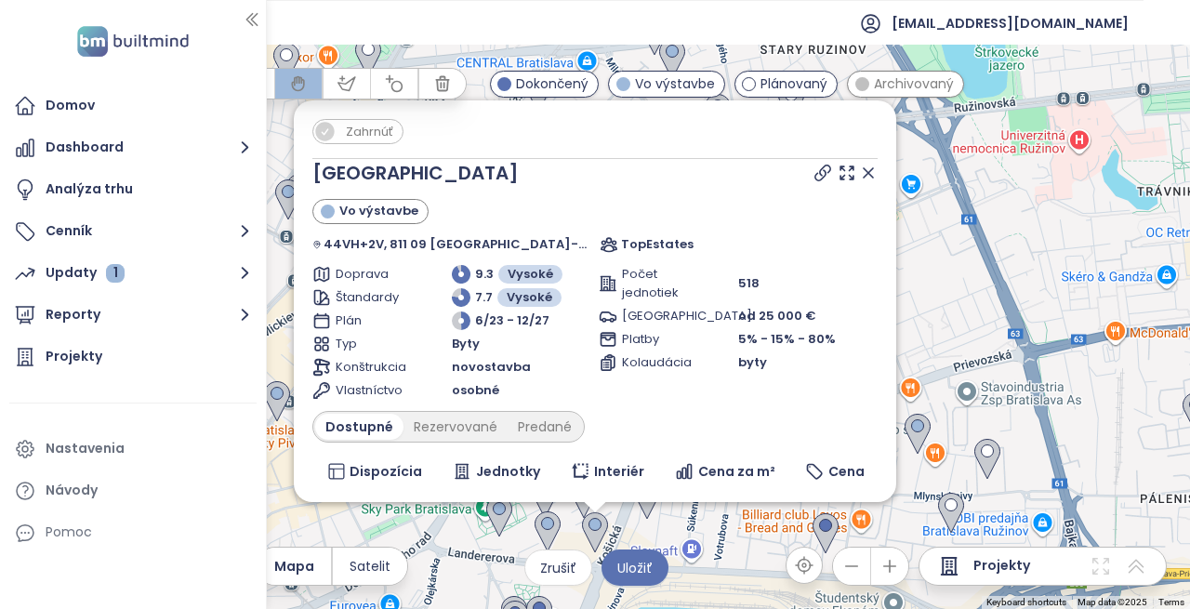
click at [961, 269] on div "To navigate, press the arrow keys. Zahrnúť [GEOGRAPHIC_DATA] Vo výstavbe 44VH+2…" at bounding box center [595, 327] width 1190 height 564
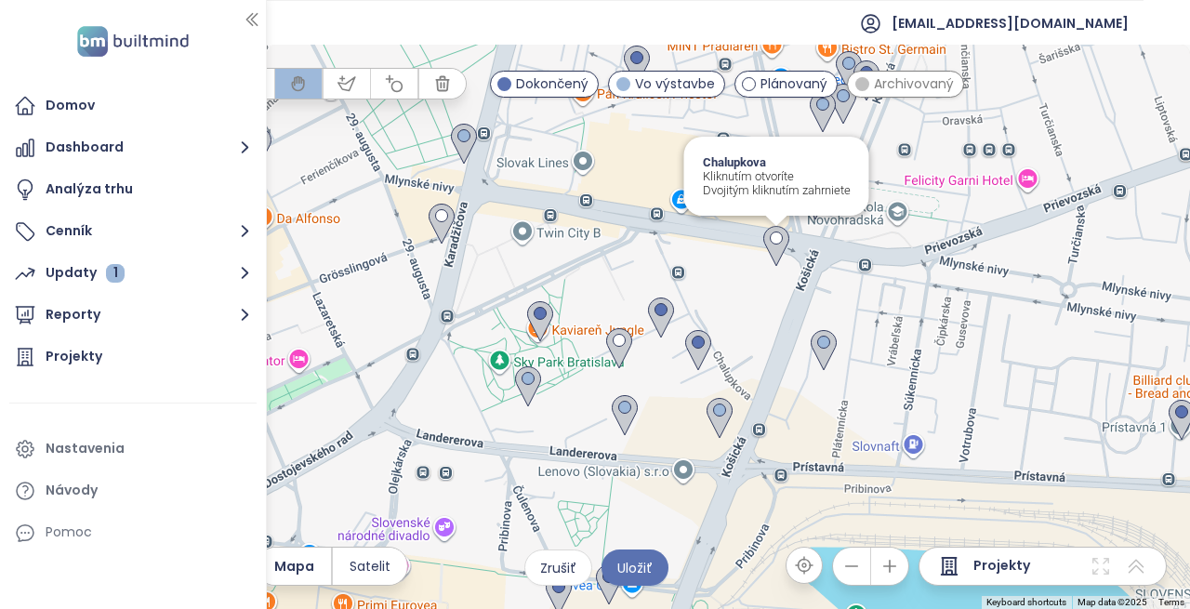
drag, startPoint x: 613, startPoint y: 483, endPoint x: 783, endPoint y: 204, distance: 327.4
click at [790, 218] on img at bounding box center [776, 246] width 41 height 56
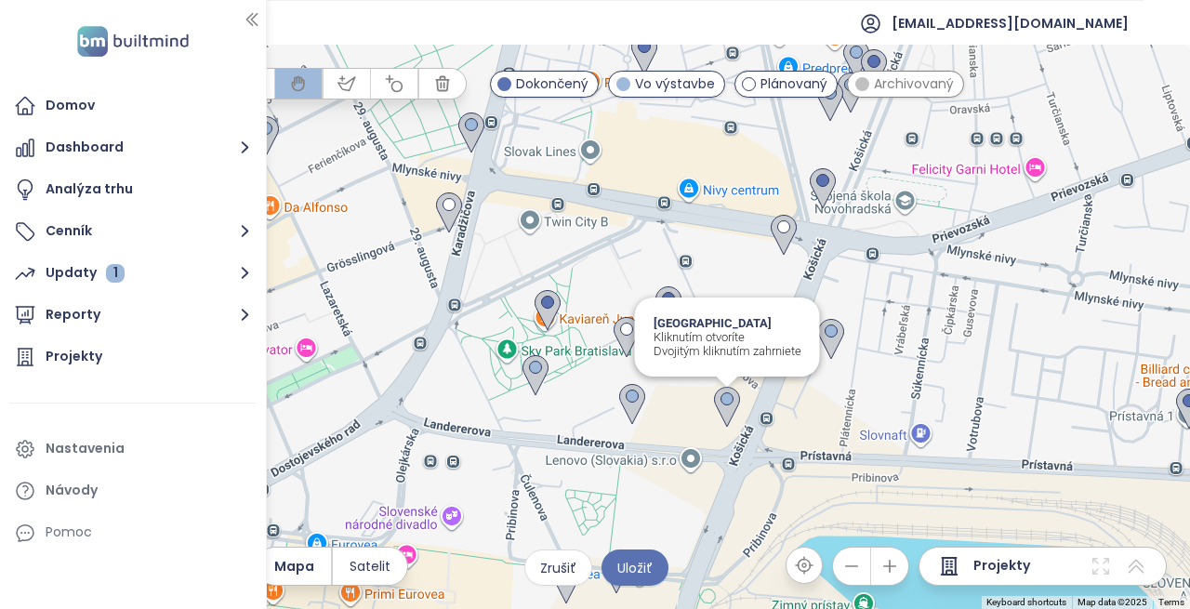
click at [726, 405] on img at bounding box center [726, 407] width 41 height 56
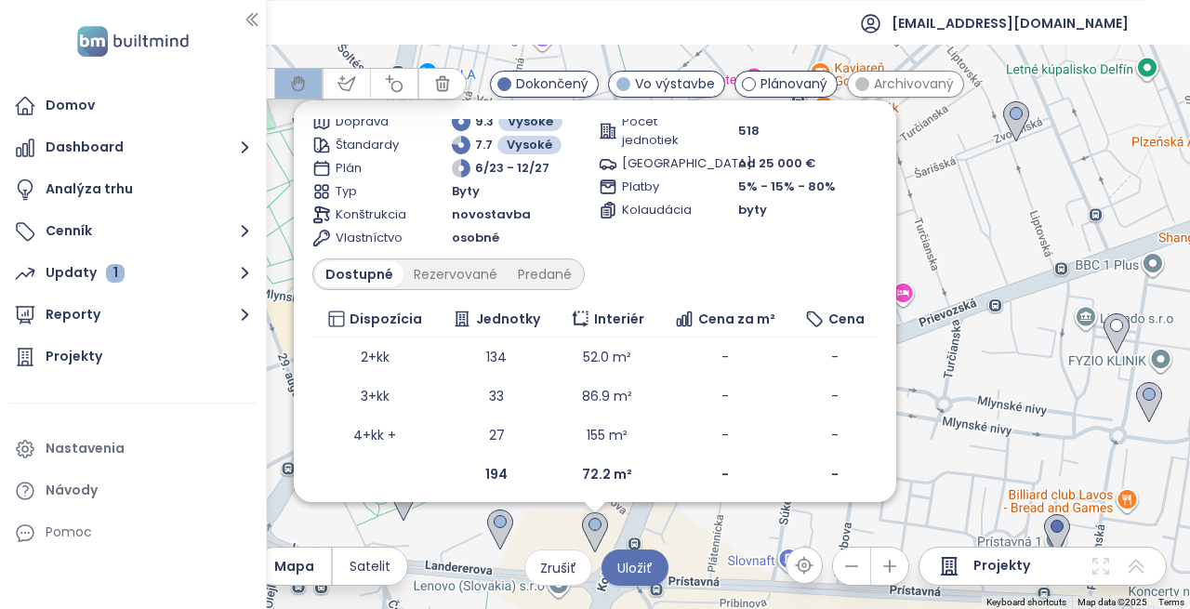
scroll to position [162, 0]
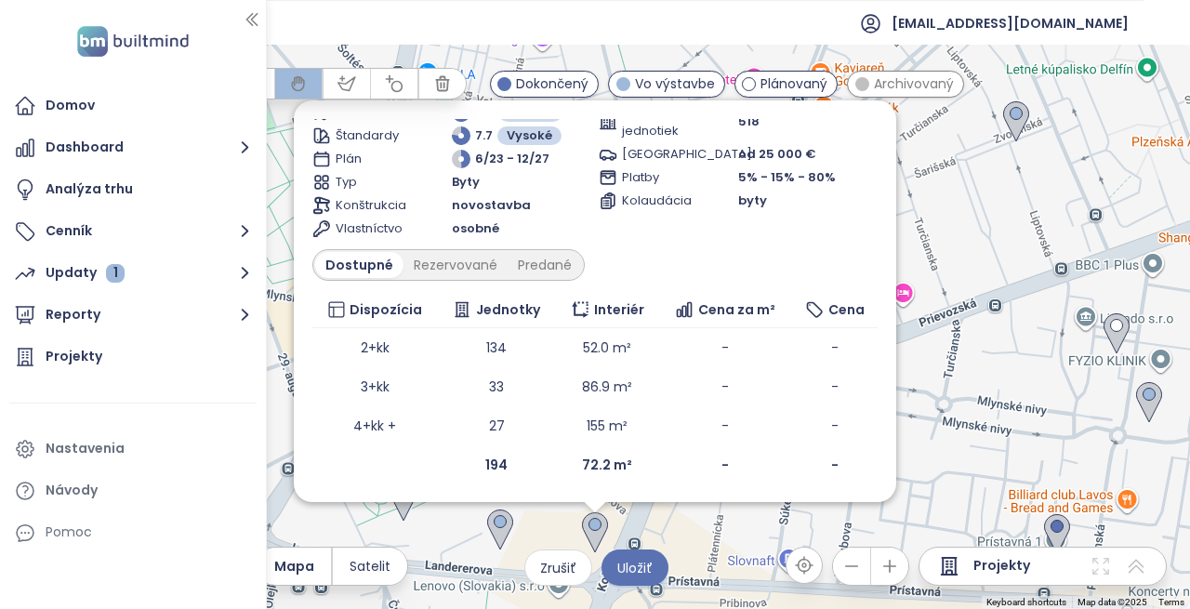
click at [996, 230] on div "Zahrnúť [GEOGRAPHIC_DATA] Vo výstavbe 44VH+2V, 811 09 [GEOGRAPHIC_DATA]-[GEOGRA…" at bounding box center [595, 327] width 1190 height 564
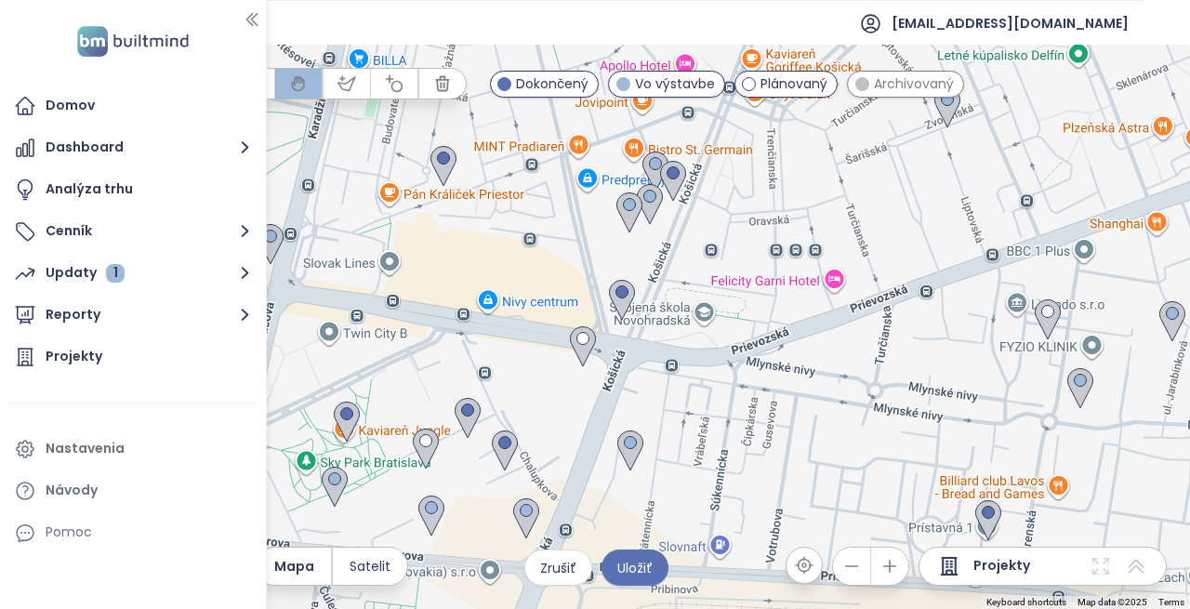
drag, startPoint x: 774, startPoint y: 332, endPoint x: 692, endPoint y: 327, distance: 81.9
click at [692, 327] on div at bounding box center [595, 327] width 1190 height 564
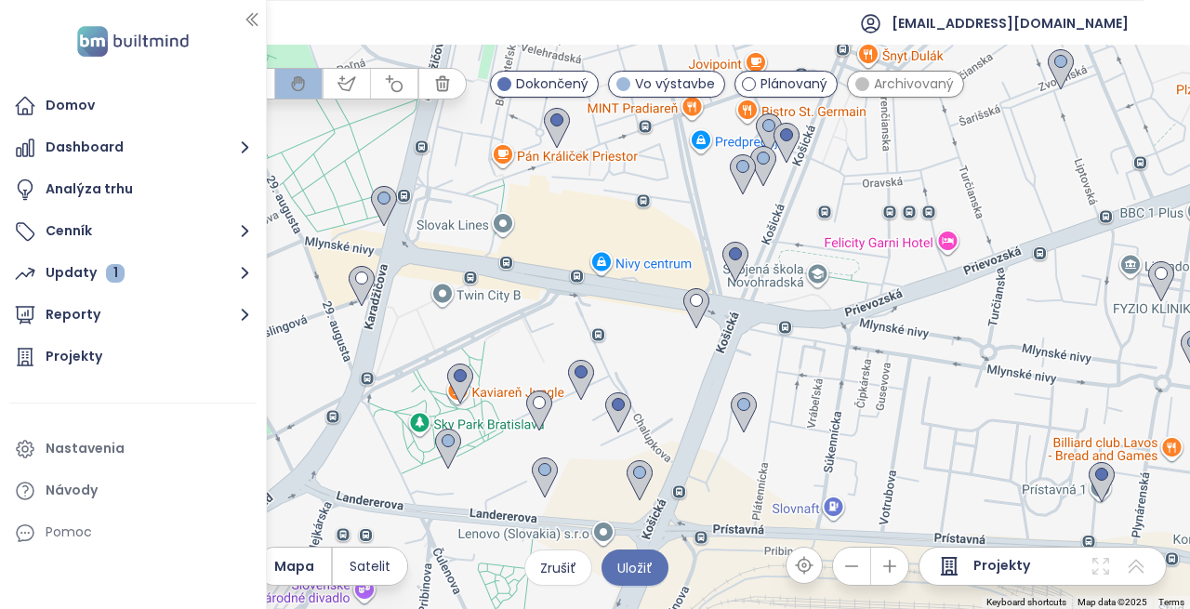
drag, startPoint x: 630, startPoint y: 373, endPoint x: 755, endPoint y: 302, distance: 143.2
click at [755, 302] on div at bounding box center [595, 327] width 1190 height 564
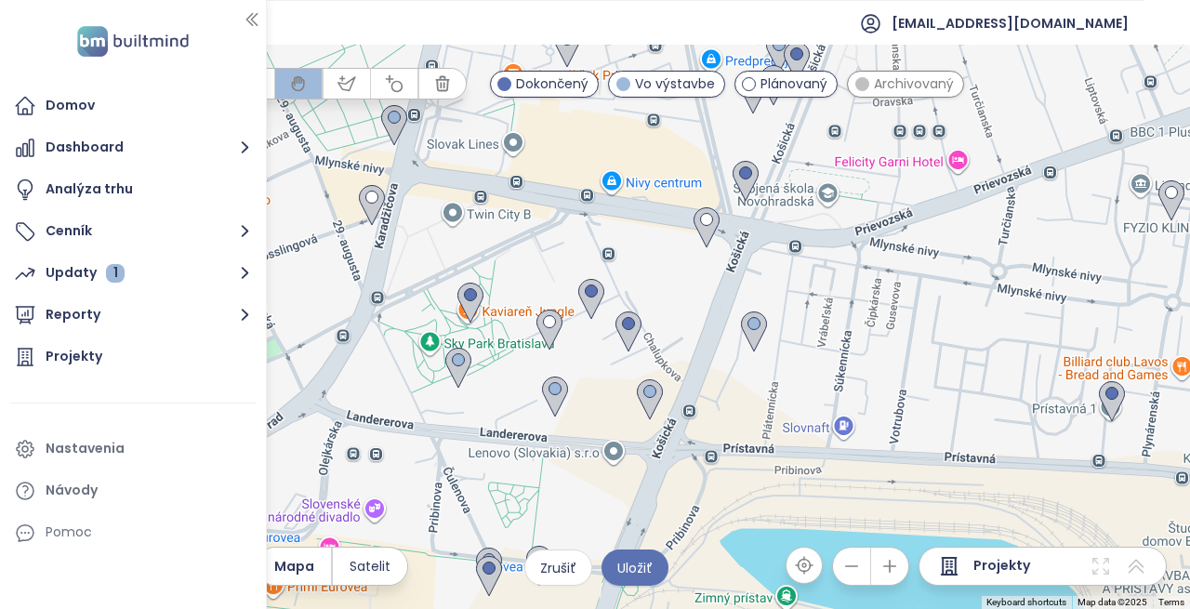
drag, startPoint x: 743, startPoint y: 490, endPoint x: 753, endPoint y: 412, distance: 78.7
click at [753, 412] on div at bounding box center [595, 327] width 1190 height 564
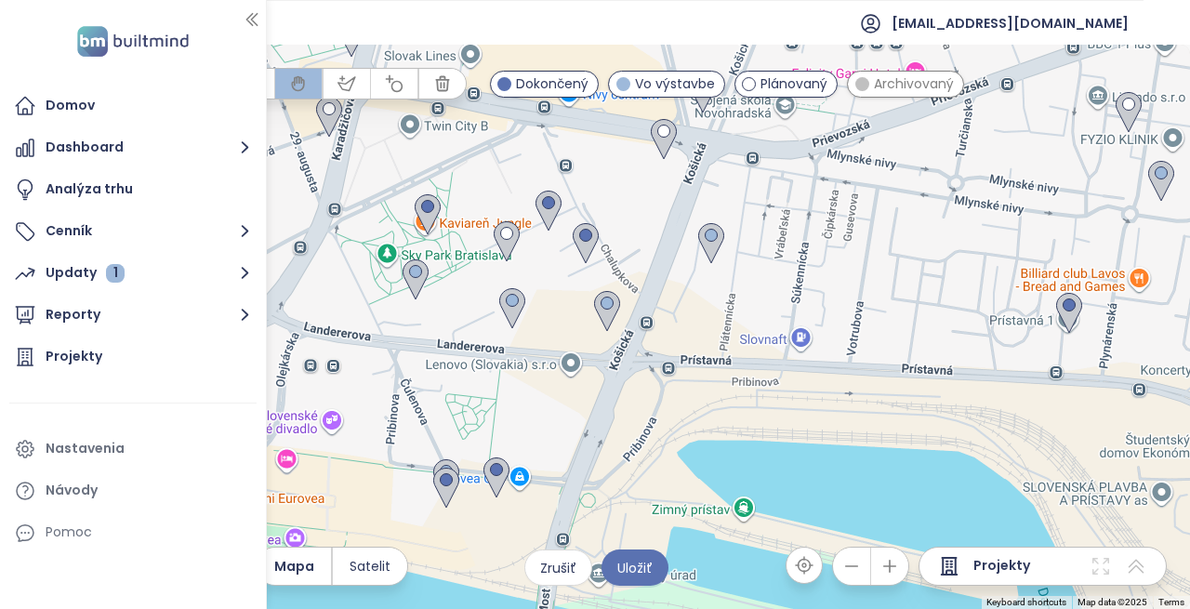
drag, startPoint x: 620, startPoint y: 510, endPoint x: 678, endPoint y: 309, distance: 209.8
click at [679, 310] on div at bounding box center [595, 327] width 1190 height 564
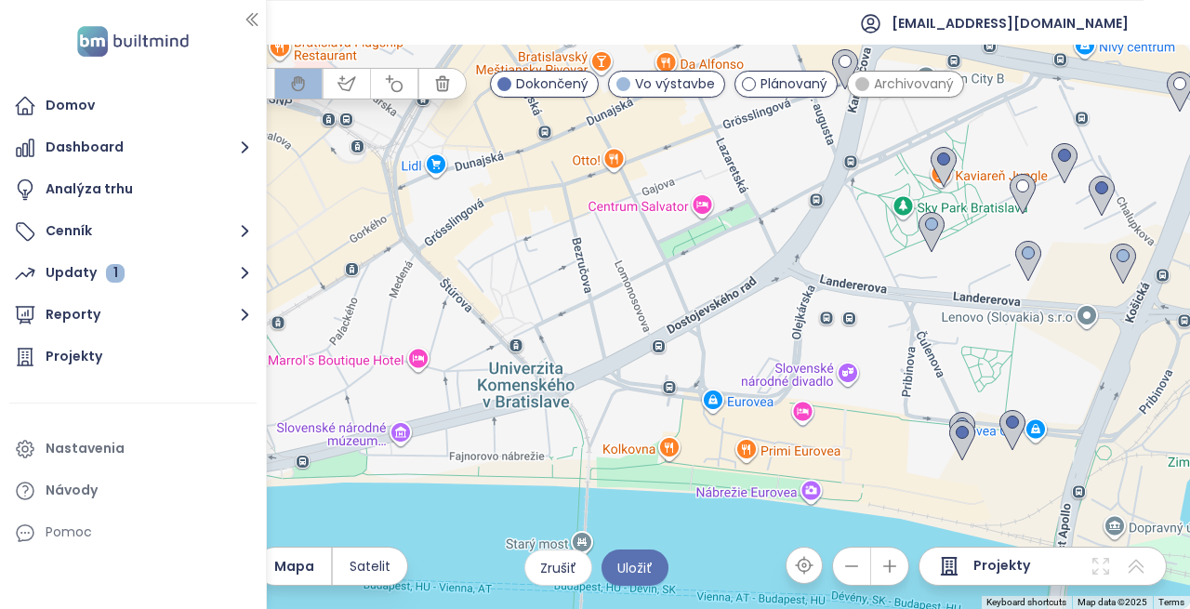
drag, startPoint x: 693, startPoint y: 320, endPoint x: 1189, endPoint y: 256, distance: 499.6
click at [1189, 256] on div at bounding box center [595, 327] width 1190 height 564
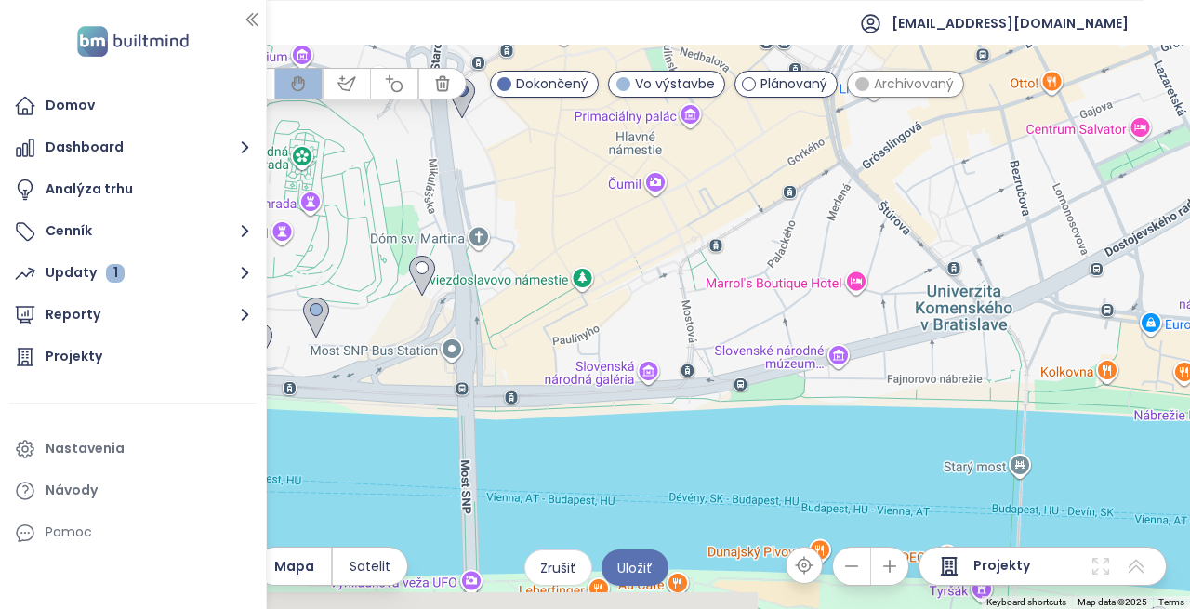
drag, startPoint x: 788, startPoint y: 332, endPoint x: 1039, endPoint y: 270, distance: 258.4
click at [1039, 270] on div at bounding box center [595, 327] width 1190 height 564
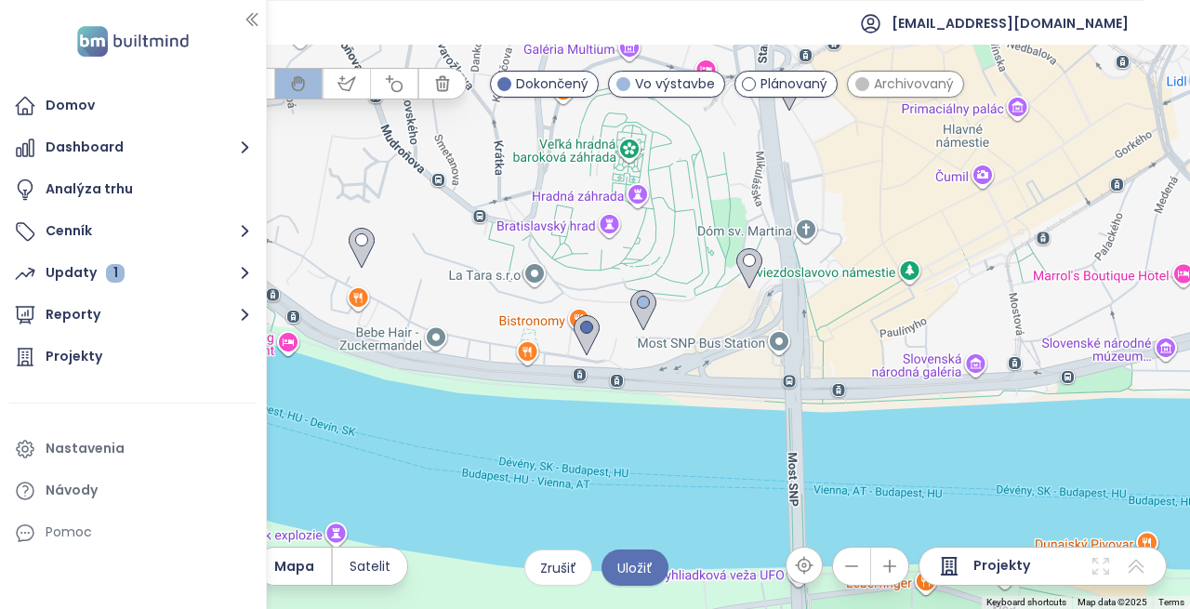
drag, startPoint x: 555, startPoint y: 348, endPoint x: 786, endPoint y: 349, distance: 231.5
click at [786, 349] on div at bounding box center [595, 327] width 1190 height 564
click at [773, 352] on div at bounding box center [595, 327] width 1190 height 564
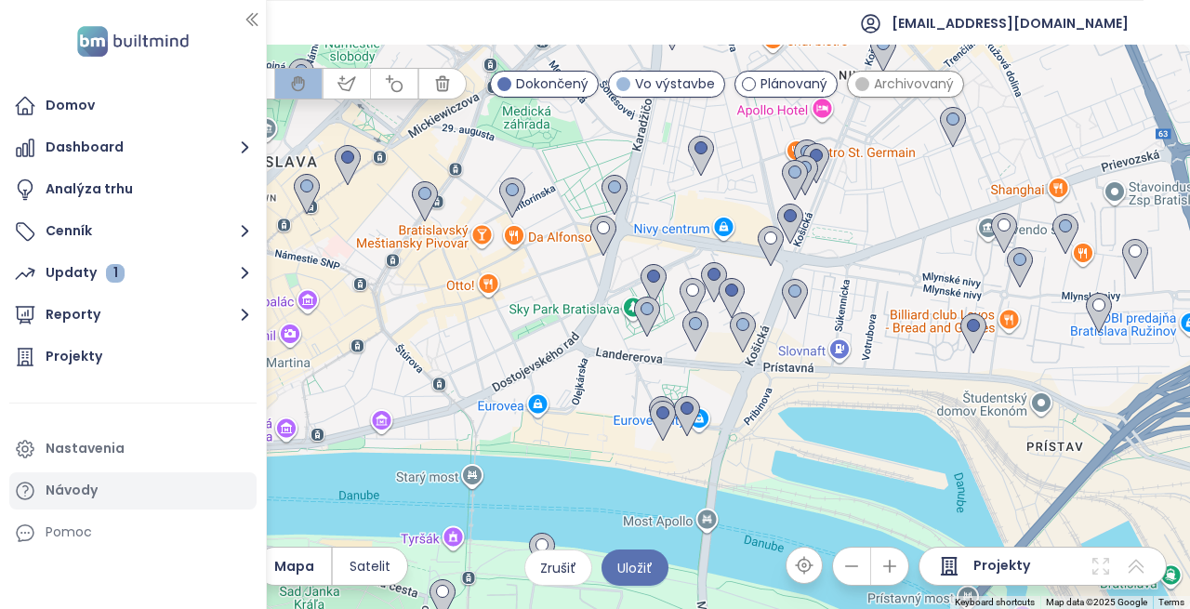
drag, startPoint x: 880, startPoint y: 432, endPoint x: 217, endPoint y: 490, distance: 666.2
click at [217, 490] on section "Domov Dashboard Analýza trhu Cenník Updaty 1 Reporty Projekty Nastavenia Návody…" at bounding box center [595, 304] width 1190 height 609
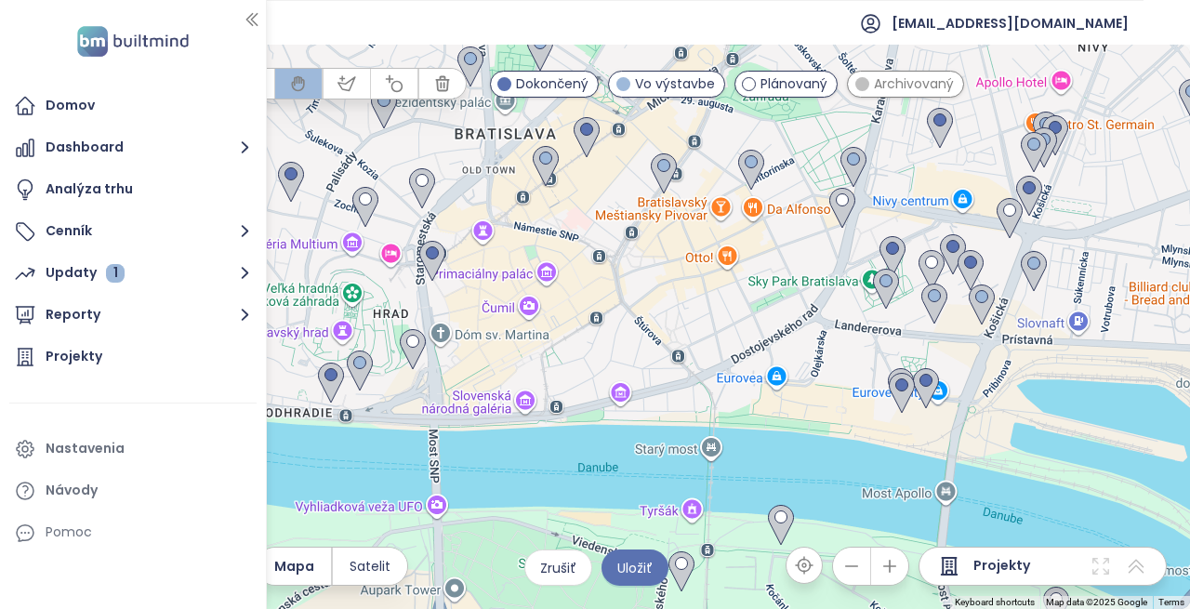
drag, startPoint x: 757, startPoint y: 429, endPoint x: 1077, endPoint y: 414, distance: 321.1
click at [1077, 414] on div at bounding box center [595, 327] width 1190 height 564
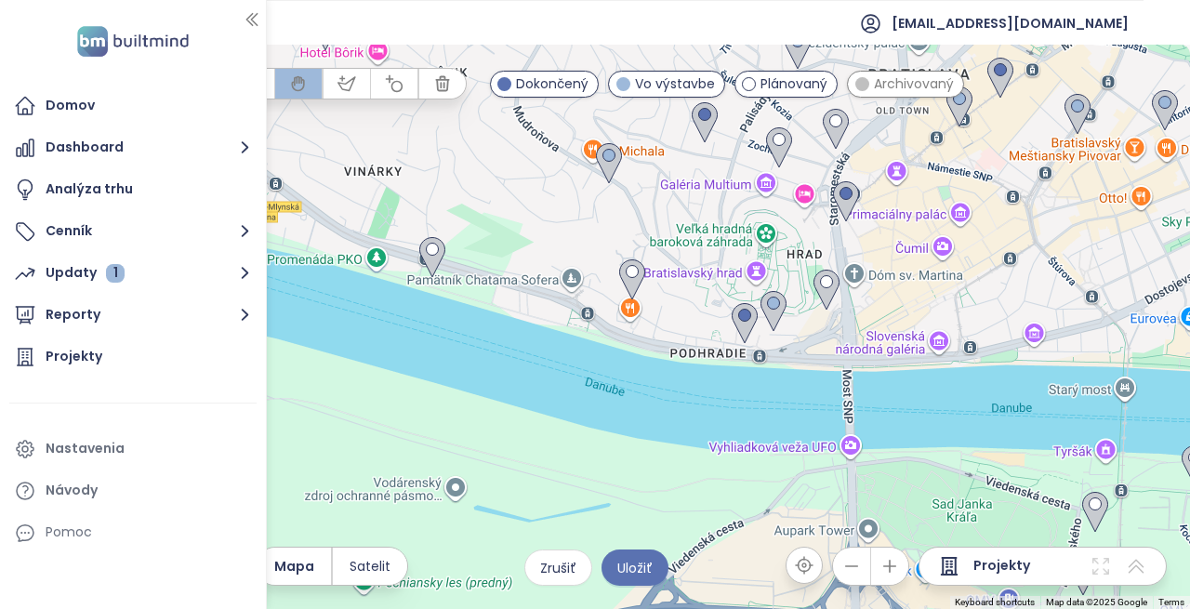
drag, startPoint x: 674, startPoint y: 376, endPoint x: 1090, endPoint y: 317, distance: 420.6
click at [1090, 317] on div at bounding box center [595, 327] width 1190 height 564
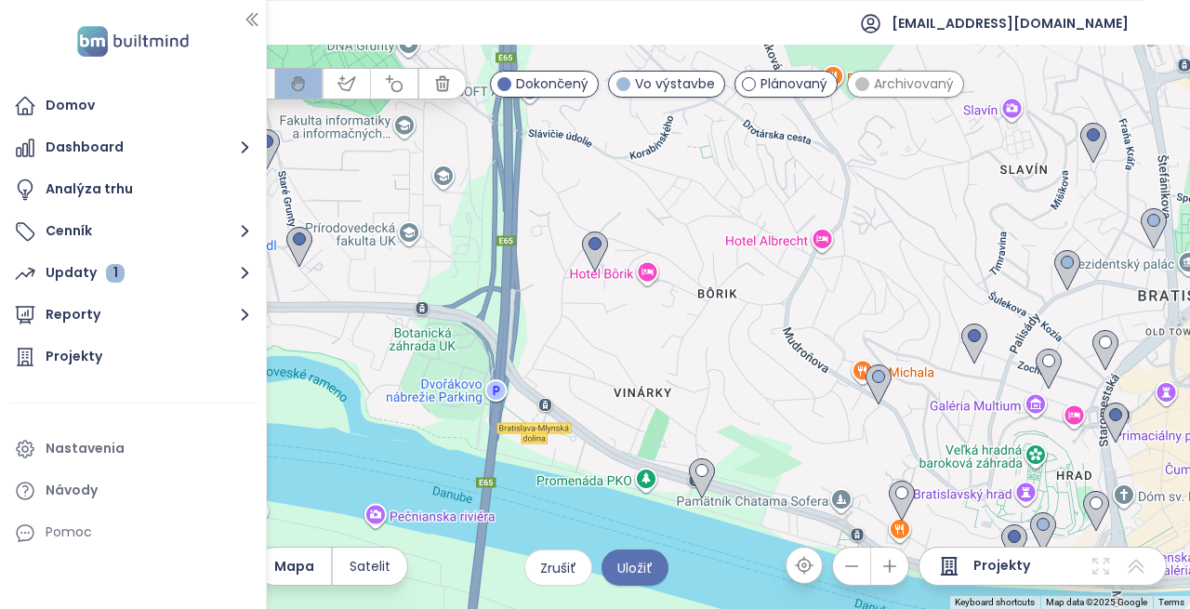
drag, startPoint x: 876, startPoint y: 409, endPoint x: 1006, endPoint y: 547, distance: 189.4
click at [1172, 608] on html "Domov Dashboard Analýza trhu Cenník Updaty 1 Reporty Projekty Nastavenia Návody…" at bounding box center [595, 304] width 1190 height 609
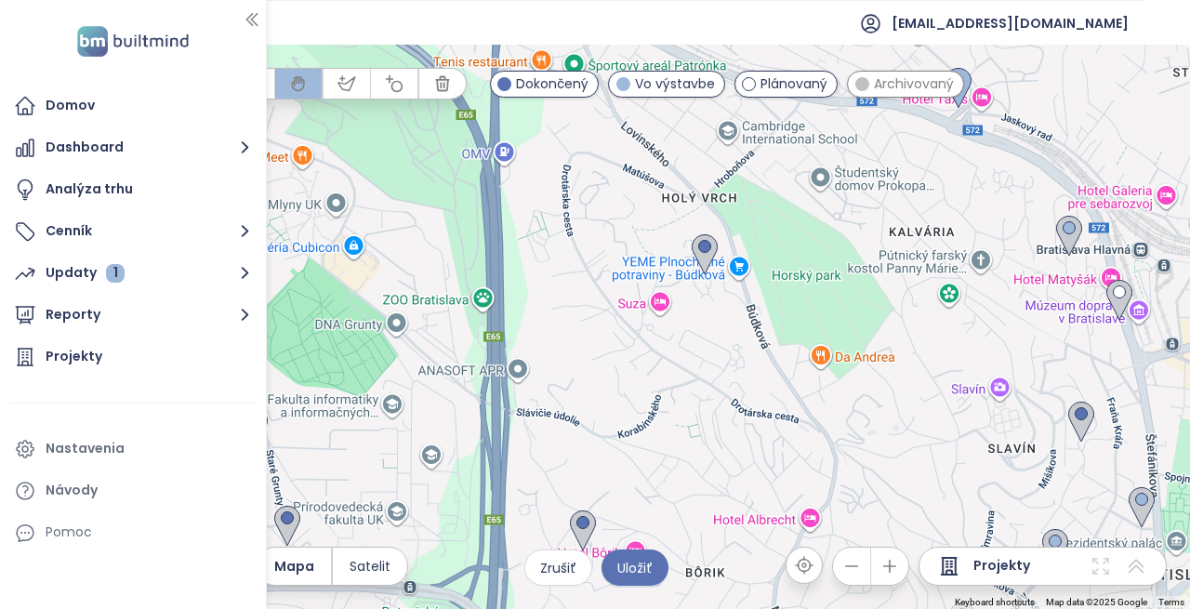
drag, startPoint x: 676, startPoint y: 348, endPoint x: 555, endPoint y: 377, distance: 124.4
click at [620, 608] on html "Domov Dashboard Analýza trhu Cenník Updaty 1 Reporty Projekty Nastavenia Návody…" at bounding box center [595, 304] width 1190 height 609
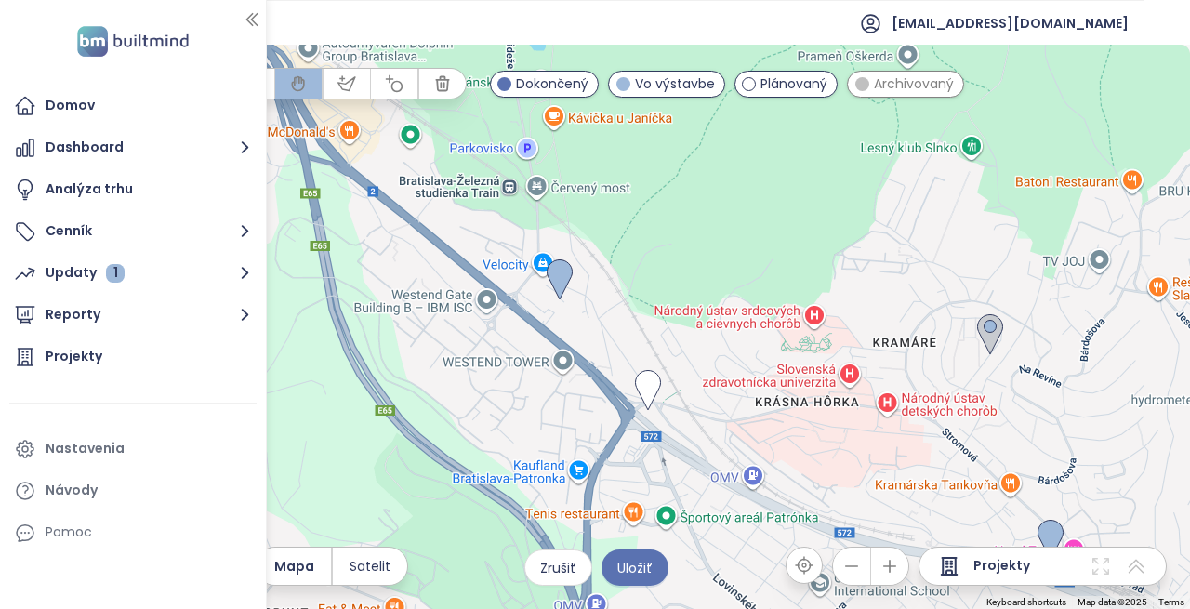
drag, startPoint x: 497, startPoint y: 102, endPoint x: 584, endPoint y: 520, distance: 426.2
click at [584, 520] on div at bounding box center [595, 327] width 1190 height 564
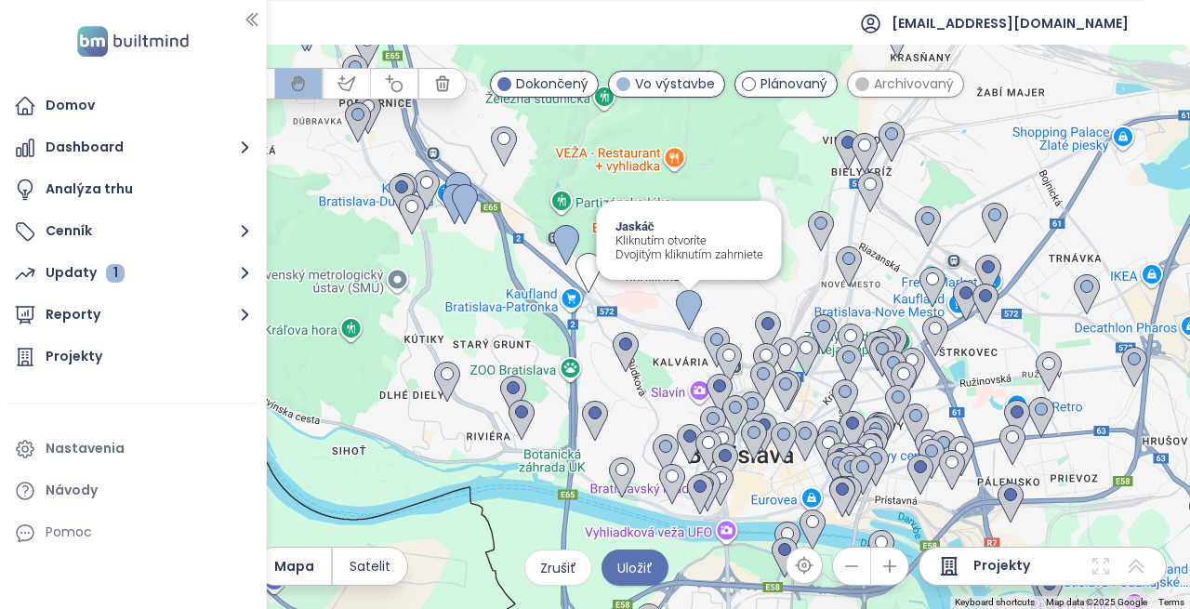
drag, startPoint x: 709, startPoint y: 387, endPoint x: 702, endPoint y: 284, distance: 102.5
click at [702, 284] on img at bounding box center [688, 311] width 41 height 56
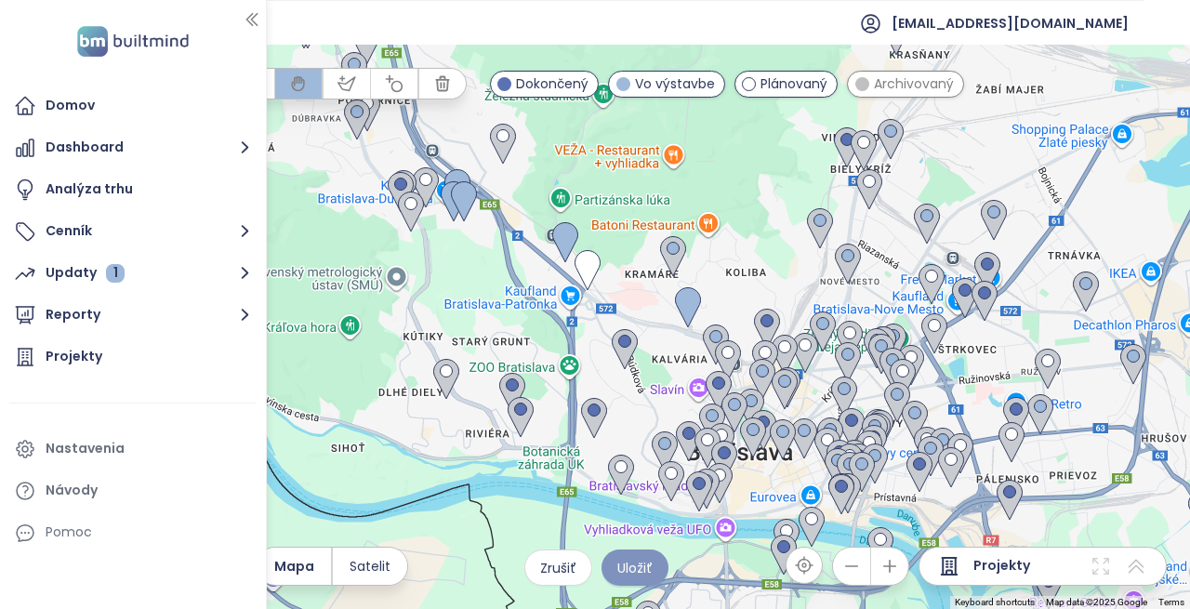
click at [629, 571] on span "Uložiť" at bounding box center [634, 568] width 35 height 20
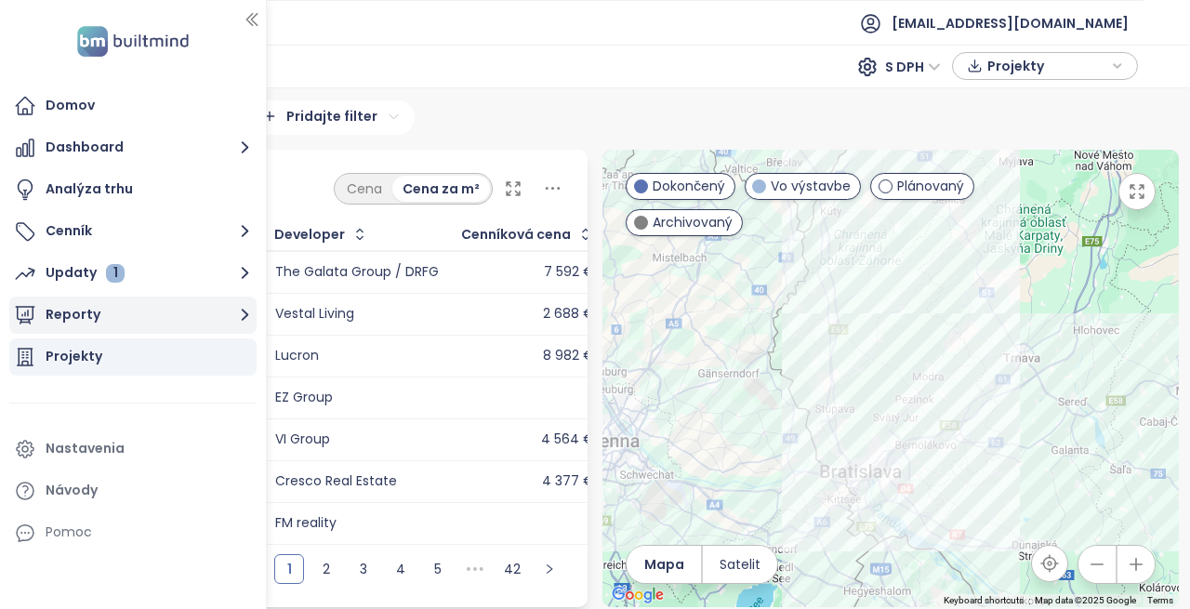
click at [181, 316] on button "Reporty" at bounding box center [132, 315] width 247 height 37
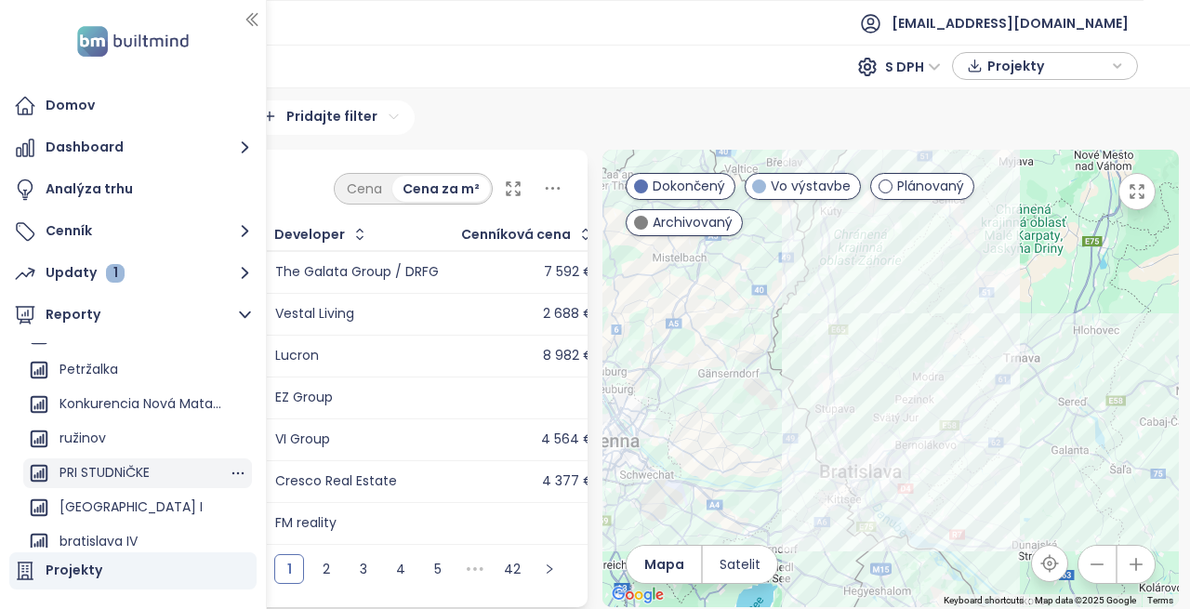
scroll to position [204, 0]
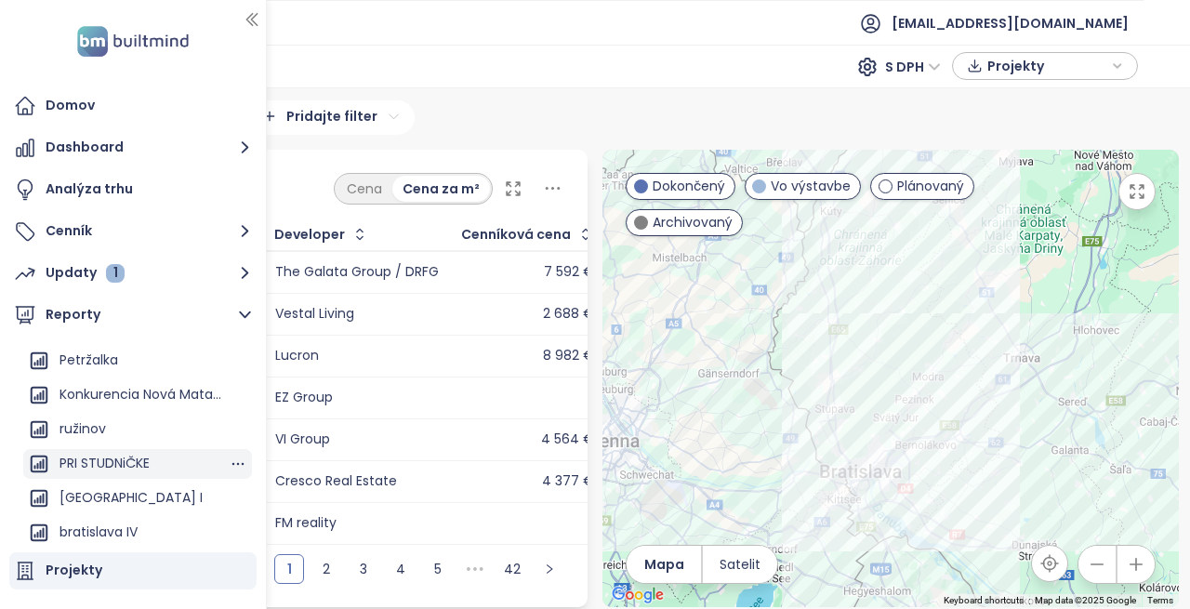
click at [133, 457] on div "PRI STUDNiČKE" at bounding box center [104, 463] width 90 height 23
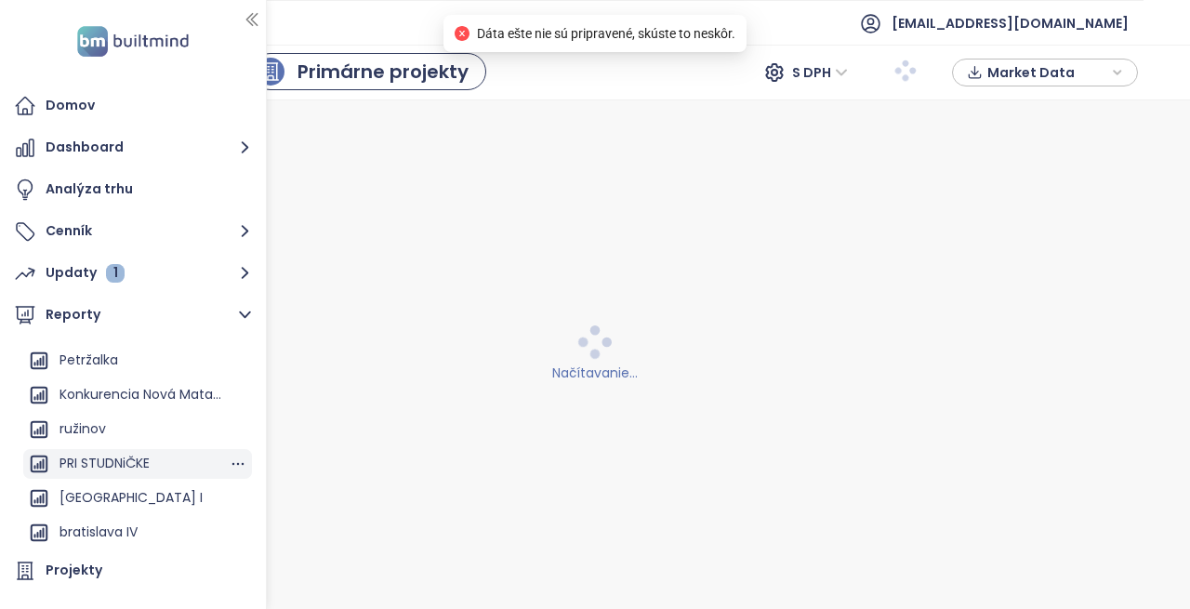
click at [133, 457] on div "PRI STUDNiČKE" at bounding box center [104, 463] width 90 height 23
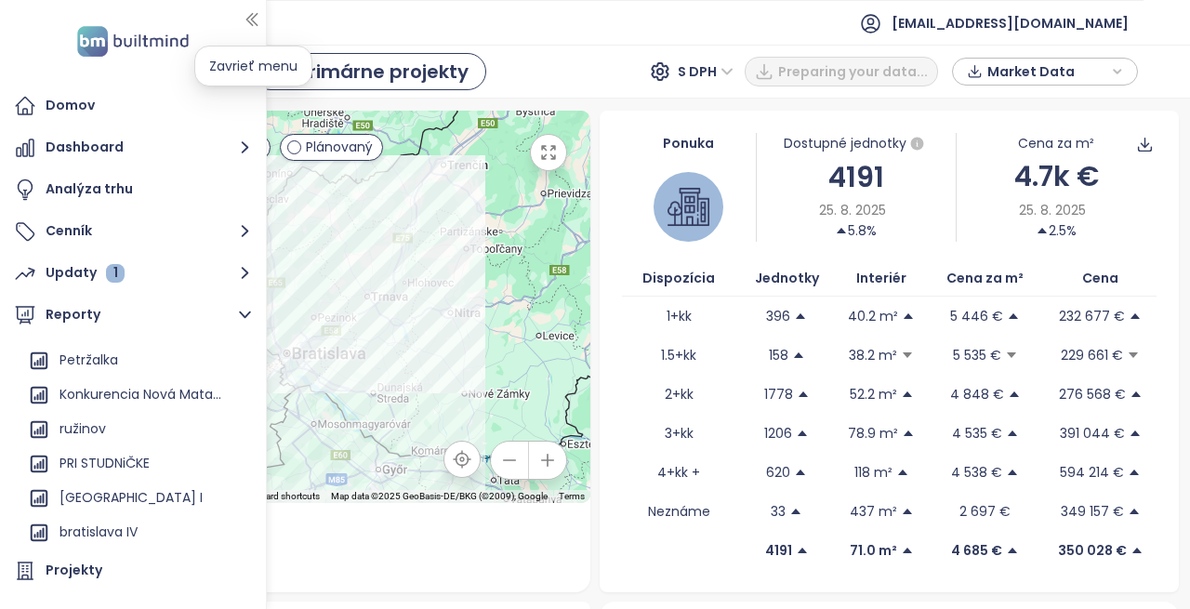
click at [254, 19] on icon "button" at bounding box center [252, 19] width 19 height 19
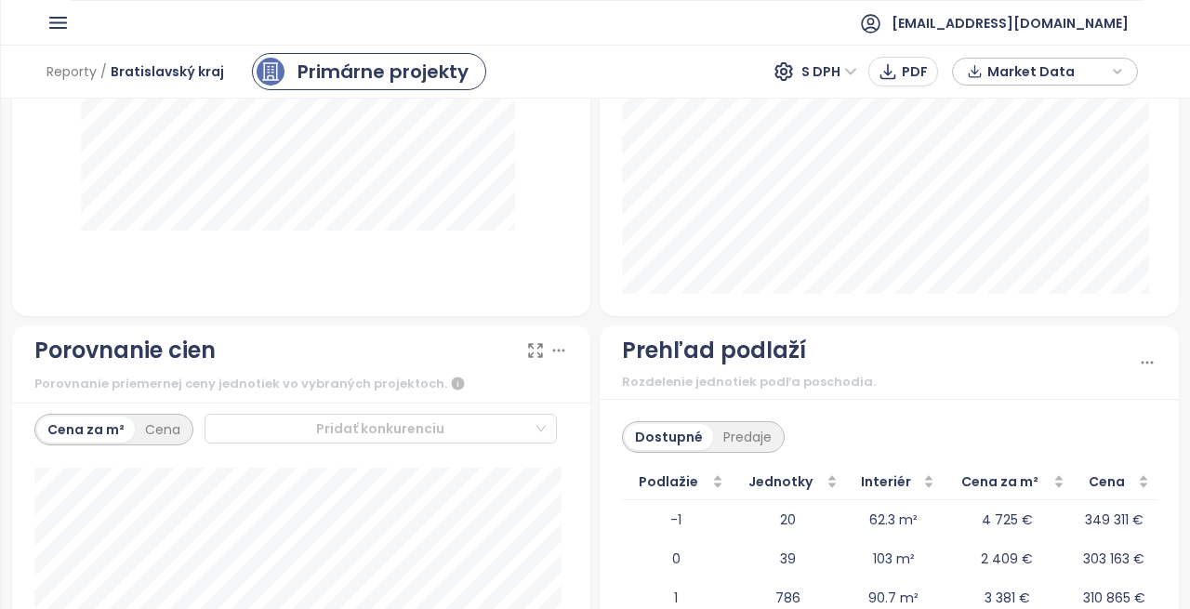
scroll to position [2436, 0]
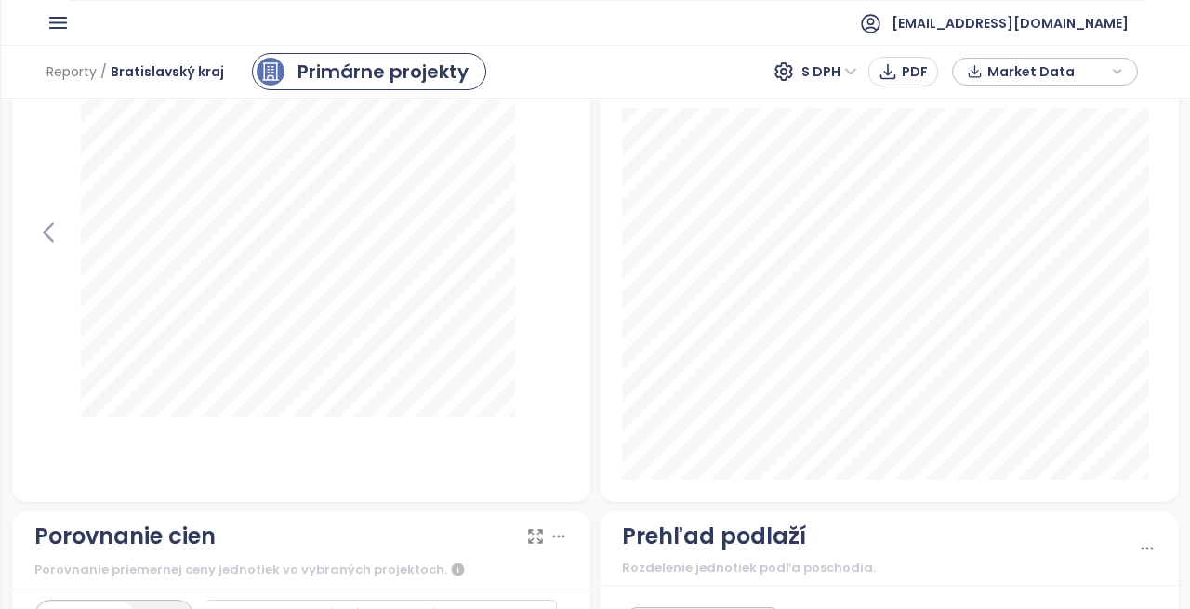
click at [60, 4] on div "[EMAIL_ADDRESS][DOMAIN_NAME]" at bounding box center [594, 23] width 1097 height 46
click at [60, 16] on icon "button" at bounding box center [57, 22] width 23 height 23
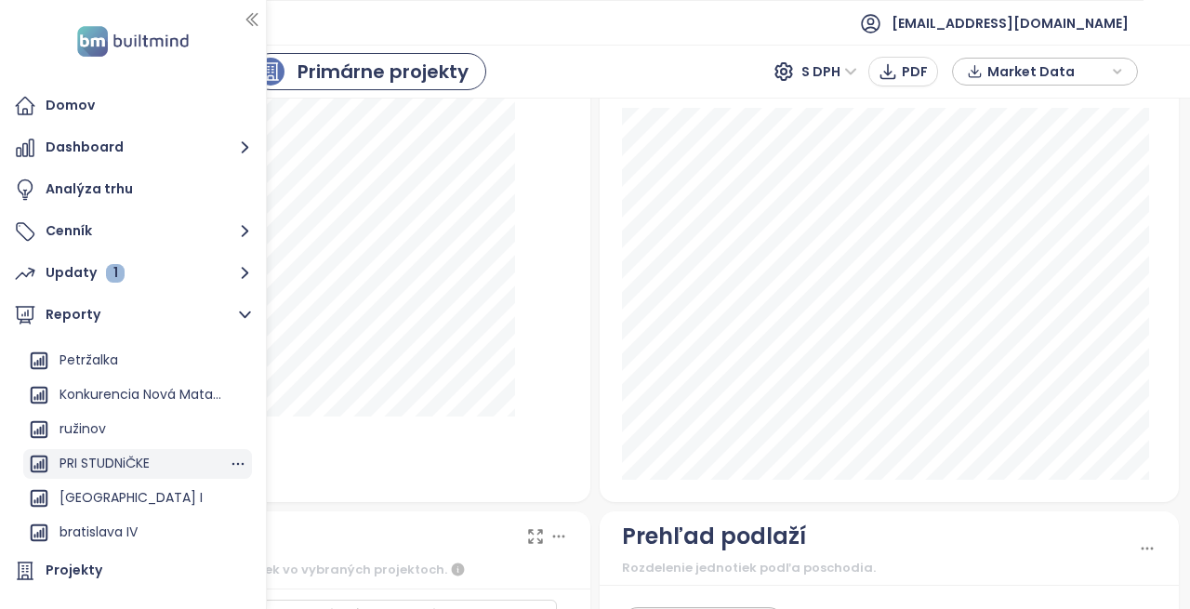
click at [118, 467] on div "PRI STUDNiČKE" at bounding box center [104, 463] width 90 height 23
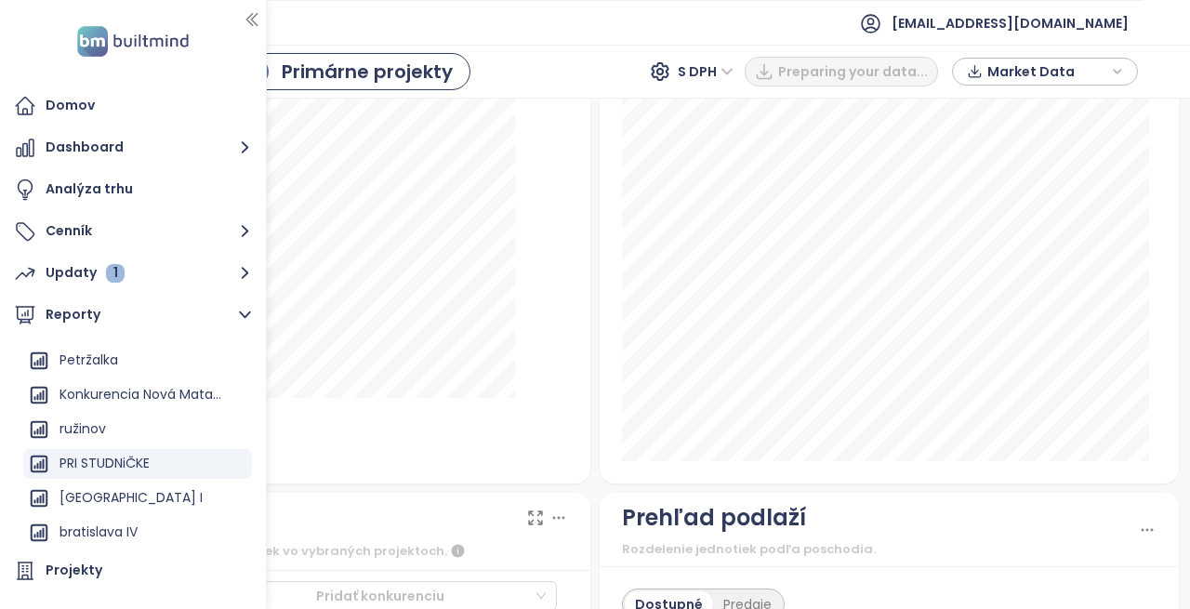
scroll to position [2417, 0]
click at [1151, 450] on div "Projekty Developeri Oblasti Predaje Dostupné August 2025 Čerešne Plaza: 2" at bounding box center [889, 221] width 579 height 522
click at [232, 463] on icon "button" at bounding box center [238, 464] width 12 height 3
click at [229, 463] on button "Upraviť" at bounding box center [231, 464] width 98 height 28
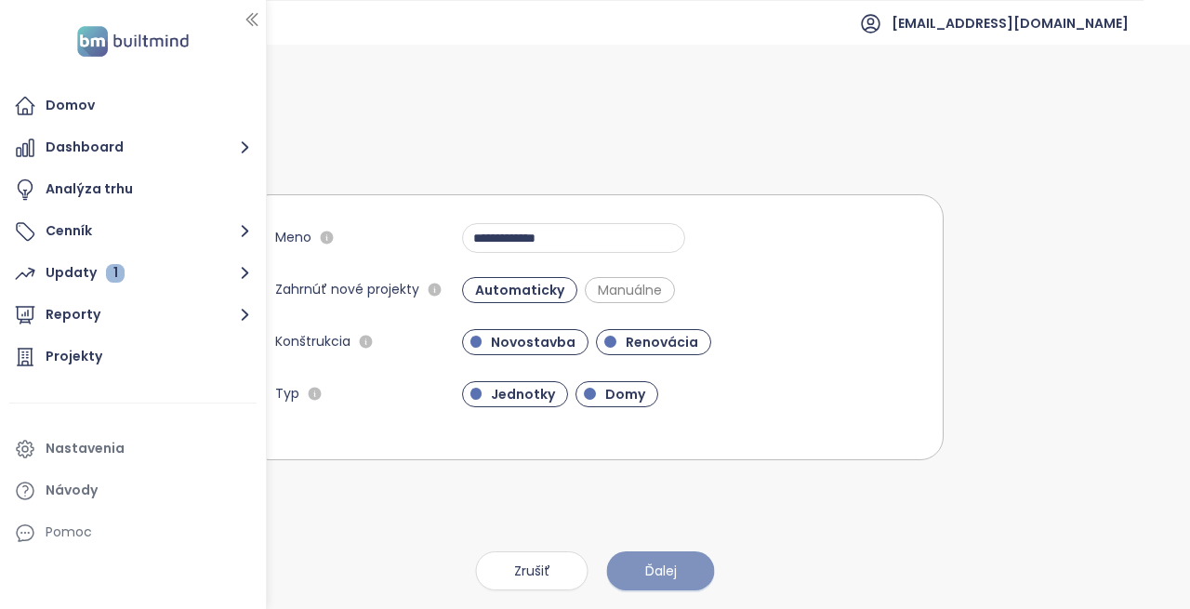
click at [655, 571] on span "Ďalej" at bounding box center [661, 570] width 32 height 20
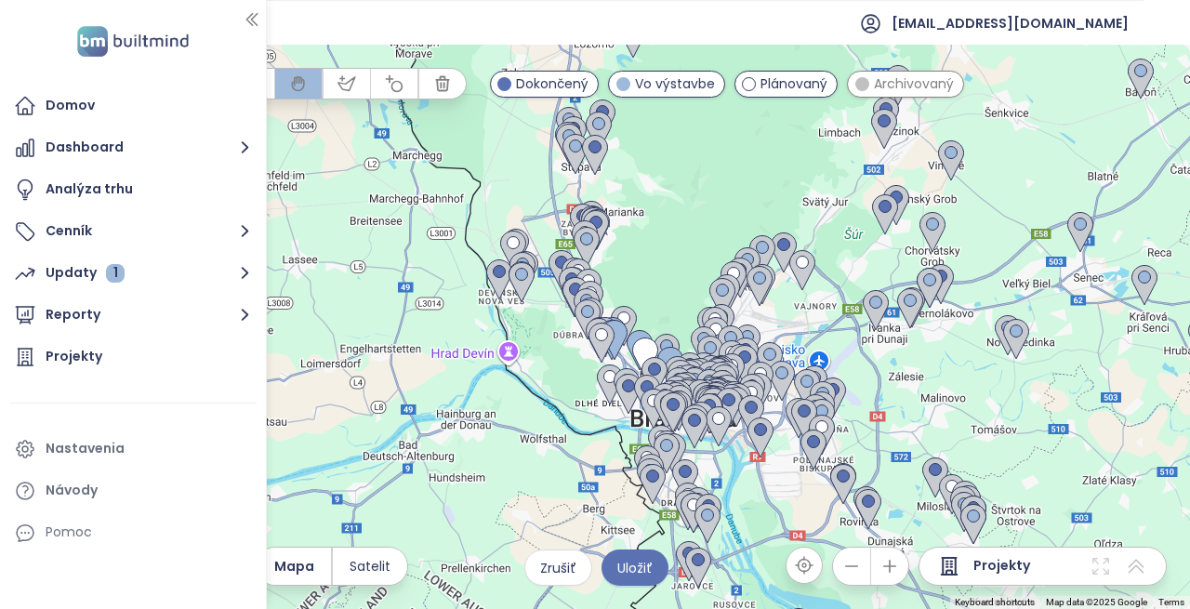
drag, startPoint x: 703, startPoint y: 443, endPoint x: 1175, endPoint y: 486, distance: 474.1
click at [1175, 486] on div at bounding box center [595, 327] width 1190 height 564
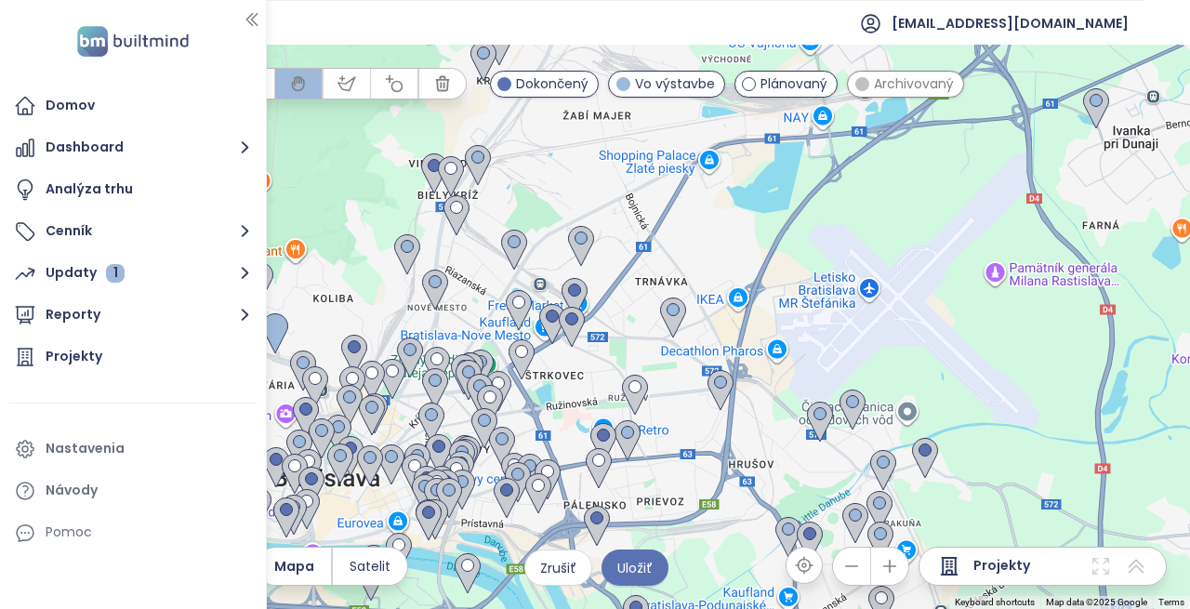
drag, startPoint x: 951, startPoint y: 438, endPoint x: 1189, endPoint y: 423, distance: 238.4
click at [1189, 423] on div at bounding box center [595, 327] width 1190 height 564
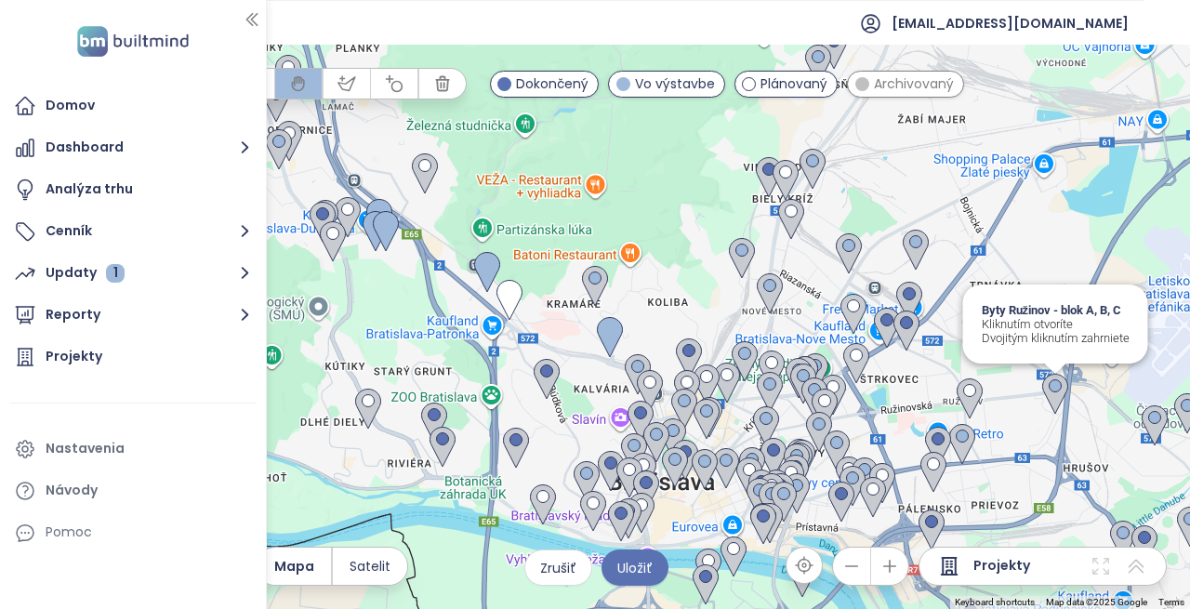
drag, startPoint x: 692, startPoint y: 415, endPoint x: 1134, endPoint y: 421, distance: 441.6
click at [1135, 421] on div "Byty Ružinov - blok A, B, C Kliknutím otvoríte Dvojitým kliknutím zahrniete" at bounding box center [595, 327] width 1190 height 564
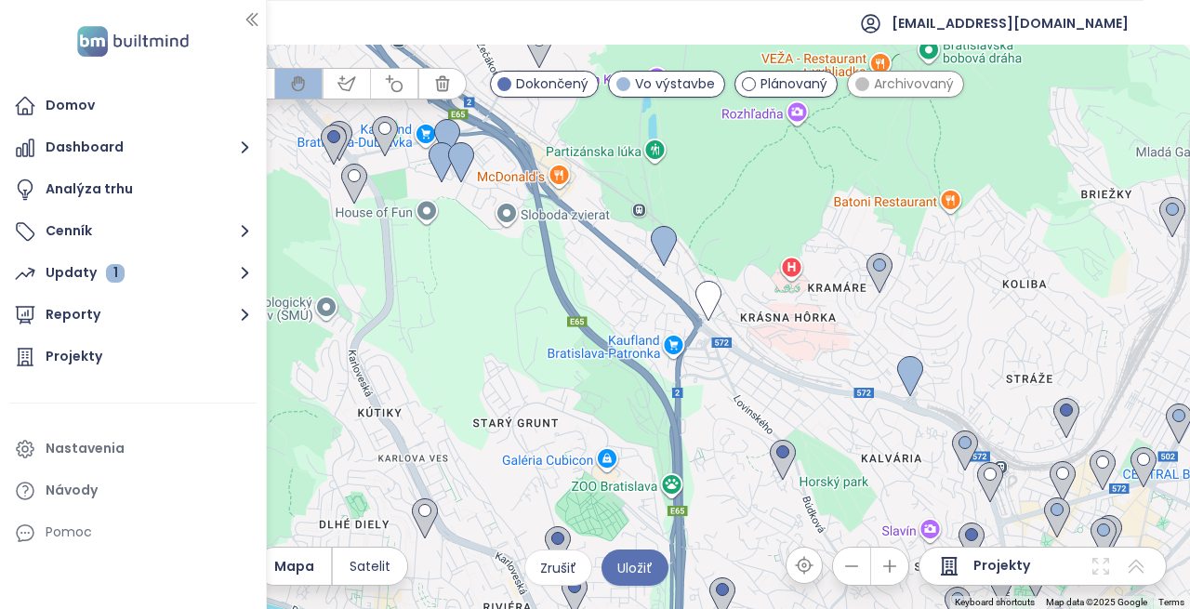
drag, startPoint x: 805, startPoint y: 437, endPoint x: 1146, endPoint y: 552, distance: 360.1
click at [1146, 552] on div "To navigate the map with touch gestures double-tap and hold your finger on the …" at bounding box center [595, 327] width 1190 height 564
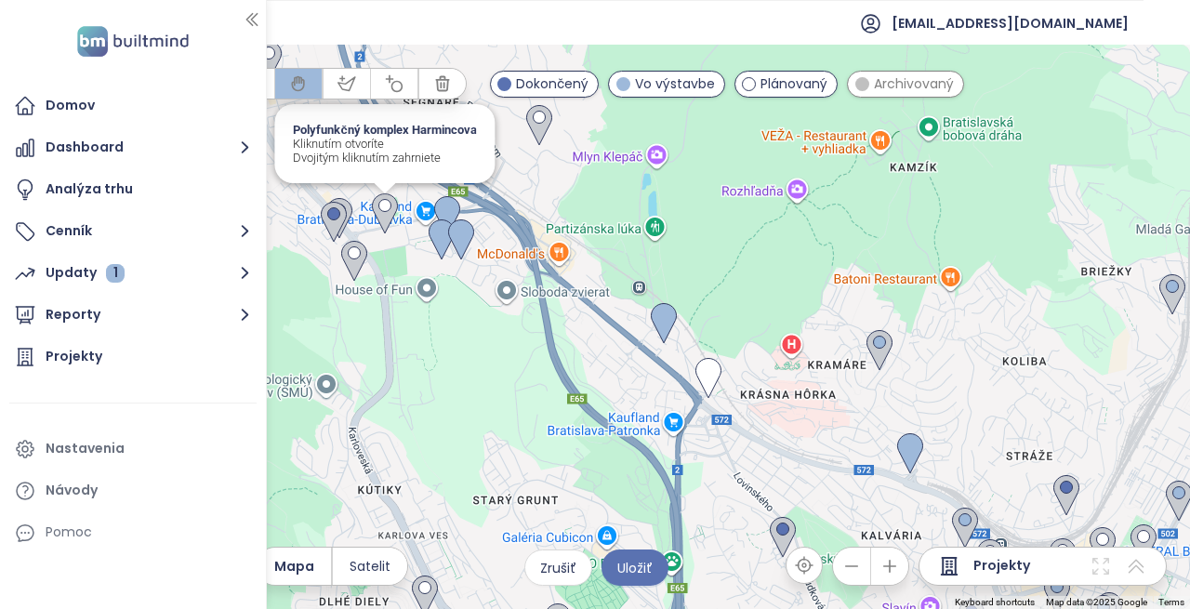
click at [384, 215] on img at bounding box center [384, 214] width 41 height 56
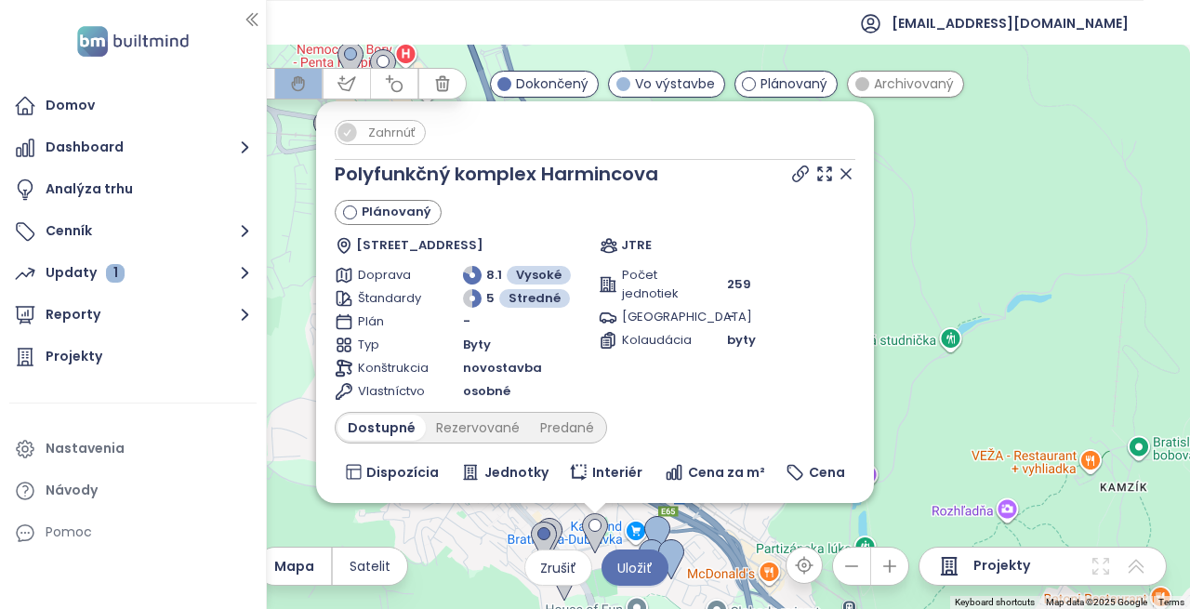
click at [960, 357] on div "Zahrnúť Polyfunkčný komplex Harmincova Plánovaný Harmincova 3109/4, 841 01 Dúbr…" at bounding box center [595, 327] width 1190 height 564
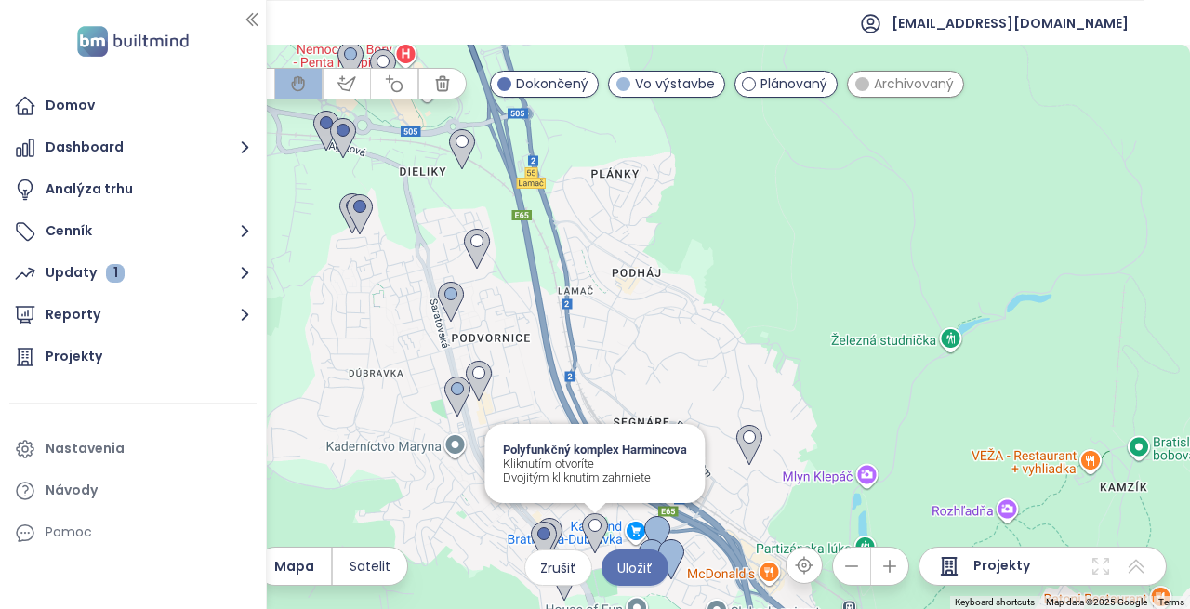
click at [592, 543] on img at bounding box center [594, 534] width 41 height 56
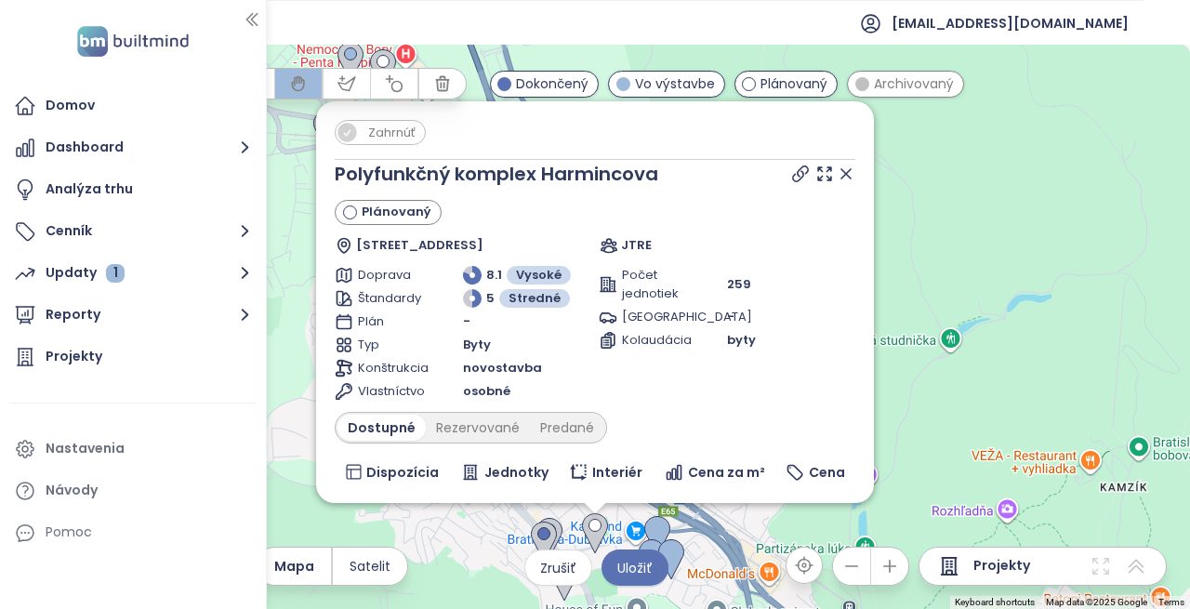
click at [596, 534] on img at bounding box center [594, 534] width 41 height 56
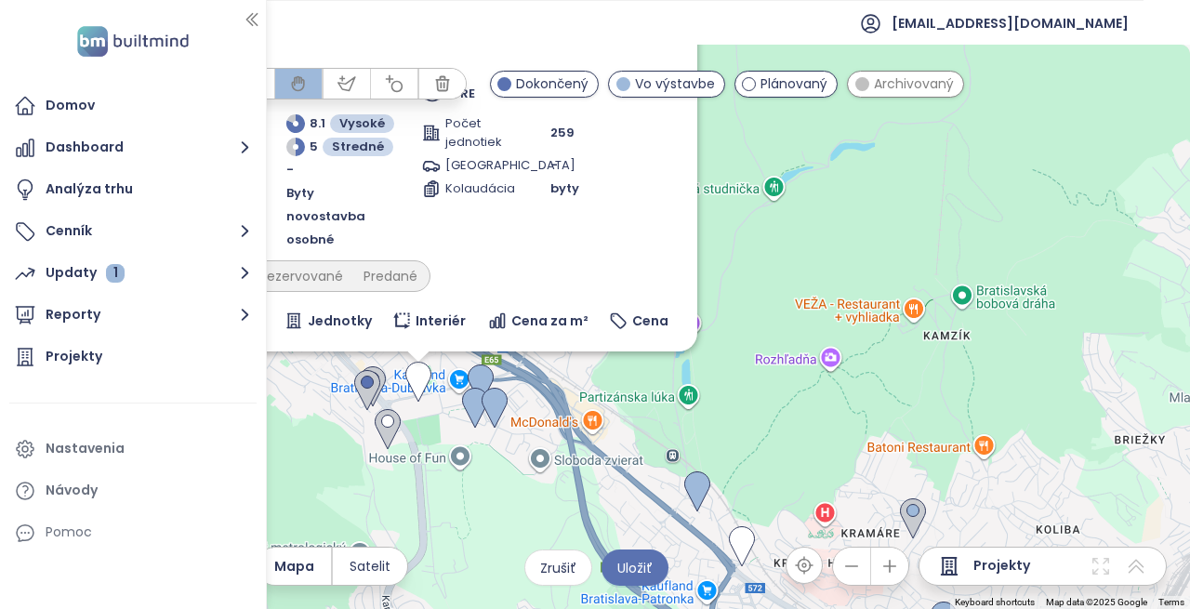
drag, startPoint x: 937, startPoint y: 465, endPoint x: 742, endPoint y: 294, distance: 259.5
click at [745, 296] on div "Zahrnúť Polyfunkčný komplex Harmincova Plánovaný Harmincova 3109/4, 841 01 Dúbr…" at bounding box center [595, 327] width 1190 height 564
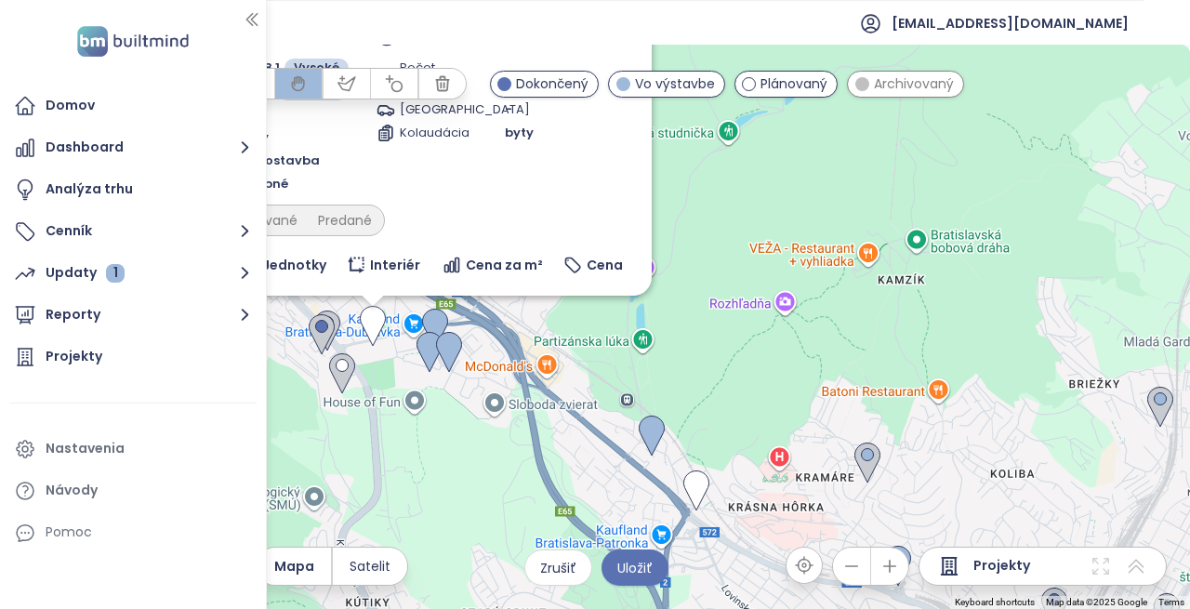
click at [714, 386] on div "Zahrnúť Polyfunkčný komplex Harmincova Plánovaný Harmincova 3109/4, 841 01 Dúbr…" at bounding box center [595, 327] width 1190 height 564
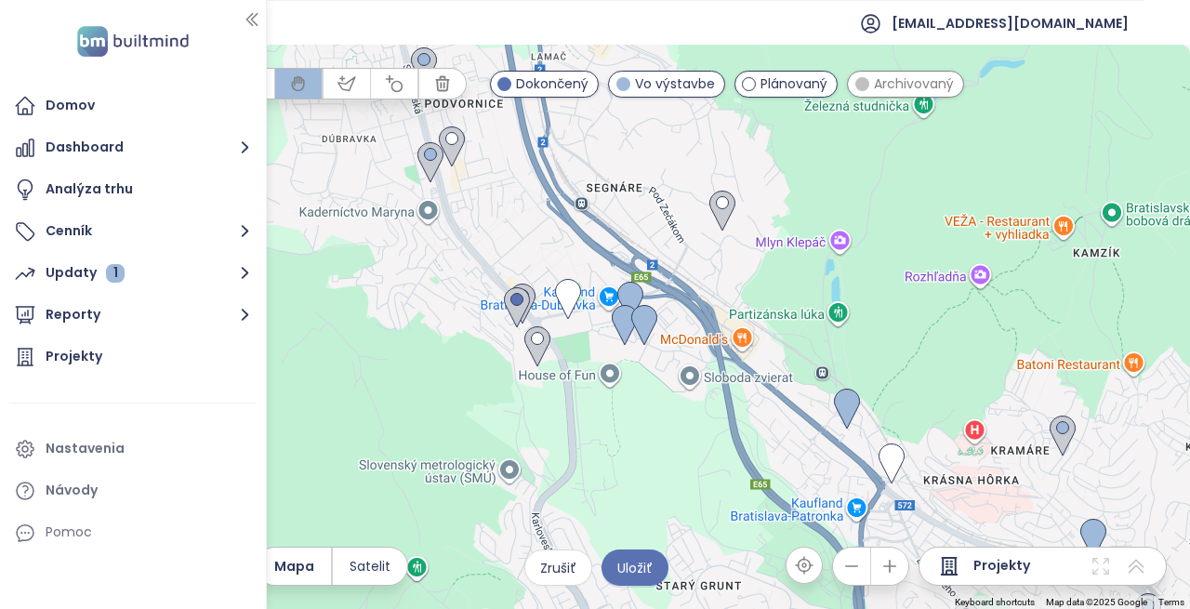
drag, startPoint x: 744, startPoint y: 311, endPoint x: 930, endPoint y: 277, distance: 189.1
click at [930, 277] on div at bounding box center [595, 327] width 1190 height 564
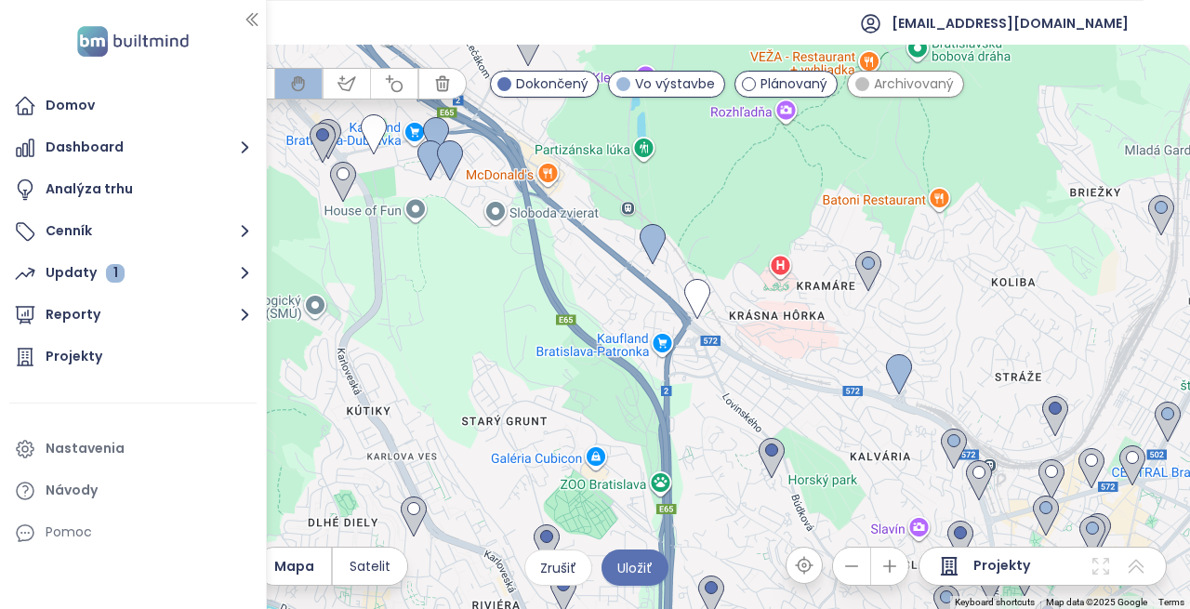
drag, startPoint x: 753, startPoint y: 389, endPoint x: 641, endPoint y: 216, distance: 205.7
click at [642, 112] on div "To navigate, press the arrow keys. Pri studničke Kliknutím otvoríte Dvojitým kl…" at bounding box center [1048, 112] width 1190 height 0
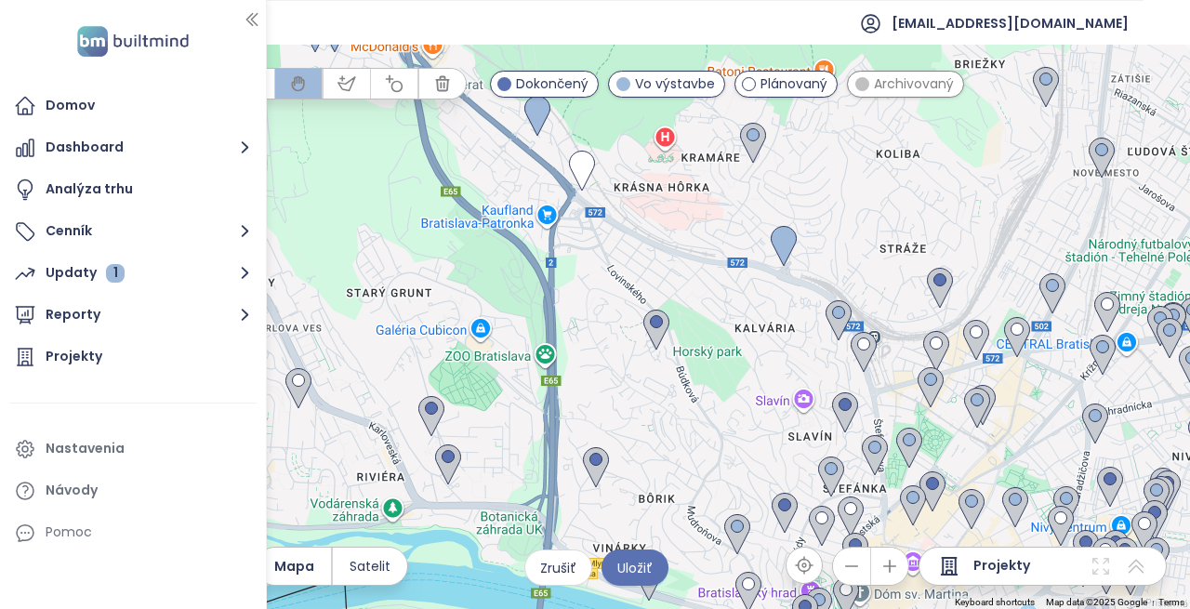
drag, startPoint x: 962, startPoint y: 405, endPoint x: 866, endPoint y: 304, distance: 139.4
click at [866, 304] on div at bounding box center [595, 327] width 1190 height 564
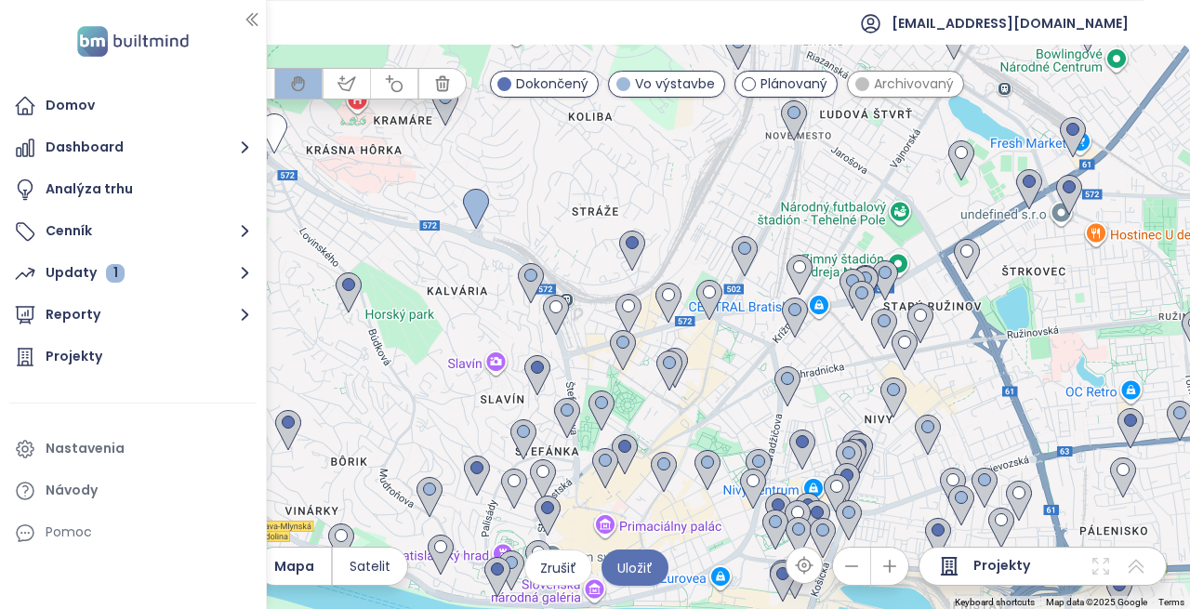
drag, startPoint x: 780, startPoint y: 608, endPoint x: 472, endPoint y: 581, distance: 308.8
click at [472, 581] on div "To navigate, press the arrow keys." at bounding box center [595, 327] width 1190 height 564
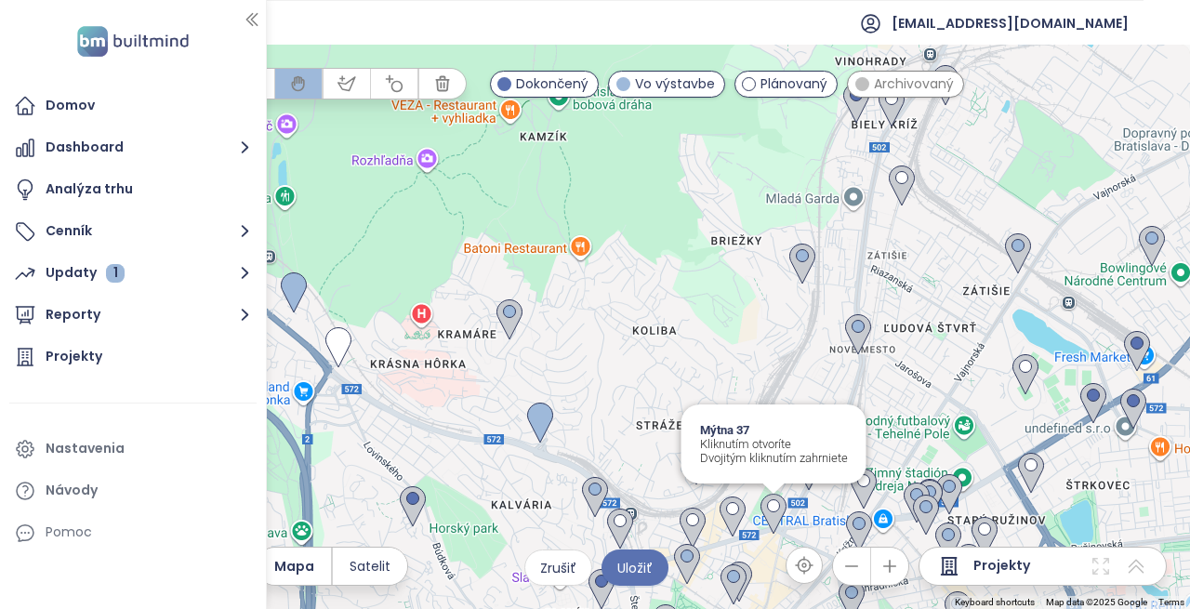
drag, startPoint x: 703, startPoint y: 306, endPoint x: 768, endPoint y: 521, distance: 225.2
click at [768, 521] on img at bounding box center [773, 514] width 41 height 56
click at [772, 518] on img at bounding box center [773, 514] width 41 height 56
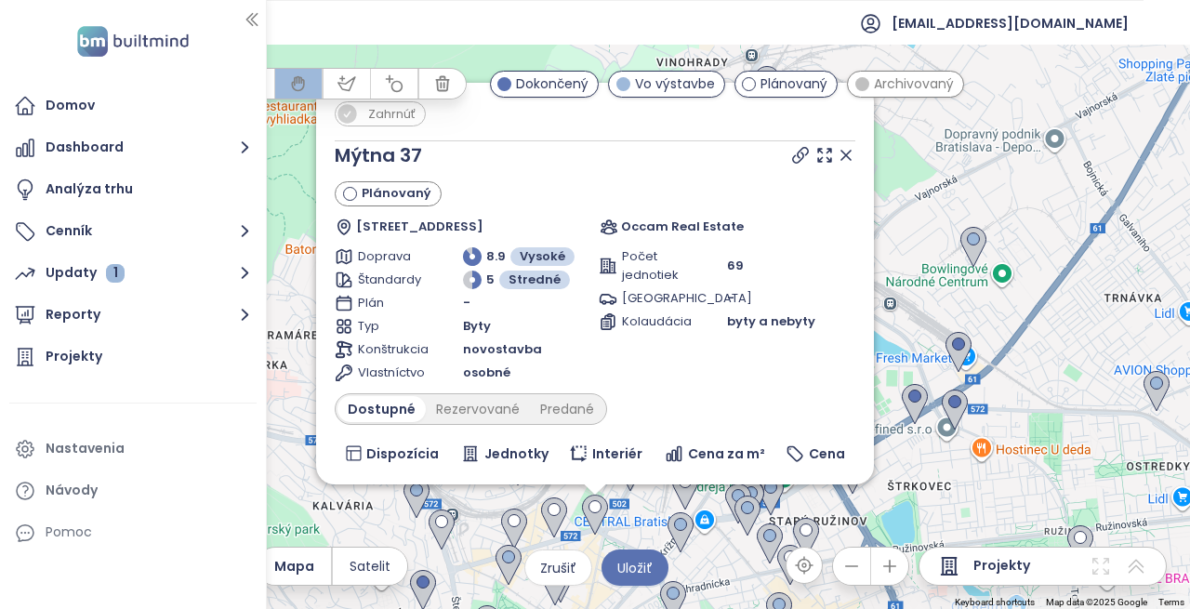
click at [1016, 86] on div "Zahrnúť Mýtna 37 Plánovaný Mýtna 2894/37, 811 07 Bratislava-Staré Mesto, Slovak…" at bounding box center [595, 327] width 1190 height 564
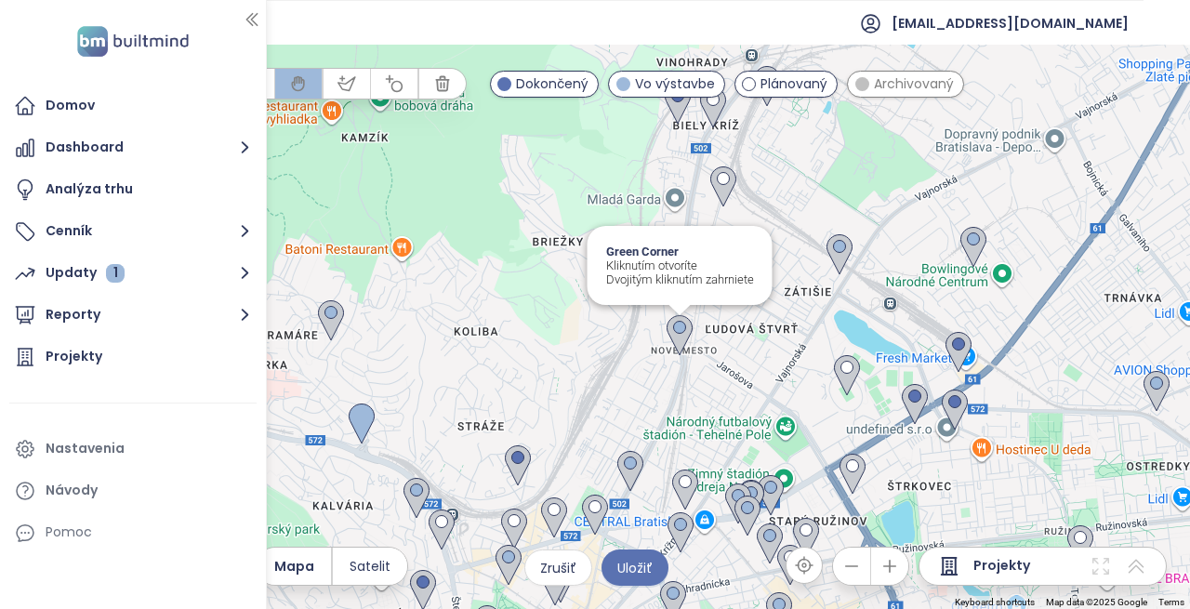
click at [676, 335] on img at bounding box center [679, 336] width 41 height 56
click at [675, 336] on img at bounding box center [679, 336] width 41 height 56
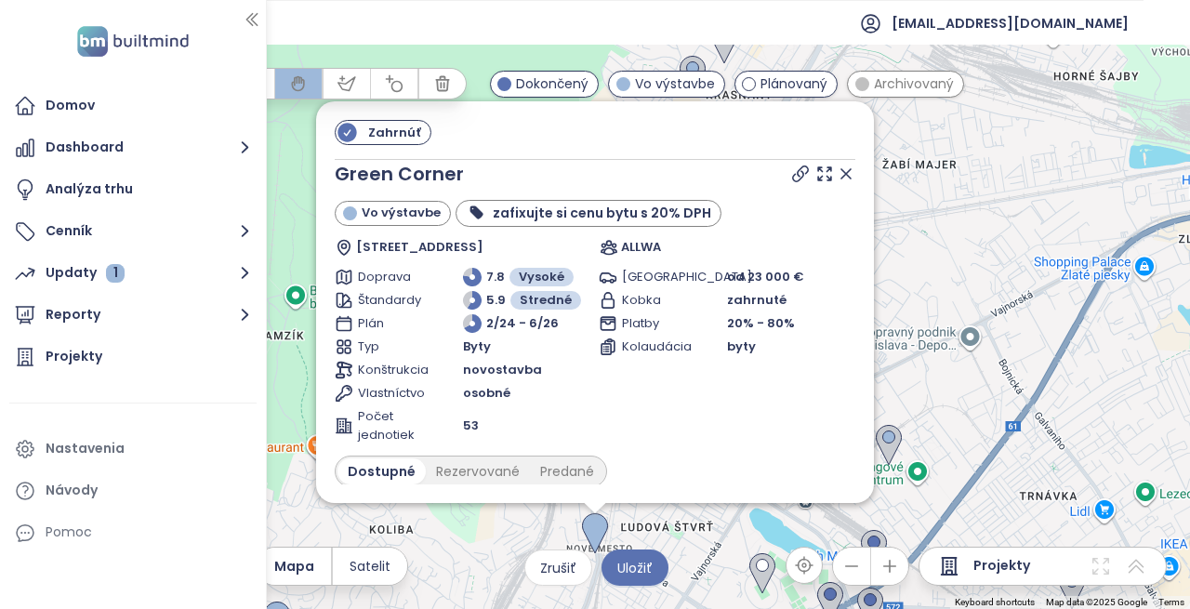
click at [736, 546] on div "Zahrnúť Green Corner Vo výstavbe zafixujte si cenu bytu s 20% DPH Račianska 152…" at bounding box center [595, 327] width 1190 height 564
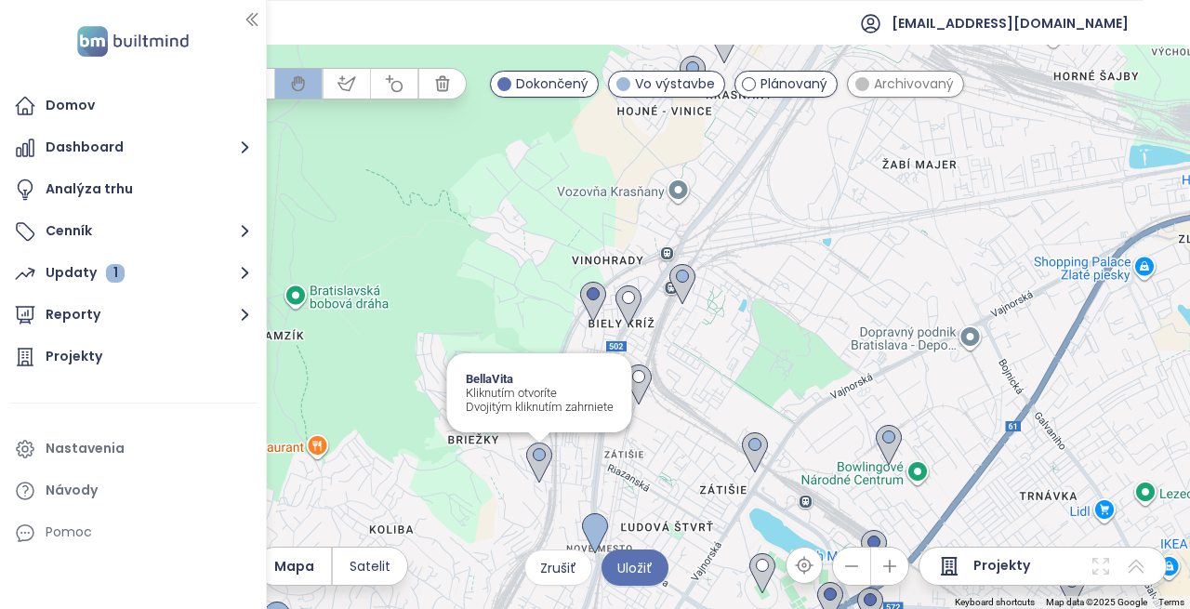
click at [538, 466] on img at bounding box center [539, 463] width 41 height 56
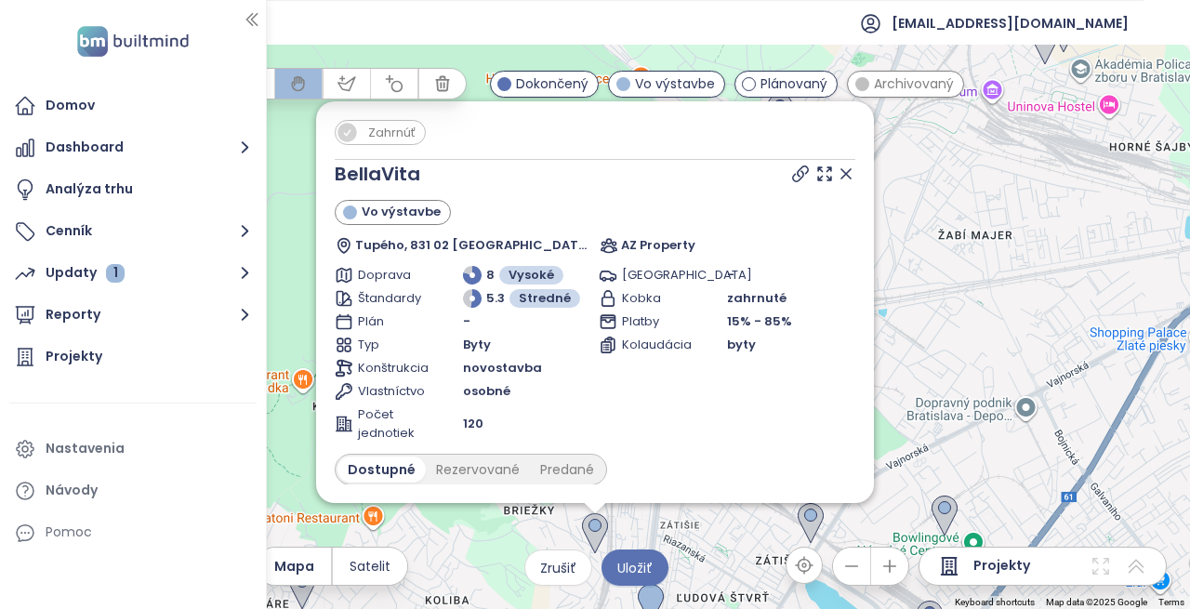
click at [956, 319] on div "Zahrnúť BellaVita Vo výstavbe Tupého, 831 02 [GEOGRAPHIC_DATA] AZ Property Dopr…" at bounding box center [595, 327] width 1190 height 564
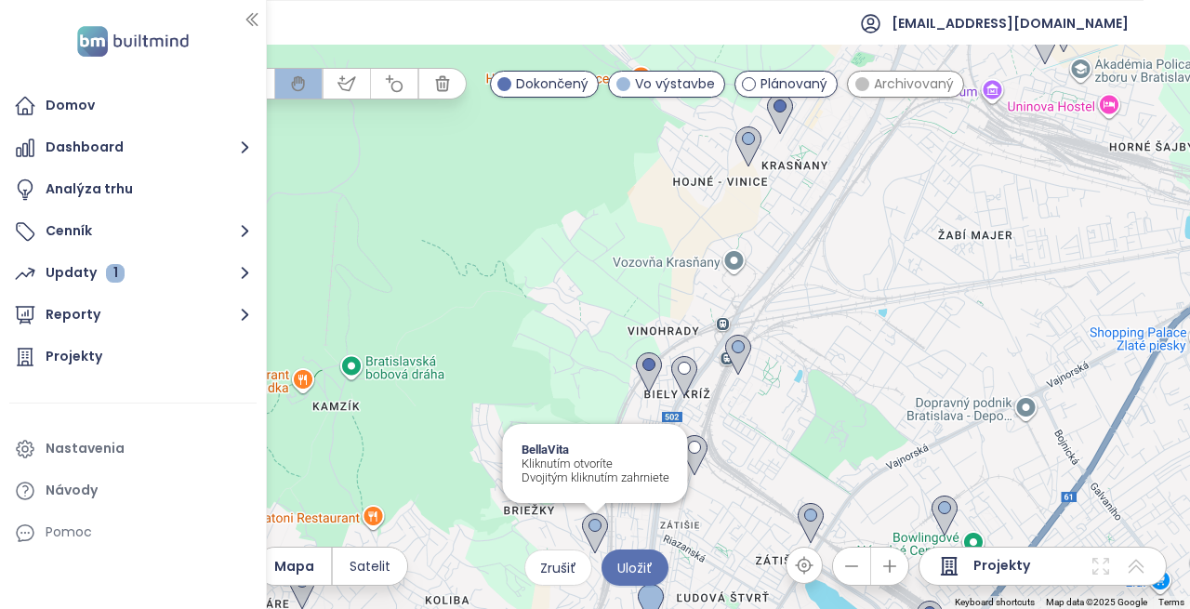
click at [596, 537] on img at bounding box center [594, 534] width 41 height 56
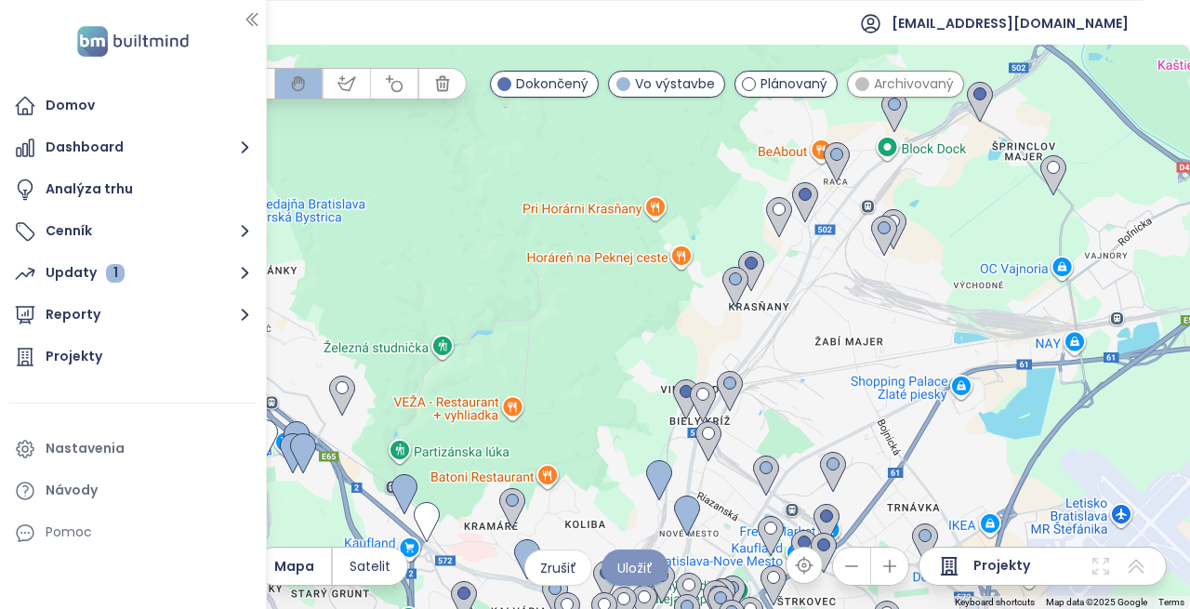
click at [640, 570] on span "Uložiť" at bounding box center [634, 568] width 35 height 20
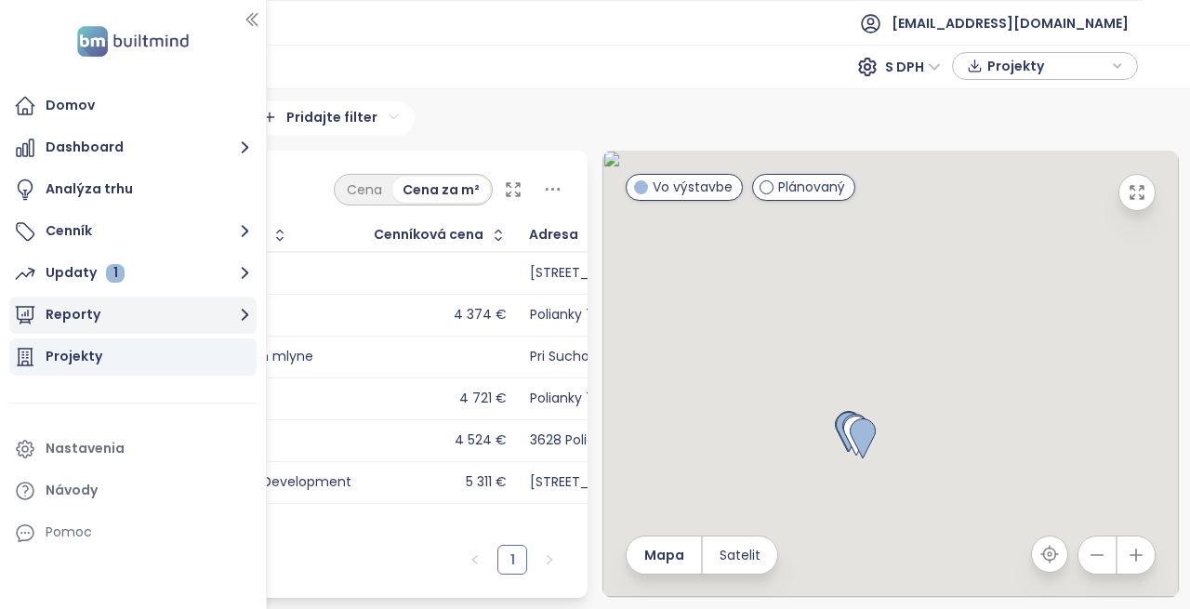
click at [234, 316] on icon "button" at bounding box center [244, 314] width 23 height 23
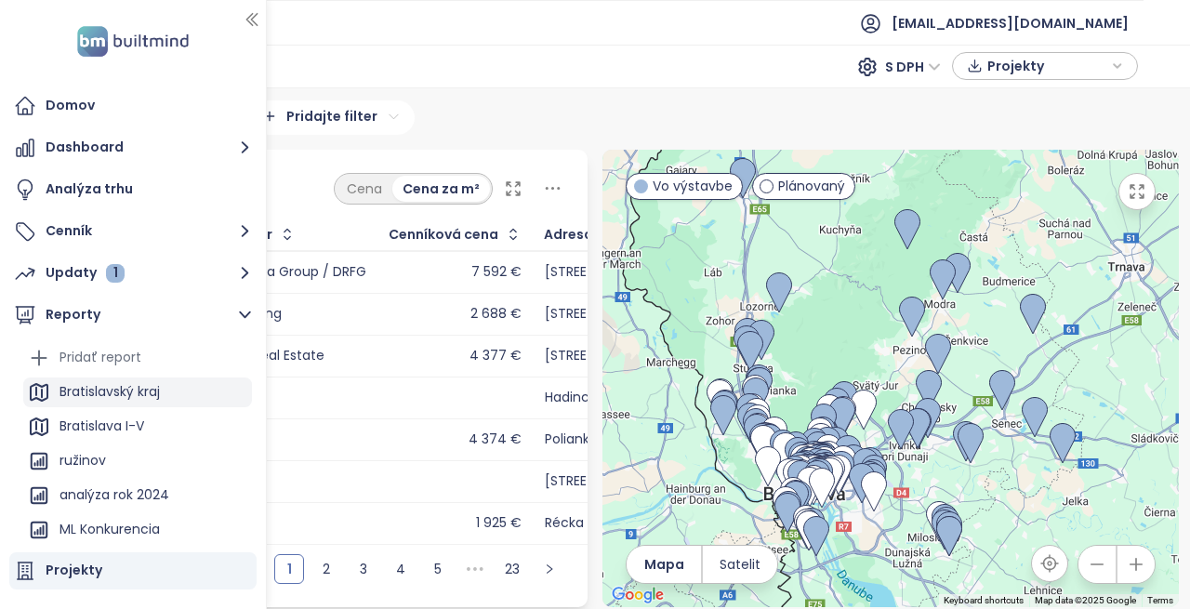
click at [220, 393] on div "Bratislavský kraj" at bounding box center [137, 392] width 229 height 30
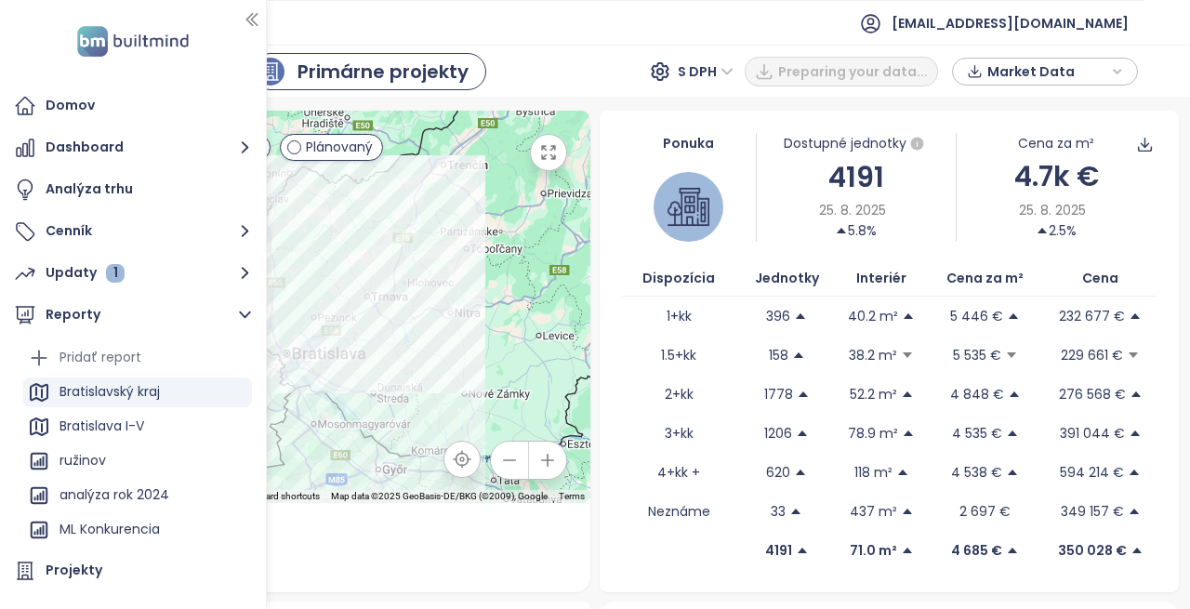
drag, startPoint x: 220, startPoint y: 393, endPoint x: 170, endPoint y: 374, distance: 53.9
click at [170, 374] on ul "Pridať report Bratislavský kraj [GEOGRAPHIC_DATA] I-V ružinov analýza rok 2024 …" at bounding box center [137, 547] width 229 height 408
drag, startPoint x: 168, startPoint y: 395, endPoint x: 178, endPoint y: 438, distance: 44.0
click at [178, 440] on div "Bratislava I-V" at bounding box center [137, 427] width 229 height 30
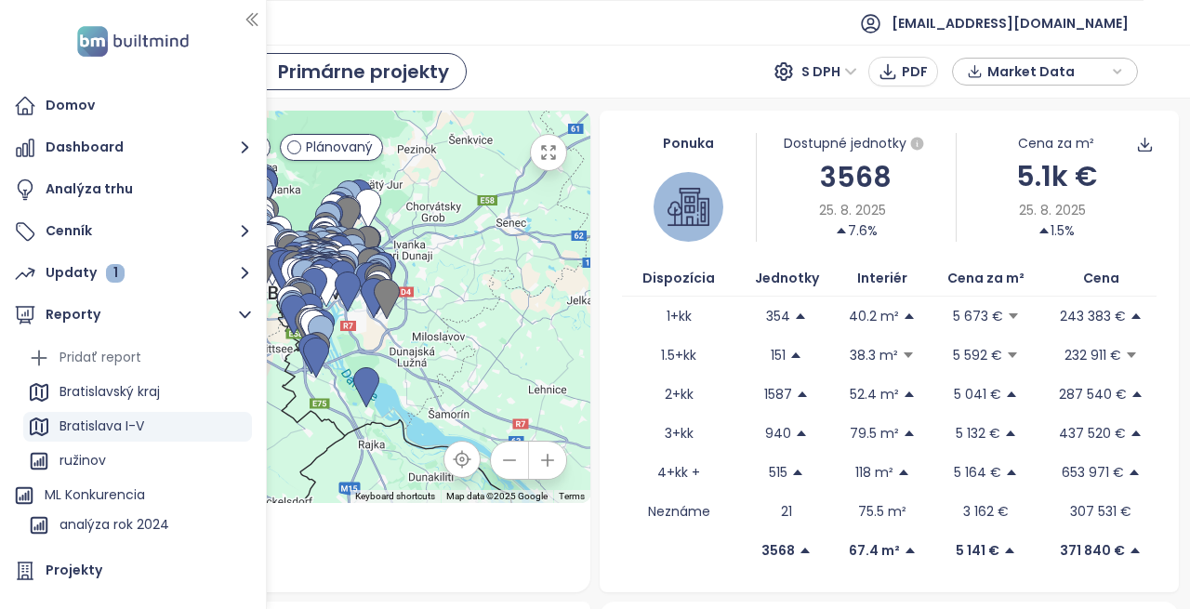
scroll to position [6, 0]
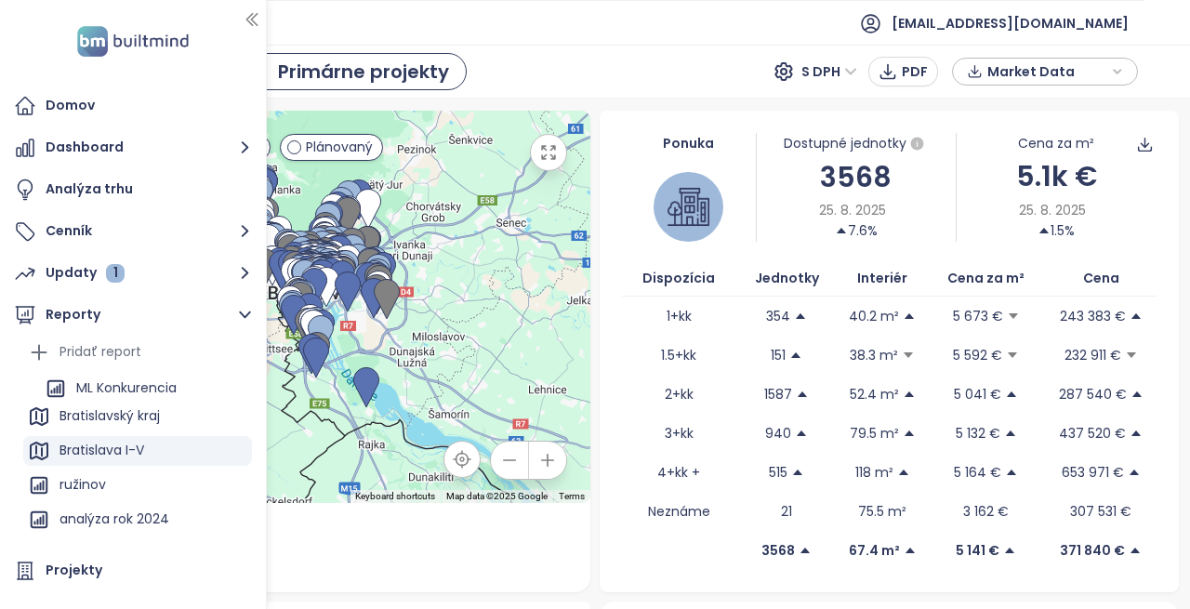
drag, startPoint x: 90, startPoint y: 521, endPoint x: 107, endPoint y: 371, distance: 151.5
click at [107, 371] on ul "Pridať report Bratislavský kraj [GEOGRAPHIC_DATA] I-V ružinov analýza rok 2024 …" at bounding box center [137, 526] width 229 height 378
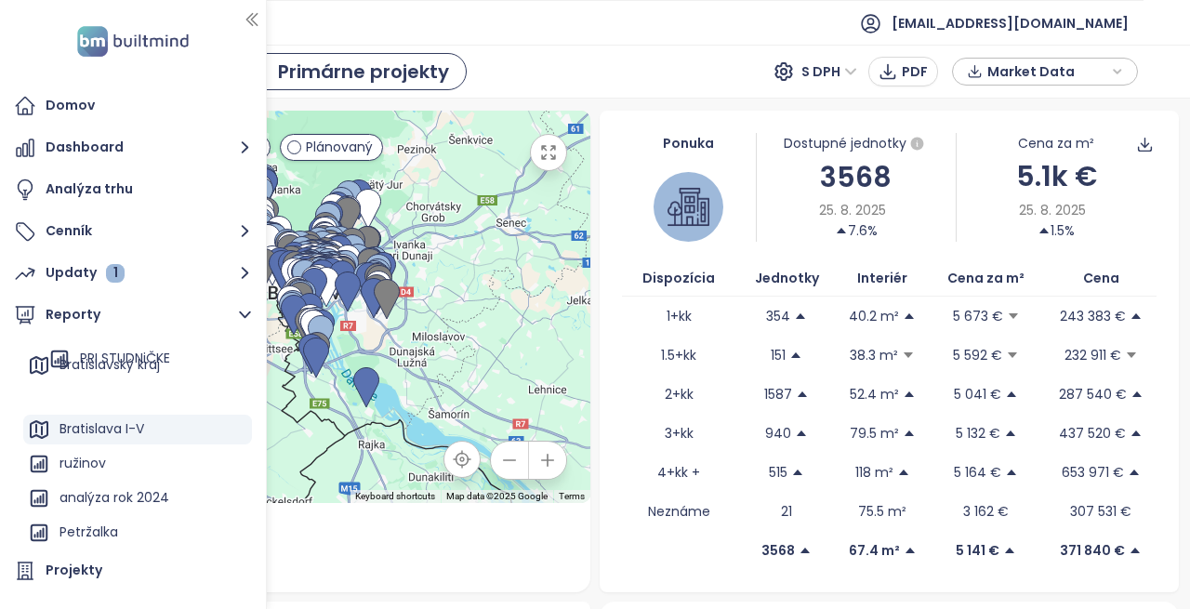
scroll to position [0, 0]
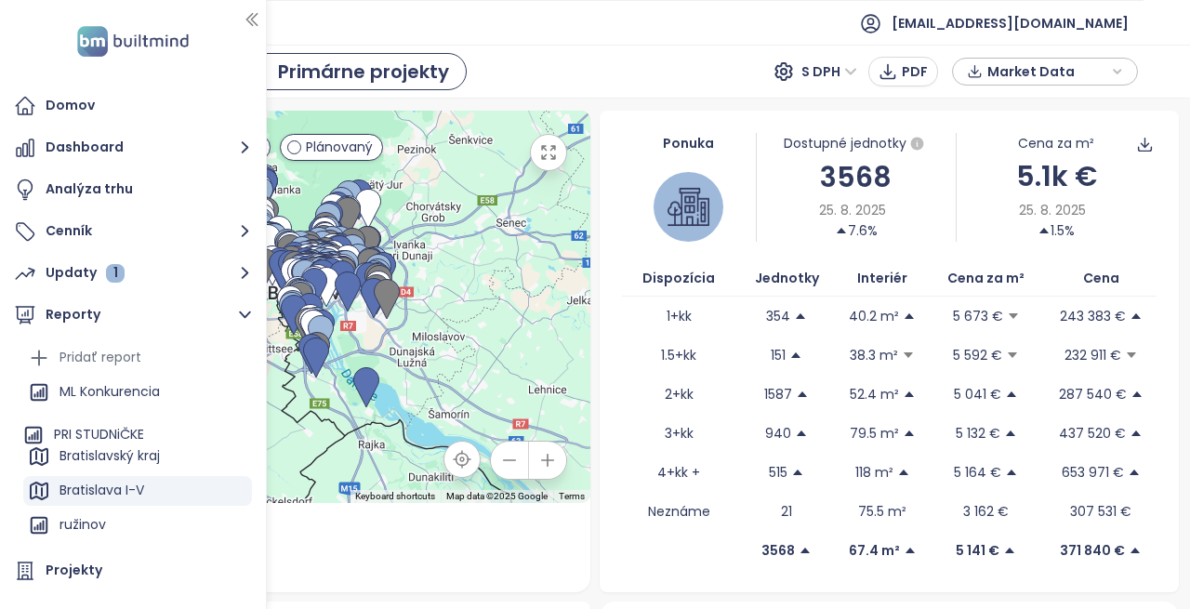
drag, startPoint x: 133, startPoint y: 482, endPoint x: 123, endPoint y: 442, distance: 42.2
click at [123, 442] on ul "Pridať report ML Konkurencia Bratislavský kraj [GEOGRAPHIC_DATA] I-V ružinov an…" at bounding box center [137, 532] width 229 height 378
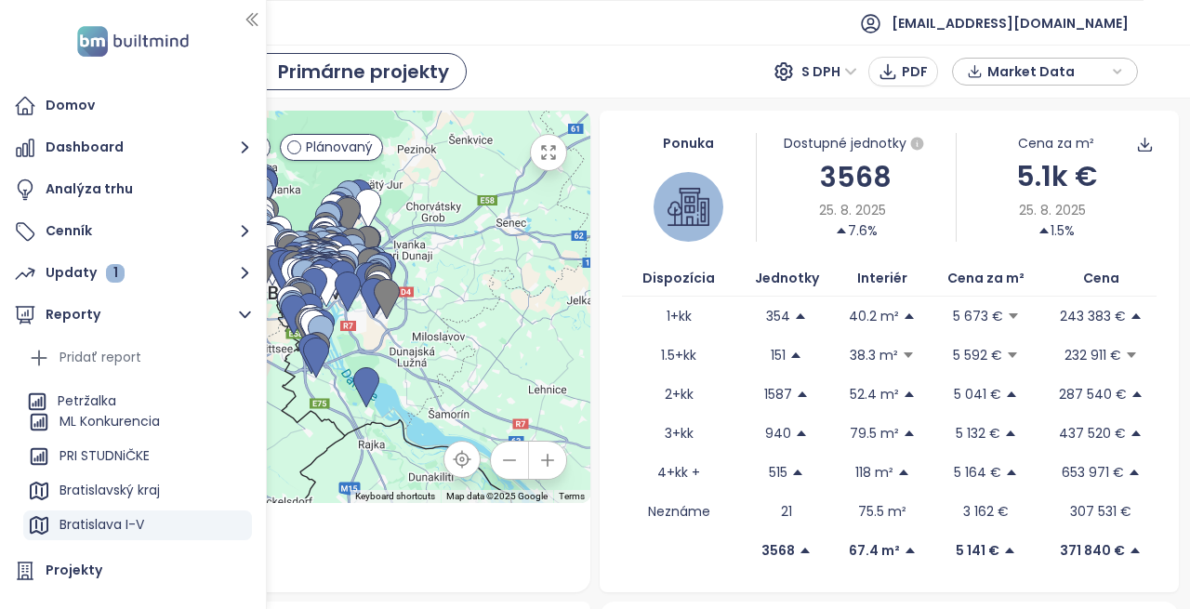
click at [110, 398] on ul "Pridať report ML Konkurencia PRI STUDNiČKE Bratislavský kraj [GEOGRAPHIC_DATA] …" at bounding box center [137, 532] width 229 height 378
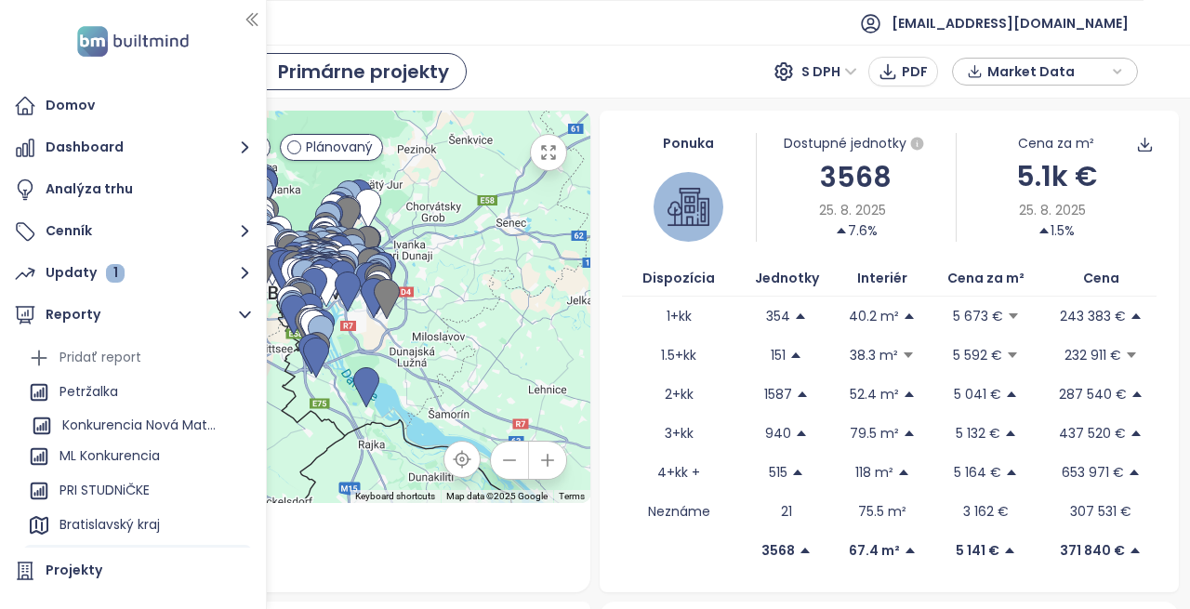
drag, startPoint x: 176, startPoint y: 433, endPoint x: 174, endPoint y: 423, distance: 10.4
click at [174, 423] on ul "Pridať report Petržalka ML Konkurencia PRI STUDNiČKE Bratislavský kraj [GEOGRAP…" at bounding box center [137, 532] width 229 height 378
click at [229, 422] on icon "button" at bounding box center [238, 426] width 19 height 19
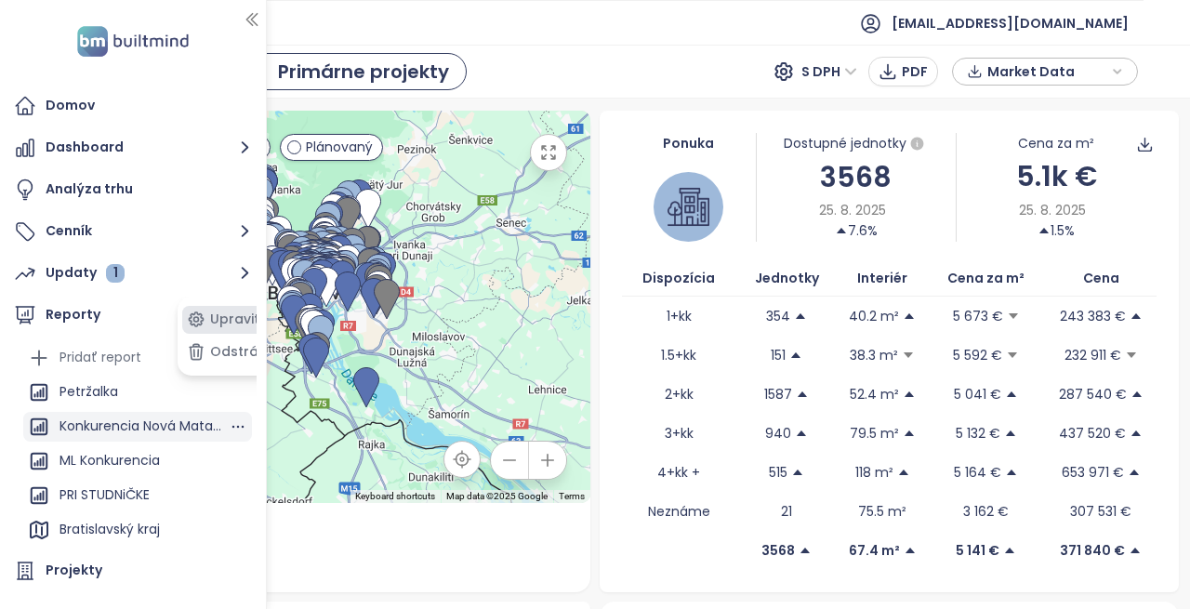
click at [235, 323] on button "Upraviť" at bounding box center [231, 320] width 98 height 28
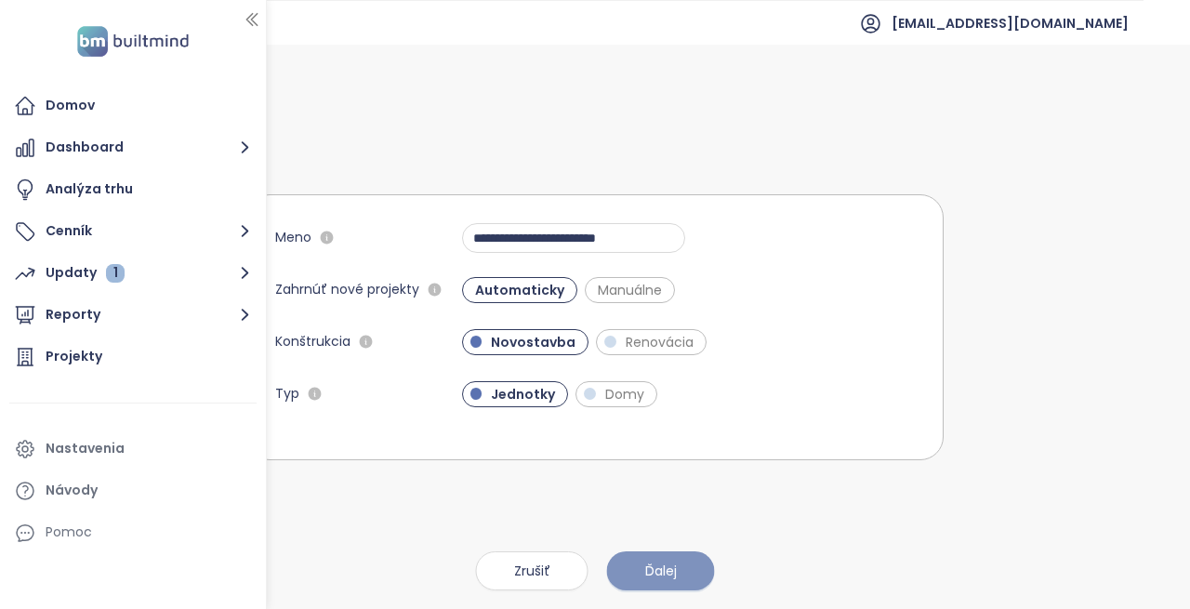
click at [675, 563] on span "Ďalej" at bounding box center [661, 570] width 32 height 20
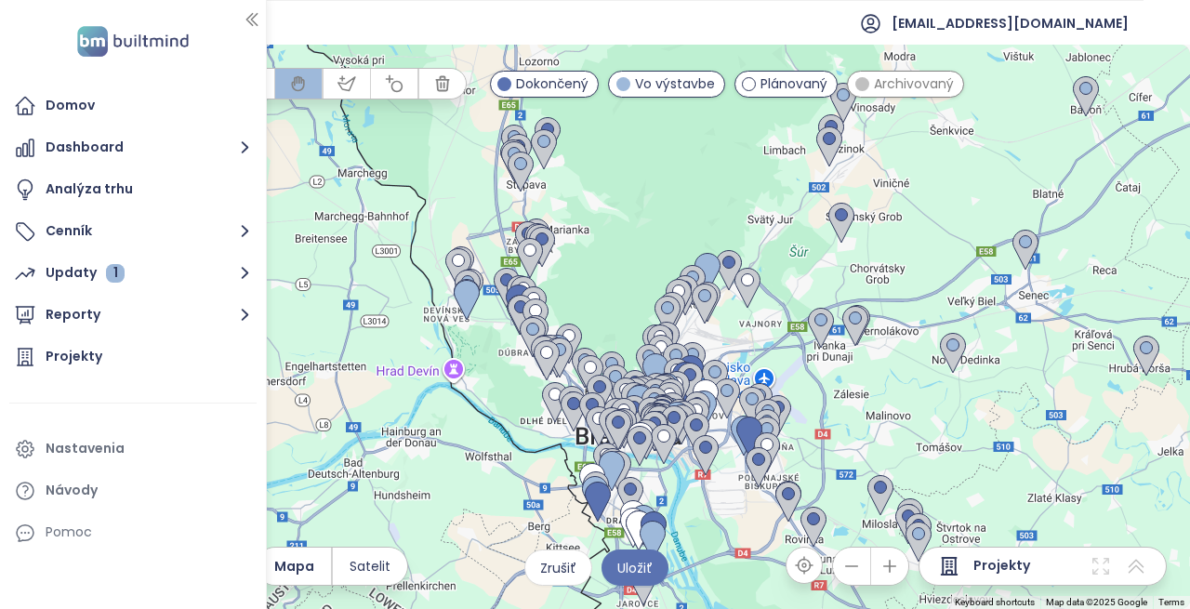
drag, startPoint x: 581, startPoint y: 376, endPoint x: 1043, endPoint y: 396, distance: 462.4
click at [1043, 396] on div at bounding box center [595, 327] width 1190 height 564
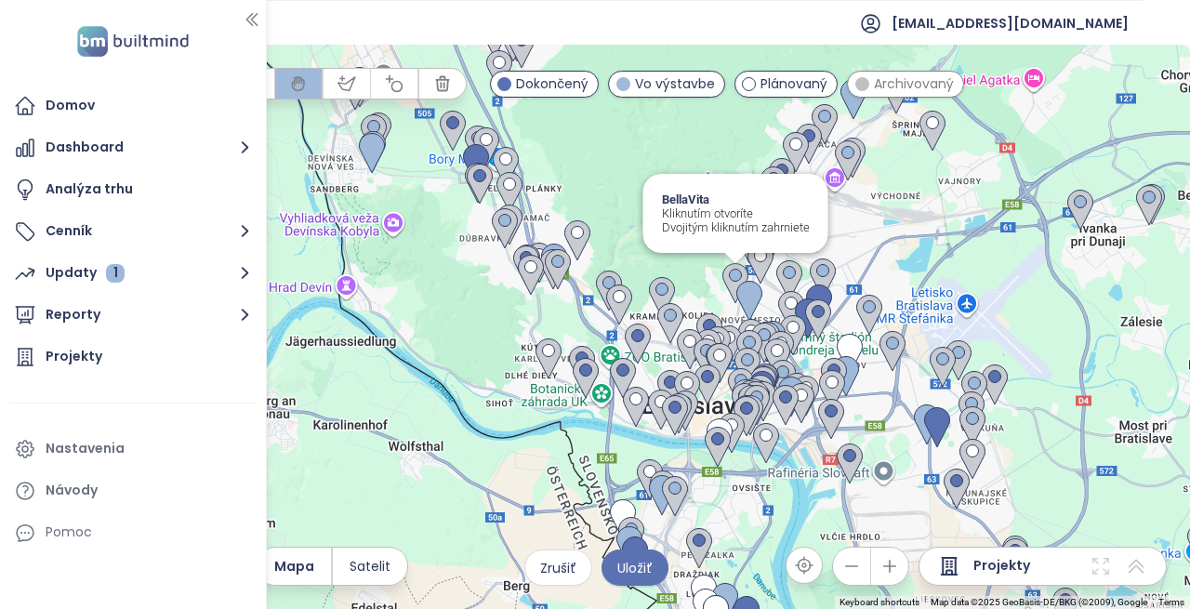
drag, startPoint x: 738, startPoint y: 506, endPoint x: 757, endPoint y: 229, distance: 277.6
click at [757, 273] on img at bounding box center [749, 301] width 41 height 56
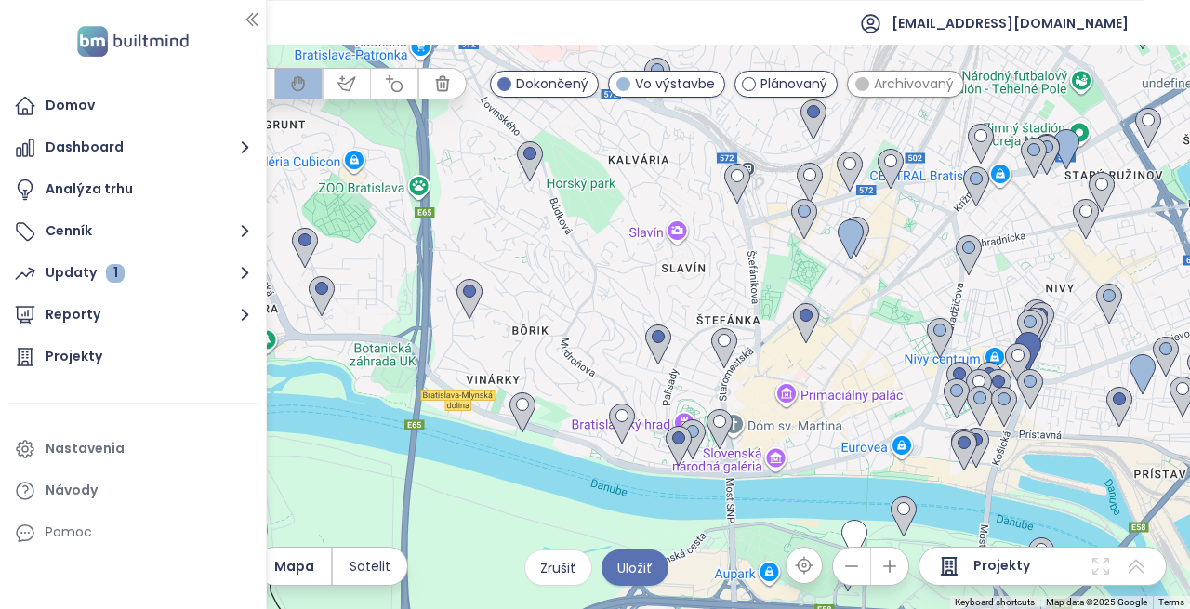
drag, startPoint x: 567, startPoint y: 324, endPoint x: 838, endPoint y: 302, distance: 272.3
click at [838, 302] on div at bounding box center [595, 327] width 1190 height 564
